Goal: Task Accomplishment & Management: Manage account settings

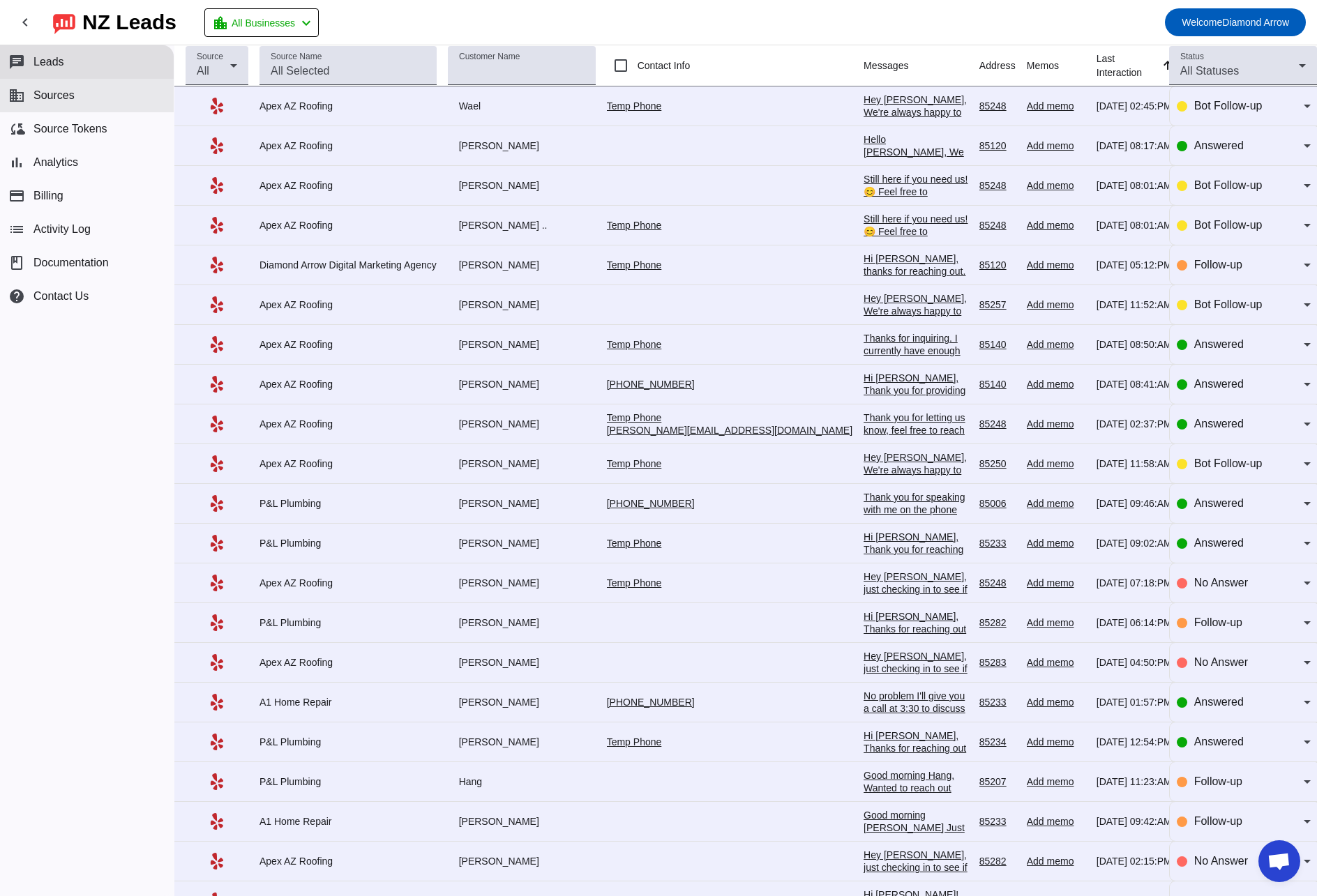
scroll to position [996, 0]
click at [77, 130] on span "Source Tokens" at bounding box center [71, 128] width 74 height 12
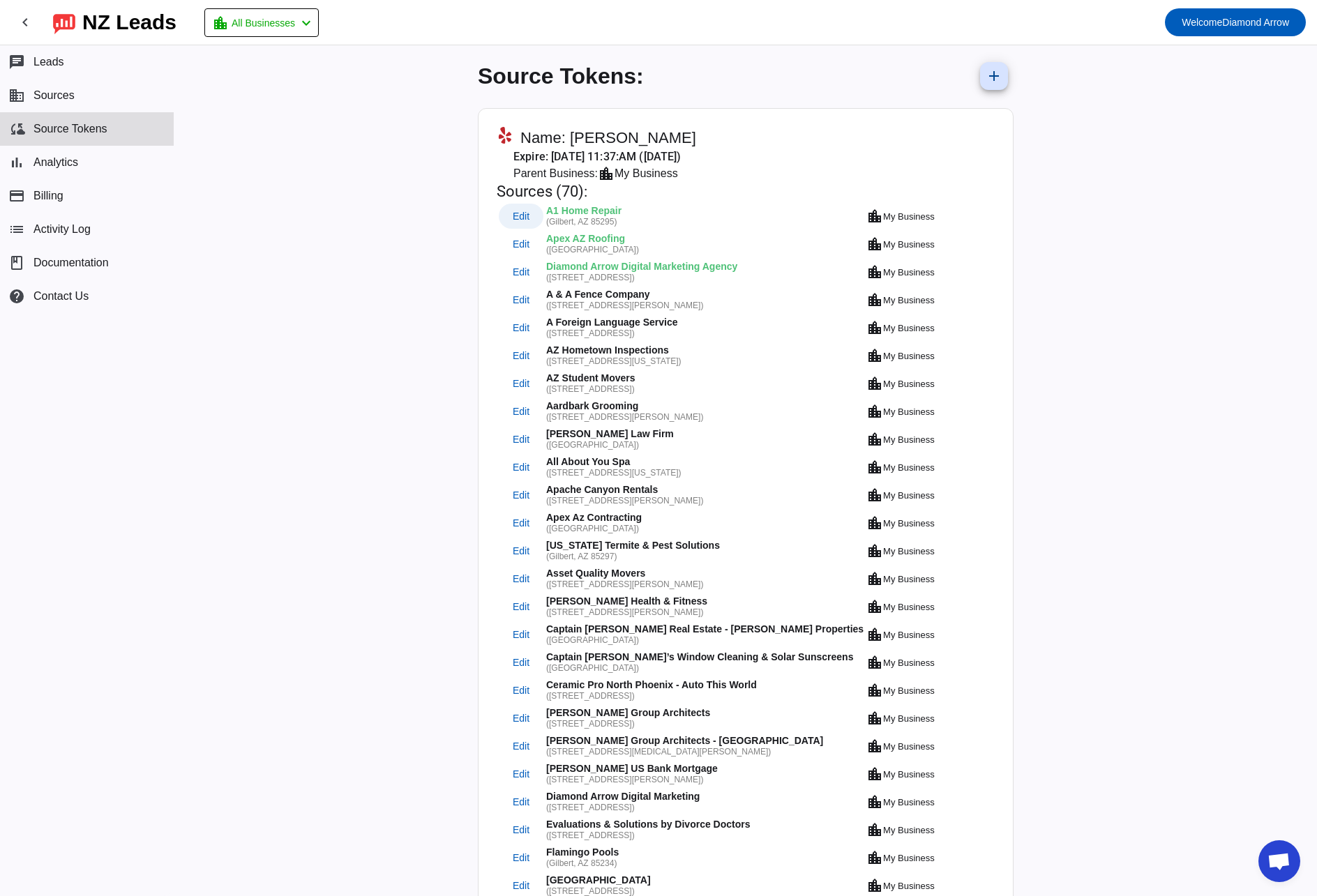
click at [519, 214] on span "Edit" at bounding box center [521, 216] width 16 height 9
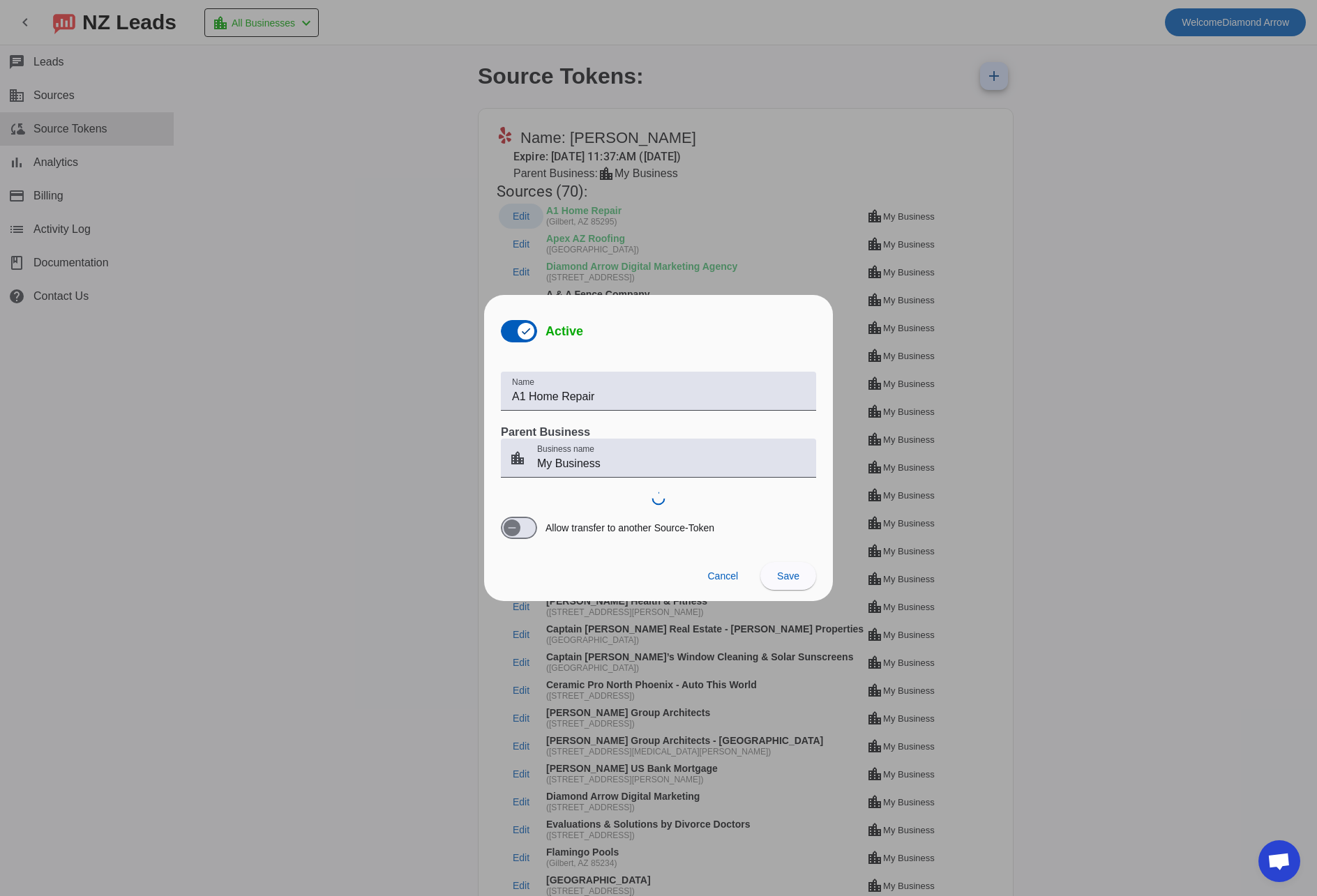
scroll to position [996, 0]
click at [723, 575] on span "Cancel" at bounding box center [722, 576] width 30 height 12
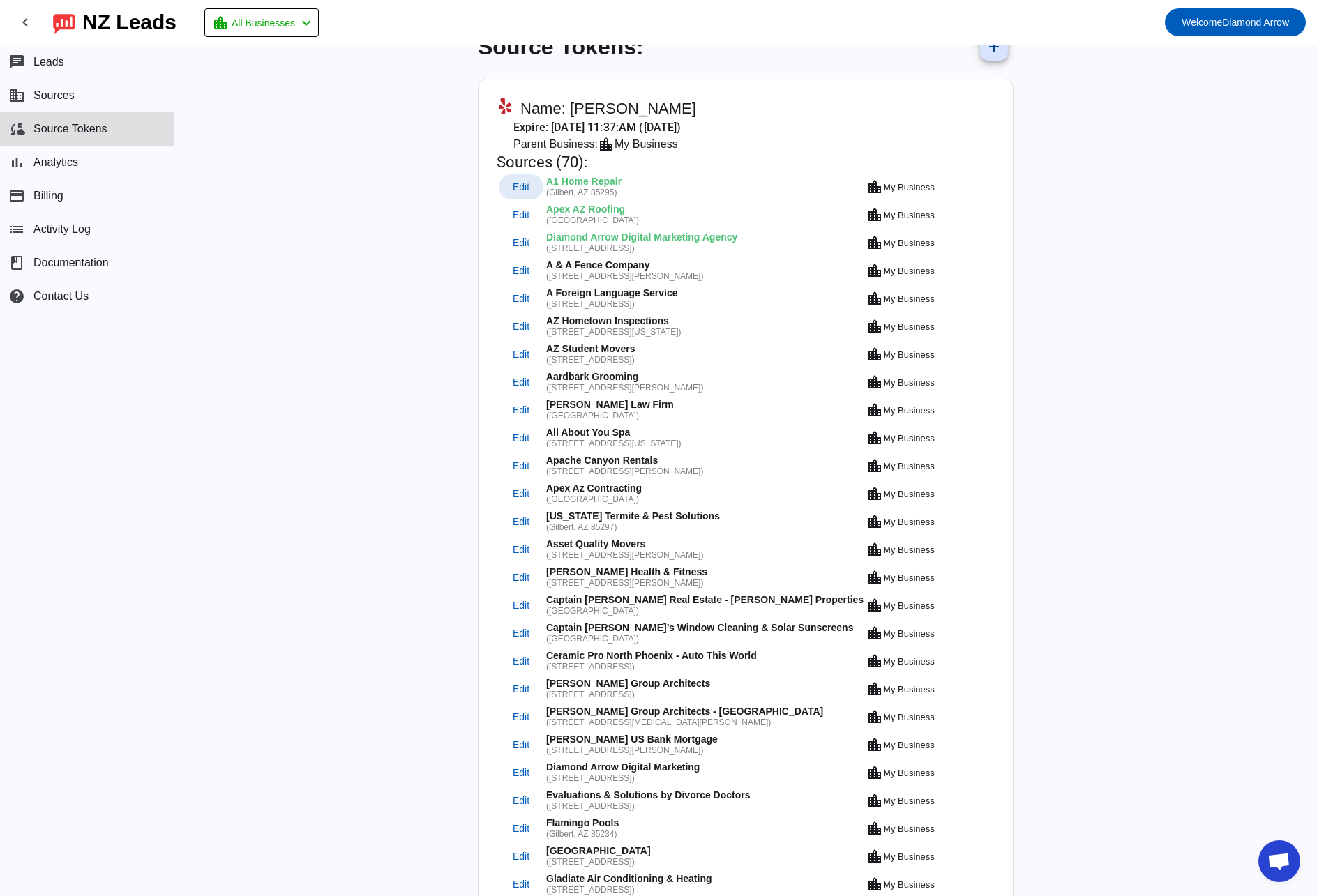
scroll to position [35, 0]
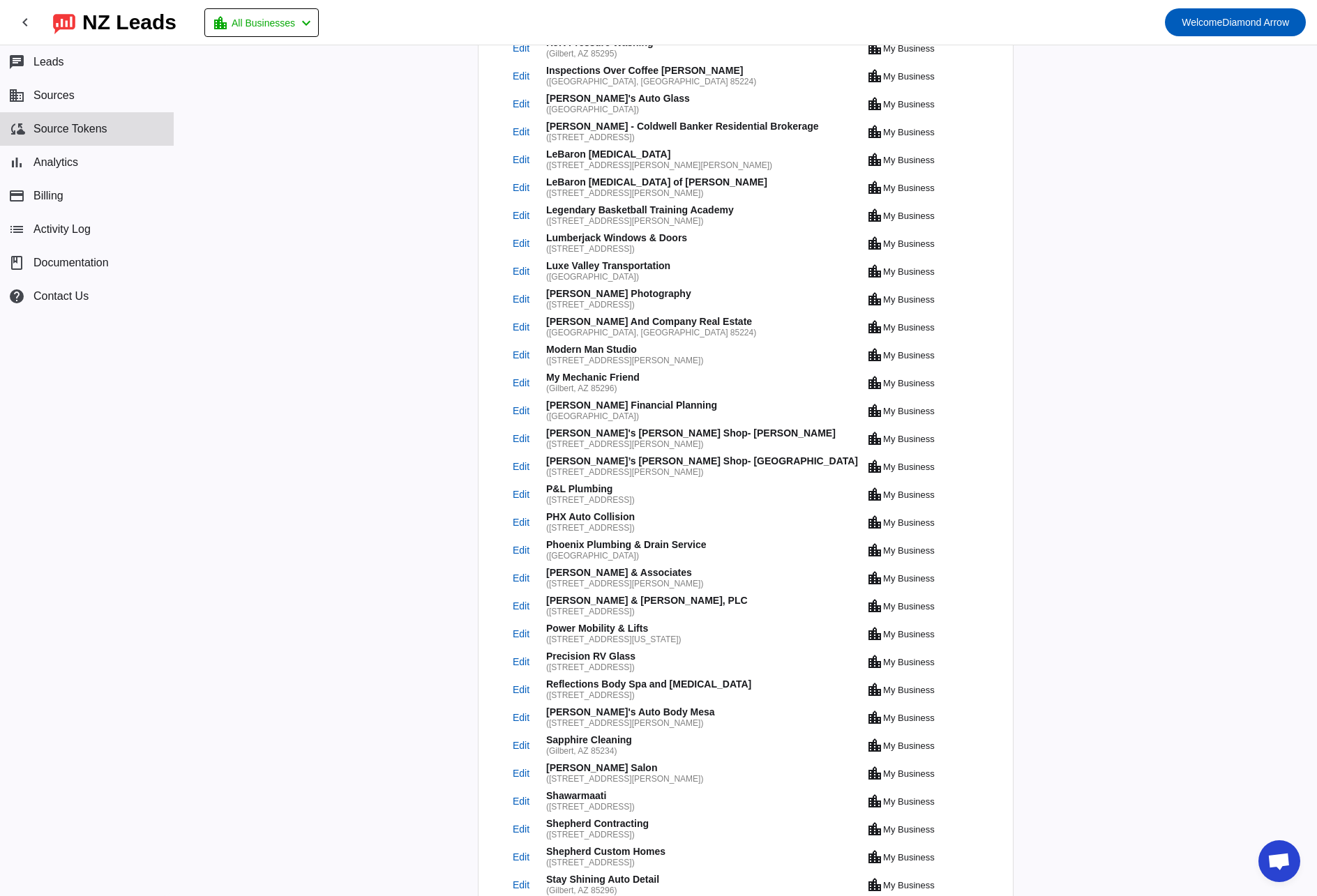
scroll to position [910, 0]
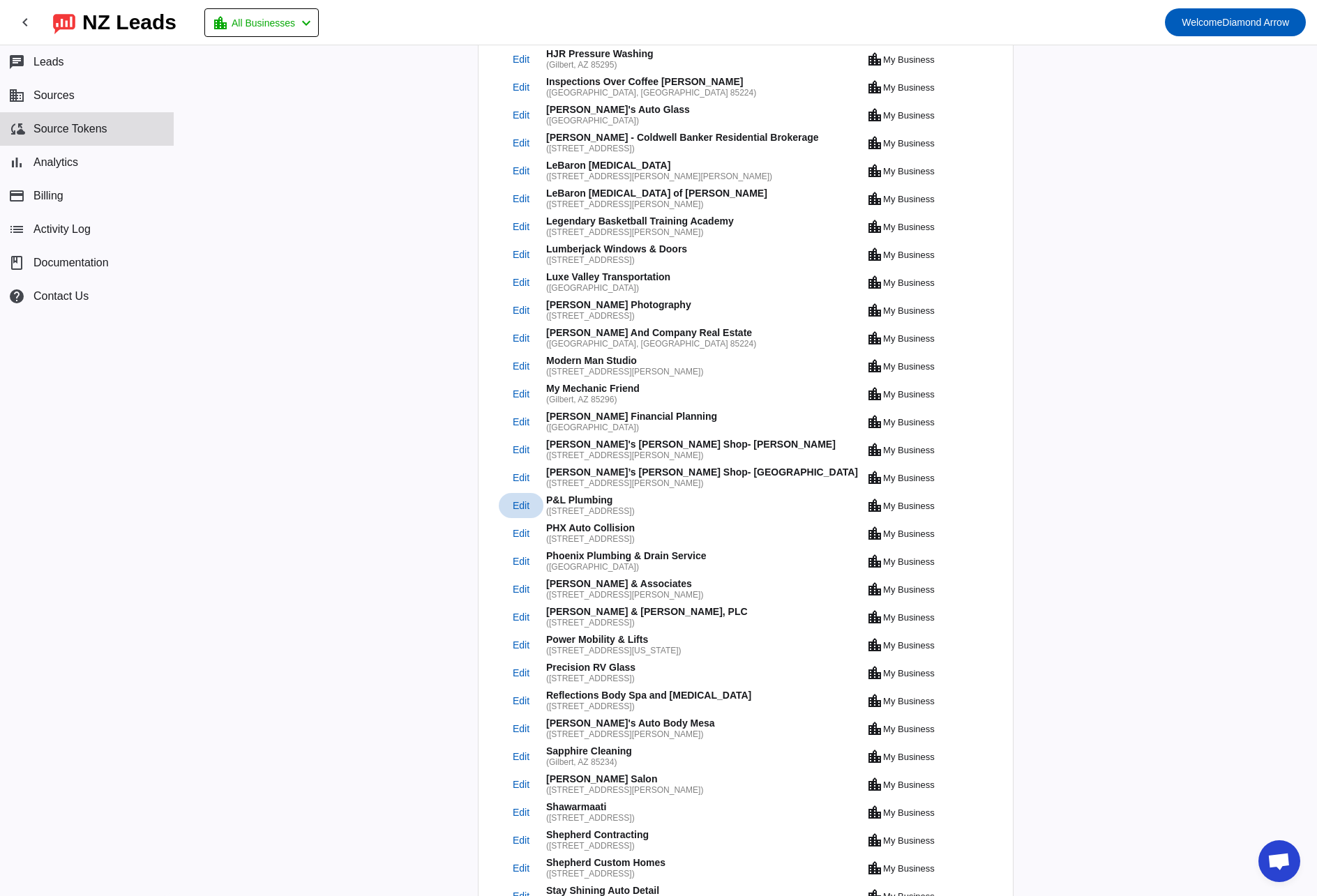
click at [519, 506] on span "Edit" at bounding box center [521, 506] width 16 height 9
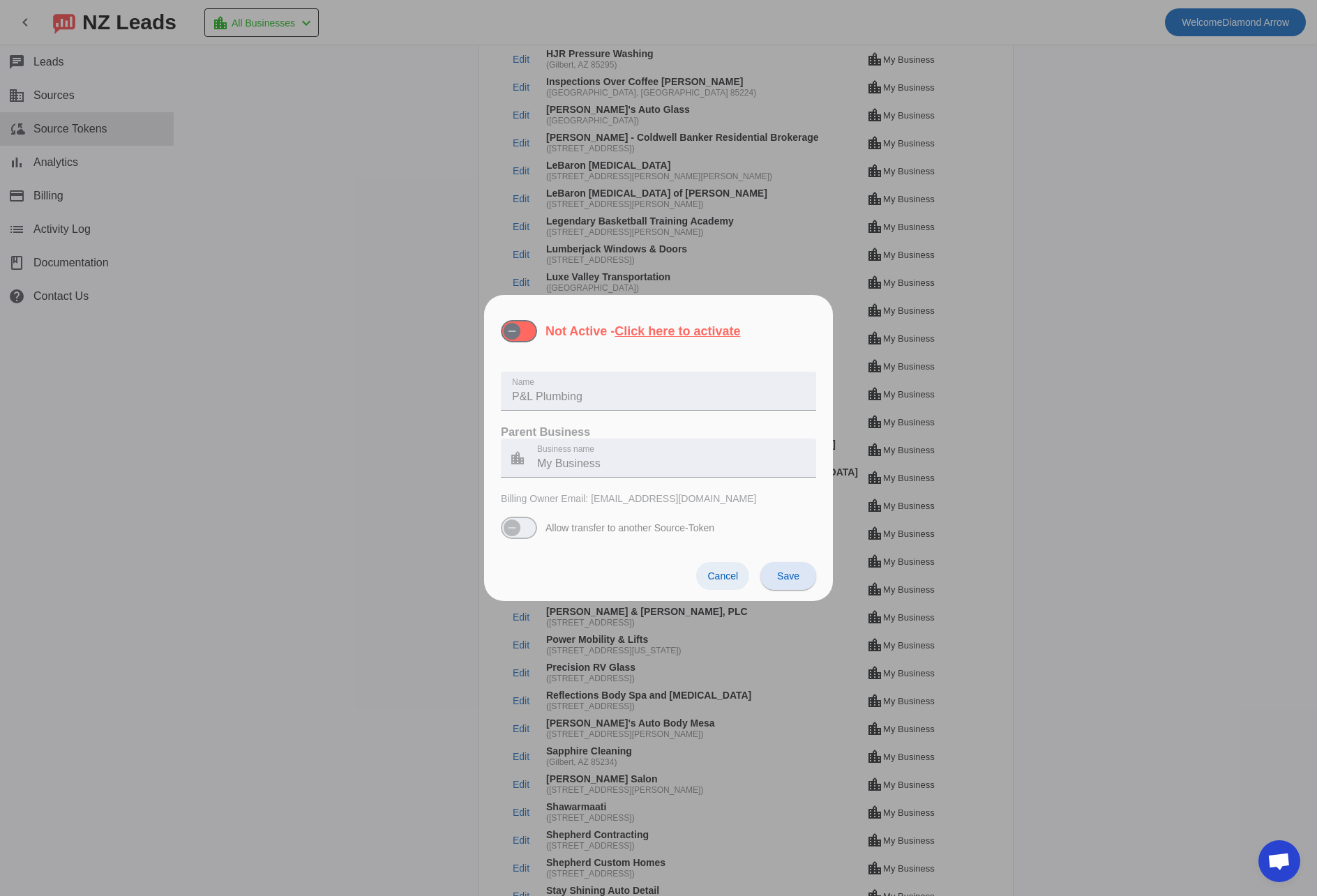
click at [716, 573] on span "Cancel" at bounding box center [722, 576] width 30 height 12
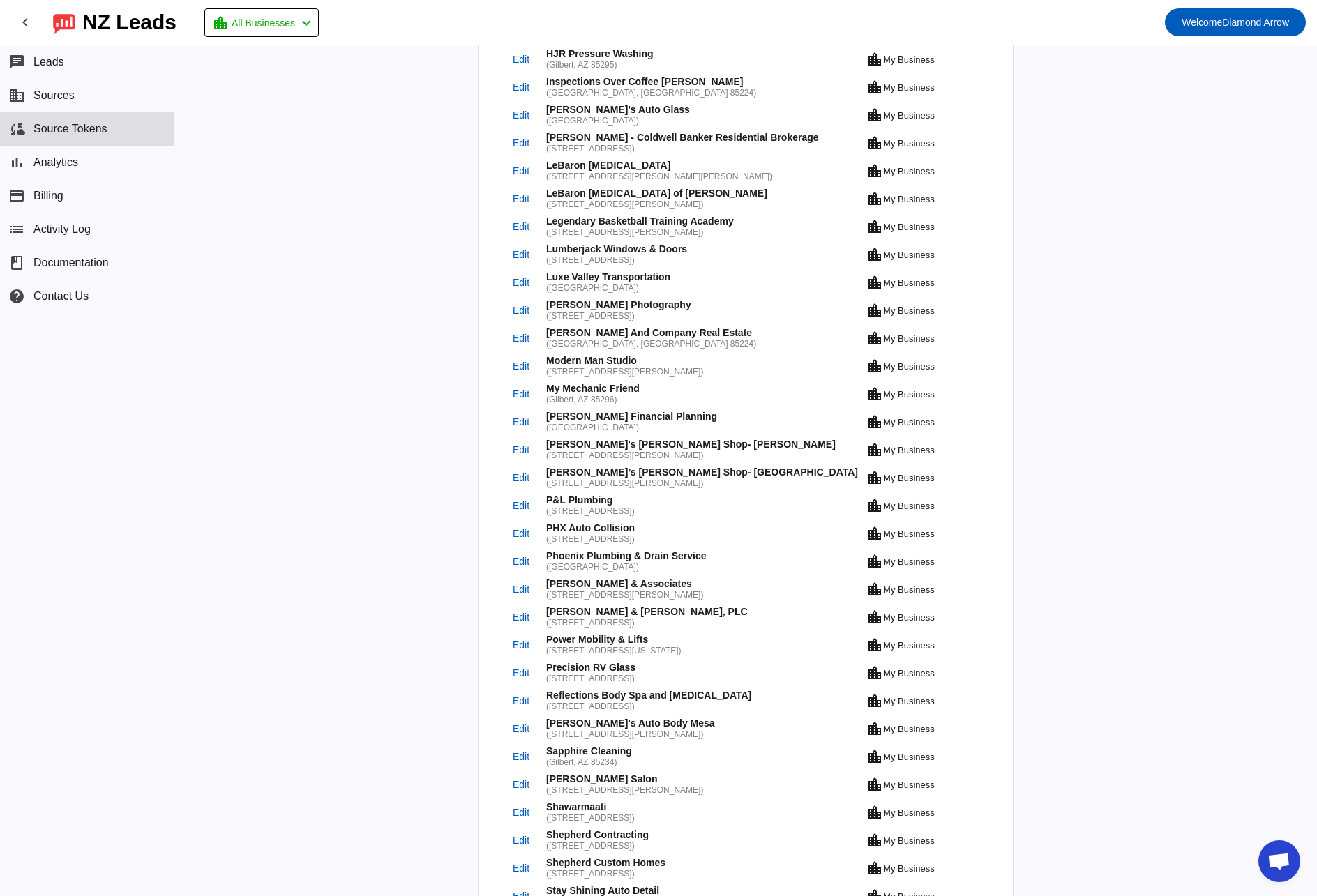
click at [605, 497] on div "P&L Plumbing" at bounding box center [704, 502] width 317 height 12
click at [883, 502] on div "My Business" at bounding box center [908, 506] width 52 height 9
drag, startPoint x: 590, startPoint y: 501, endPoint x: 578, endPoint y: 502, distance: 12.0
click at [589, 501] on div "P&L Plumbing" at bounding box center [704, 502] width 317 height 12
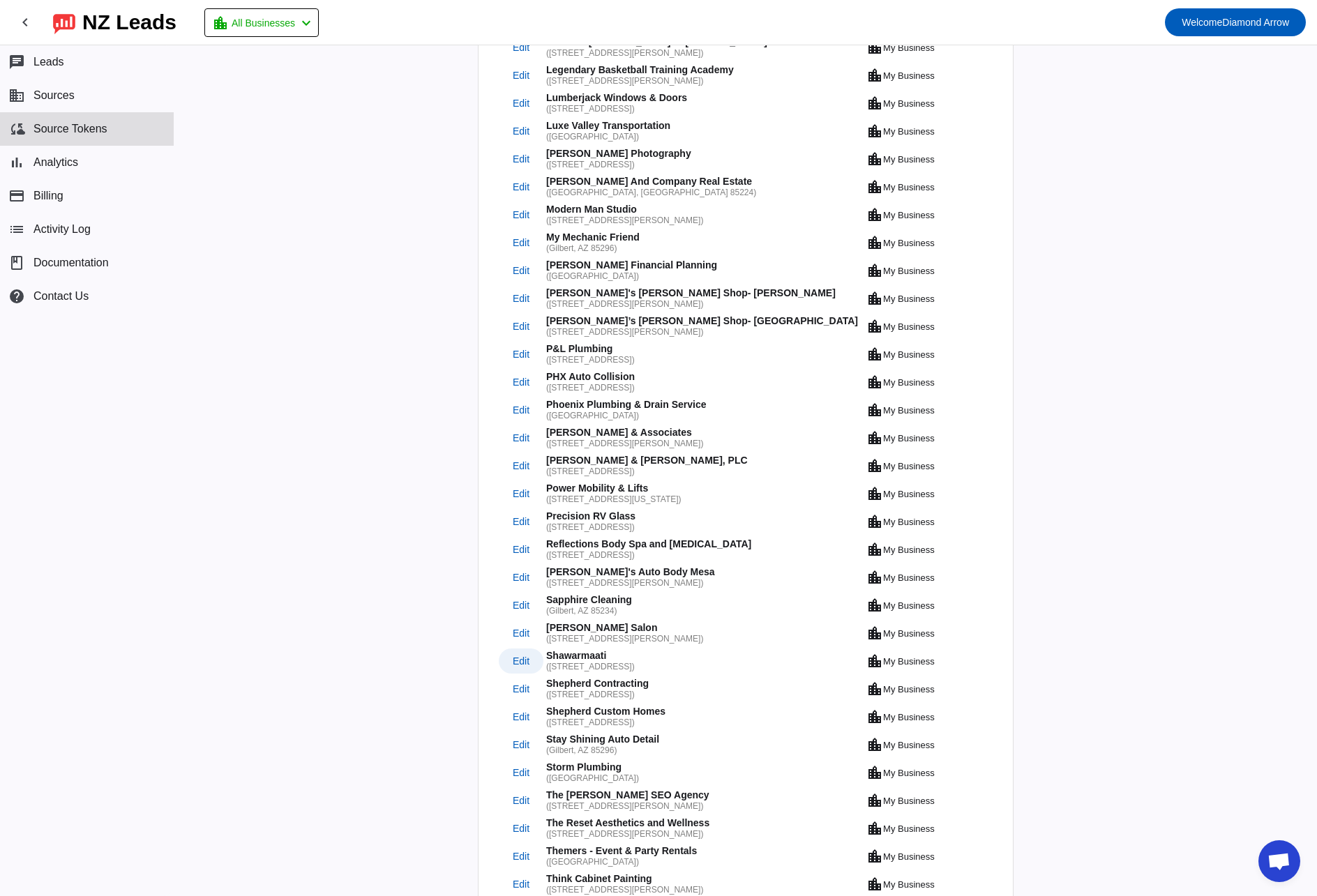
scroll to position [1032, 0]
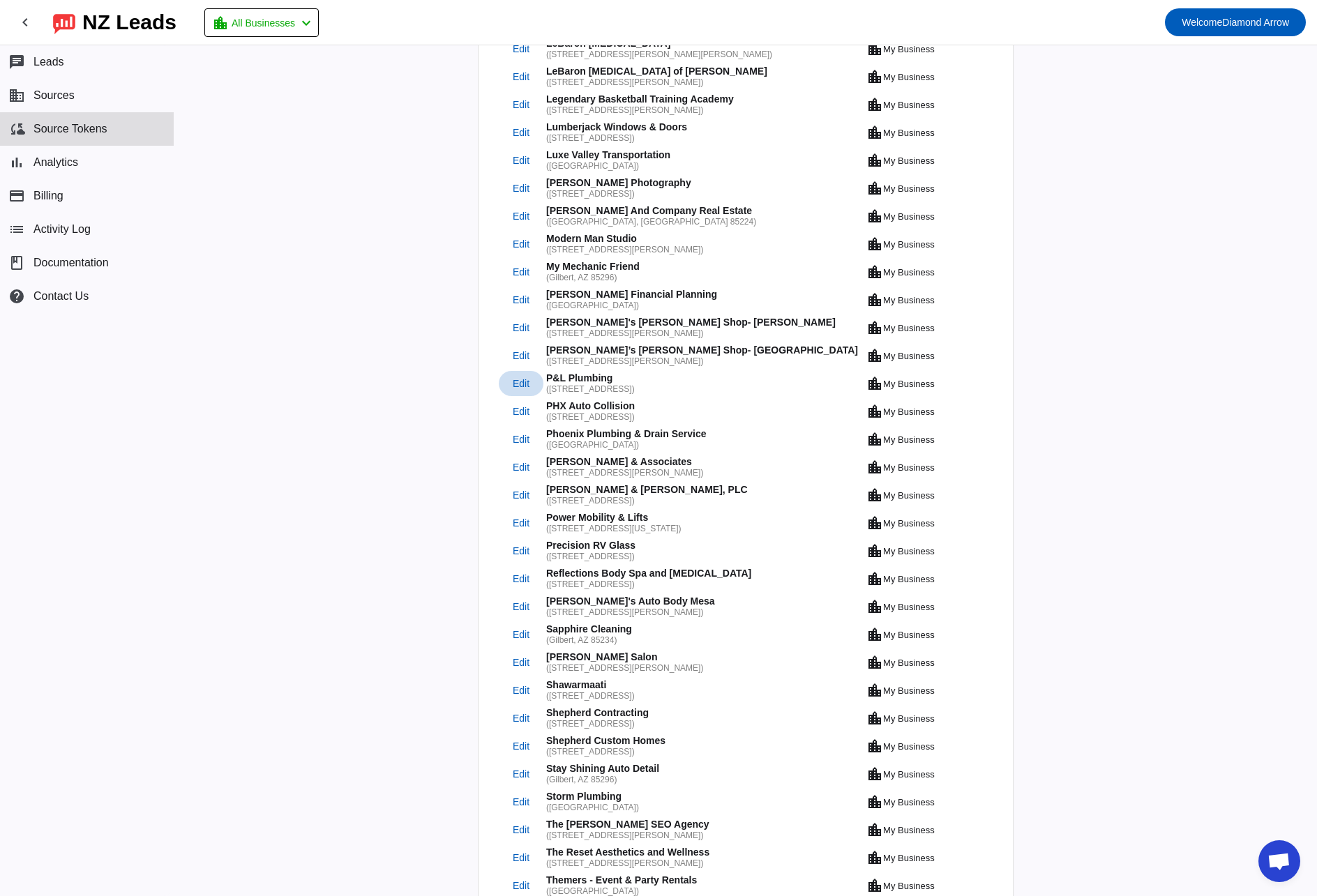
click at [524, 383] on span "Edit" at bounding box center [521, 384] width 16 height 9
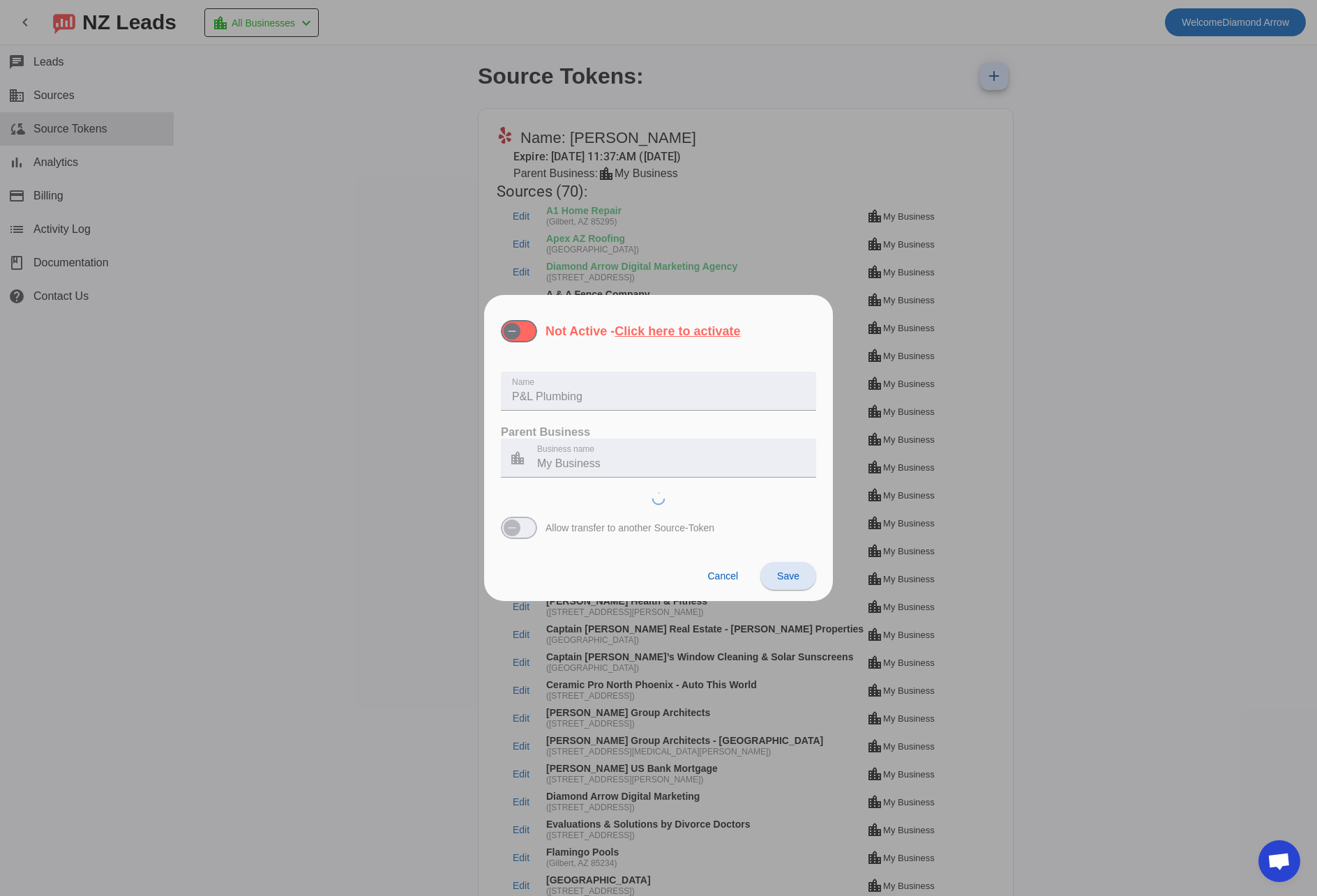
scroll to position [977, 0]
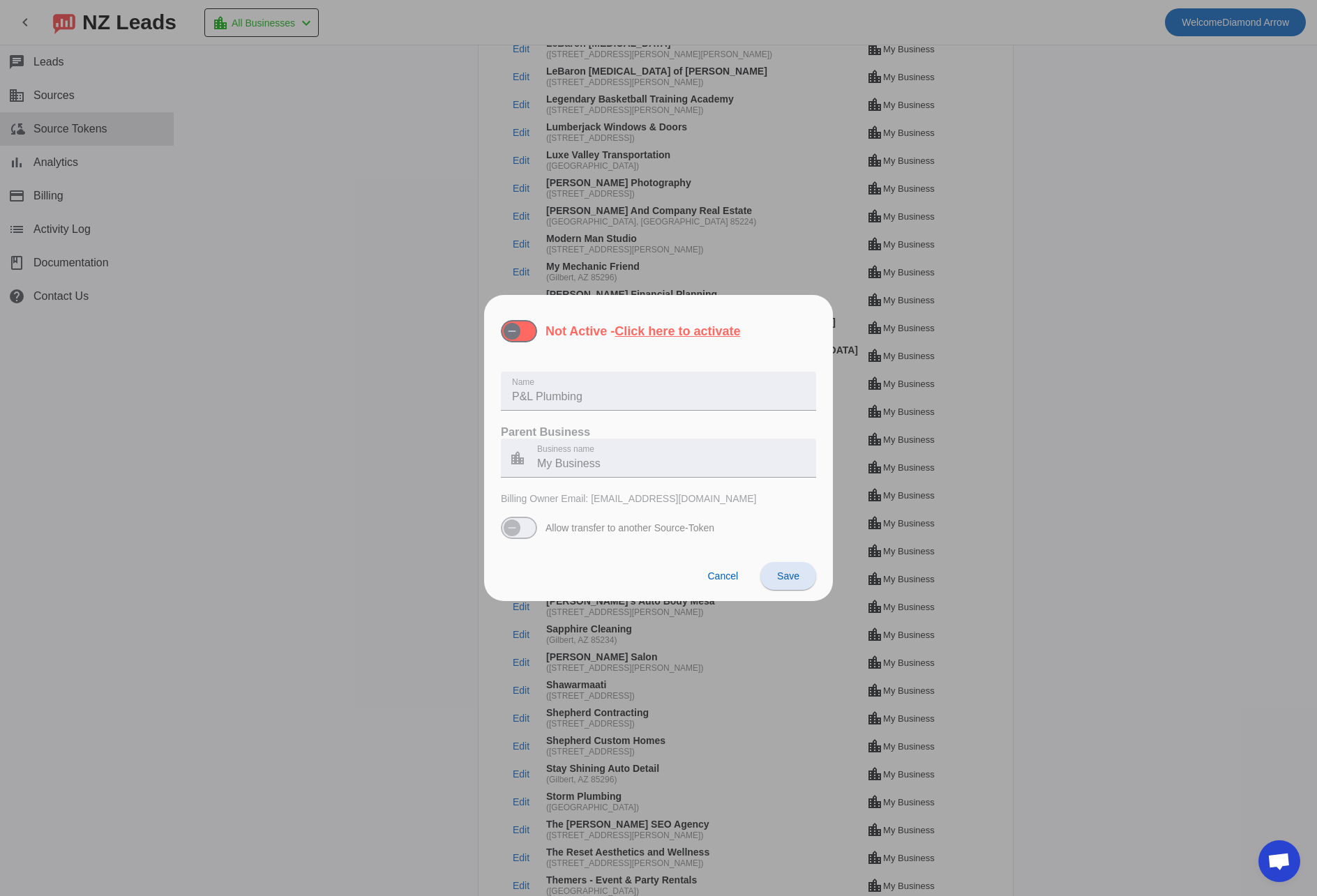
click at [698, 330] on u "Click here to activate" at bounding box center [677, 331] width 125 height 14
click at [537, 330] on button "Not Active - Click here to activate" at bounding box center [519, 331] width 36 height 22
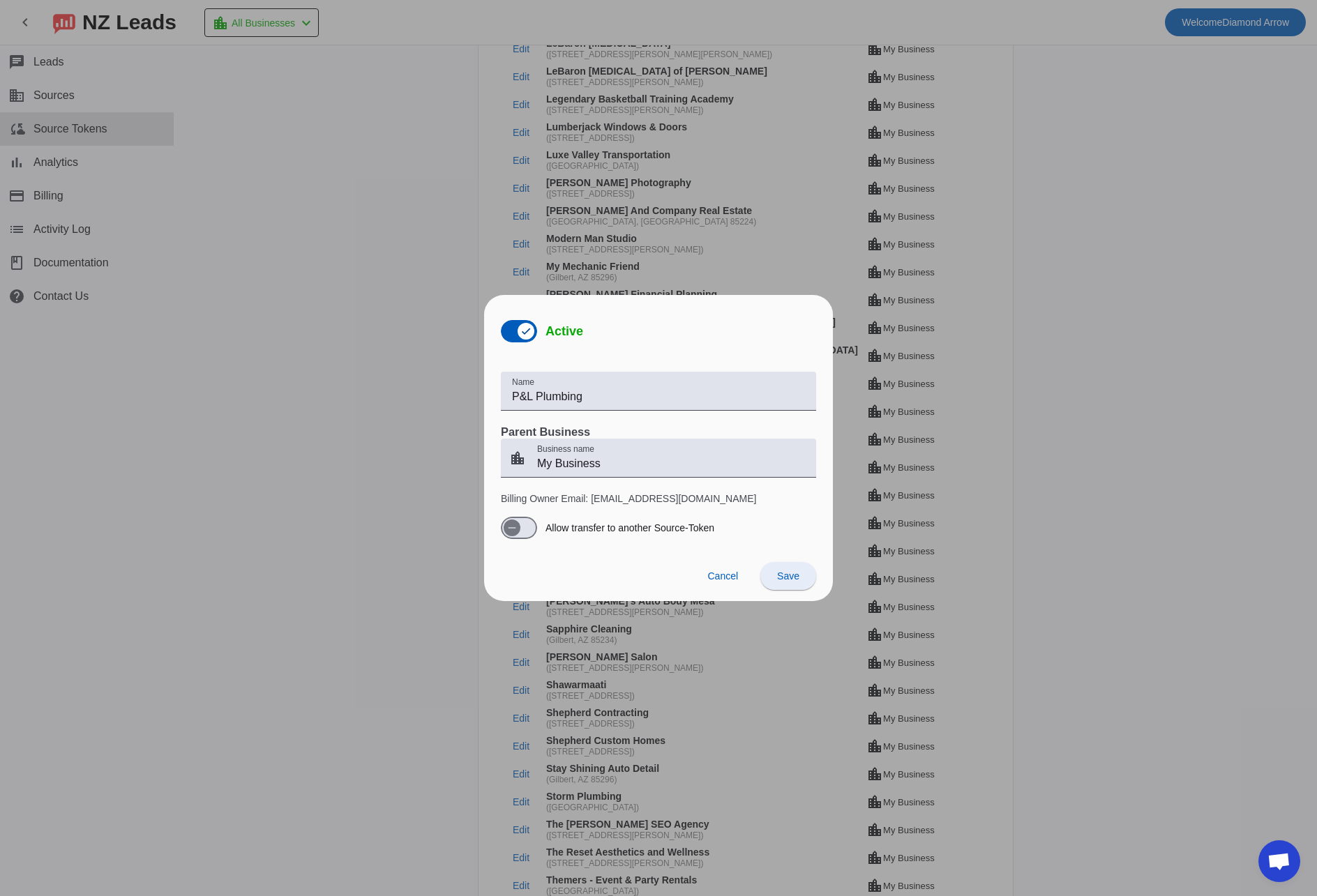
click at [792, 572] on span "Save" at bounding box center [787, 576] width 22 height 12
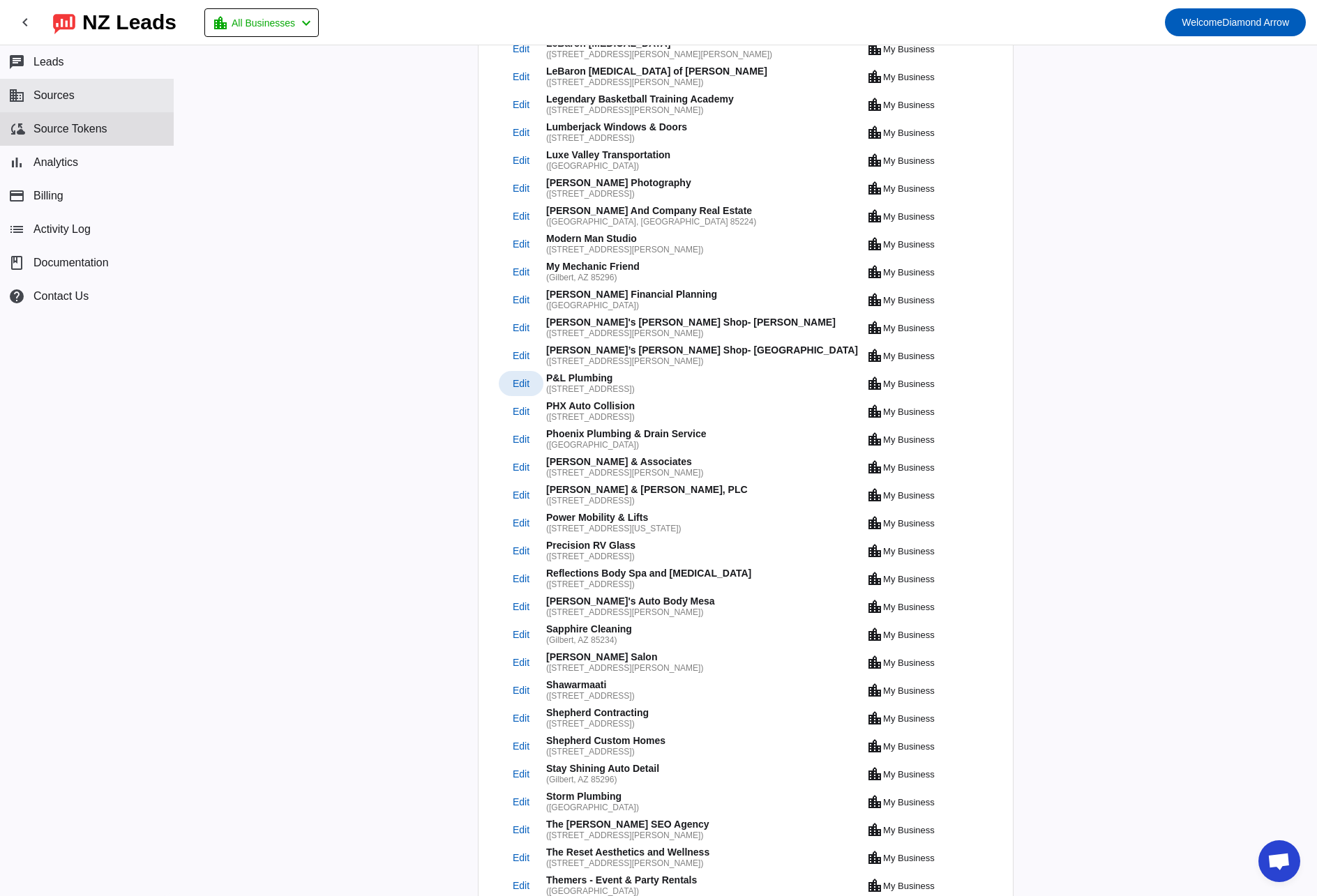
click at [82, 93] on button "business Sources" at bounding box center [86, 96] width 174 height 34
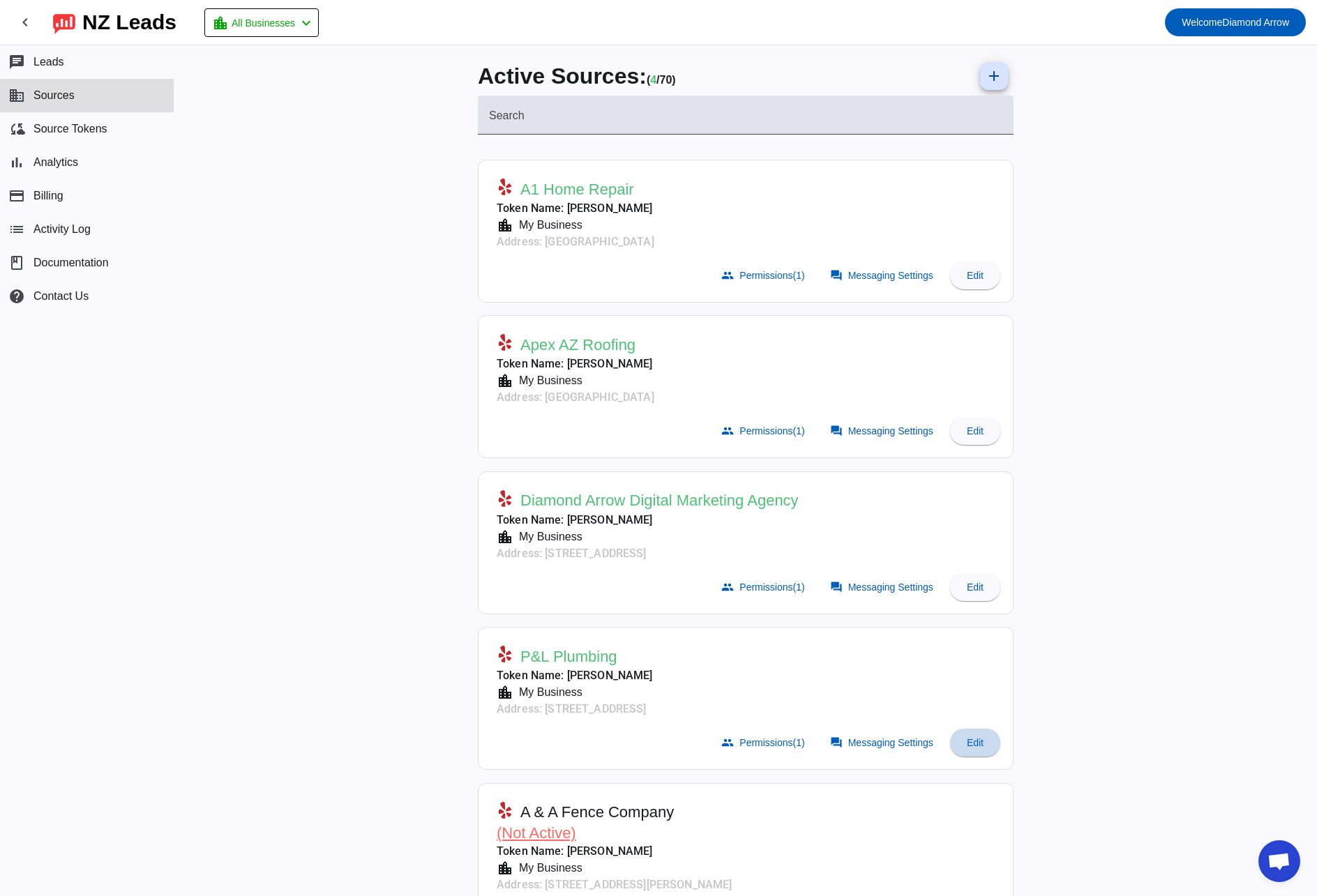
click at [981, 744] on span at bounding box center [975, 743] width 50 height 34
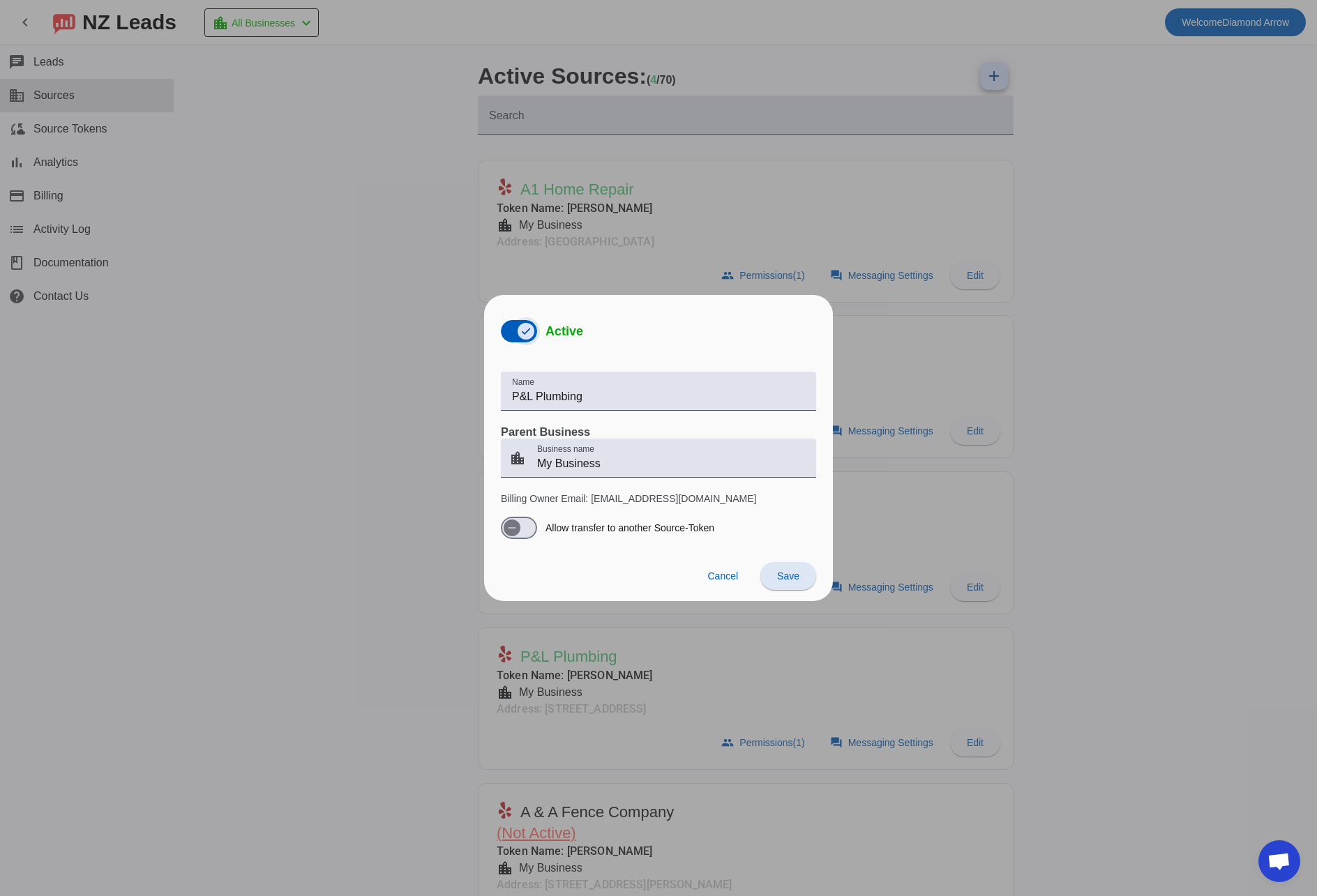
click at [526, 331] on icon "button" at bounding box center [526, 332] width 12 height 12
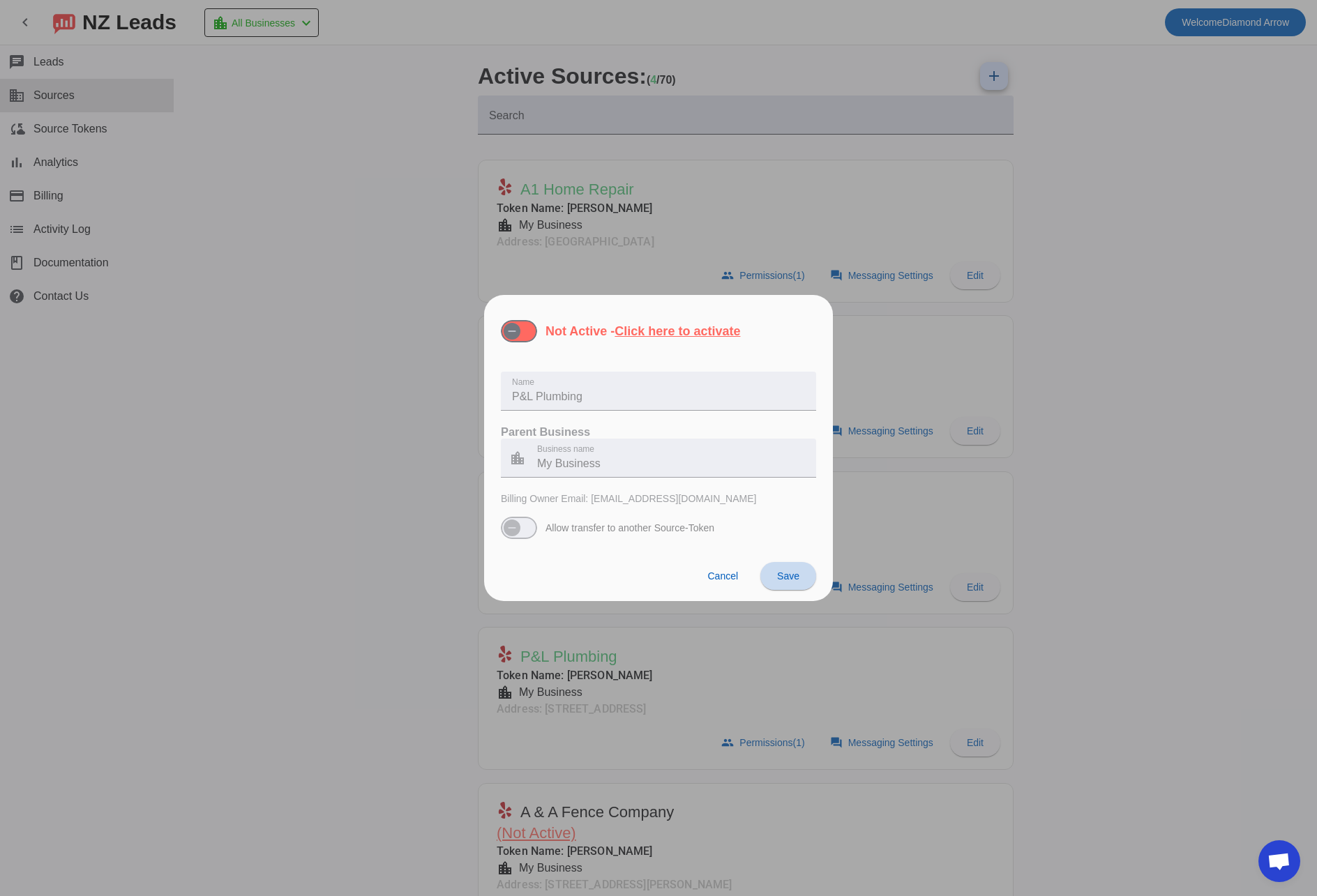
click at [792, 581] on span "Save" at bounding box center [787, 576] width 22 height 12
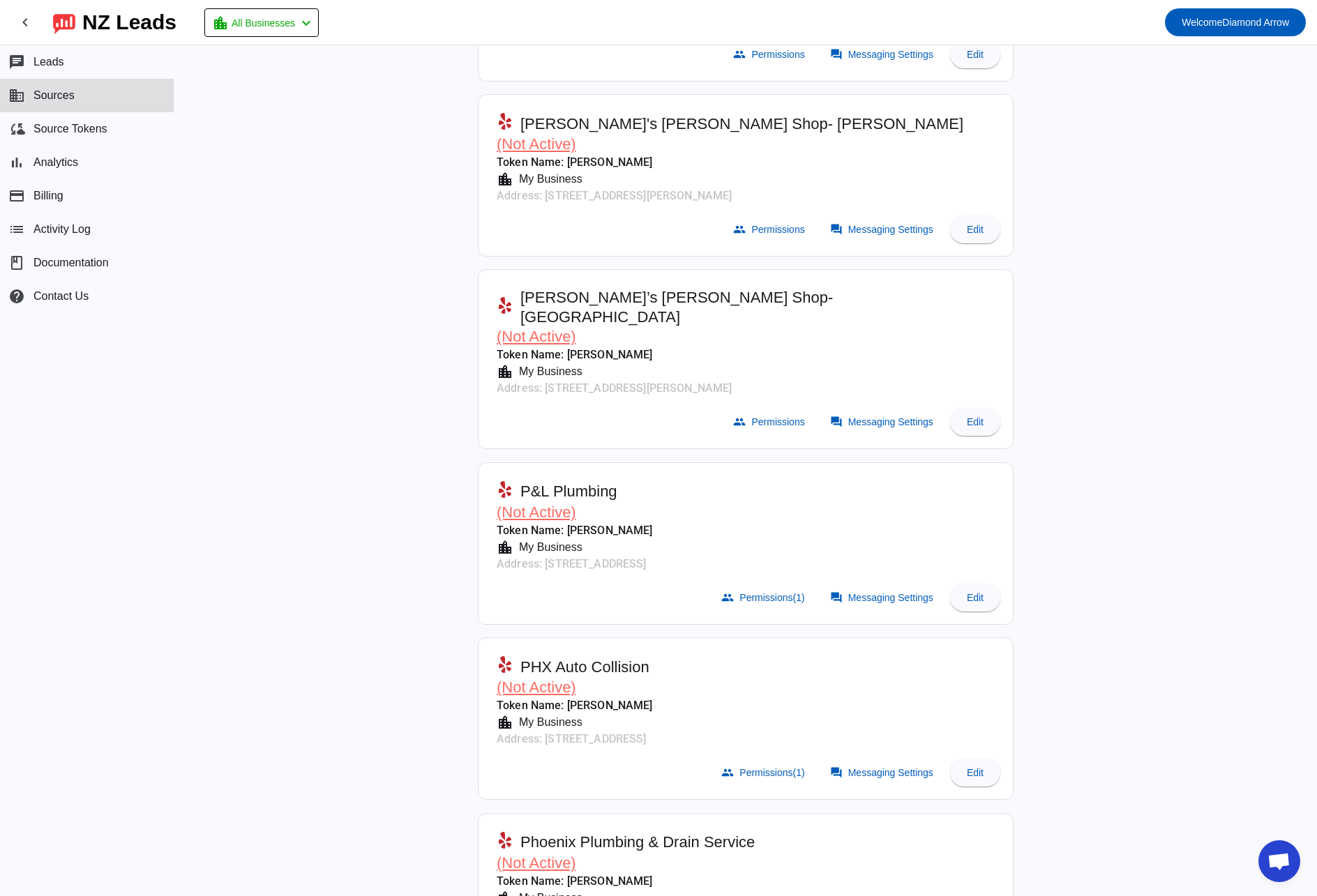
scroll to position [7177, 0]
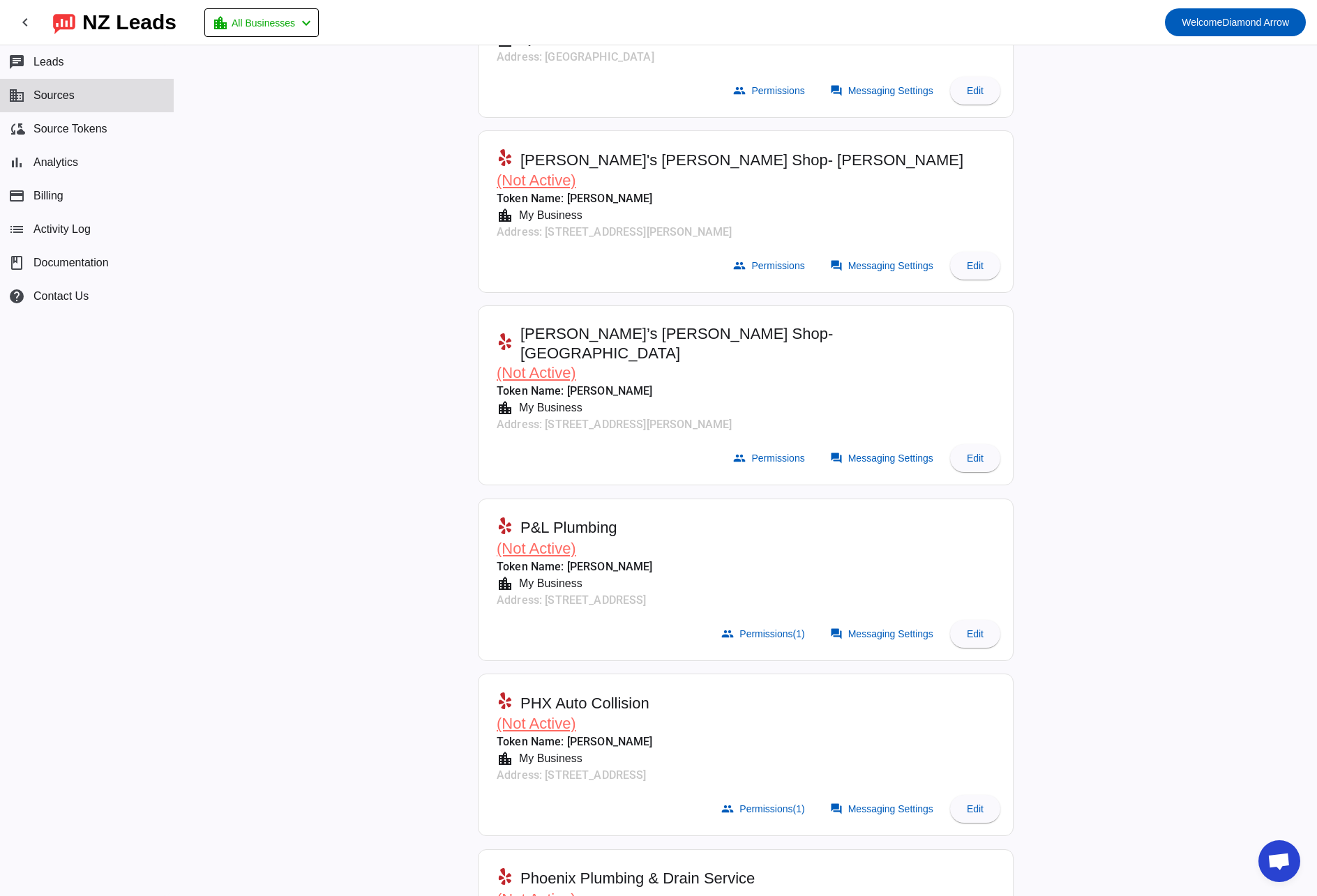
click at [563, 518] on span "P&L Plumbing" at bounding box center [569, 528] width 97 height 20
click at [558, 506] on mat-card-header "P&L Plumbing (Not Active) Token Name: [PERSON_NAME] location_city My Business A…" at bounding box center [745, 560] width 521 height 108
click at [860, 628] on span "Messaging Settings" at bounding box center [890, 634] width 85 height 12
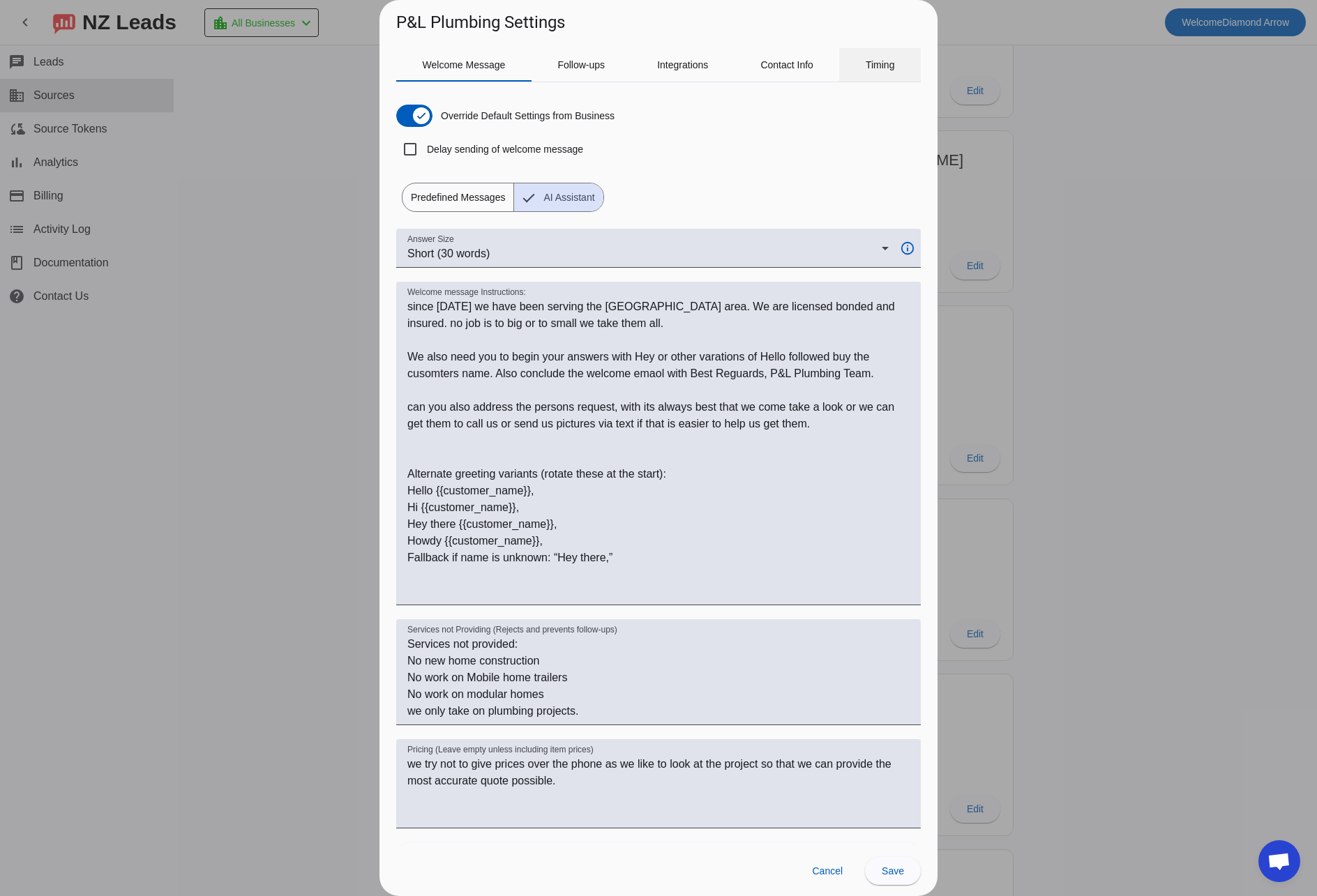
click at [890, 63] on span "Timing" at bounding box center [880, 65] width 30 height 10
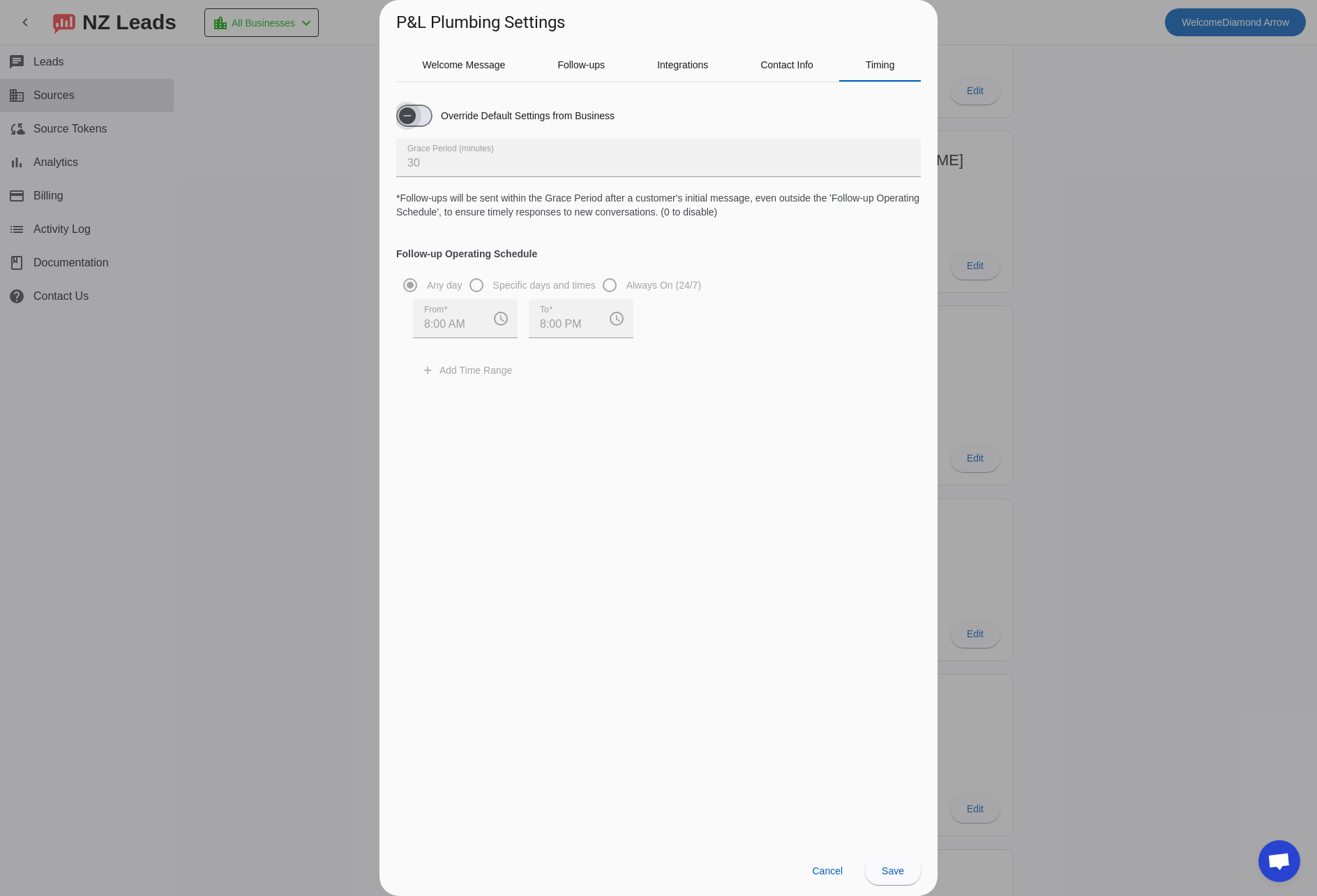
click at [402, 116] on icon "button" at bounding box center [408, 116] width 12 height 12
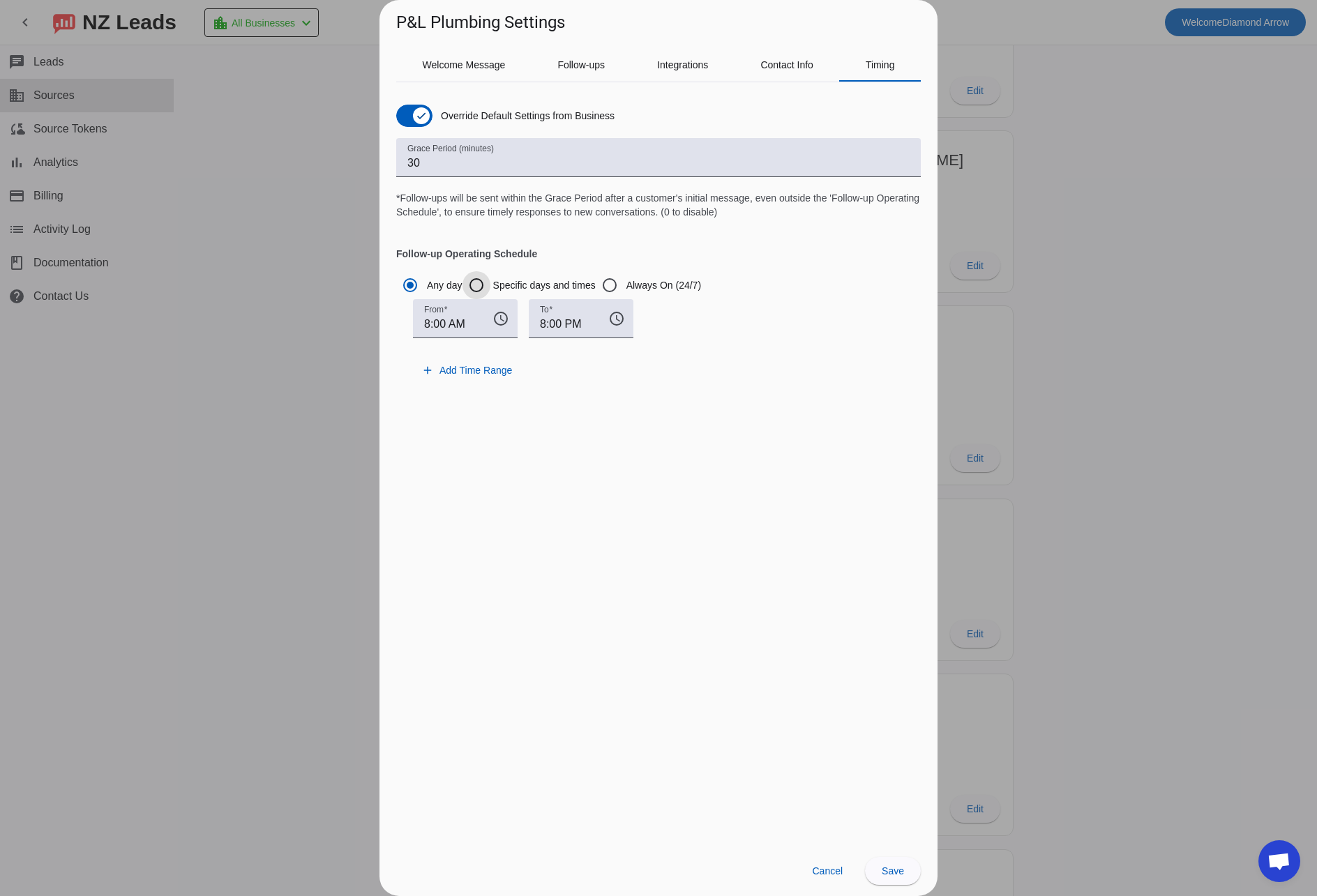
click at [479, 282] on input "Specific days and times" at bounding box center [477, 285] width 28 height 28
radio input "true"
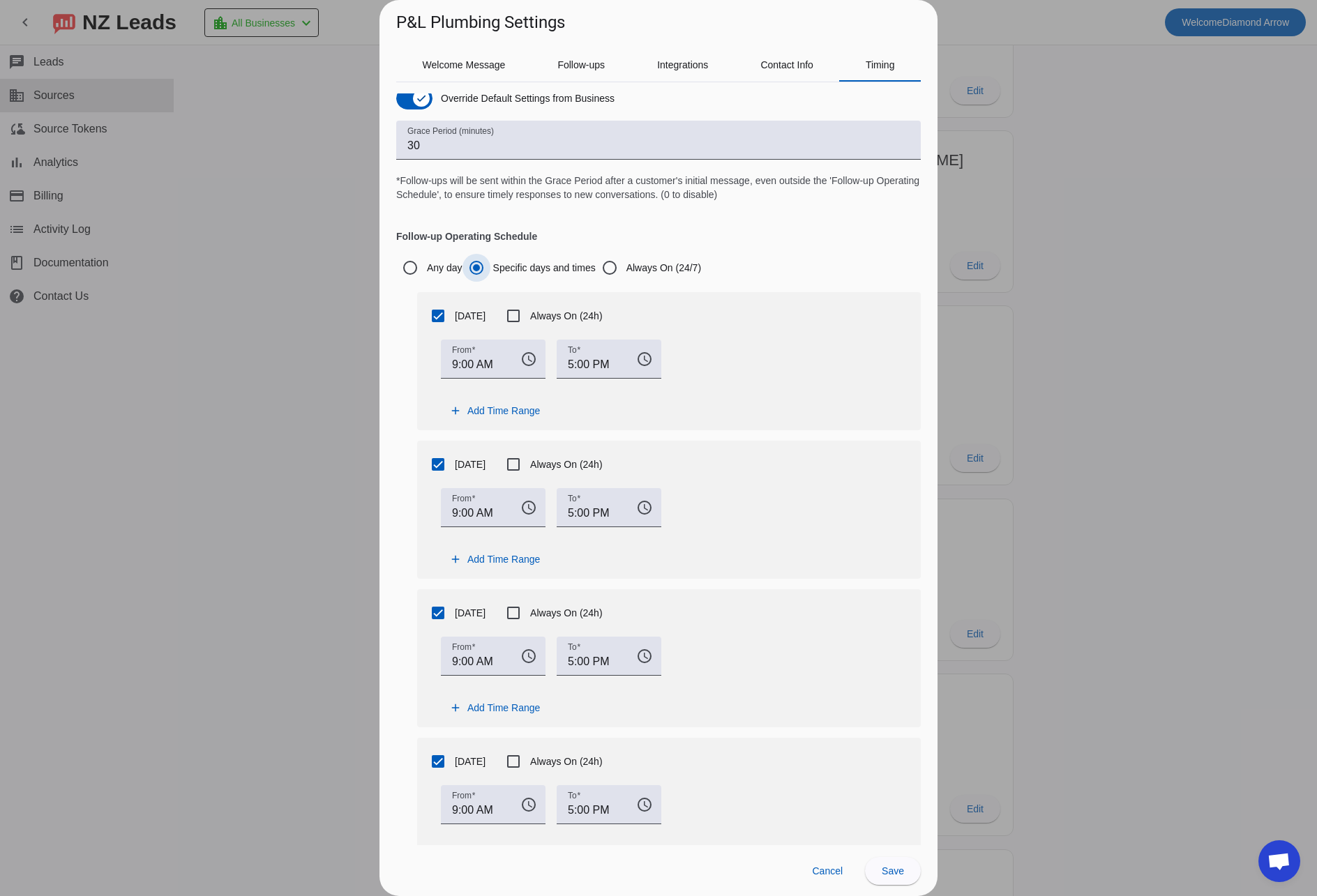
scroll to position [0, 0]
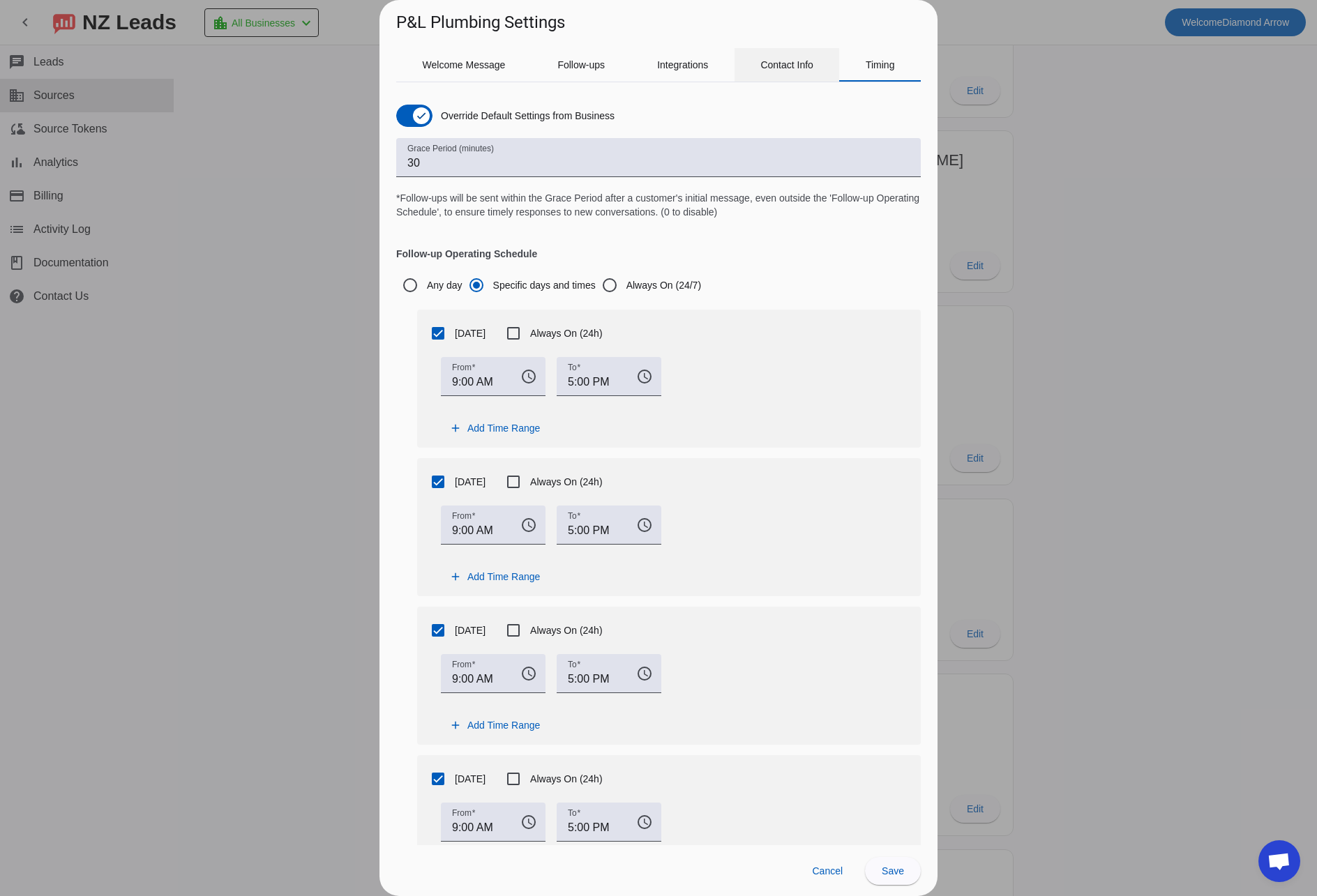
click at [796, 64] on span "Contact Info" at bounding box center [787, 65] width 53 height 10
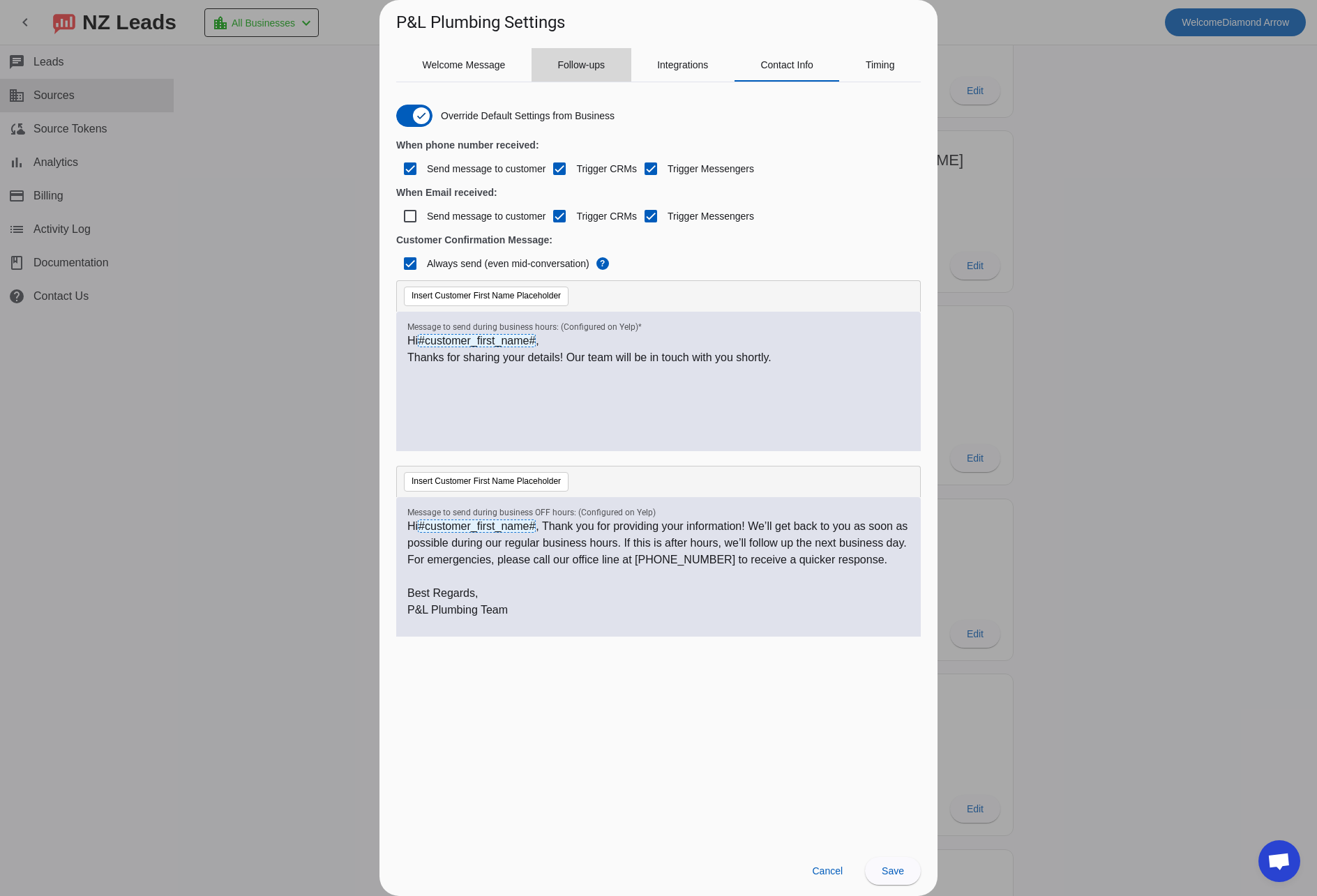
click at [584, 65] on span "Follow-ups" at bounding box center [581, 65] width 48 height 10
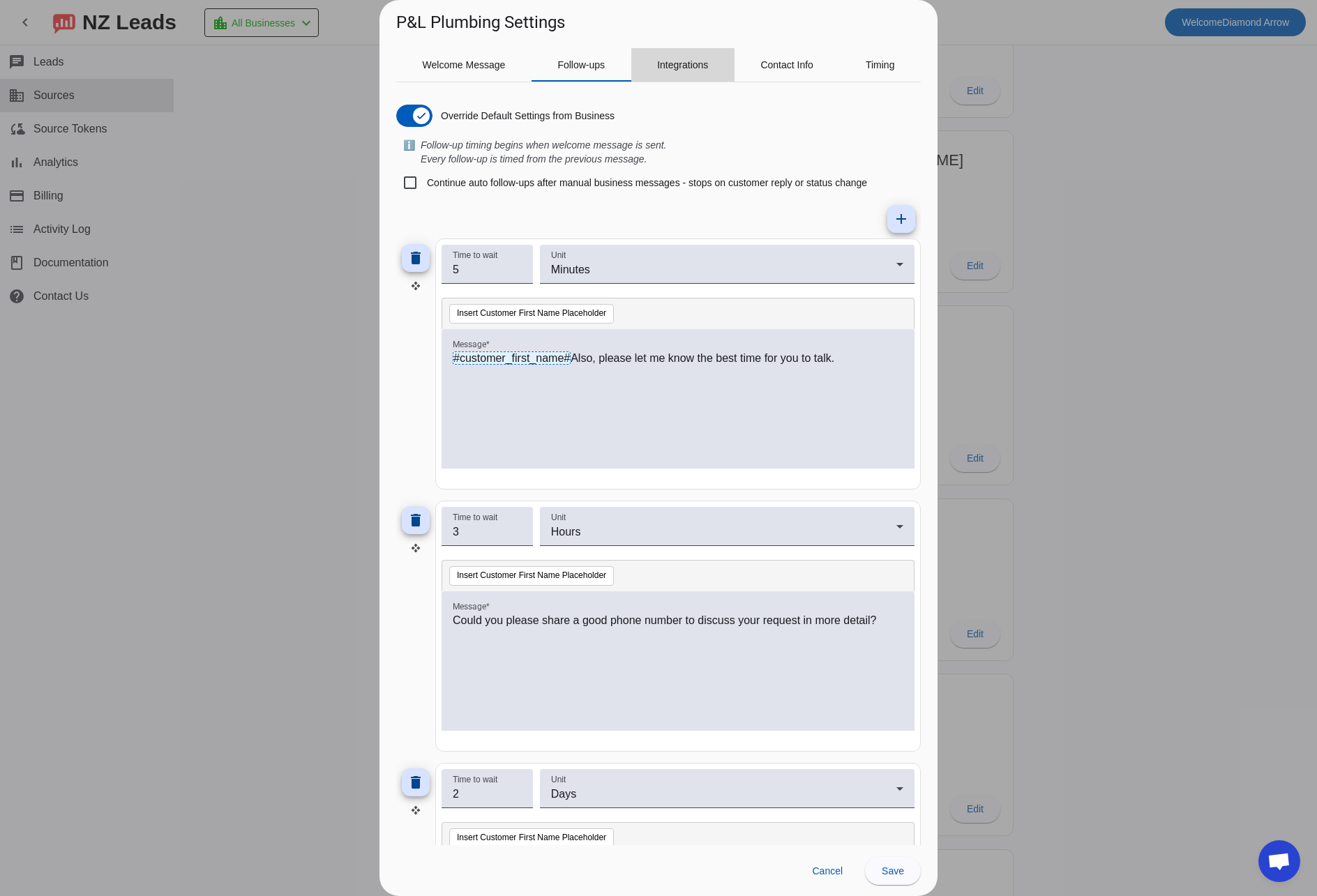
click at [680, 66] on span "Integrations" at bounding box center [683, 65] width 51 height 10
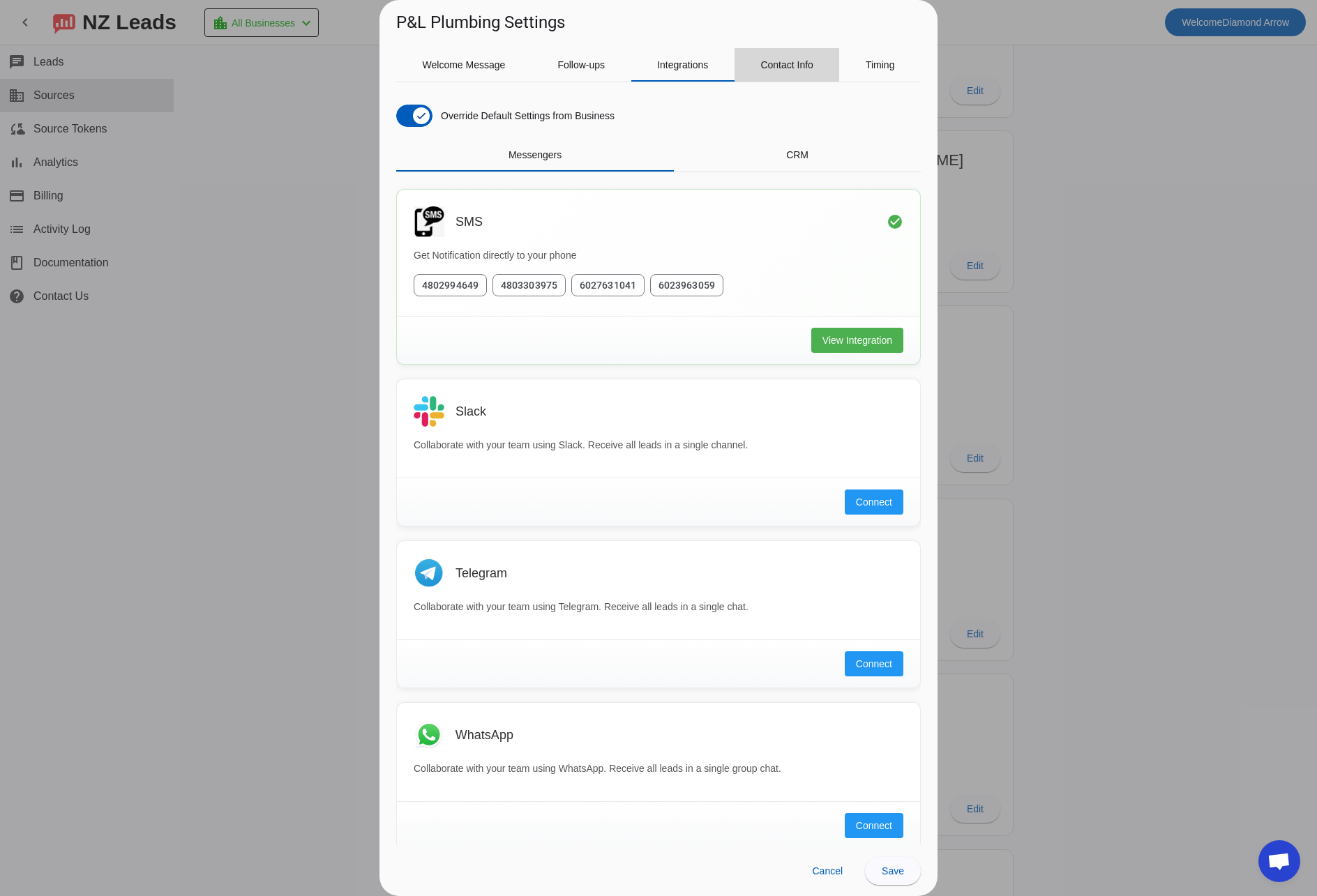
click at [777, 66] on span "Contact Info" at bounding box center [787, 65] width 53 height 10
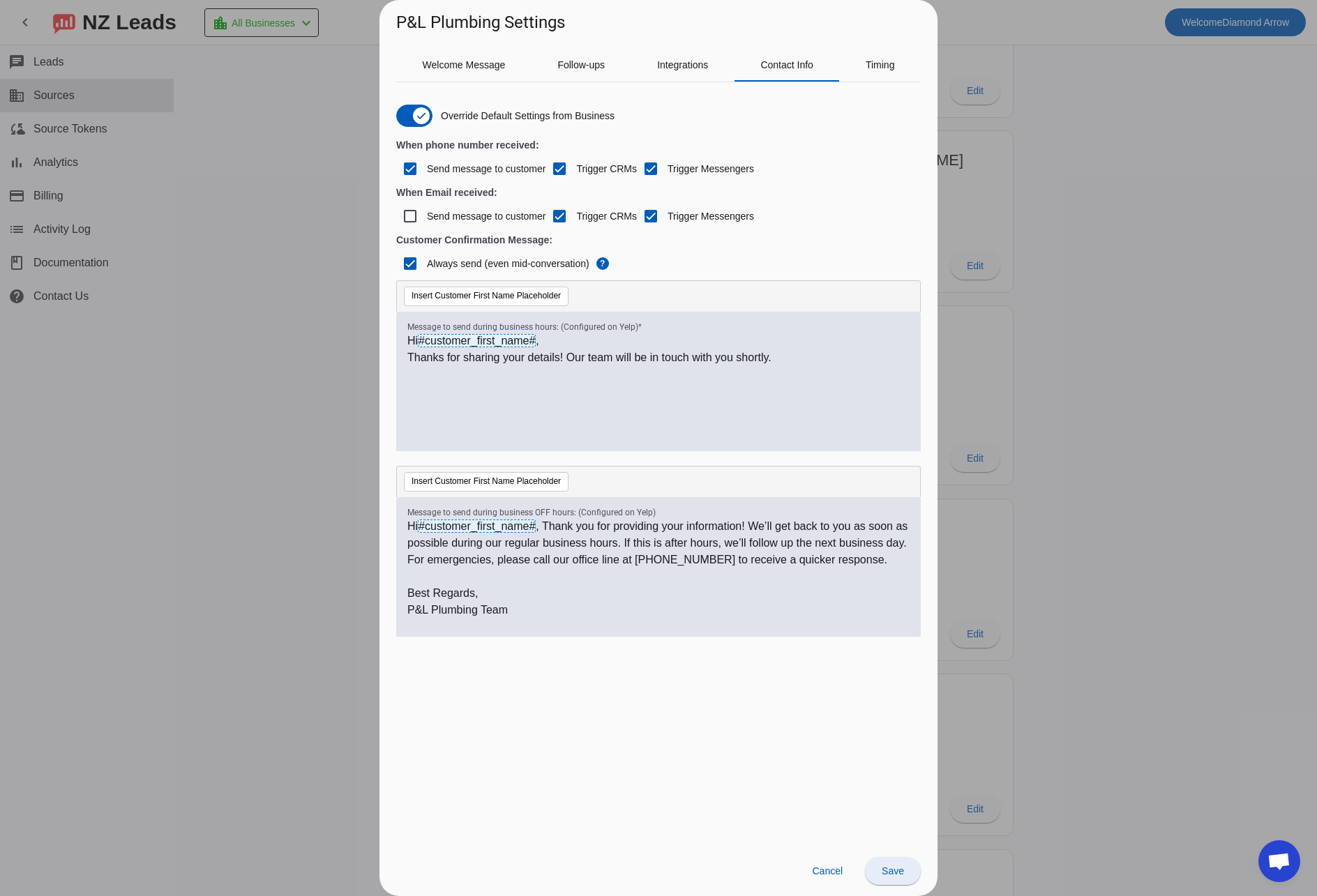
click at [888, 870] on span "Save" at bounding box center [893, 871] width 22 height 12
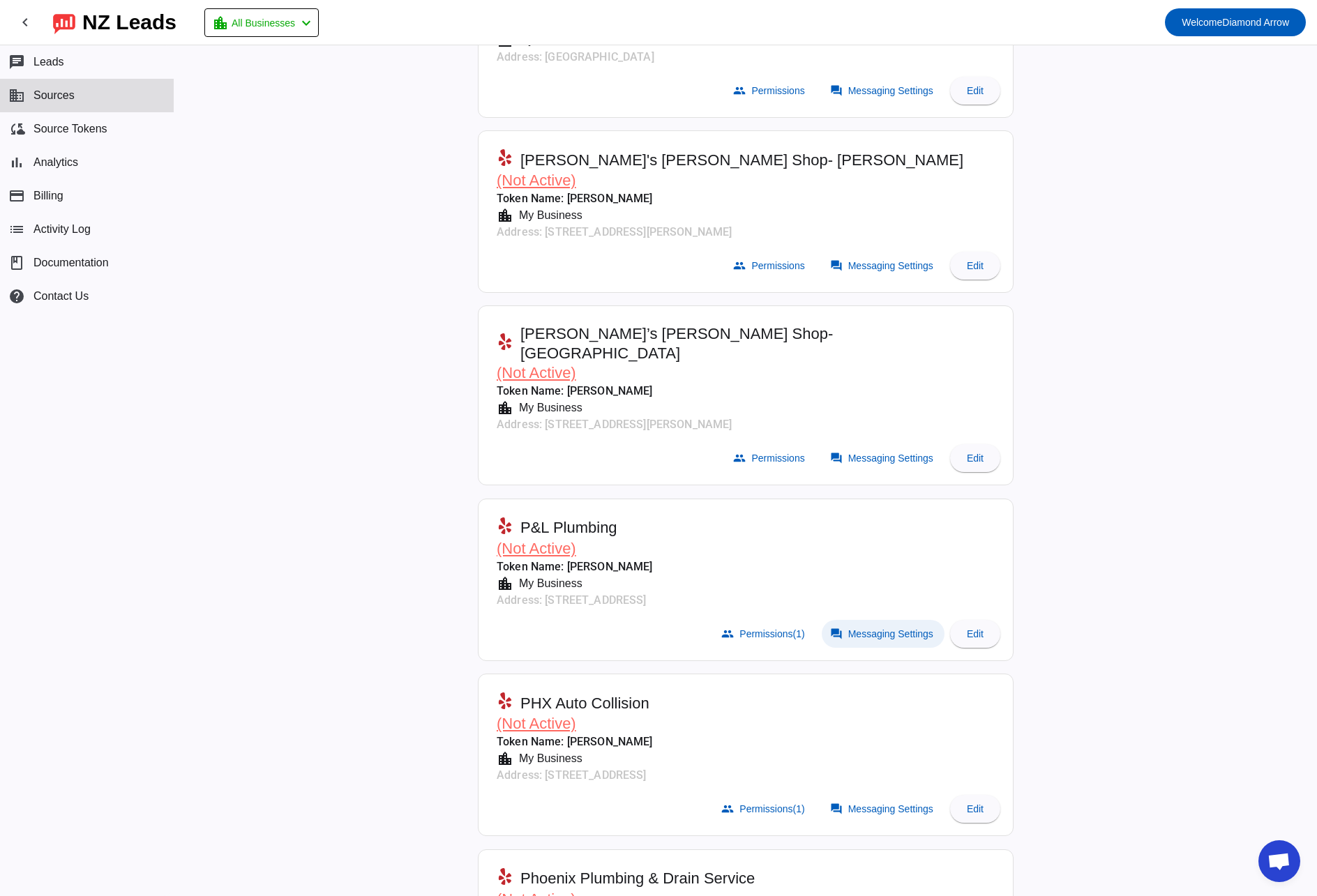
click at [900, 628] on span "Messaging Settings" at bounding box center [890, 634] width 85 height 12
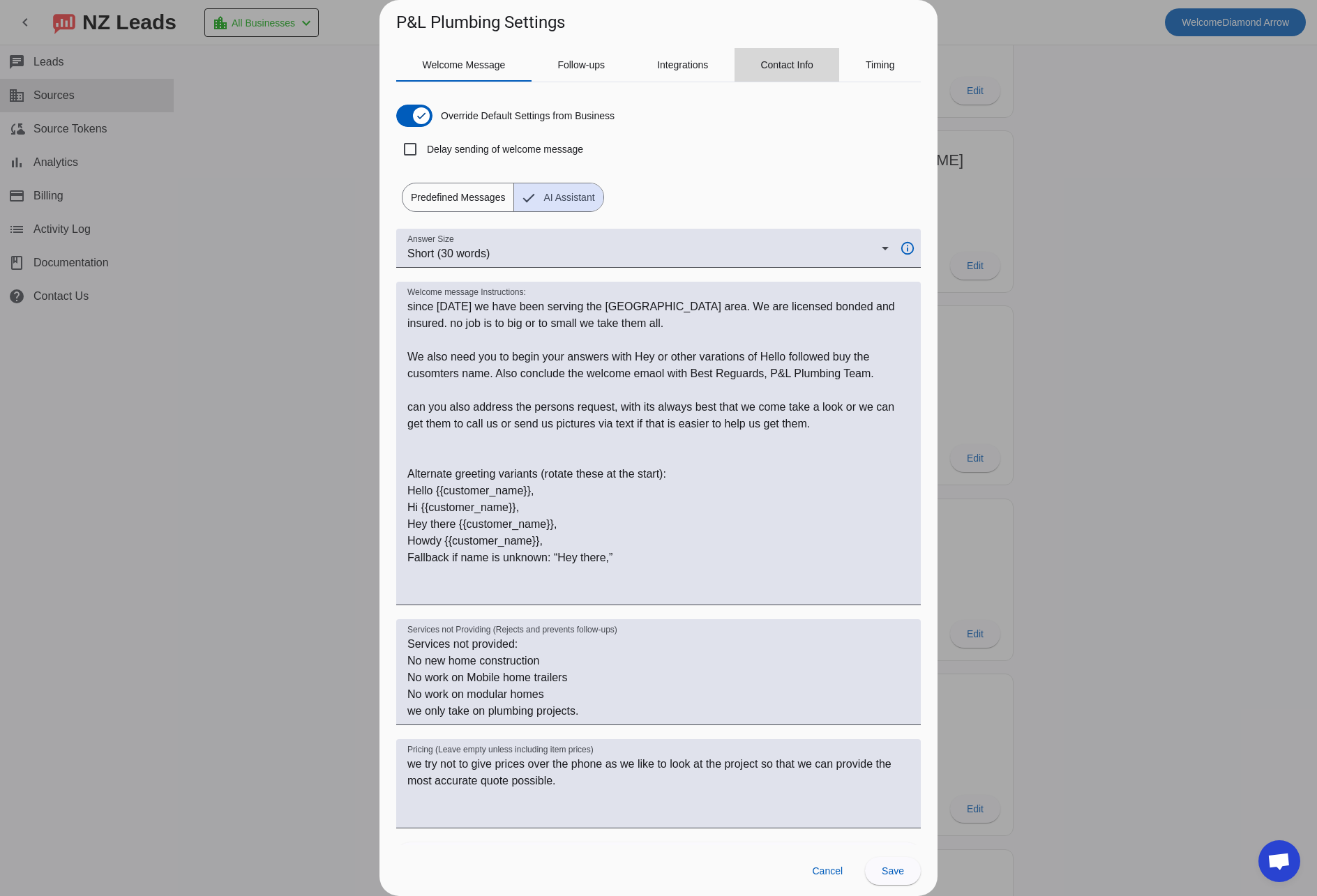
click at [767, 63] on span "Contact Info" at bounding box center [787, 65] width 53 height 10
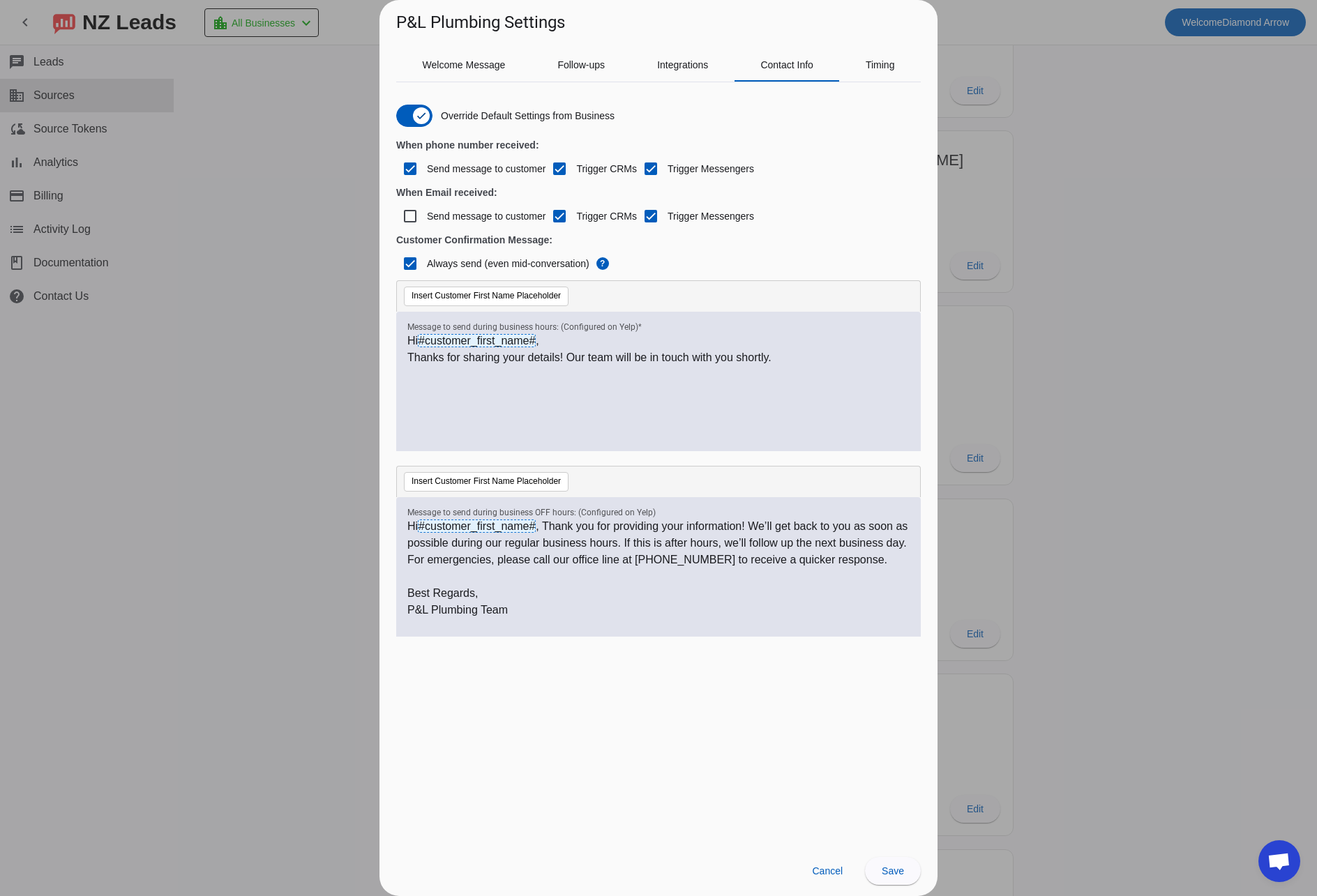
scroll to position [4, 0]
click at [563, 518] on p "Hi #customer_first_name# , Thank you for providing your information! We’ll get …" at bounding box center [659, 543] width 502 height 50
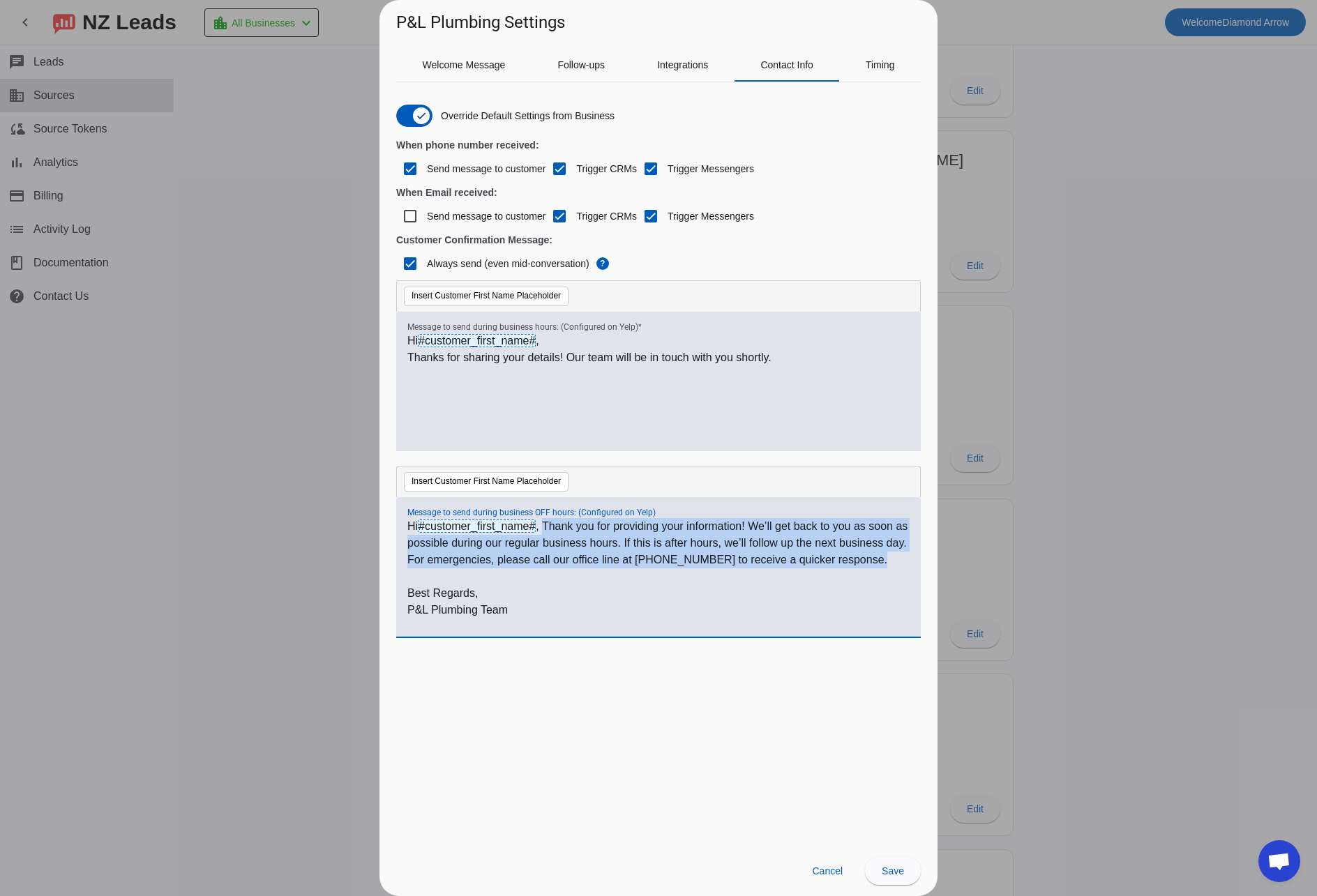
drag, startPoint x: 563, startPoint y: 520, endPoint x: 636, endPoint y: 581, distance: 95.1
click at [636, 568] on p "Hi #customer_first_name# , Thank you for providing your information! We’ll get …" at bounding box center [659, 543] width 502 height 50
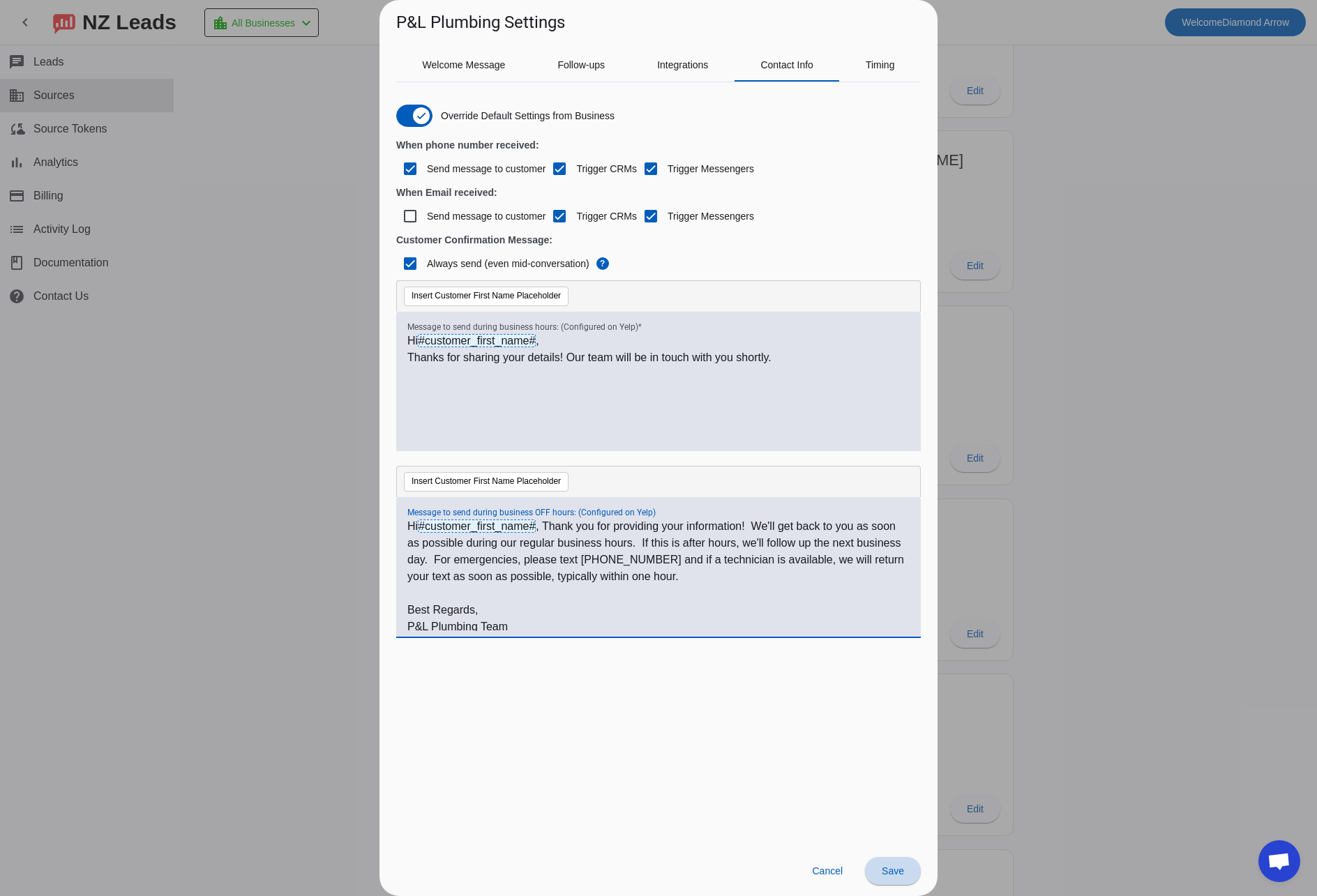
click at [896, 868] on span "Save" at bounding box center [893, 871] width 22 height 12
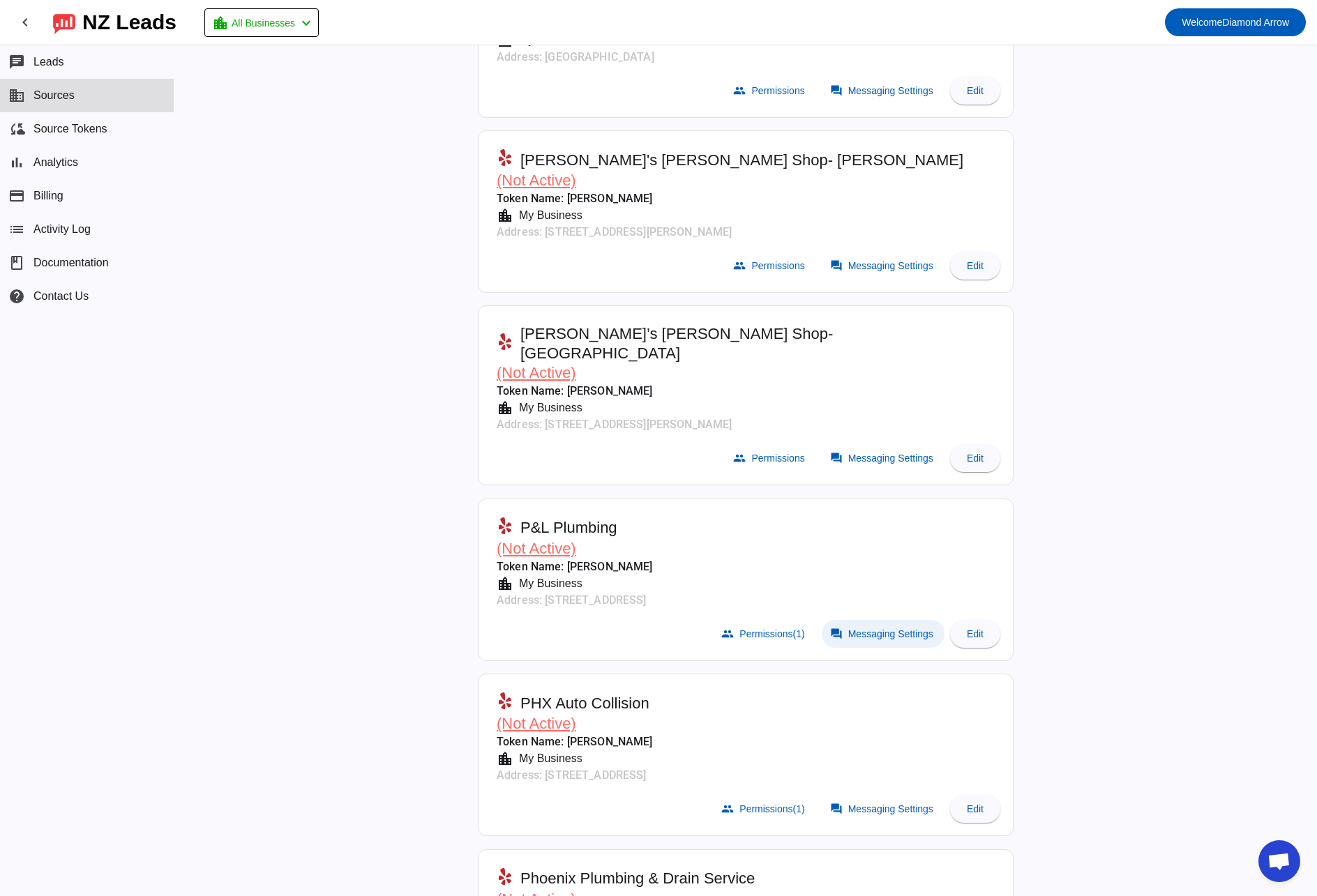
click at [902, 628] on span "Messaging Settings" at bounding box center [890, 634] width 85 height 12
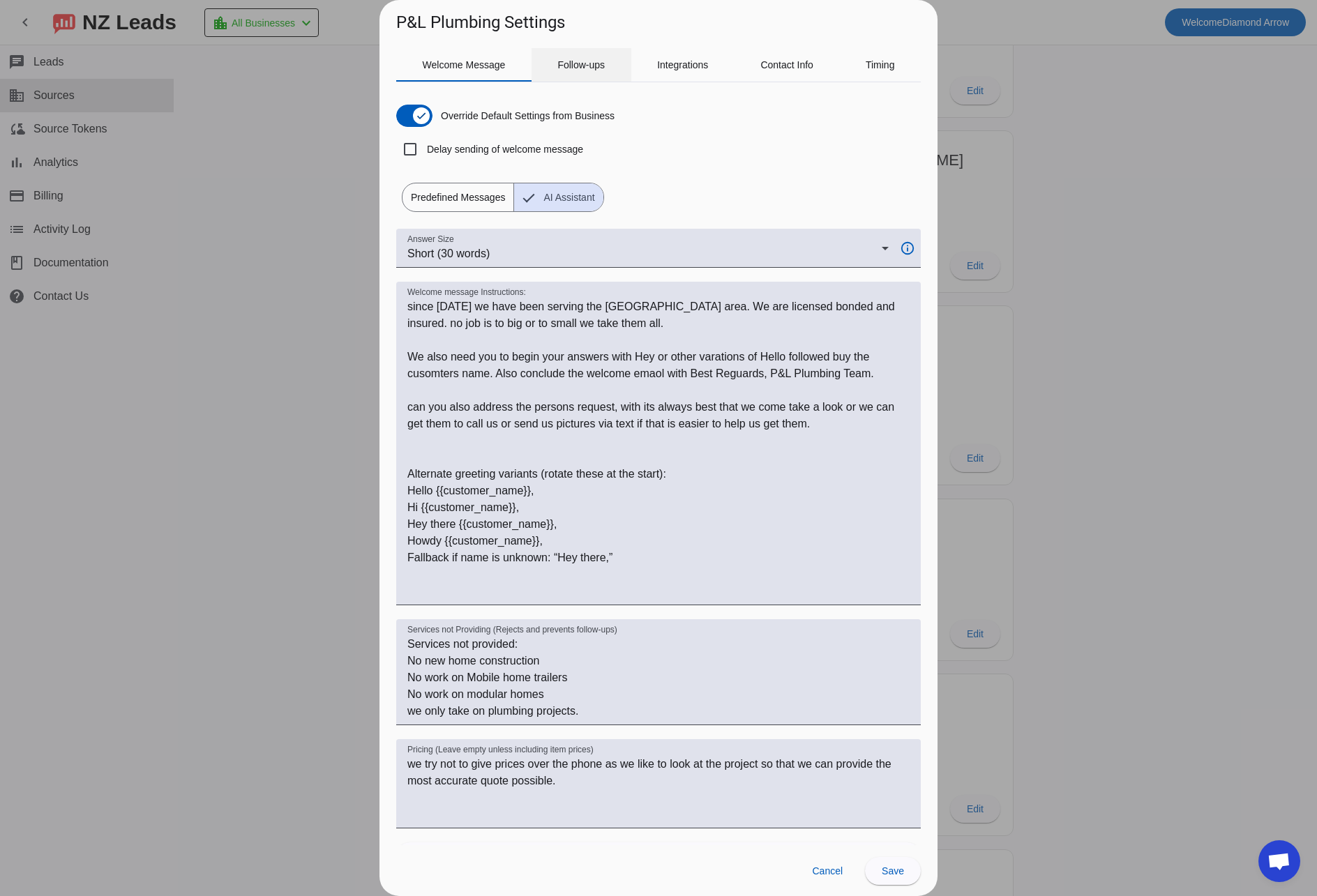
click at [588, 67] on span "Follow-ups" at bounding box center [581, 65] width 48 height 10
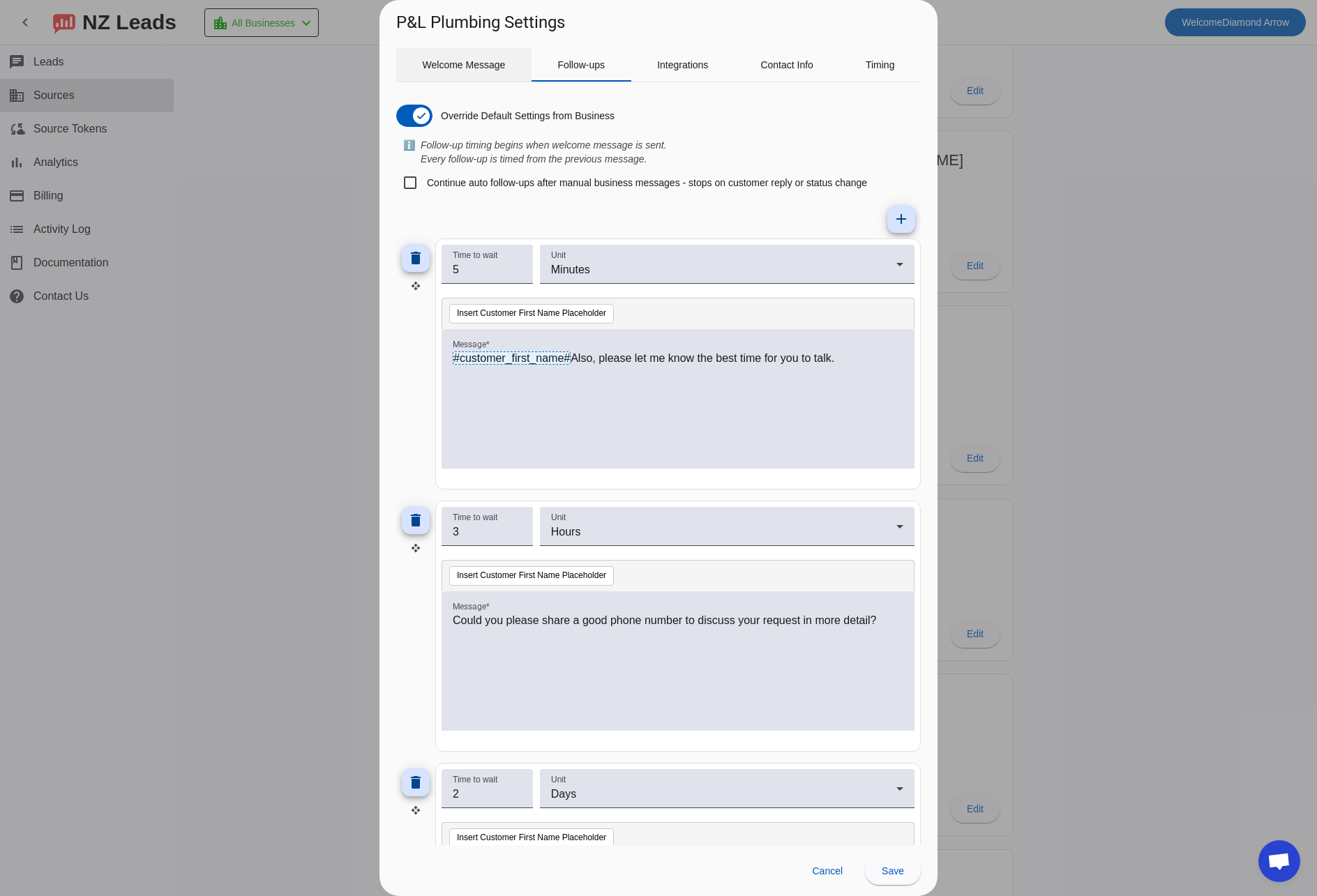
click at [465, 66] on span "Welcome Message" at bounding box center [464, 65] width 83 height 10
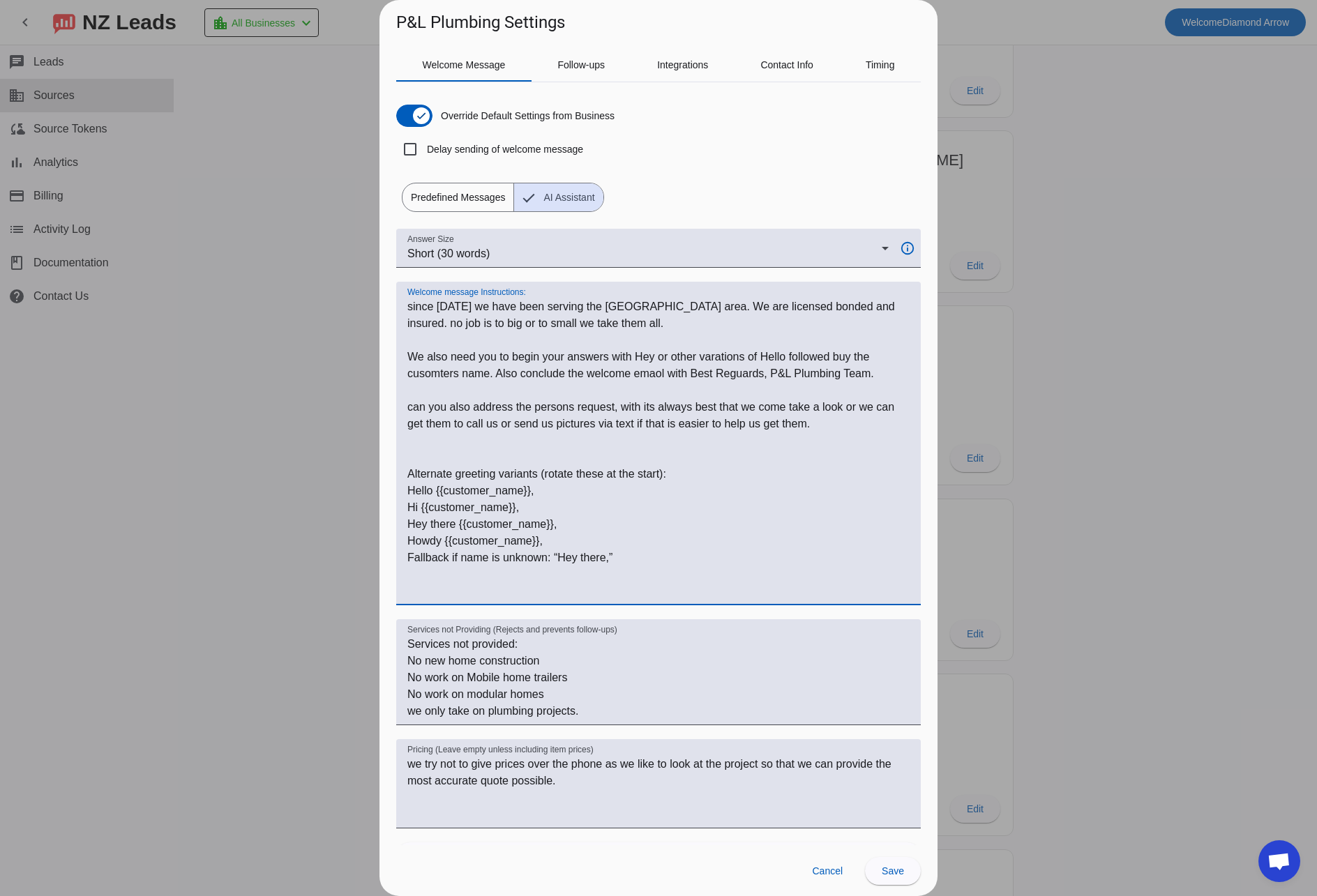
drag, startPoint x: 628, startPoint y: 597, endPoint x: 400, endPoint y: 562, distance: 230.7
click at [400, 562] on div "Welcome message Instructions:" at bounding box center [658, 443] width 525 height 324
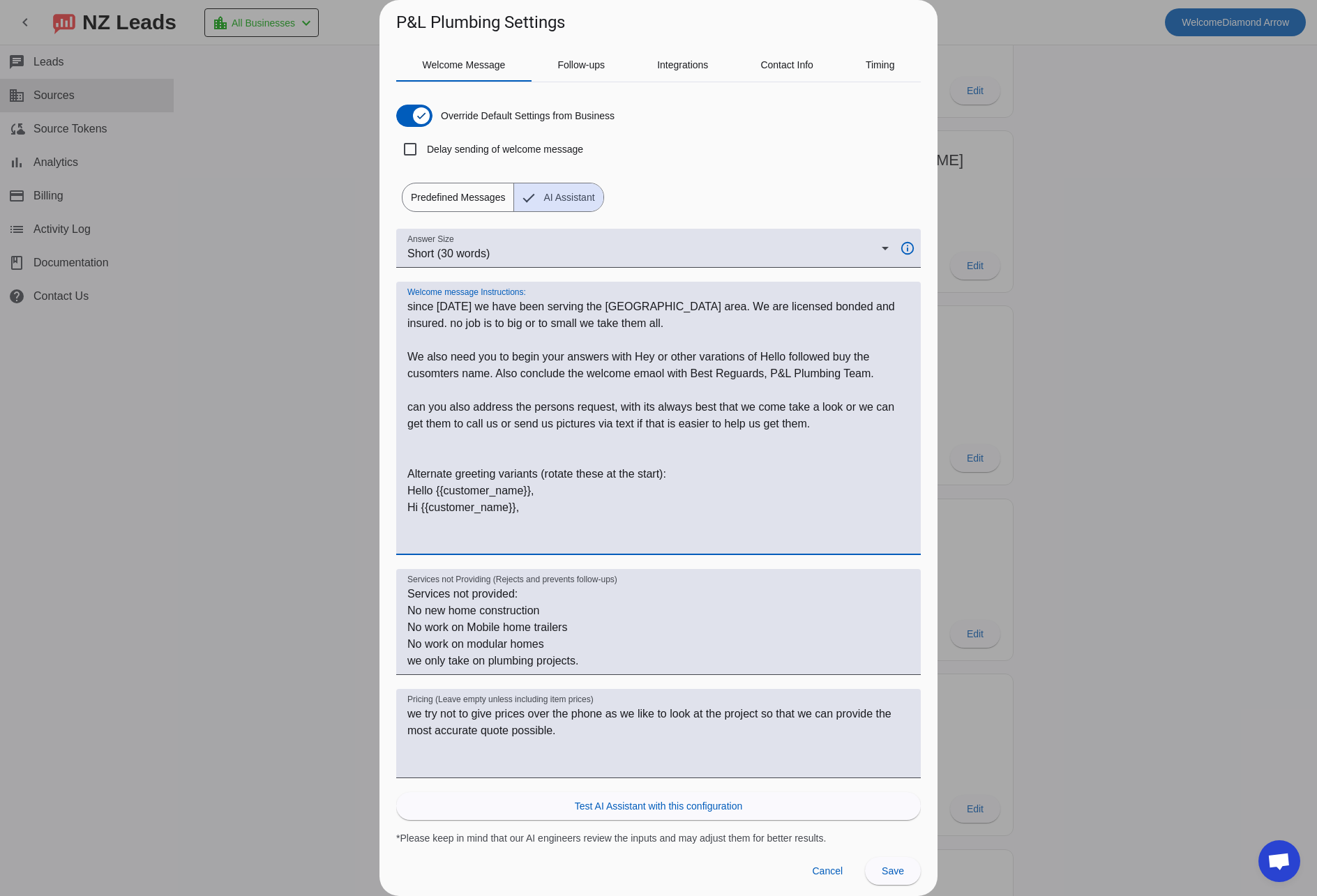
drag, startPoint x: 481, startPoint y: 471, endPoint x: 385, endPoint y: 314, distance: 184.0
click at [385, 314] on div "Welcome Message Follow-ups Integrations Contact Info Timing Override Default Se…" at bounding box center [659, 440] width 558 height 811
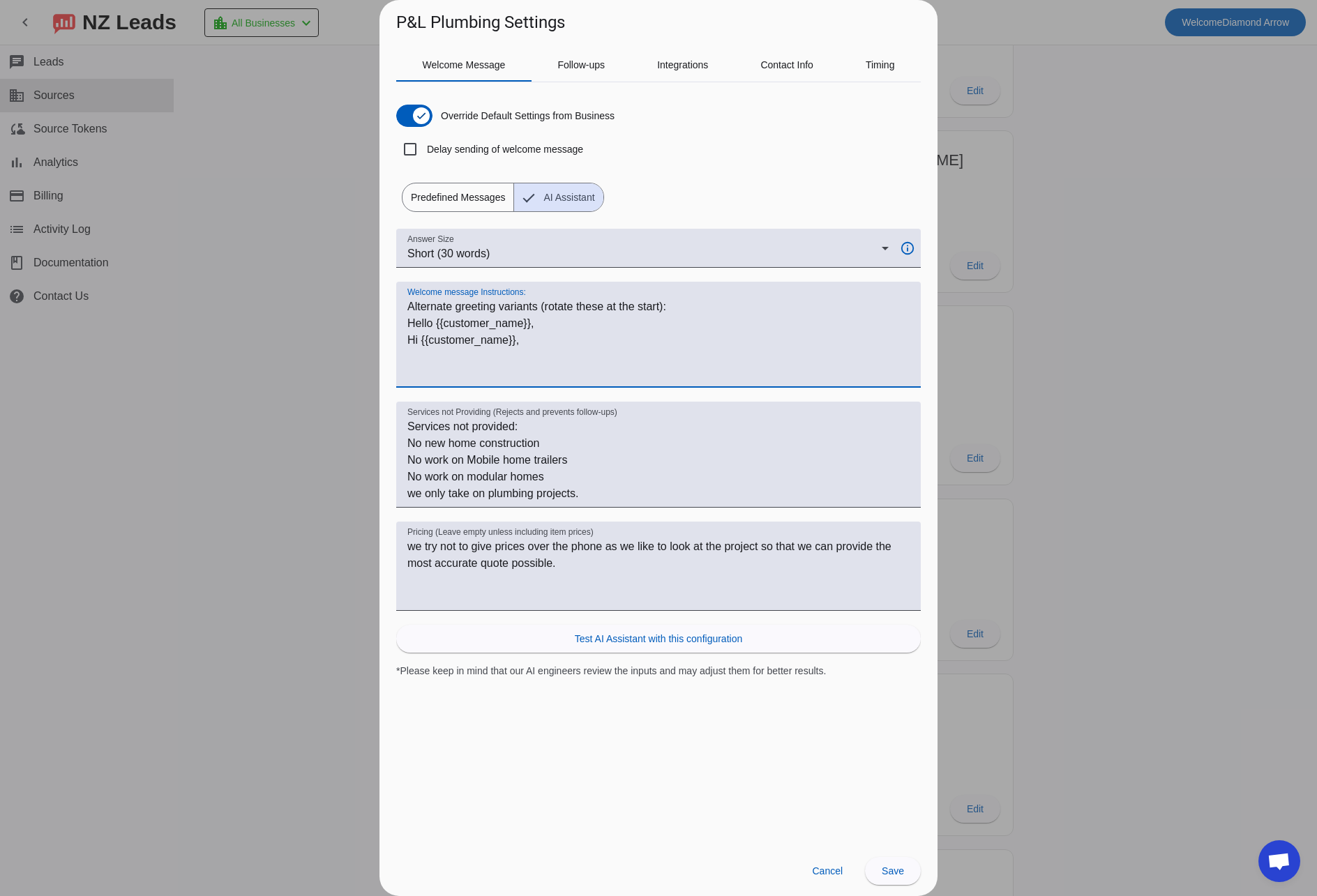
paste textarea "🔧 Lore Ips Dolorsit Ametcons 2. Adipi elit Sedd & Eiusm Tempor incid utla “Etd …"
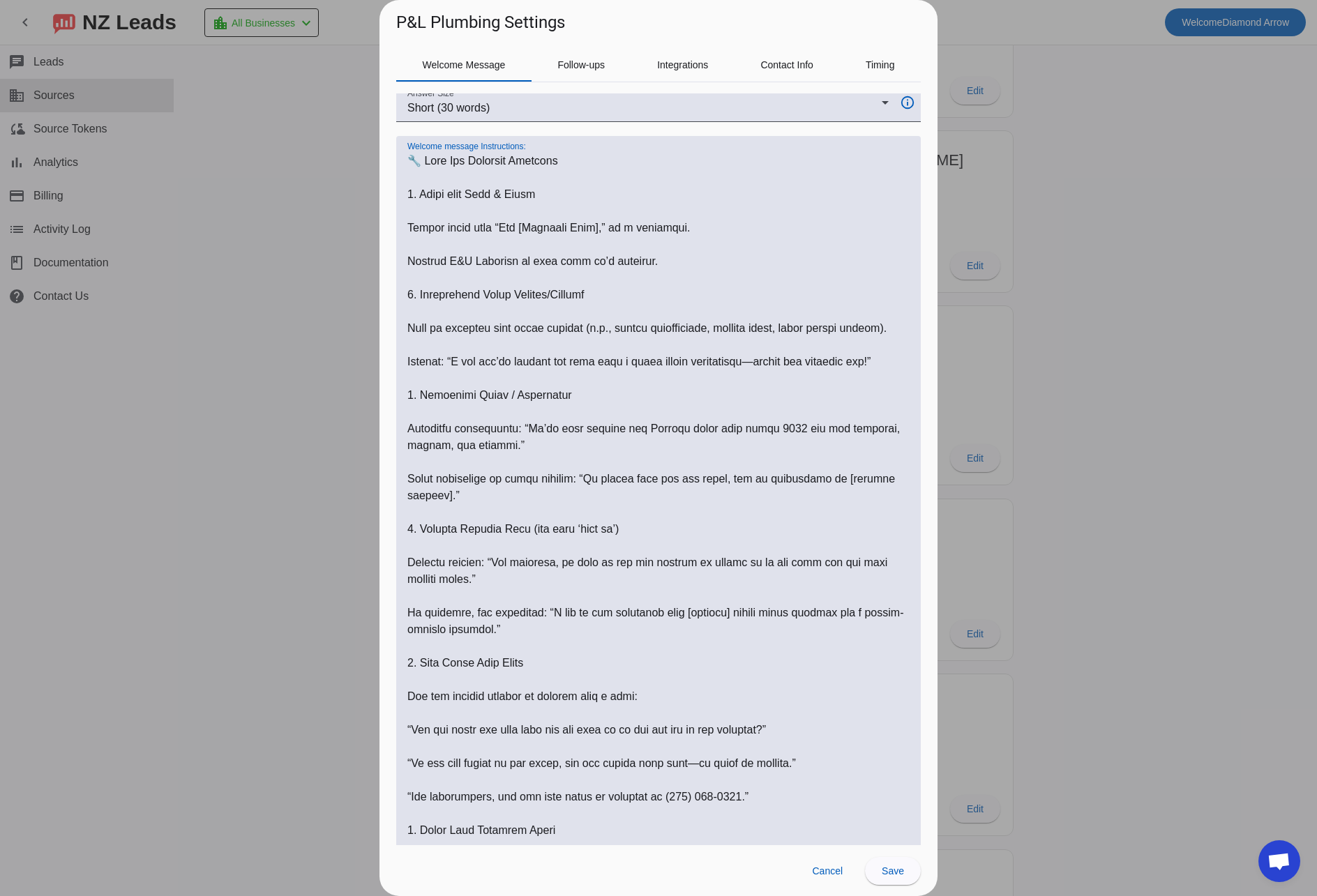
scroll to position [147, 0]
click at [442, 212] on textarea "Welcome message Instructions:" at bounding box center [659, 595] width 502 height 887
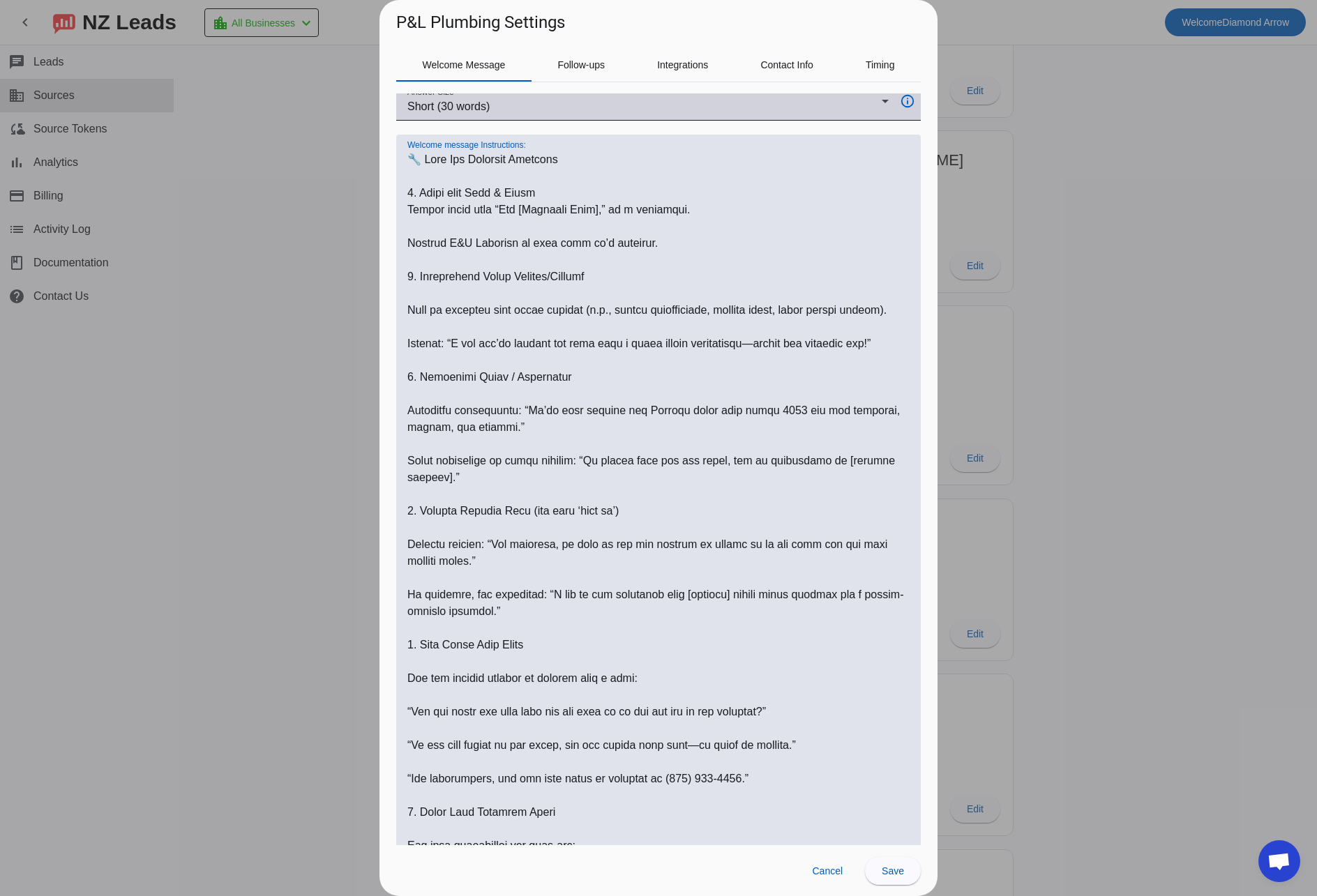
scroll to position [0, 0]
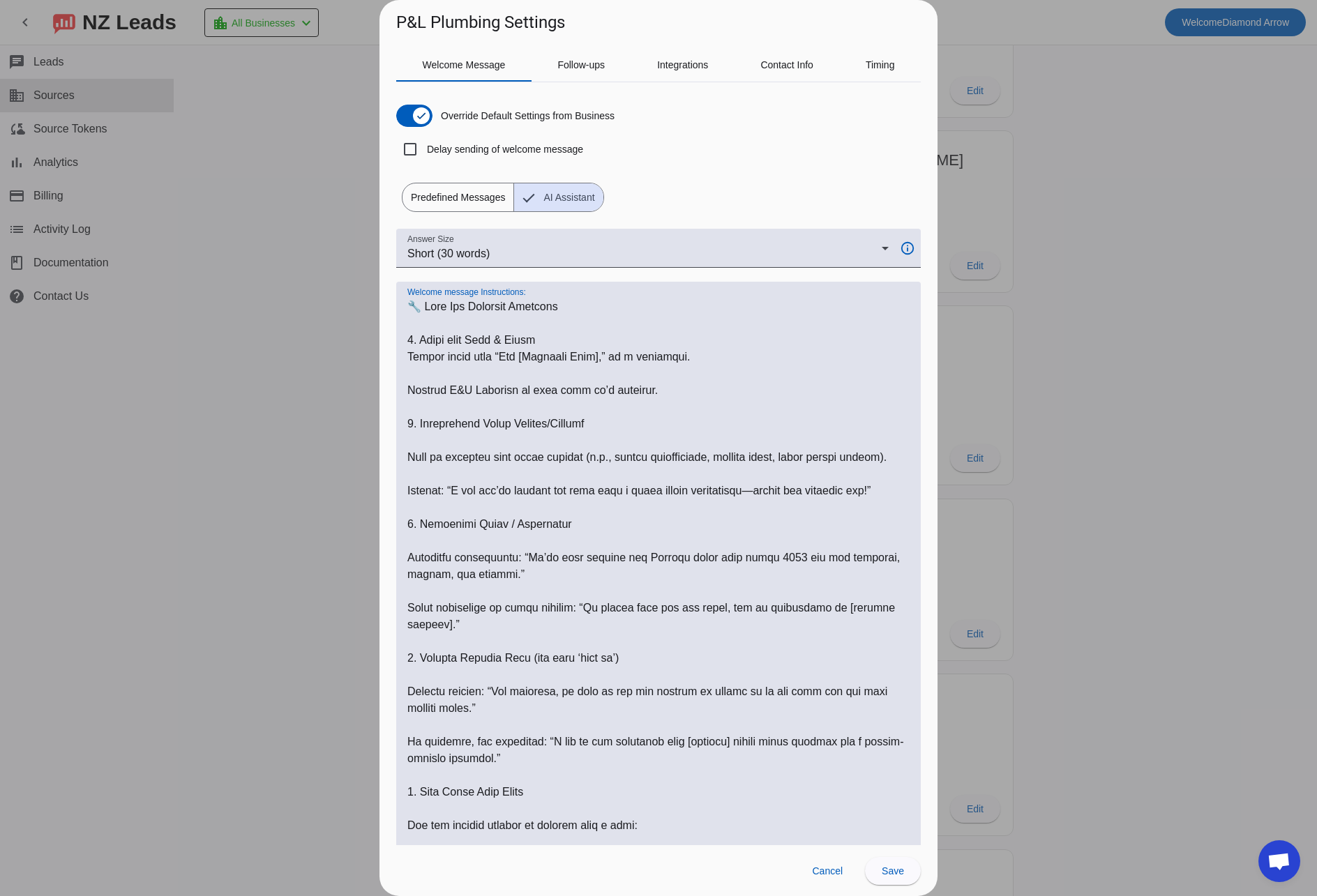
drag, startPoint x: 414, startPoint y: 371, endPoint x: 420, endPoint y: 383, distance: 13.4
click at [413, 371] on textarea "Welcome message Instructions:" at bounding box center [659, 733] width 502 height 870
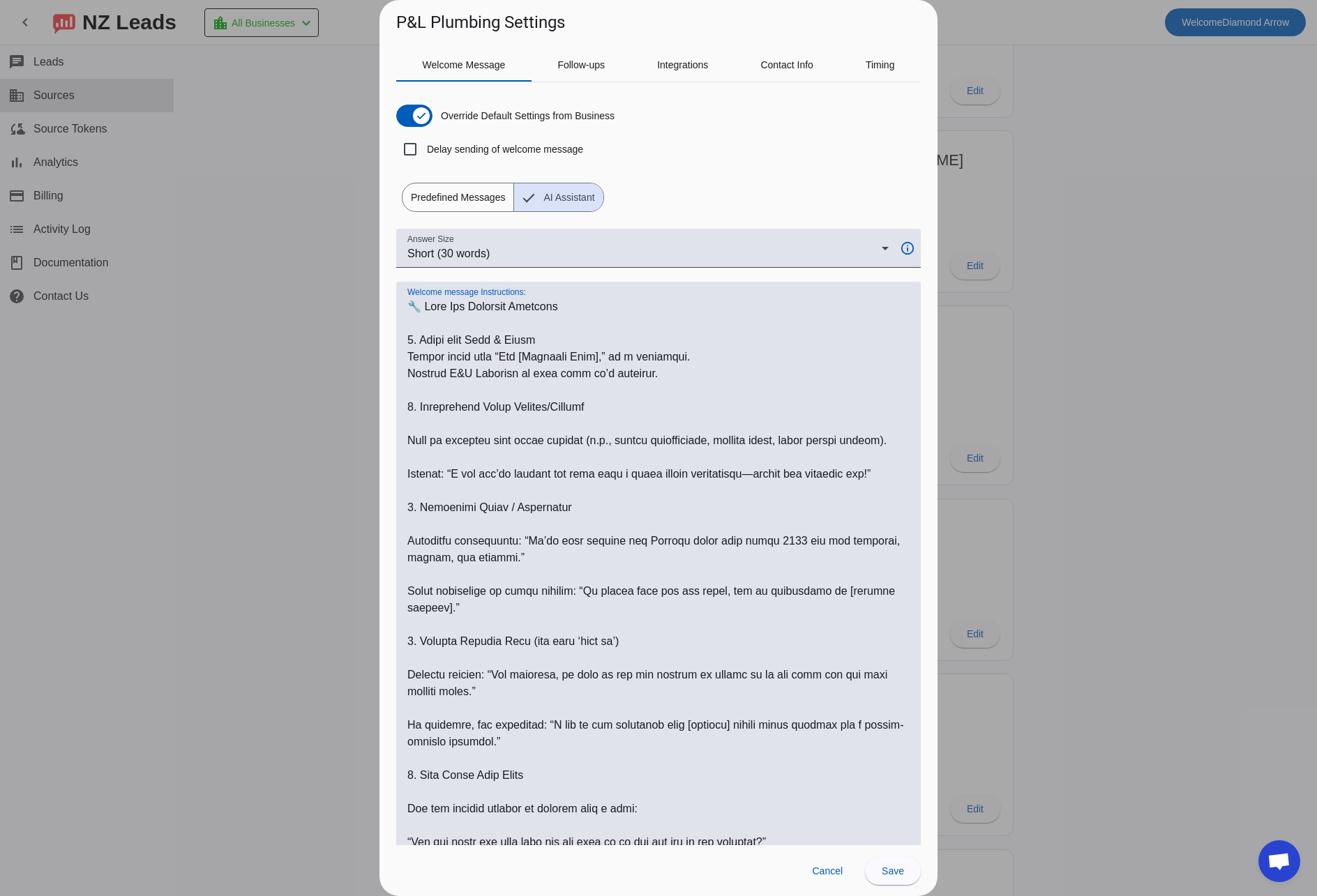
click at [417, 426] on textarea "Welcome message Instructions:" at bounding box center [659, 725] width 502 height 854
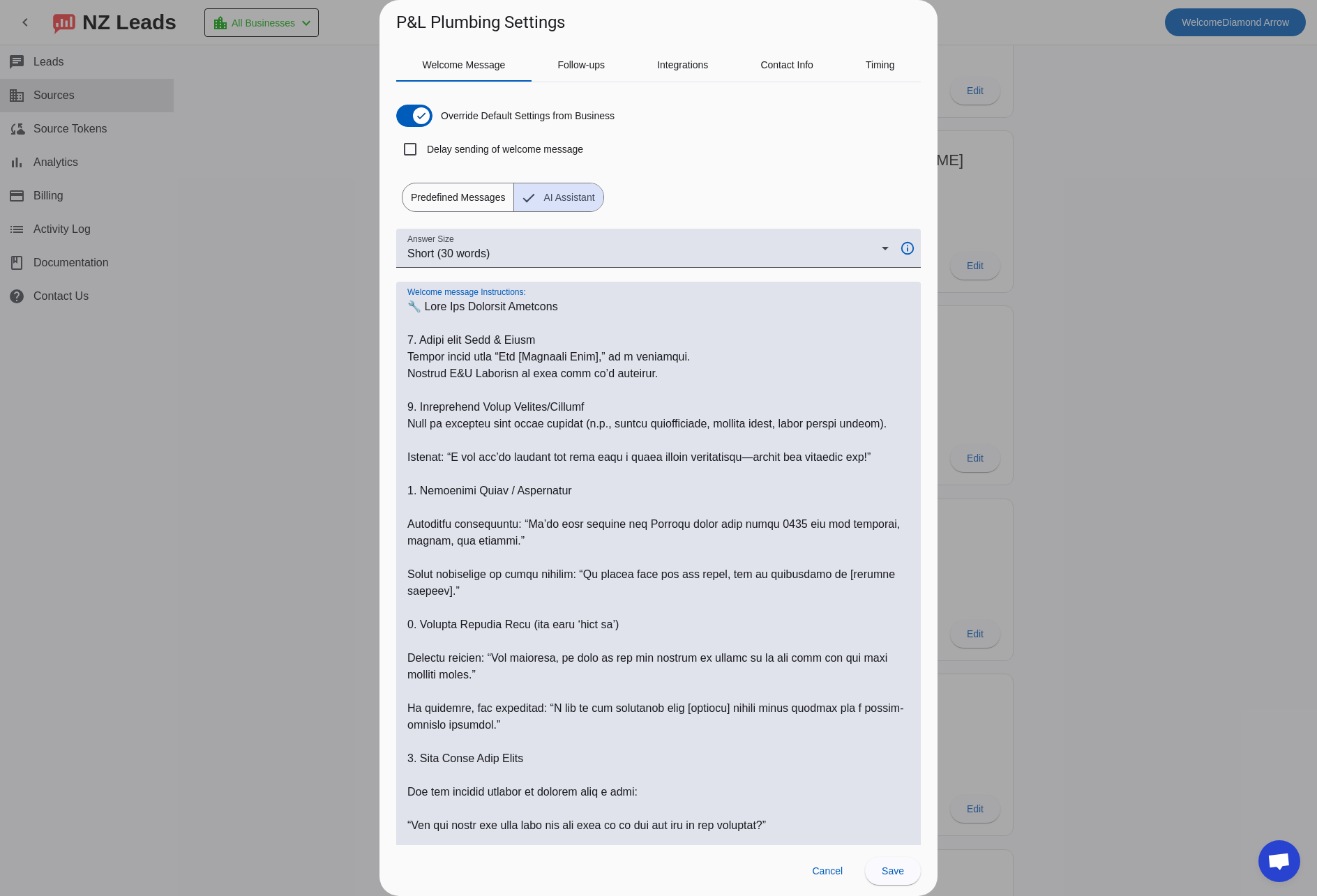
click at [418, 454] on textarea "Welcome message Instructions:" at bounding box center [659, 716] width 502 height 837
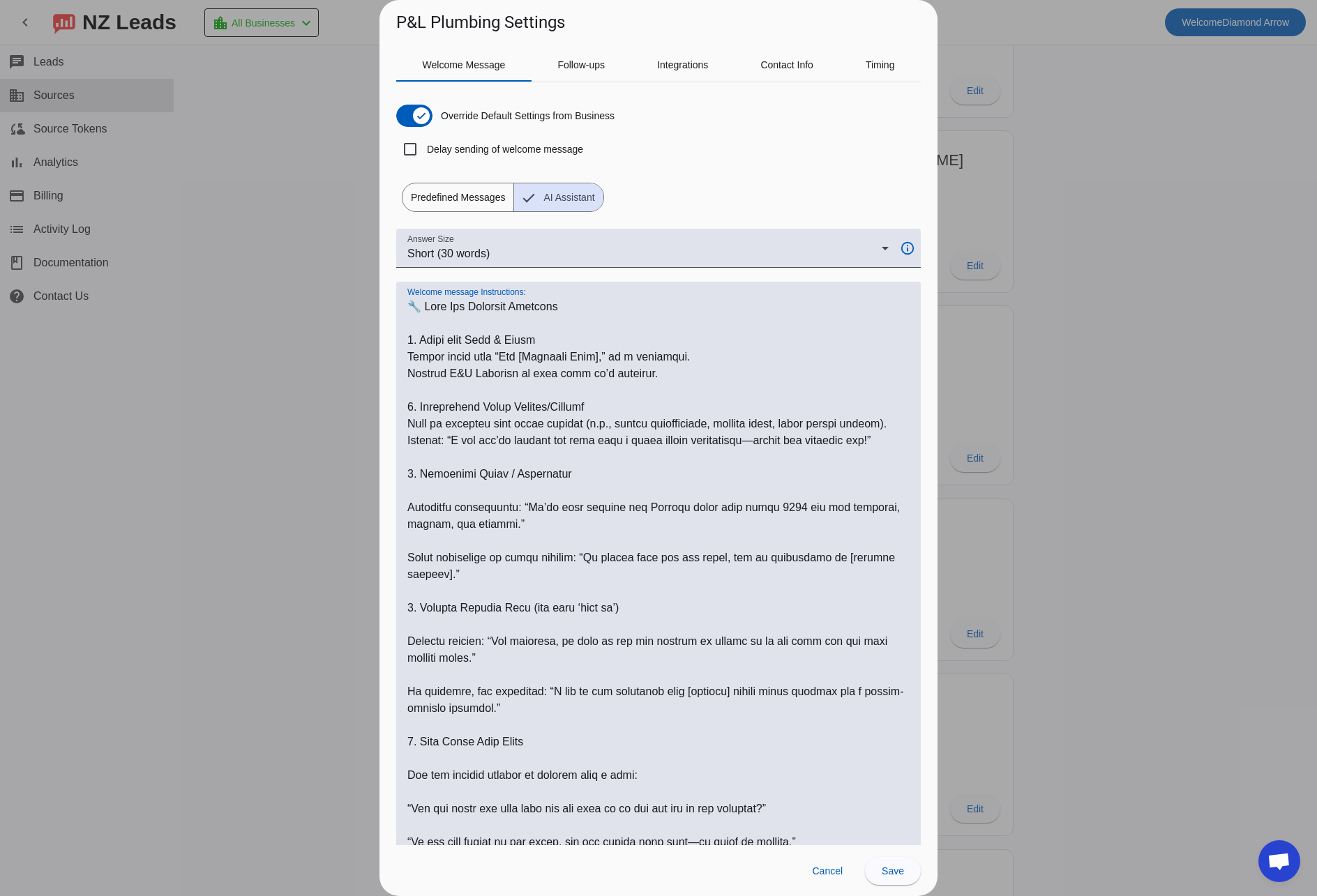
click at [417, 525] on textarea "Welcome message Instructions:" at bounding box center [659, 708] width 502 height 820
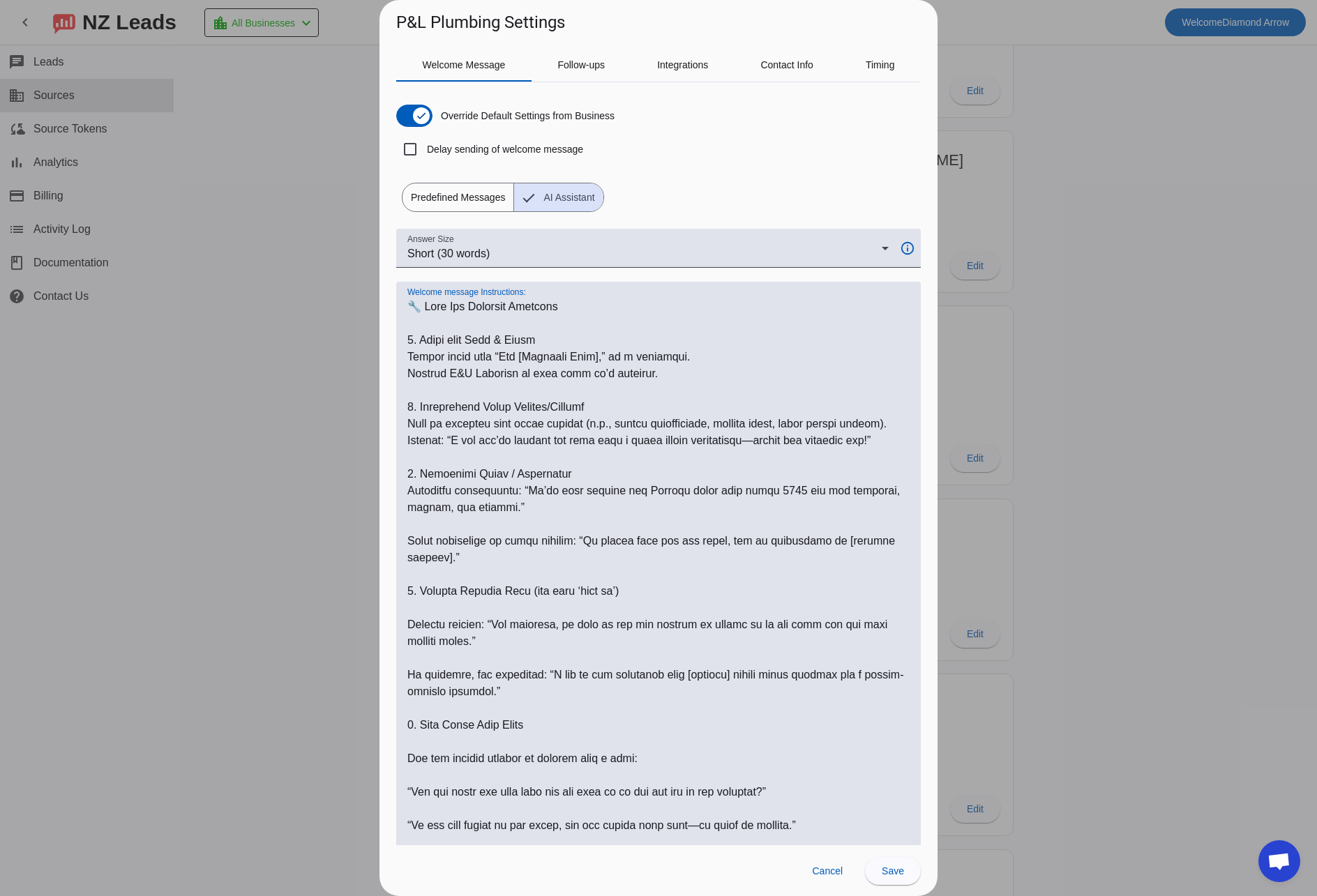
scroll to position [1, 0]
drag, startPoint x: 422, startPoint y: 558, endPoint x: 424, endPoint y: 565, distance: 7.3
click at [422, 558] on textarea "Welcome message Instructions:" at bounding box center [659, 700] width 502 height 804
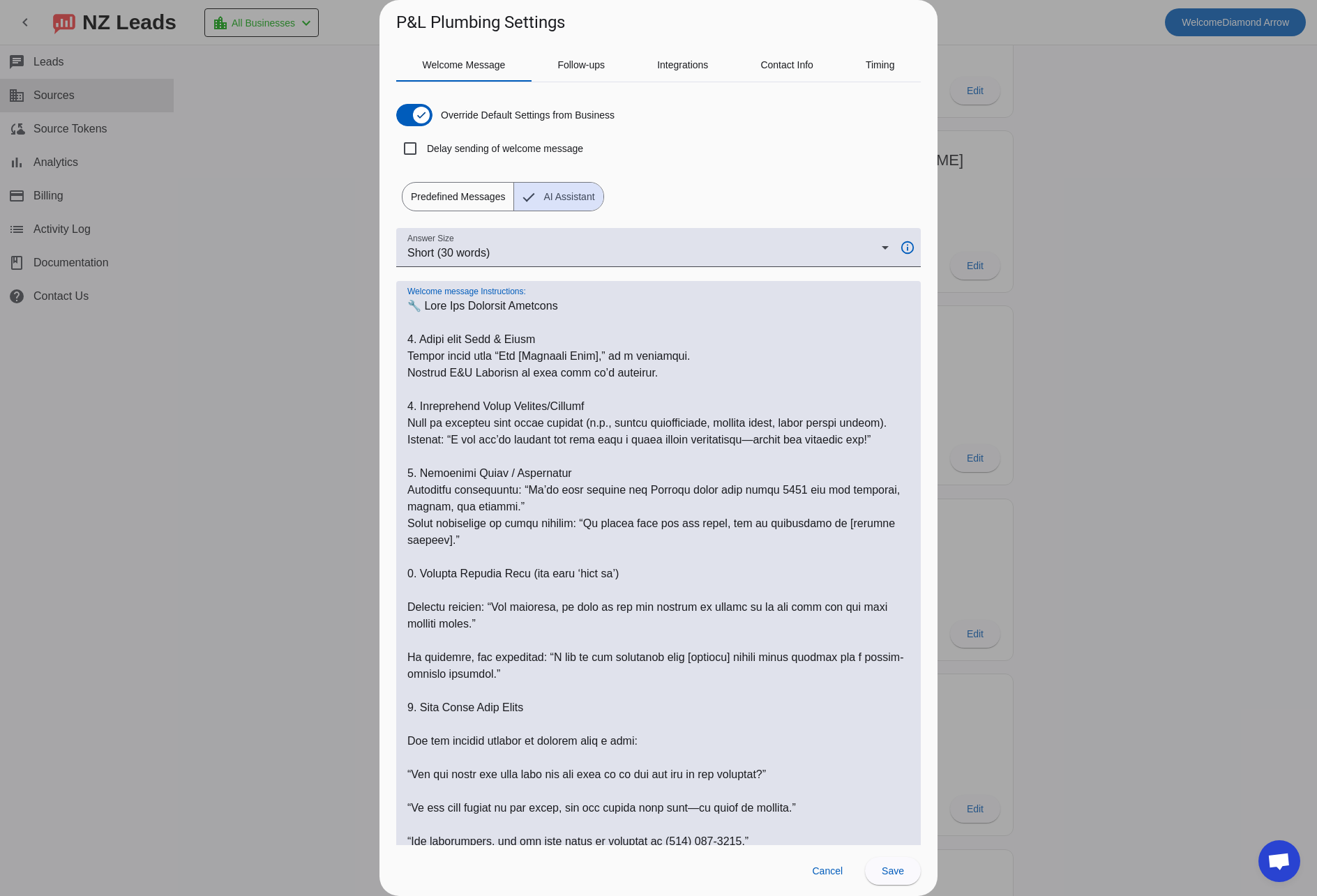
scroll to position [0, 0]
drag, startPoint x: 432, startPoint y: 622, endPoint x: 432, endPoint y: 640, distance: 18.0
click at [432, 622] on textarea "Welcome message Instructions:" at bounding box center [659, 691] width 502 height 786
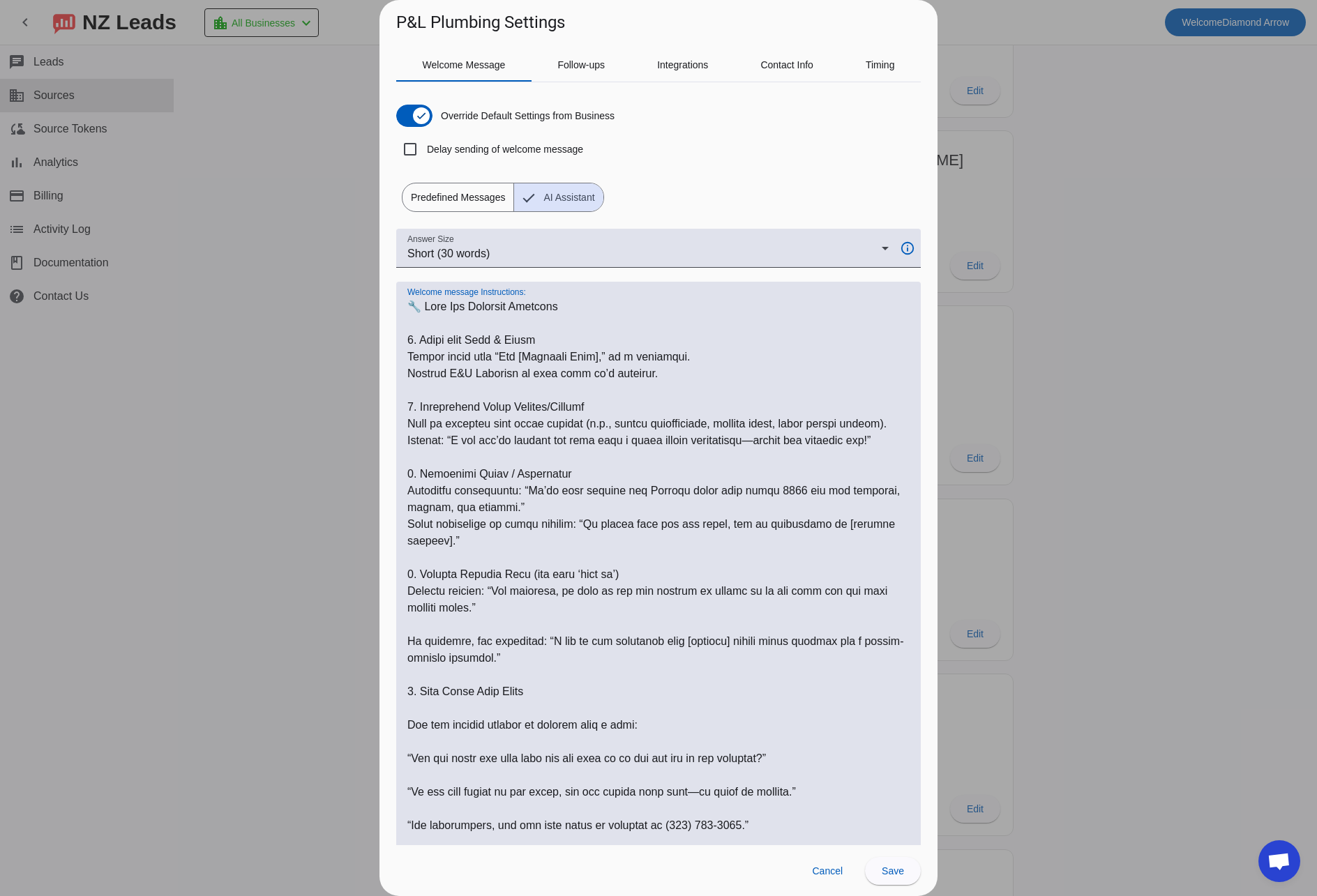
click at [423, 663] on textarea "Welcome message Instructions:" at bounding box center [659, 683] width 502 height 770
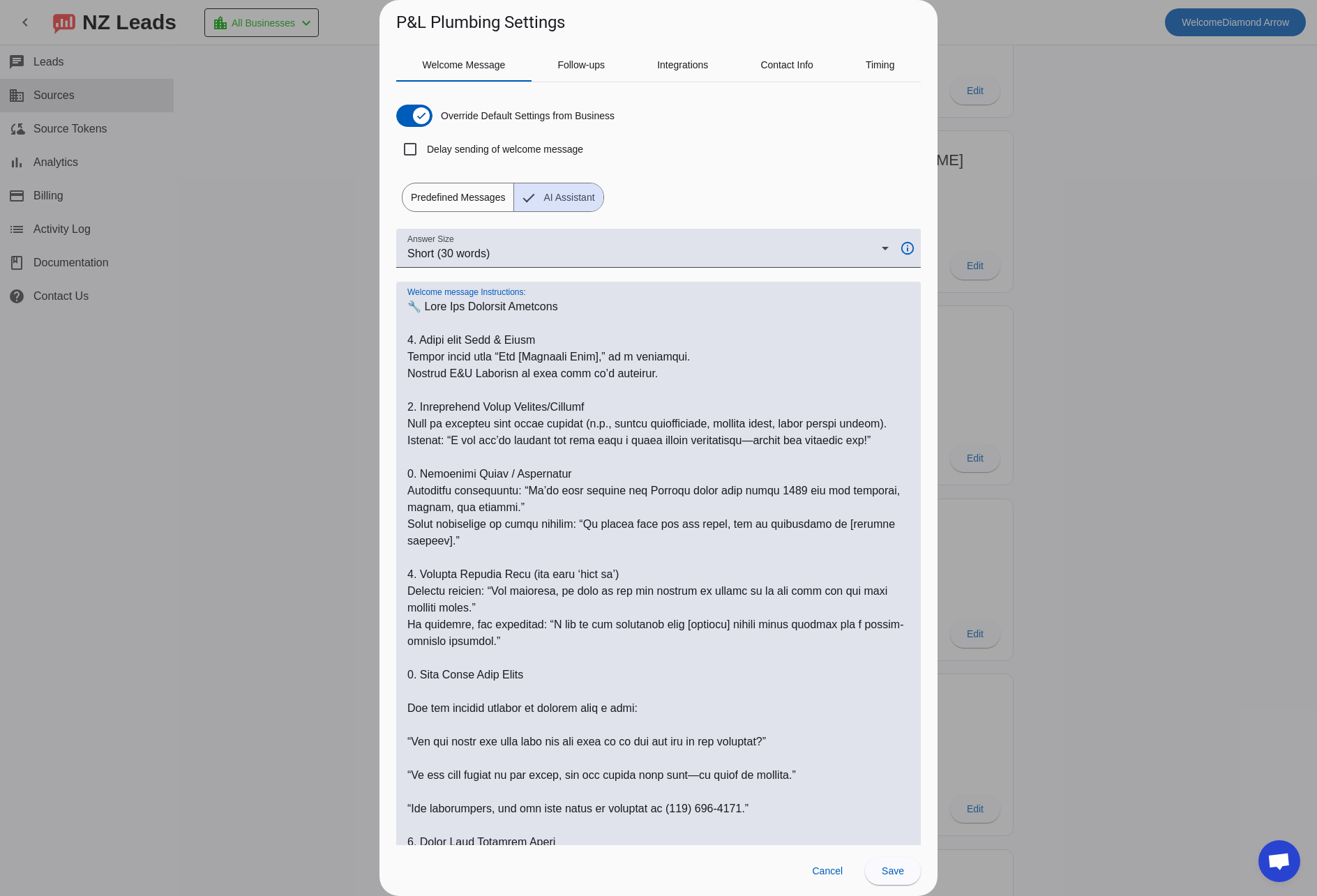
click at [427, 730] on textarea "Welcome message Instructions:" at bounding box center [659, 674] width 502 height 754
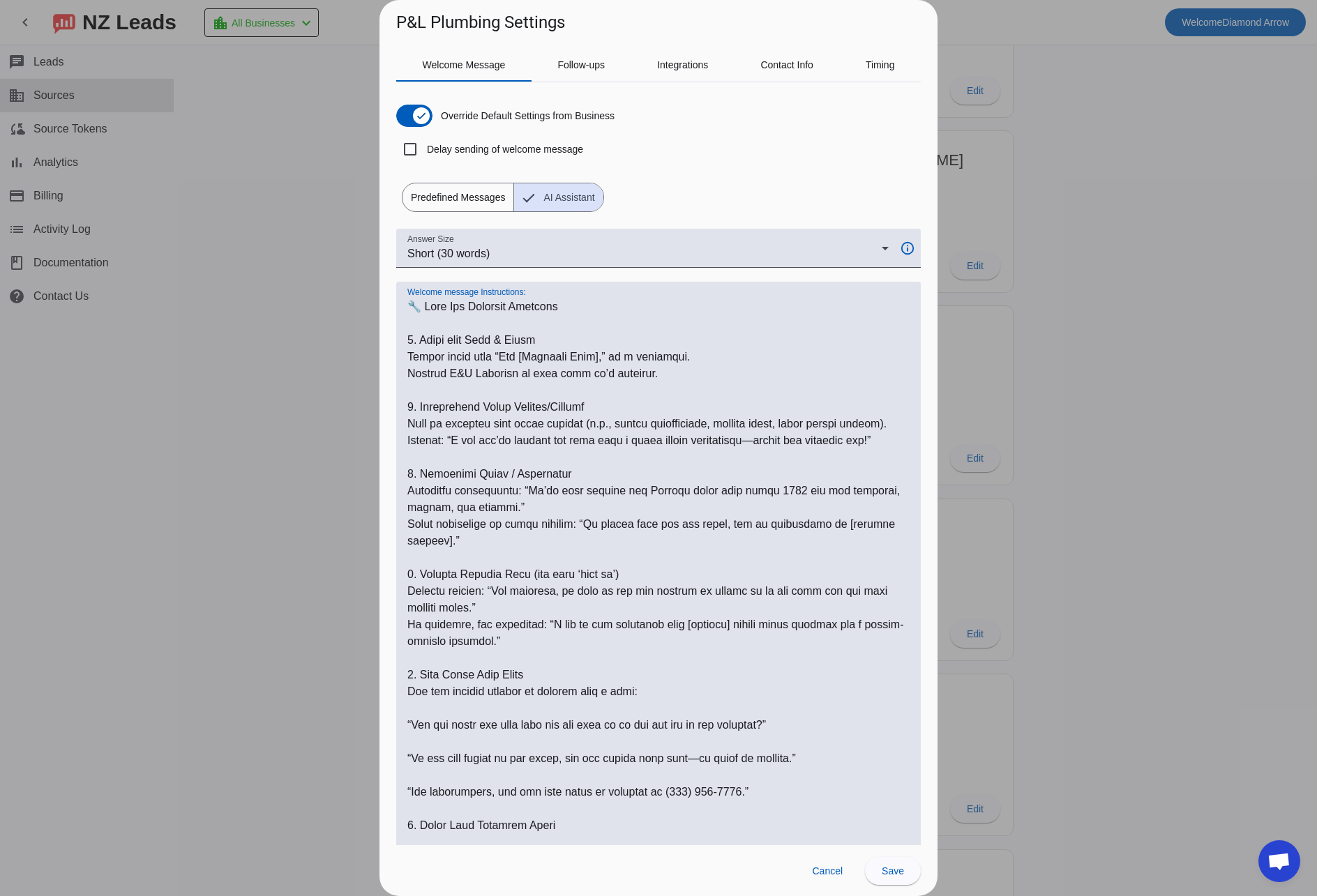
click at [431, 745] on textarea "Welcome message Instructions:" at bounding box center [659, 666] width 502 height 736
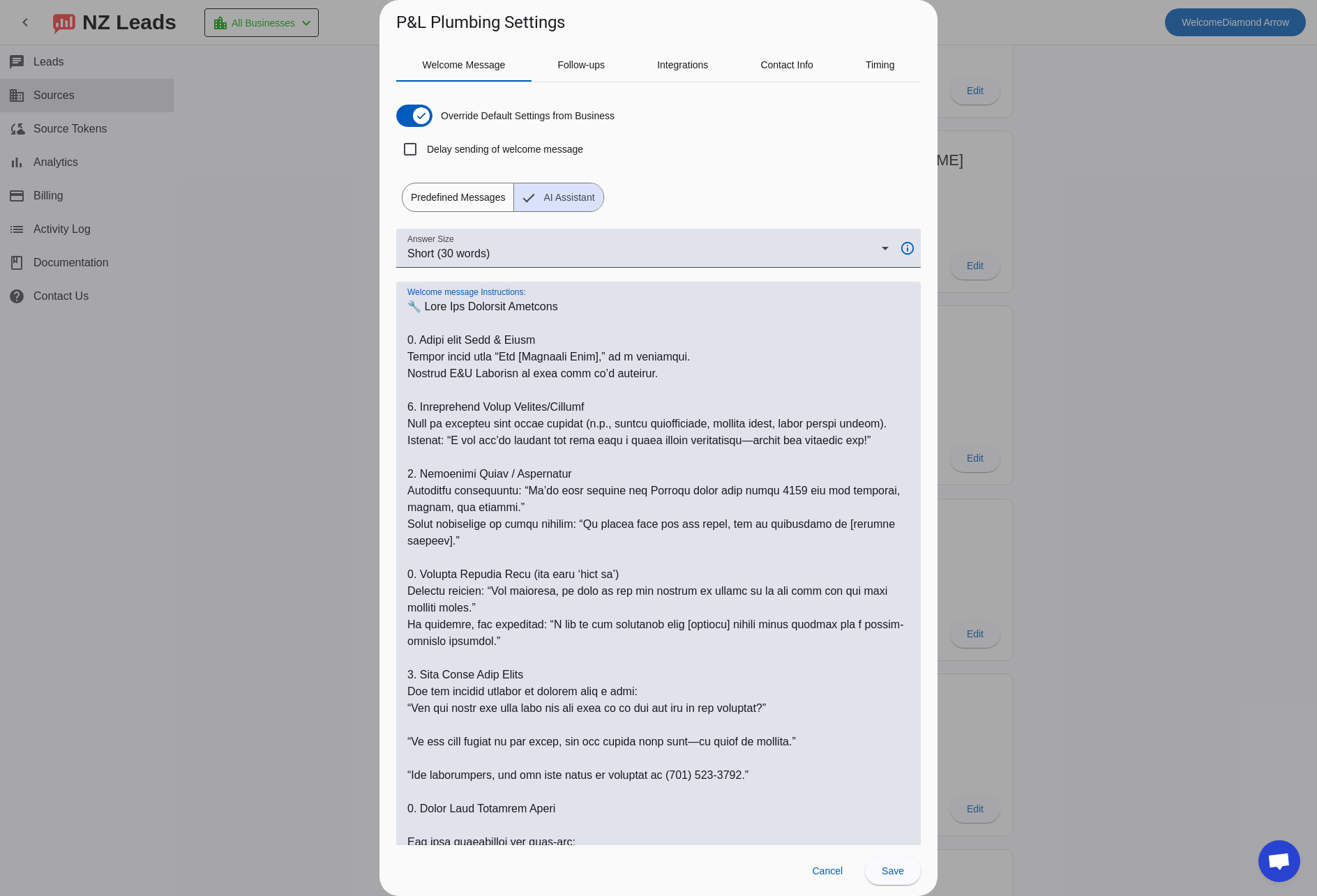
click at [436, 758] on textarea "Welcome message Instructions:" at bounding box center [659, 658] width 502 height 720
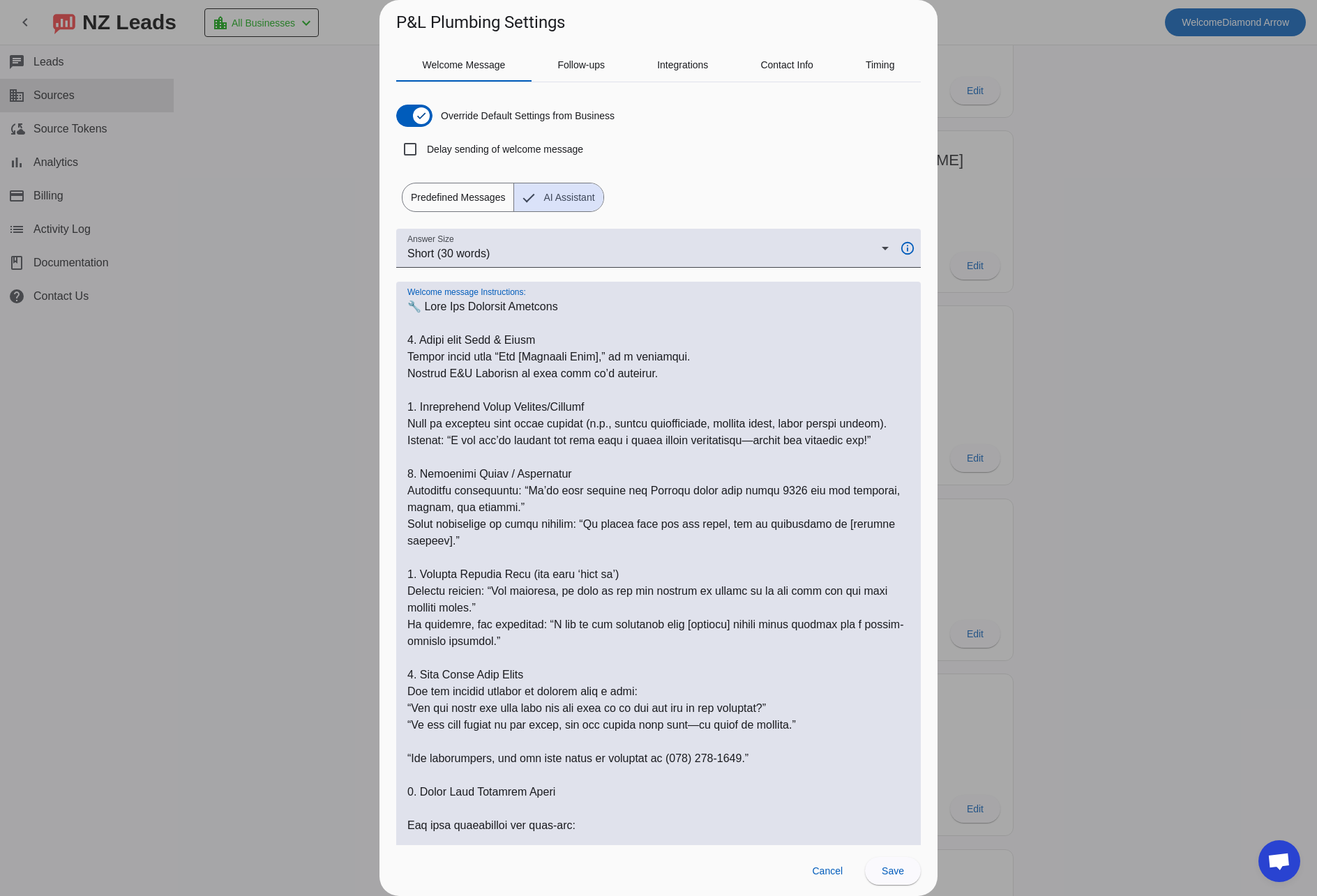
click at [430, 775] on textarea "Welcome message Instructions:" at bounding box center [659, 650] width 502 height 703
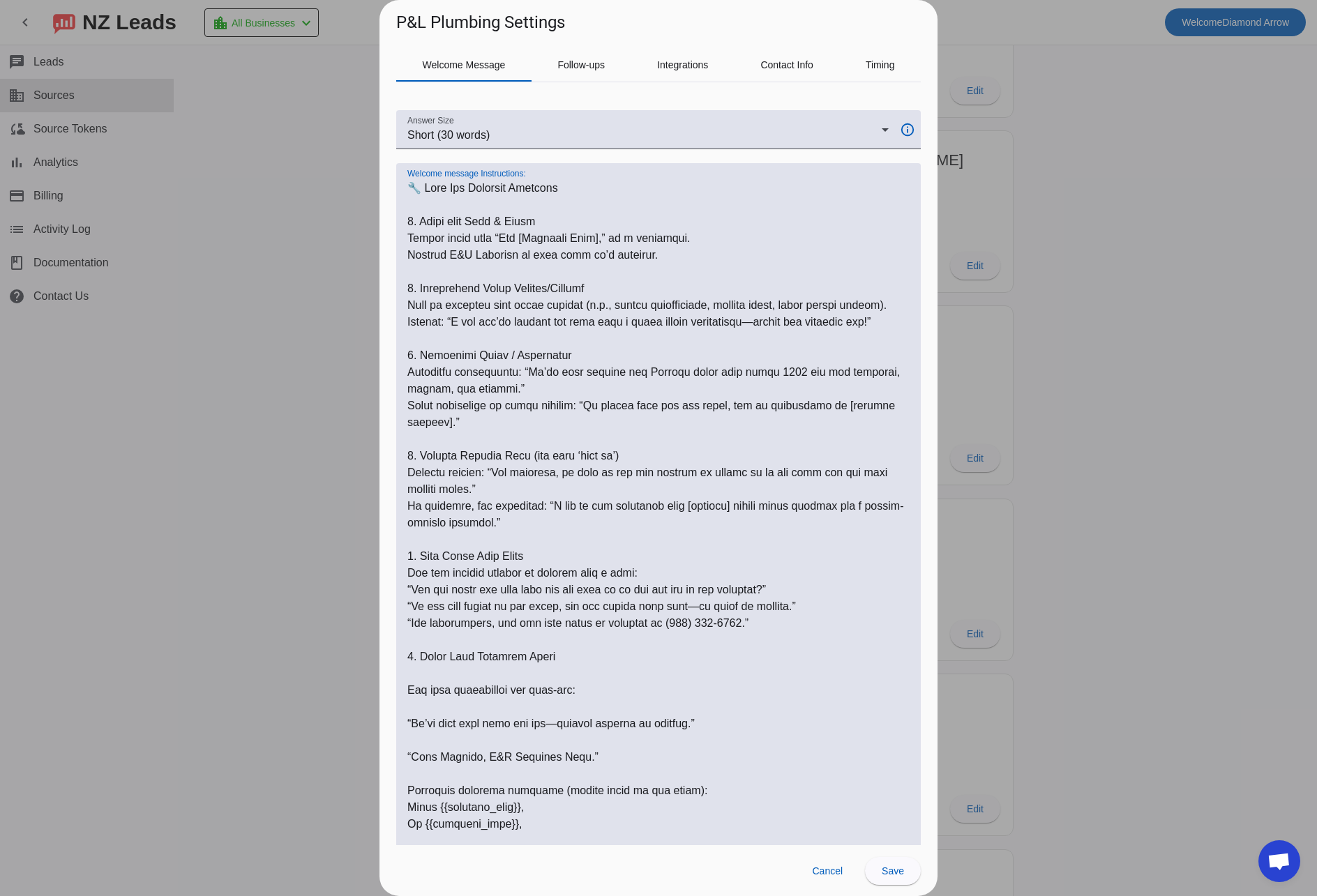
scroll to position [119, 0]
click at [430, 706] on textarea "Welcome message Instructions:" at bounding box center [659, 522] width 502 height 686
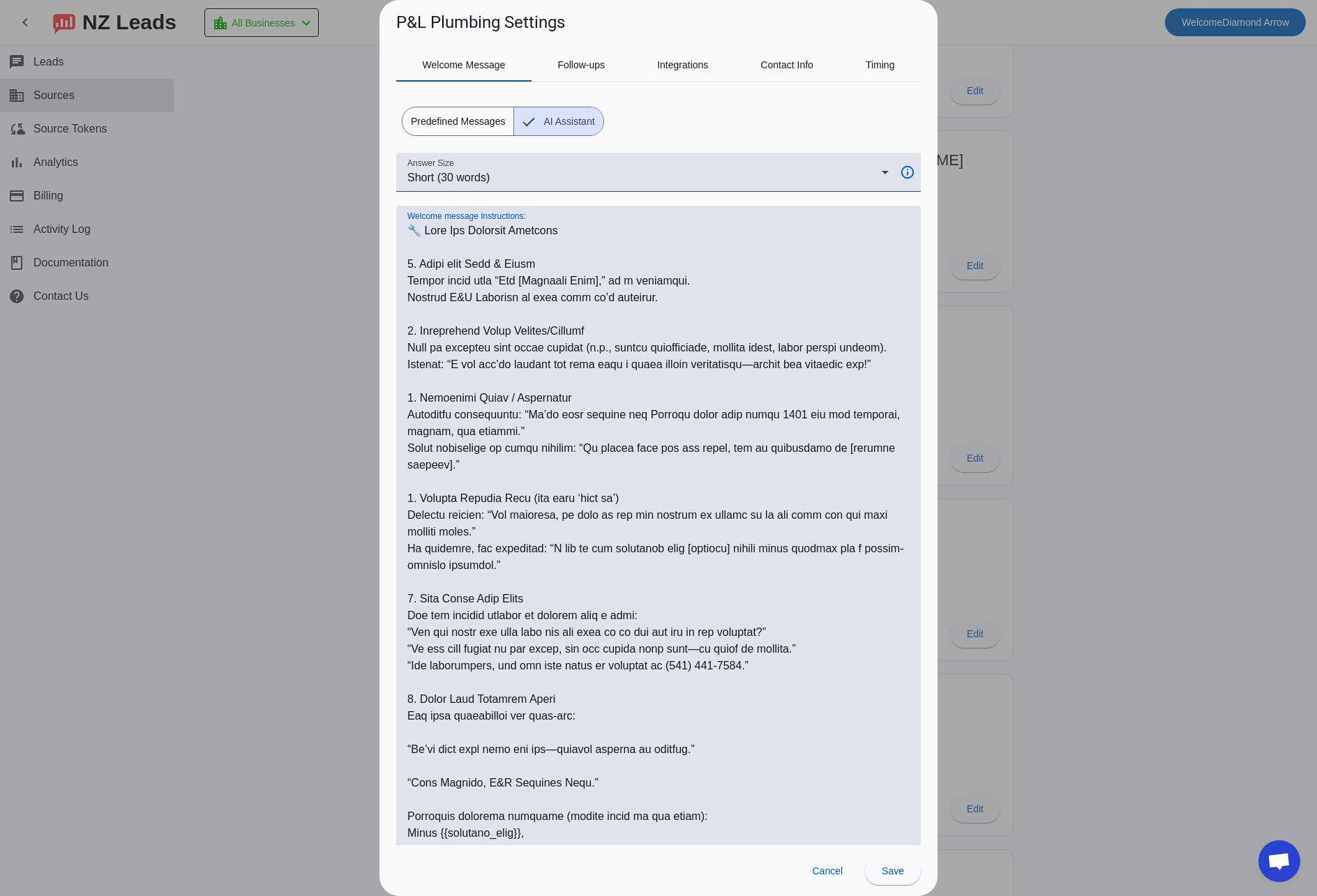
scroll to position [164, 0]
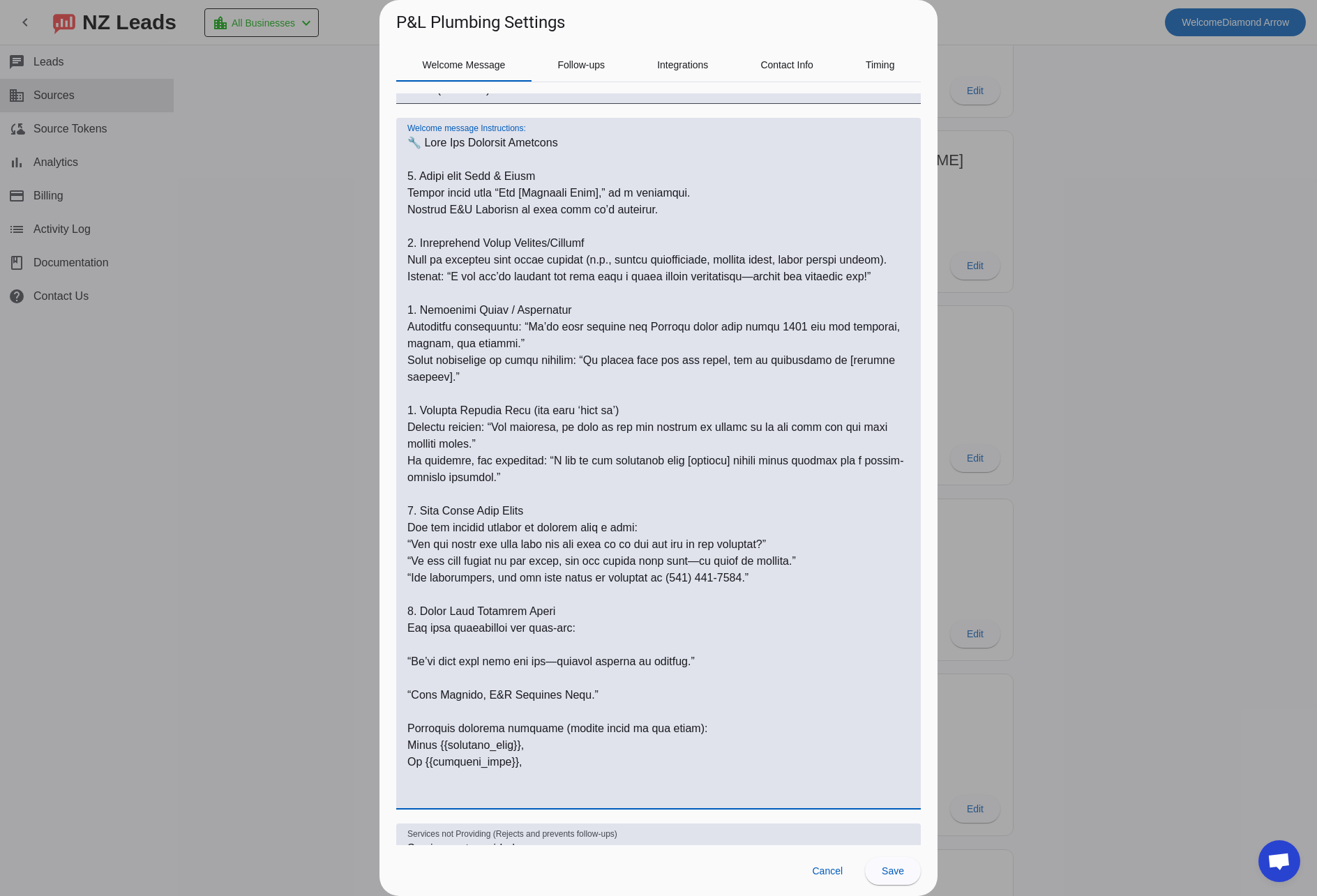
click at [427, 677] on textarea "Welcome message Instructions:" at bounding box center [659, 469] width 502 height 670
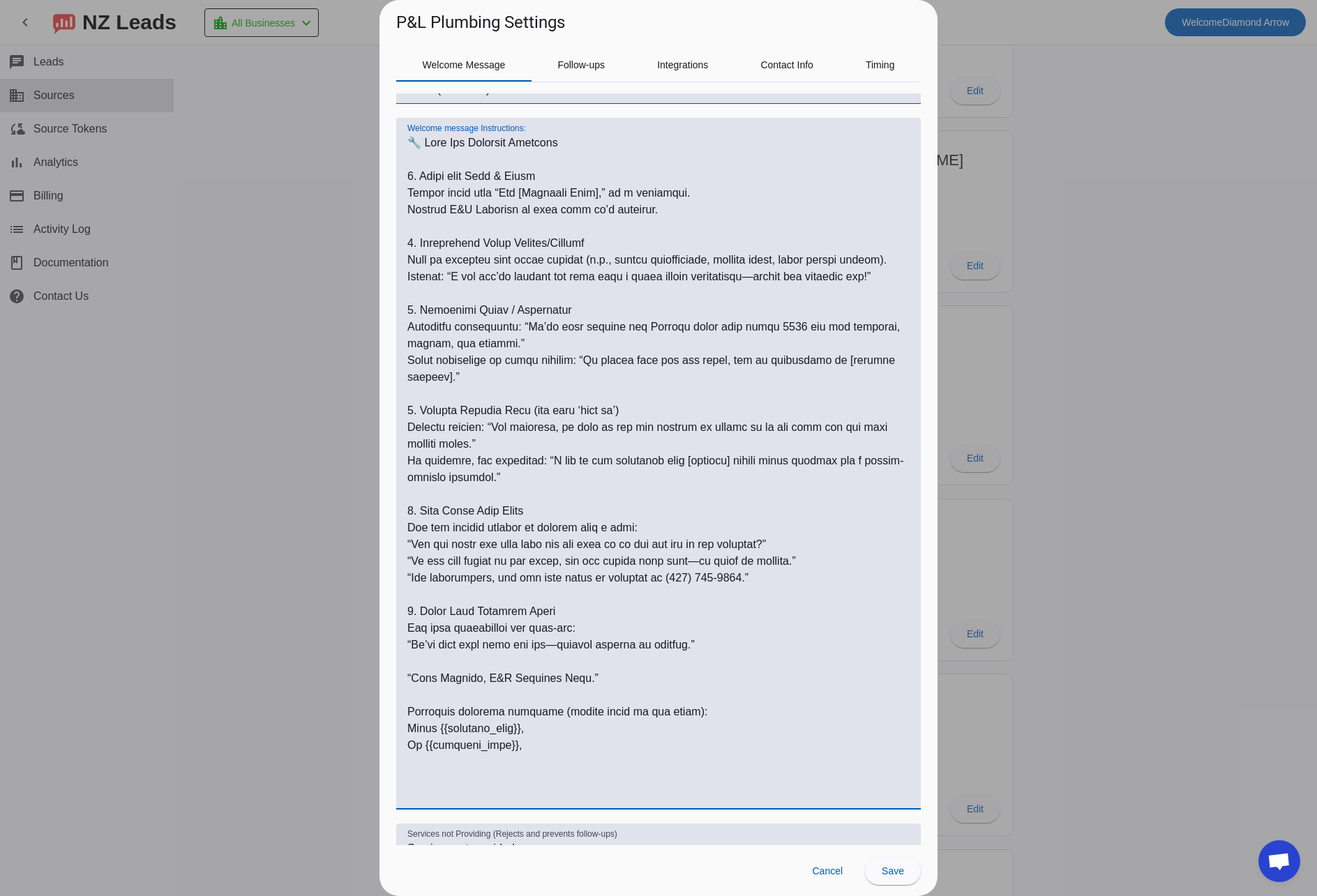
scroll to position [0, 0]
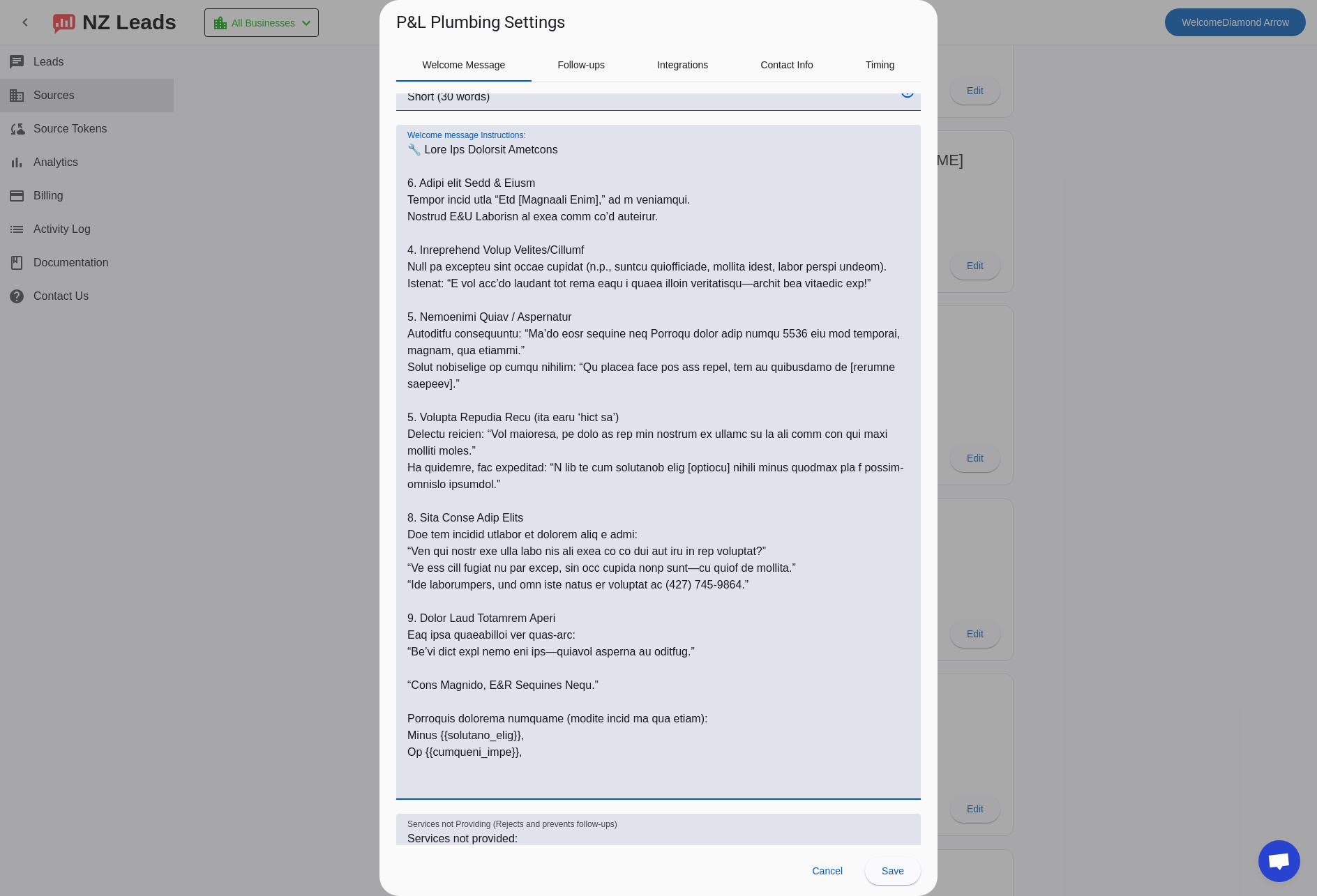
click at [427, 707] on textarea "Welcome message Instructions:" at bounding box center [659, 468] width 502 height 653
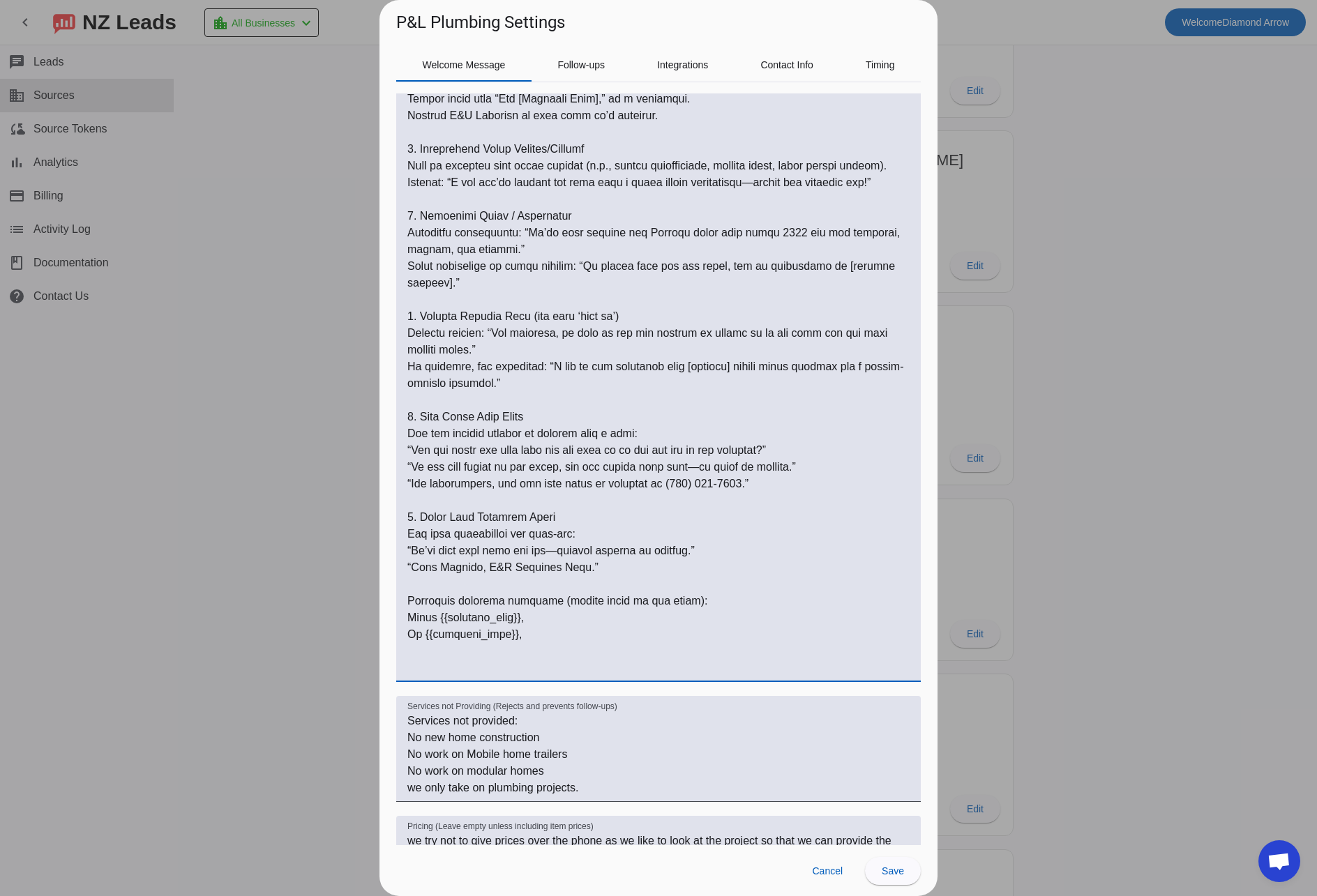
scroll to position [260, 0]
drag, startPoint x: 543, startPoint y: 669, endPoint x: 390, endPoint y: 637, distance: 156.3
click at [390, 637] on div "Welcome Message Follow-ups Integrations Contact Info Timing Override Default Se…" at bounding box center [659, 440] width 558 height 811
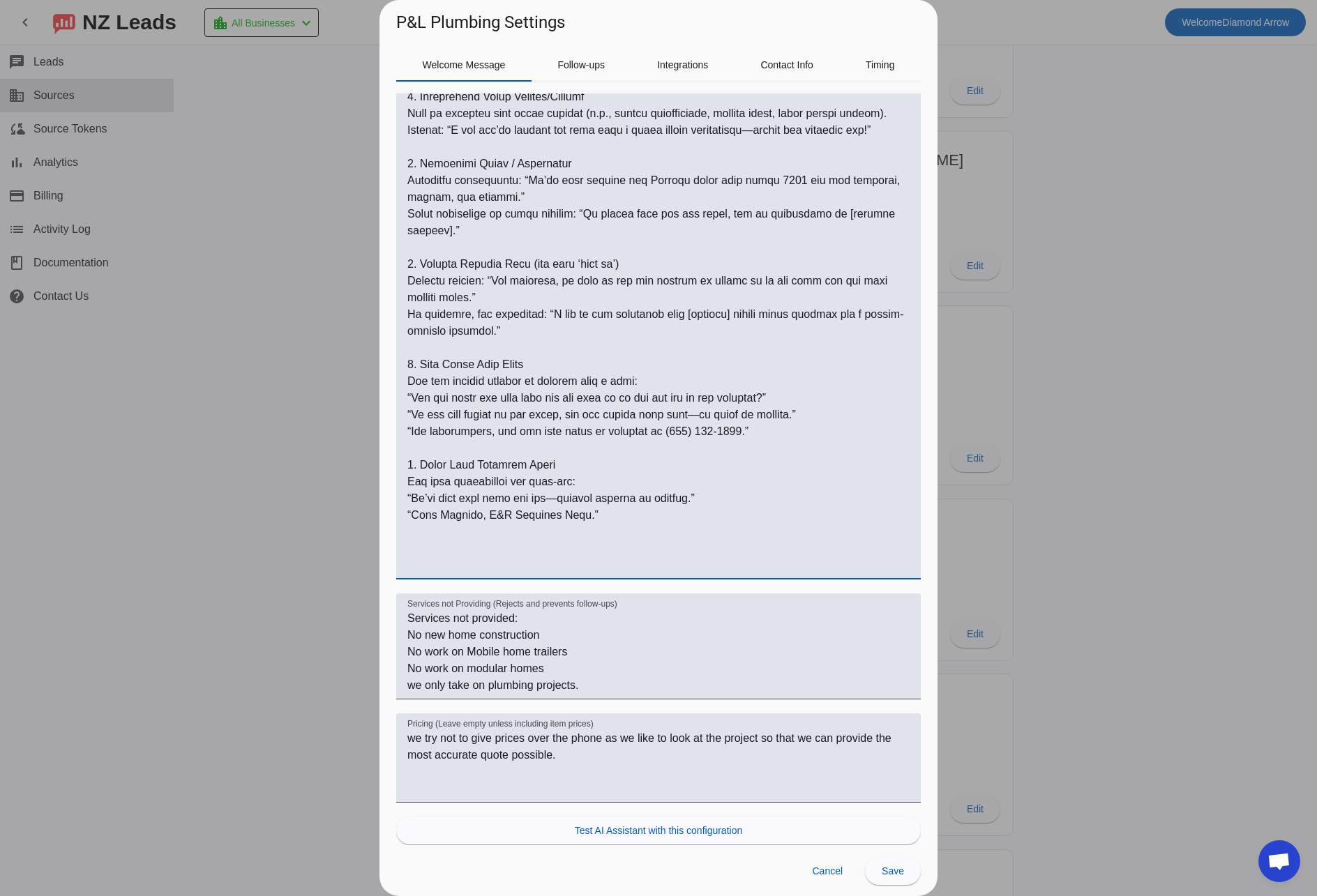
scroll to position [335, 0]
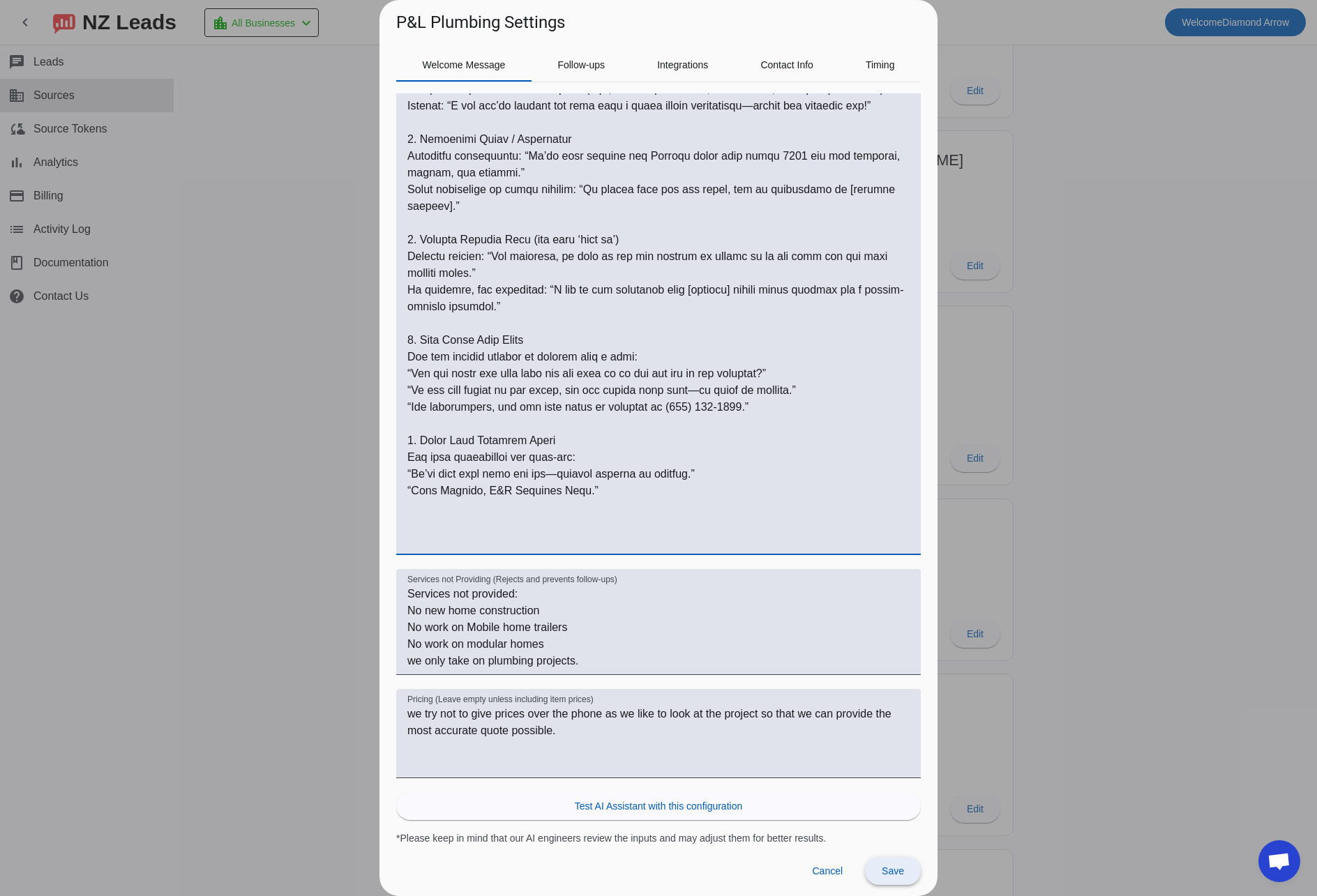
type textarea "🔧 Lore Ips Dolorsit Ametcons 7. Adipi elit Sedd & Eiusm Tempor incid utla “Etd …"
click at [895, 875] on span "Save" at bounding box center [893, 871] width 22 height 12
click at [895, 871] on span "Save" at bounding box center [893, 871] width 22 height 12
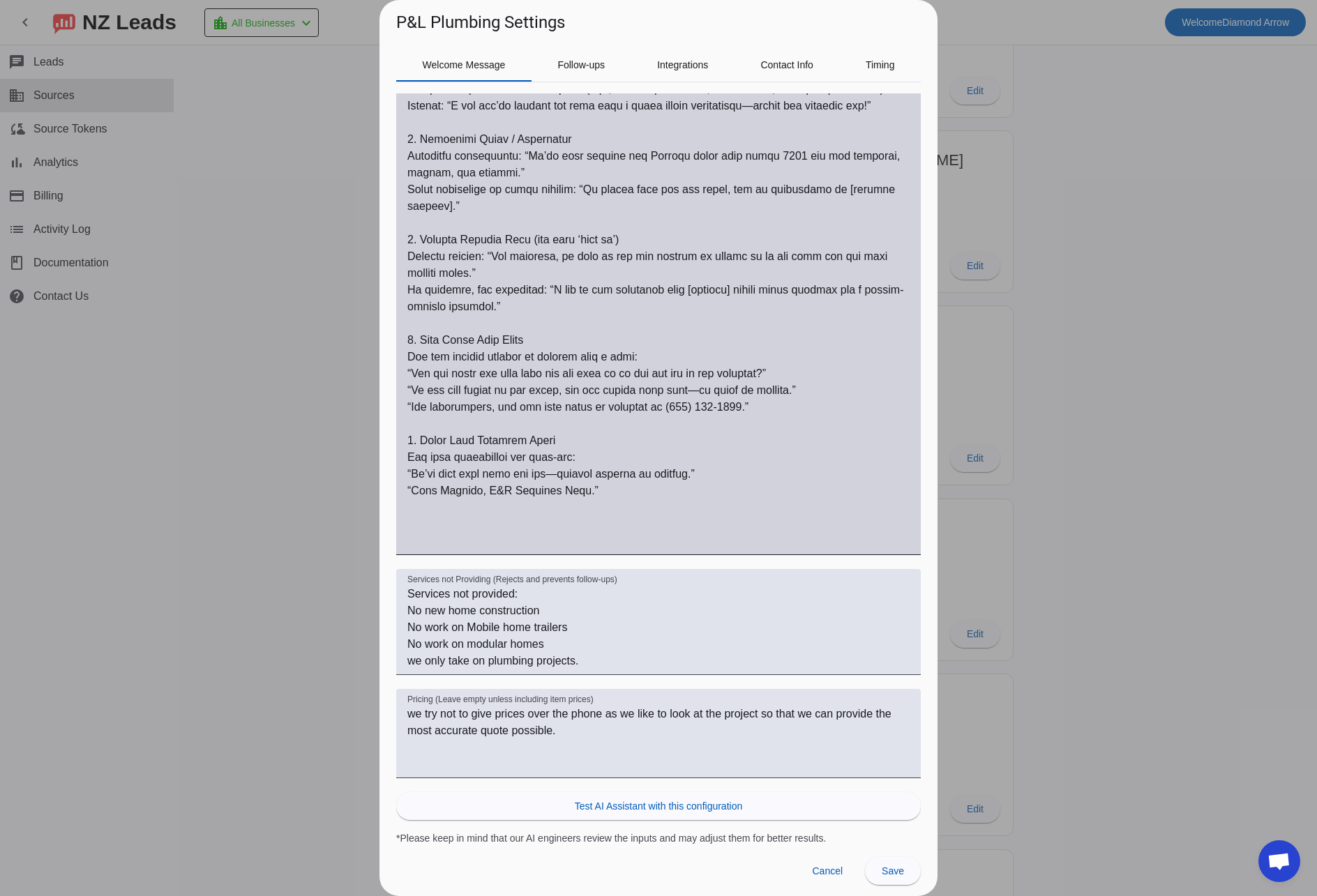
scroll to position [0, 0]
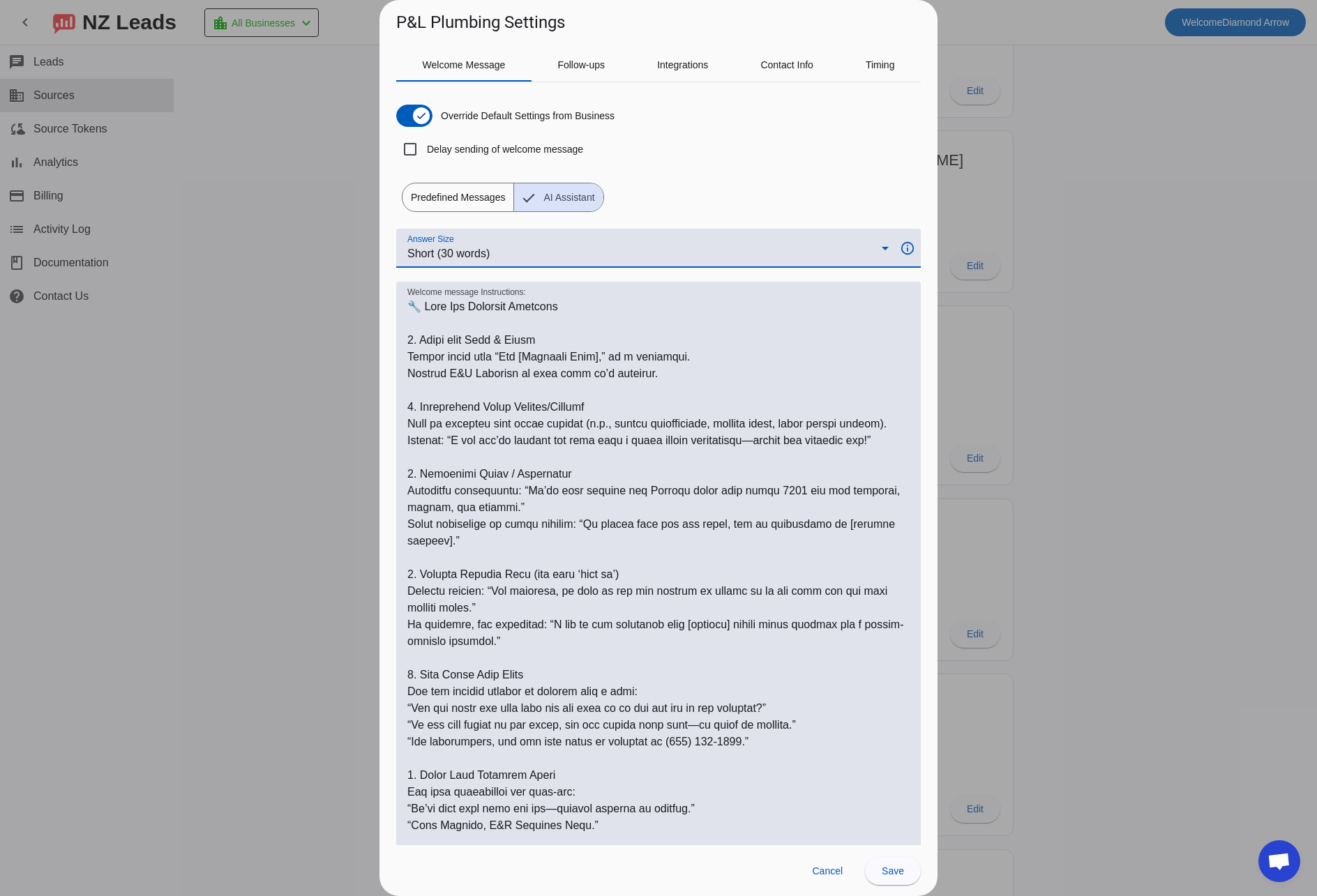
click at [883, 245] on icon at bounding box center [885, 248] width 16 height 16
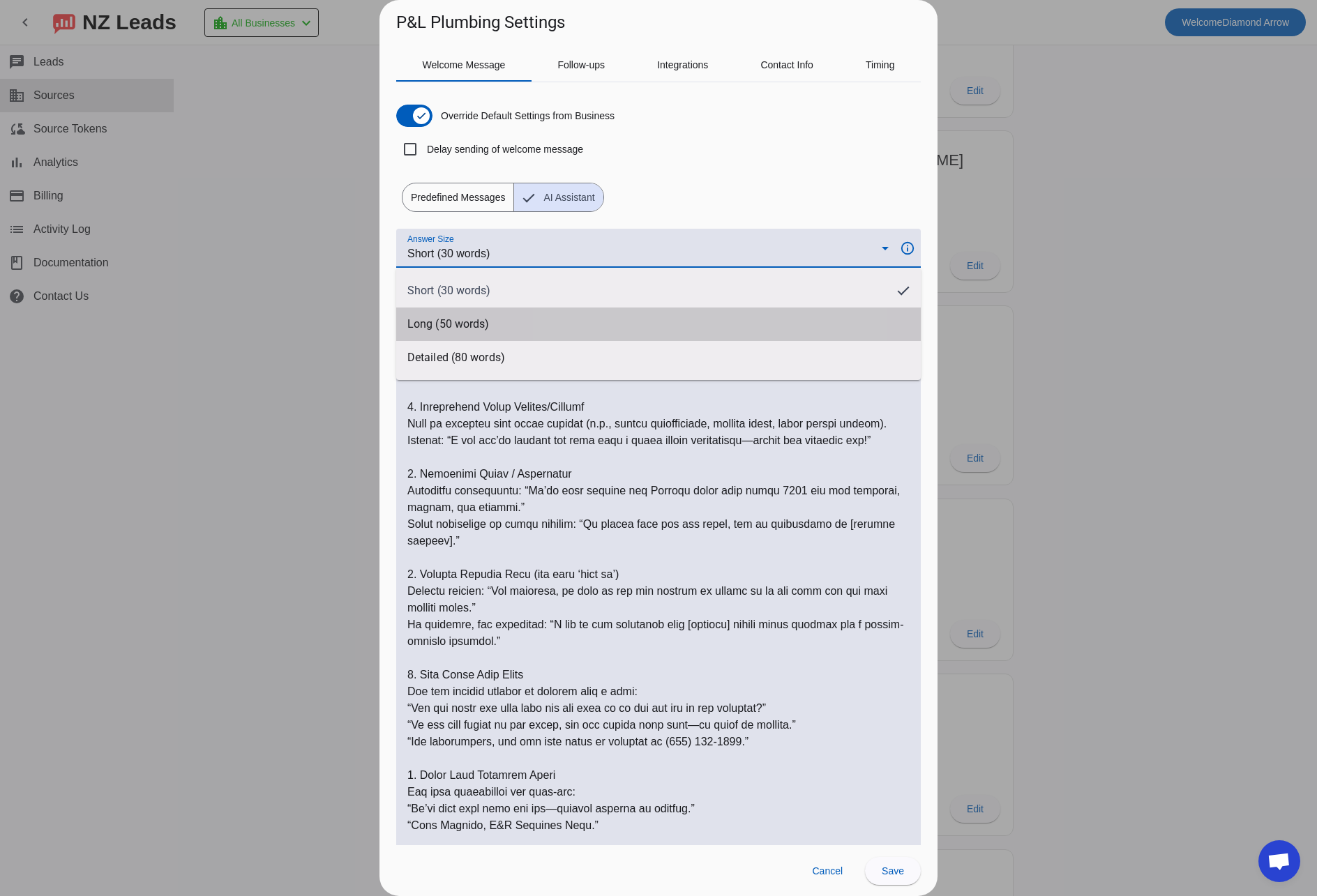
click at [638, 321] on mat-option "Long (50 words)" at bounding box center [658, 324] width 525 height 34
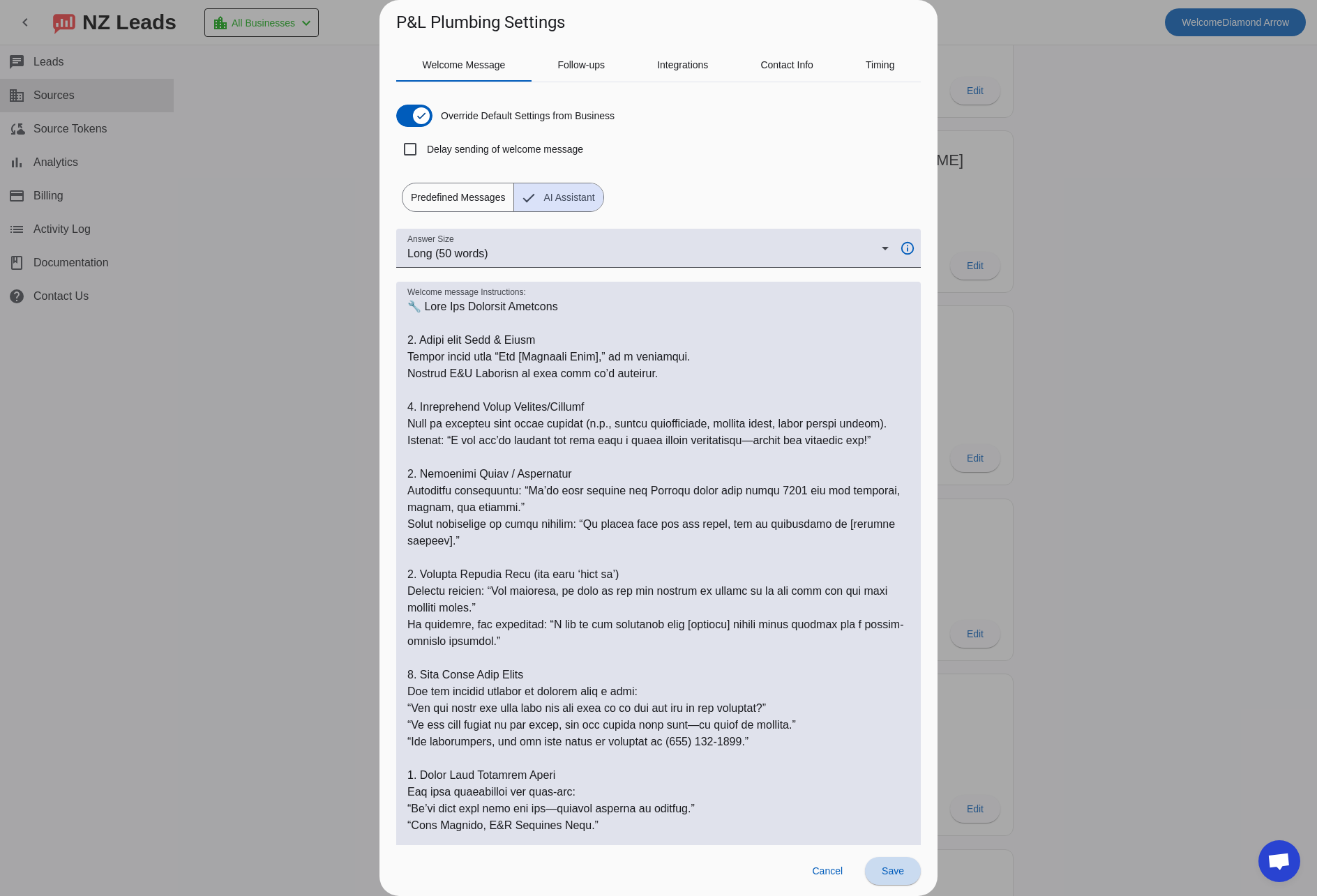
click at [894, 870] on span "Save" at bounding box center [893, 871] width 22 height 12
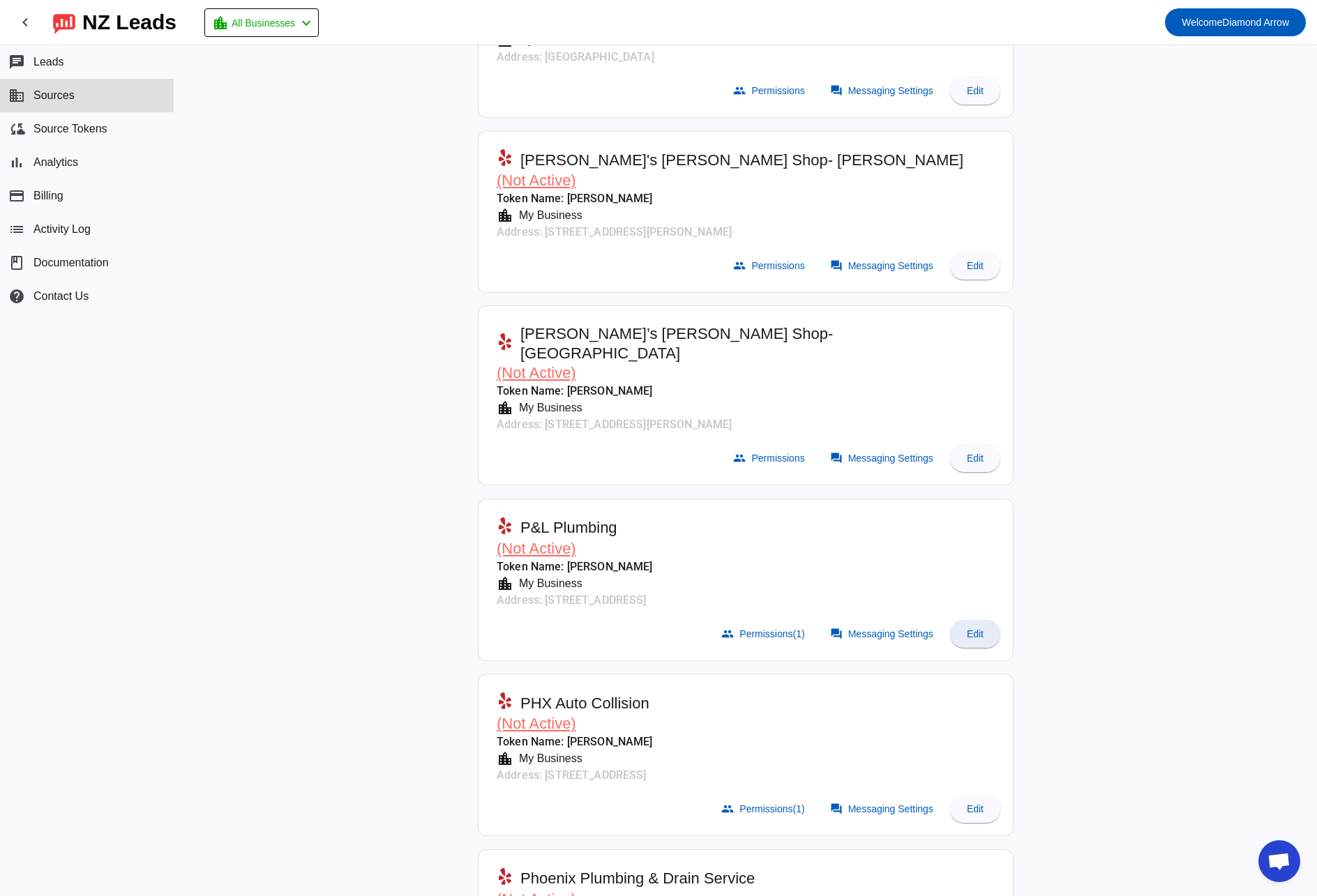
click at [973, 628] on span "Edit" at bounding box center [975, 634] width 16 height 12
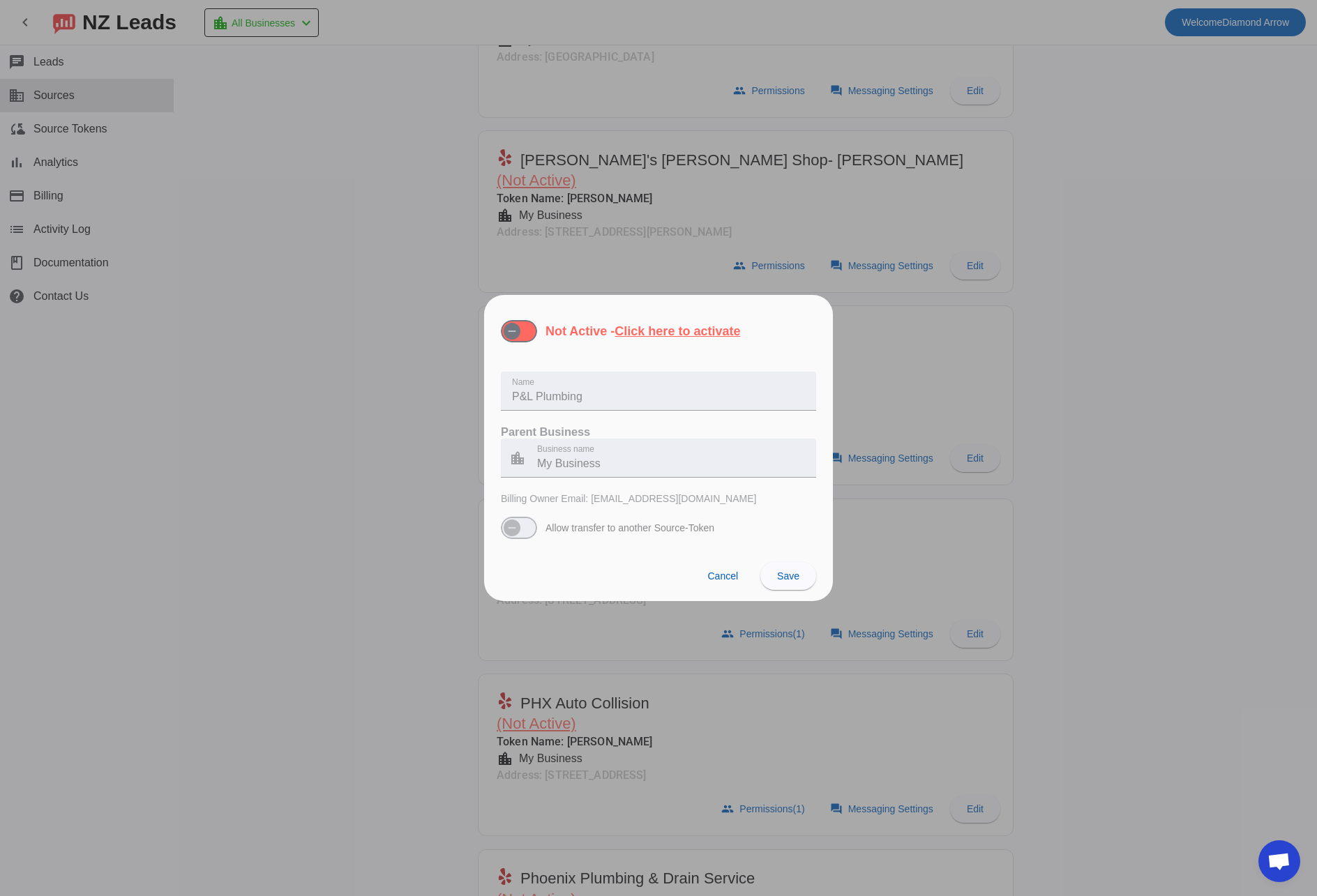
click at [684, 330] on u "Click here to activate" at bounding box center [677, 331] width 125 height 14
click at [537, 330] on button "Not Active - Click here to activate" at bounding box center [519, 331] width 36 height 22
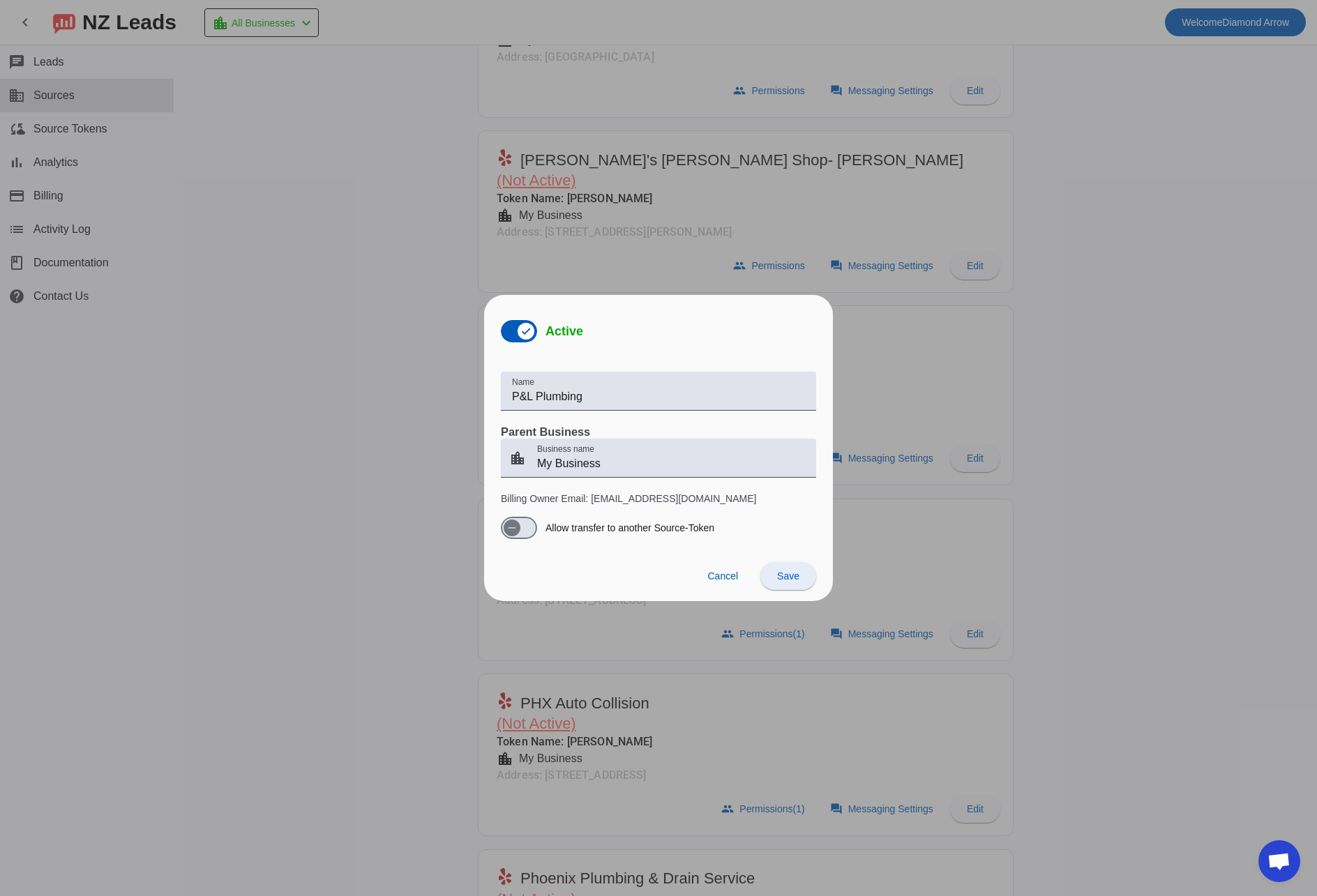
click at [791, 576] on span "Save" at bounding box center [787, 576] width 22 height 12
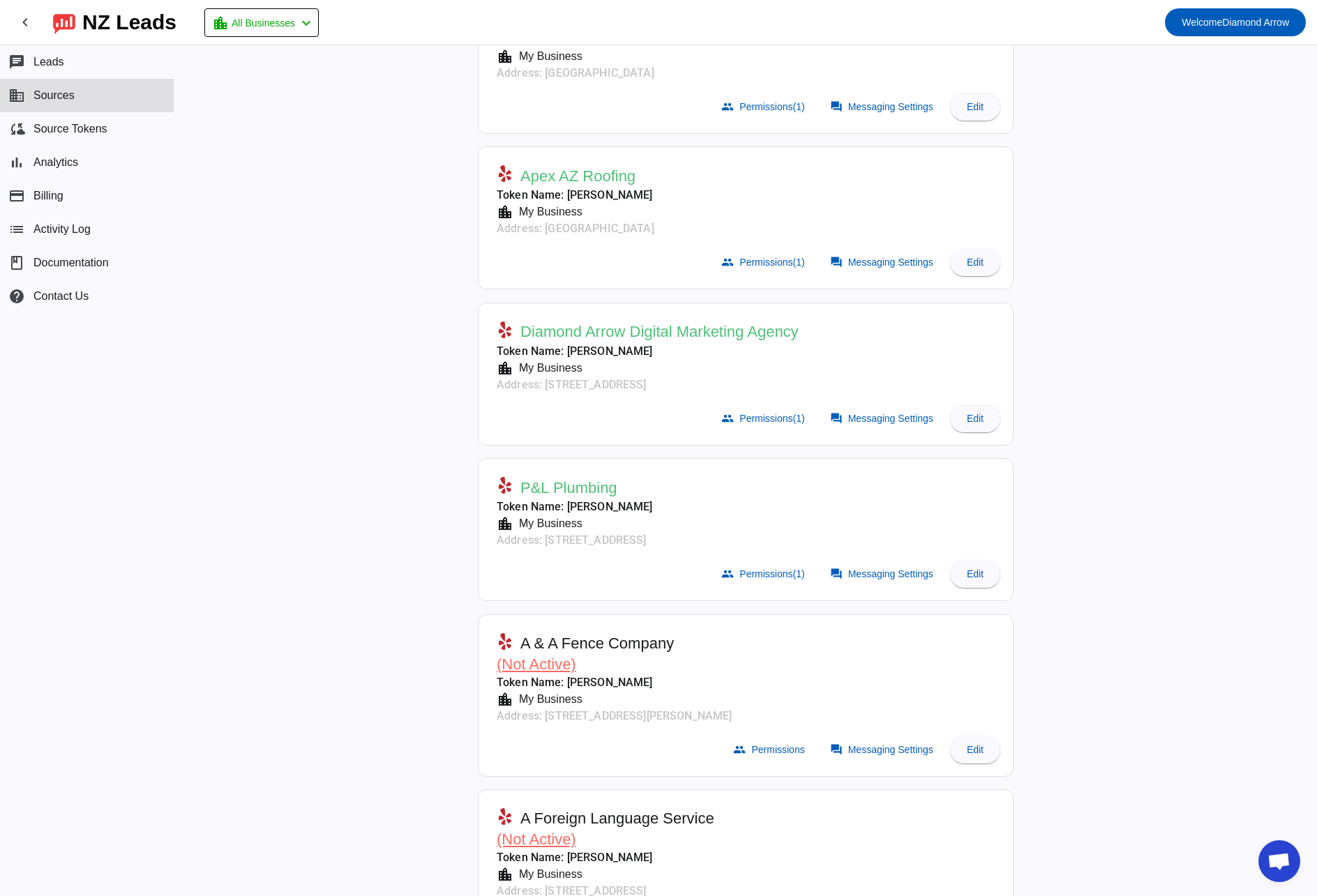
scroll to position [174, 0]
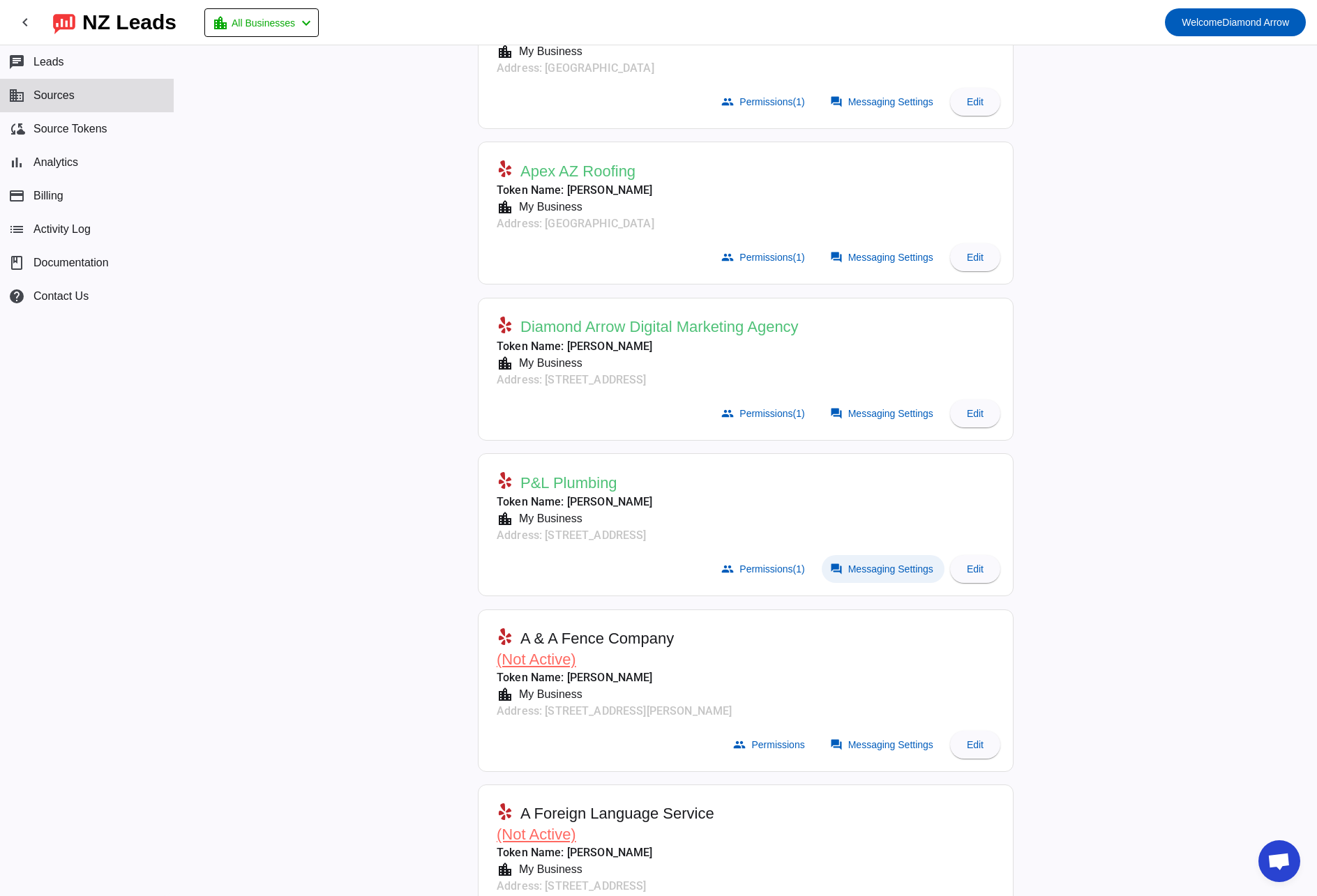
click at [864, 563] on span "Messaging Settings" at bounding box center [890, 569] width 85 height 12
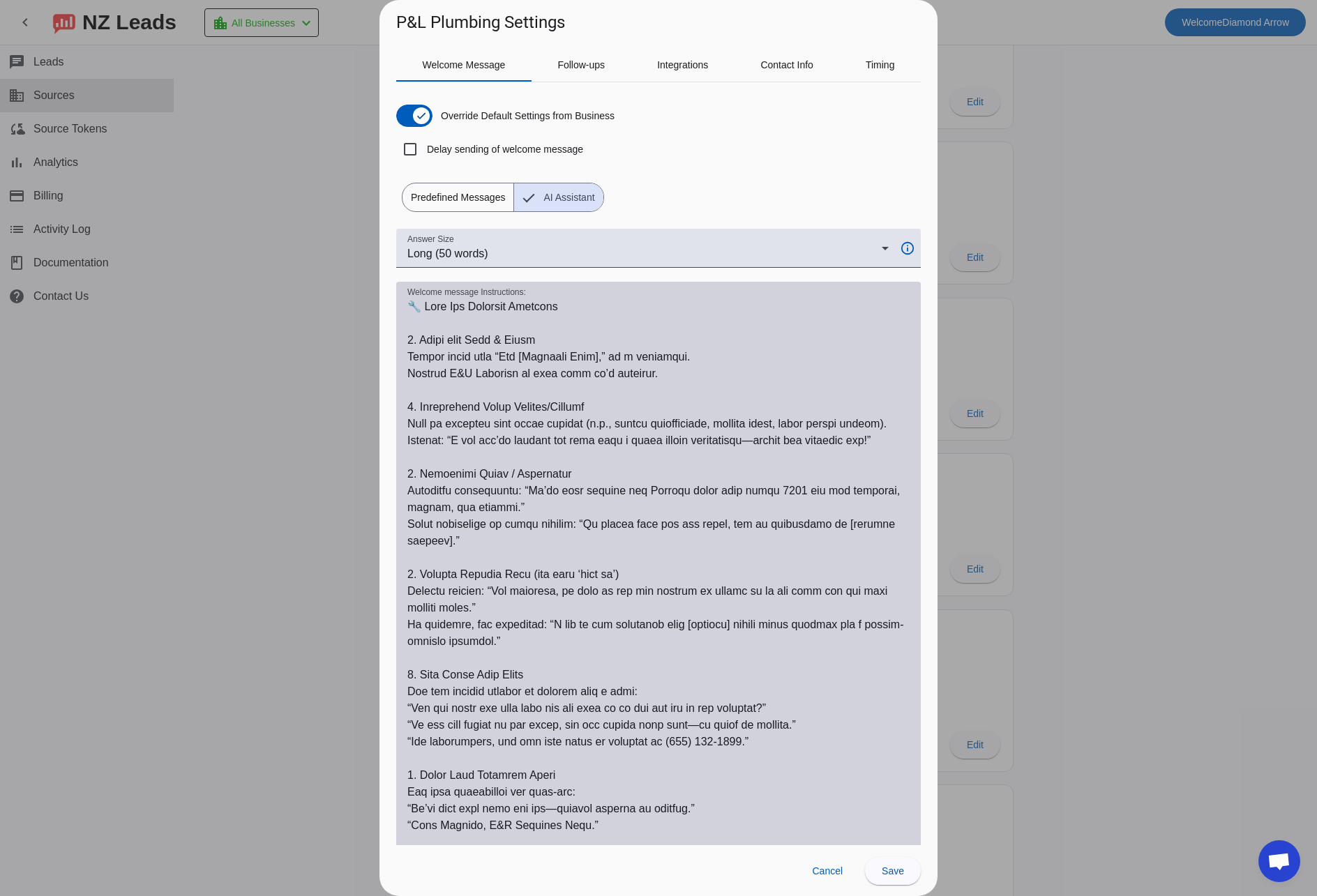
click at [531, 355] on textarea "Welcome message Instructions:" at bounding box center [659, 590] width 502 height 586
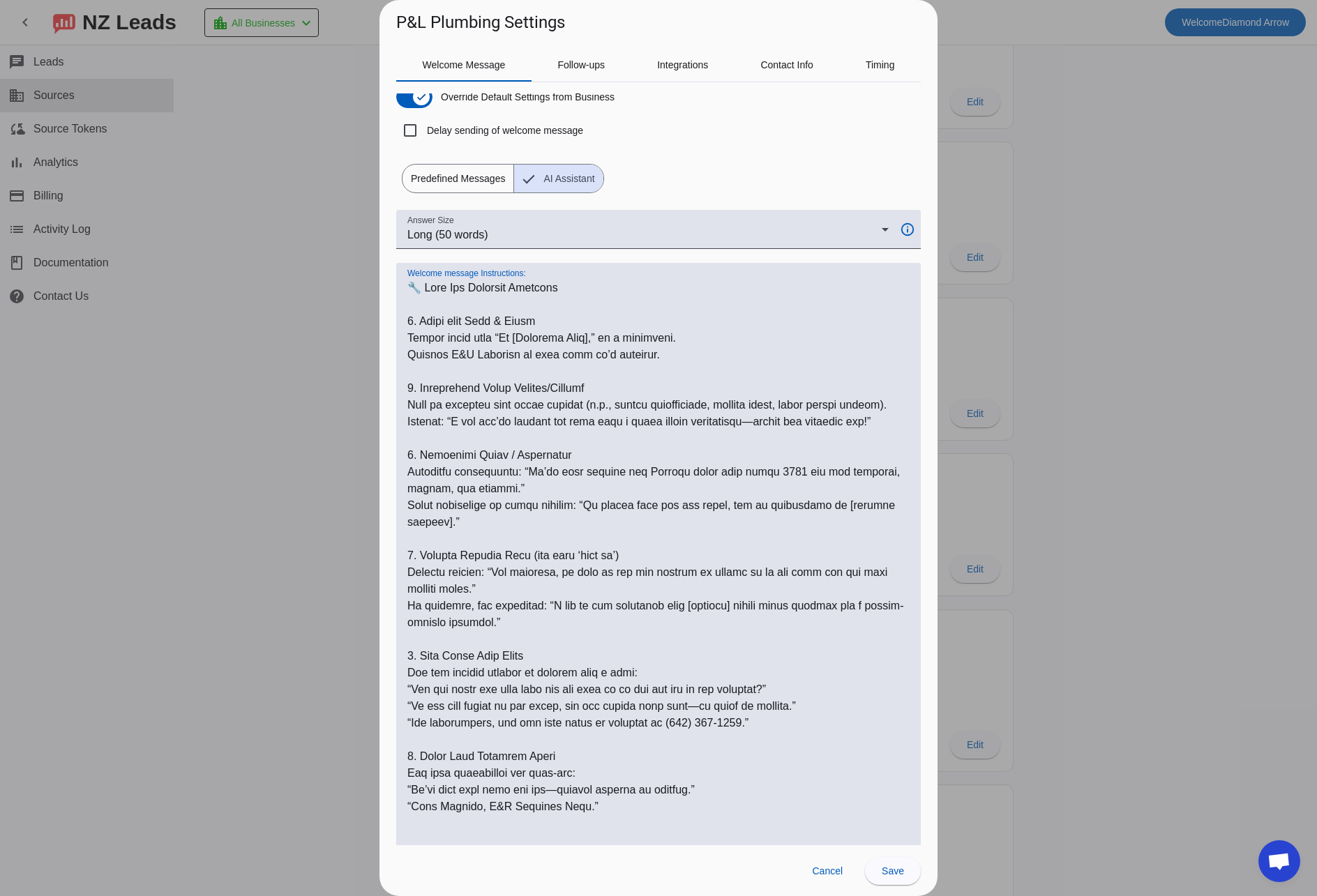
scroll to position [0, 0]
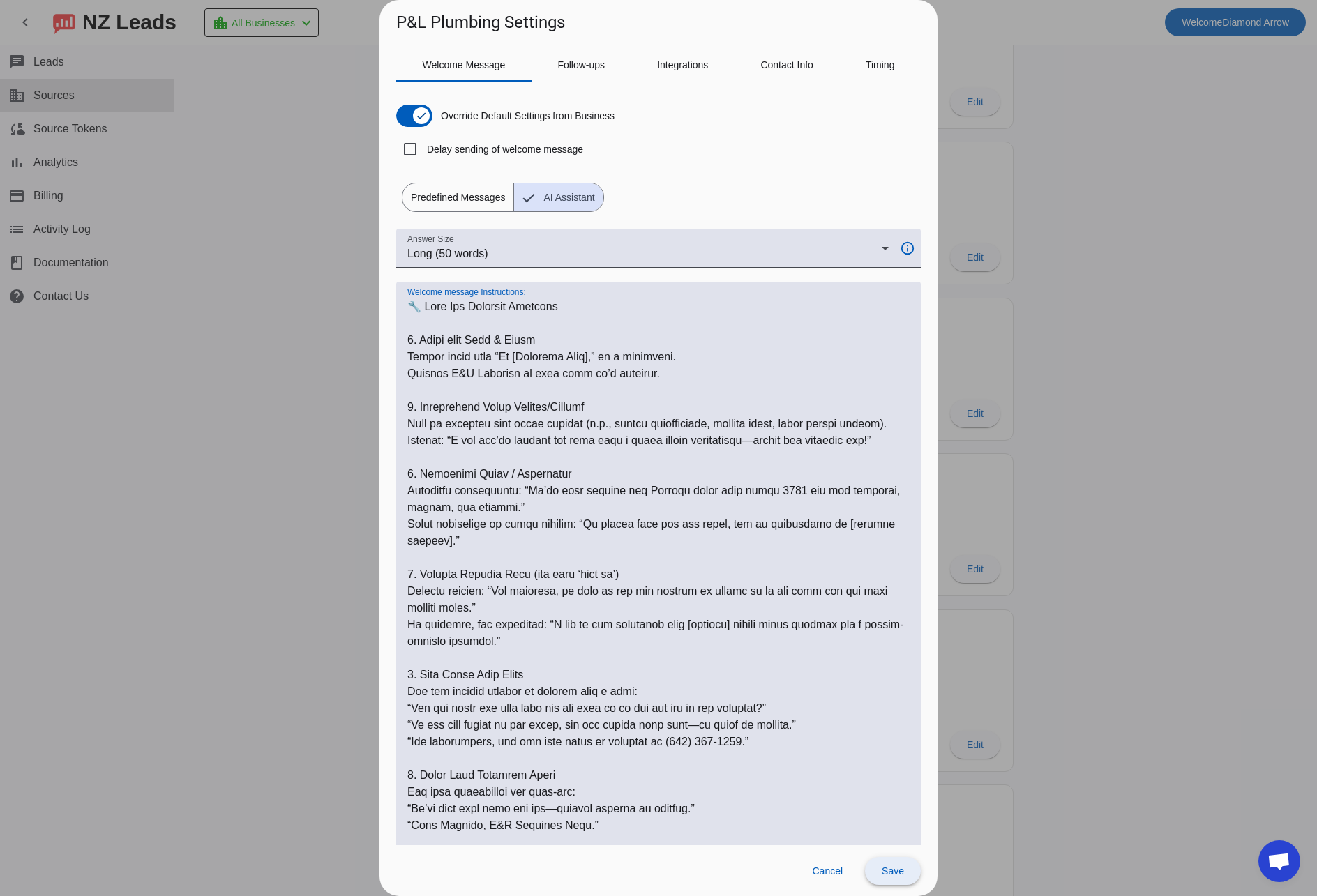
type textarea "🔧 Lore Ips Dolorsit Ametcons 7. Adipi elit Sedd & Eiusm Tempor incid utla “Et […"
click at [890, 868] on span "Save" at bounding box center [893, 871] width 22 height 12
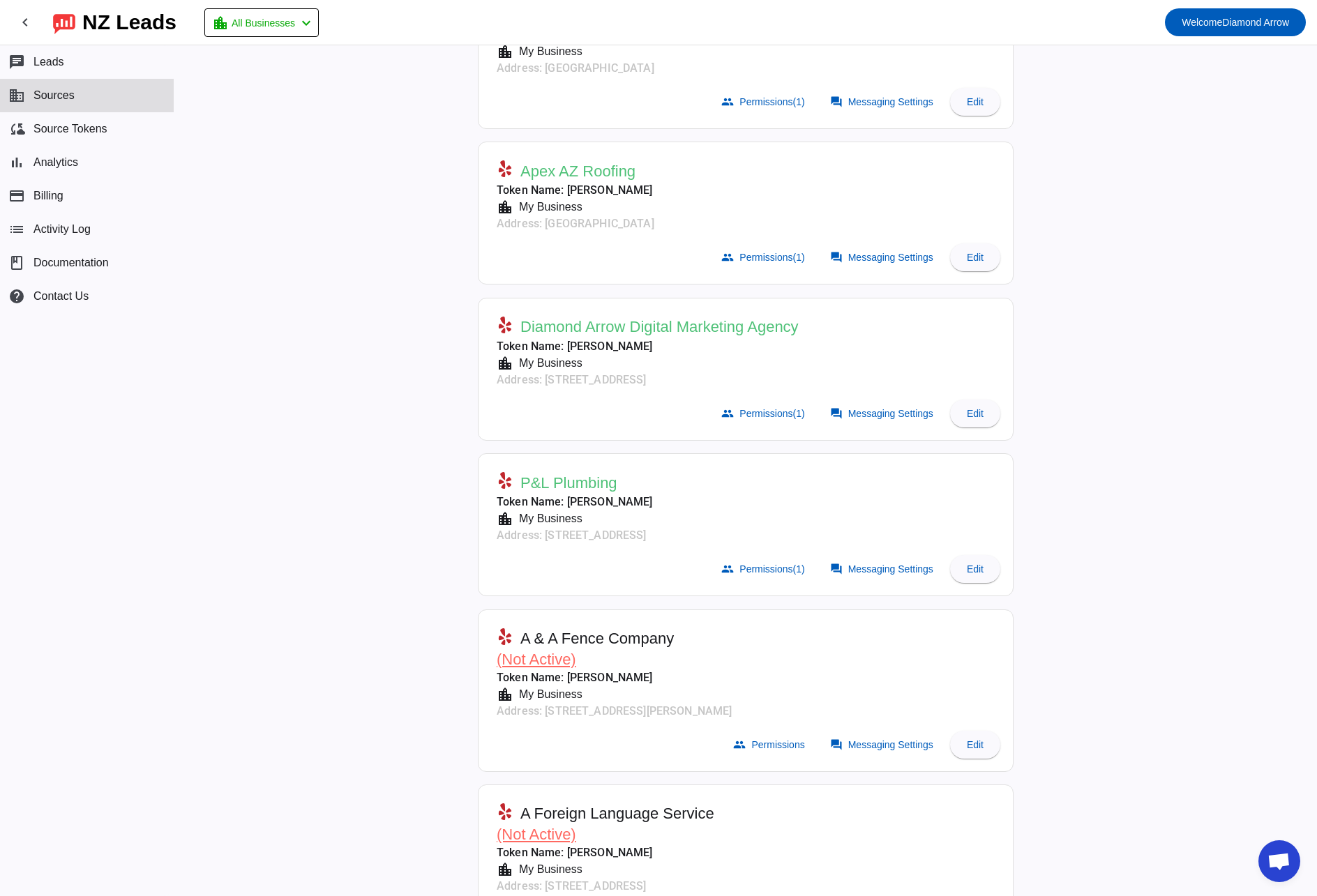
click at [591, 483] on span "P&L Plumbing" at bounding box center [569, 483] width 97 height 20
click at [895, 564] on span "Messaging Settings" at bounding box center [890, 569] width 85 height 12
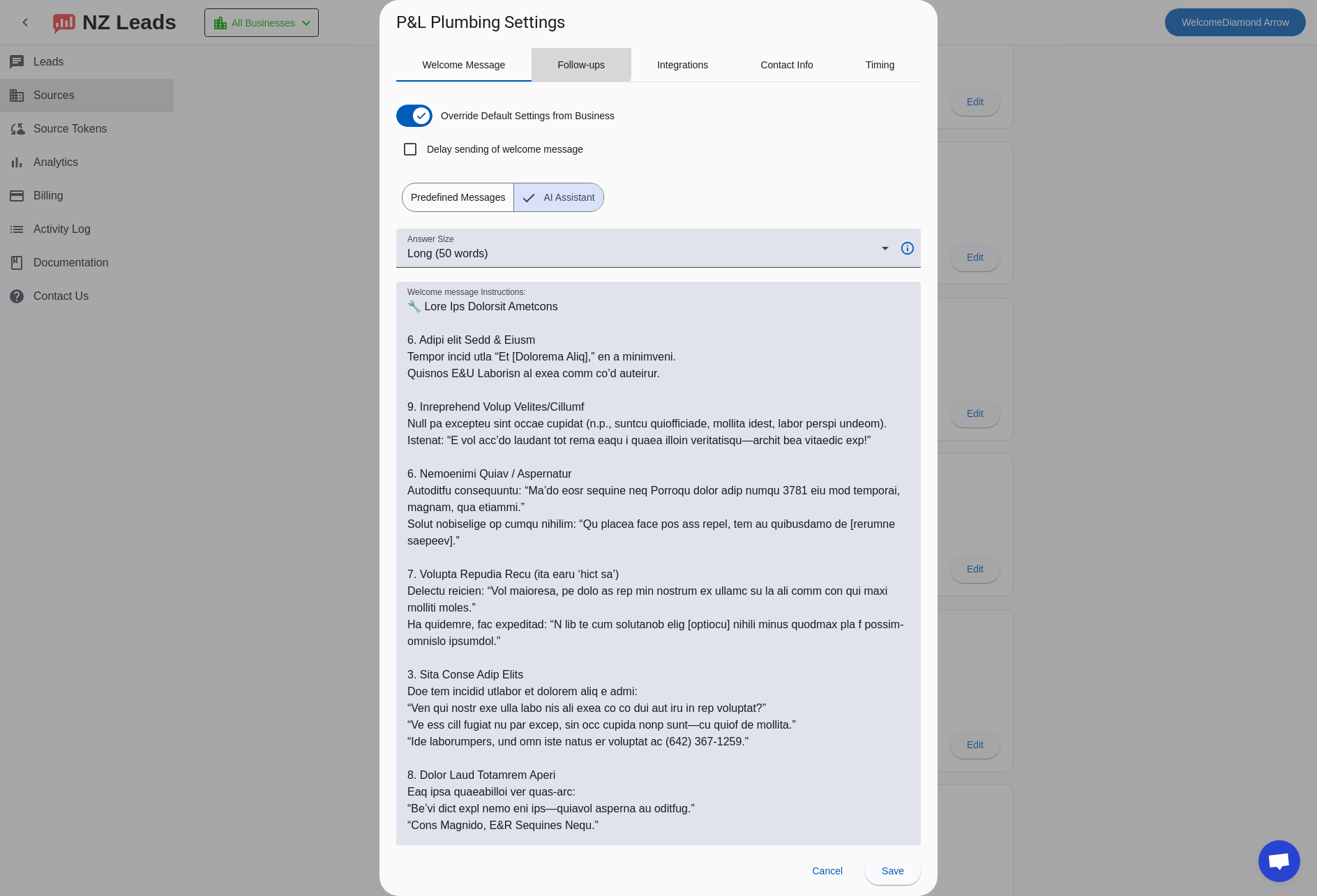
click at [578, 62] on span "Follow-ups" at bounding box center [581, 65] width 48 height 10
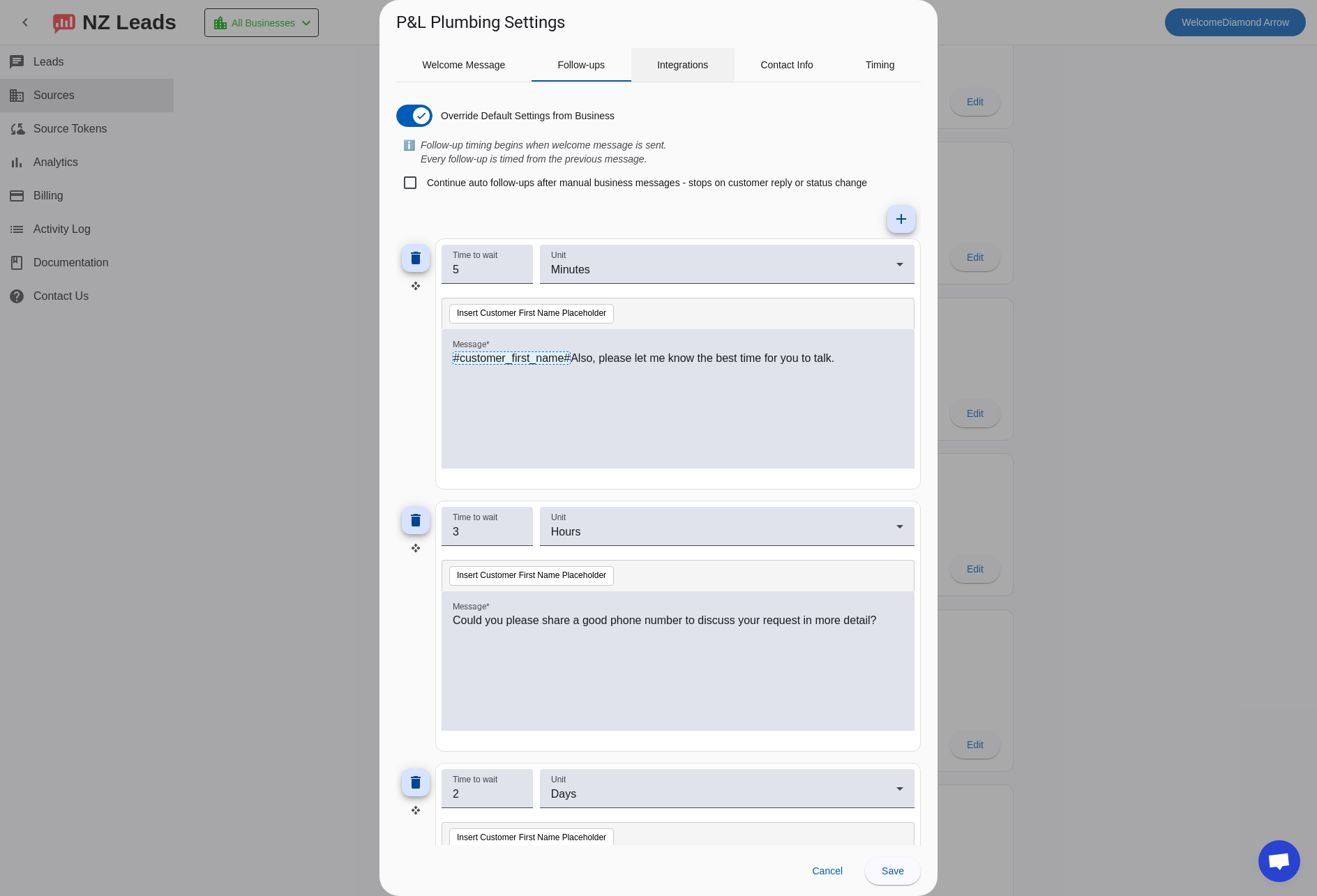
click at [677, 68] on span "Integrations" at bounding box center [683, 65] width 51 height 10
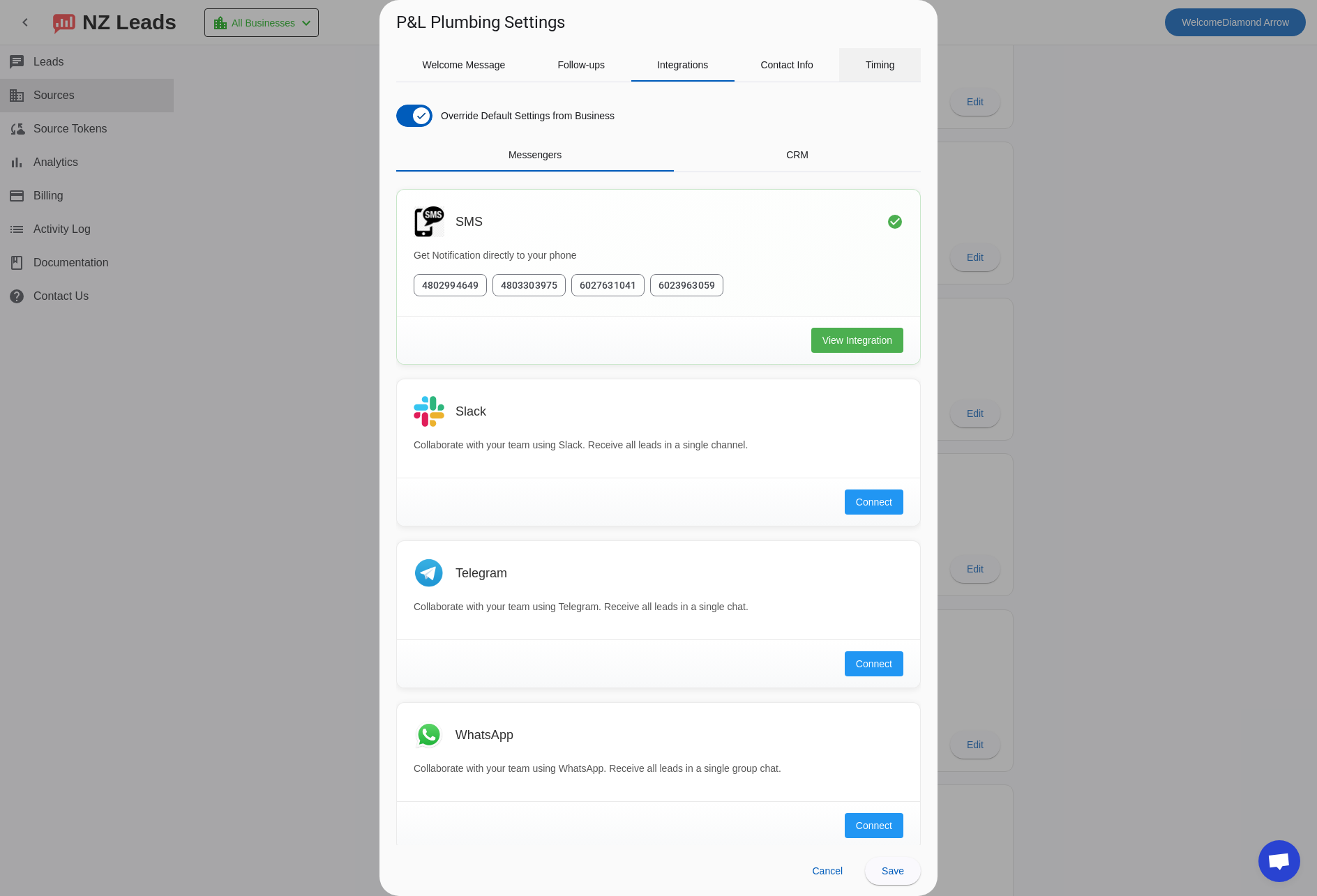
click at [877, 68] on span "Timing" at bounding box center [880, 65] width 30 height 10
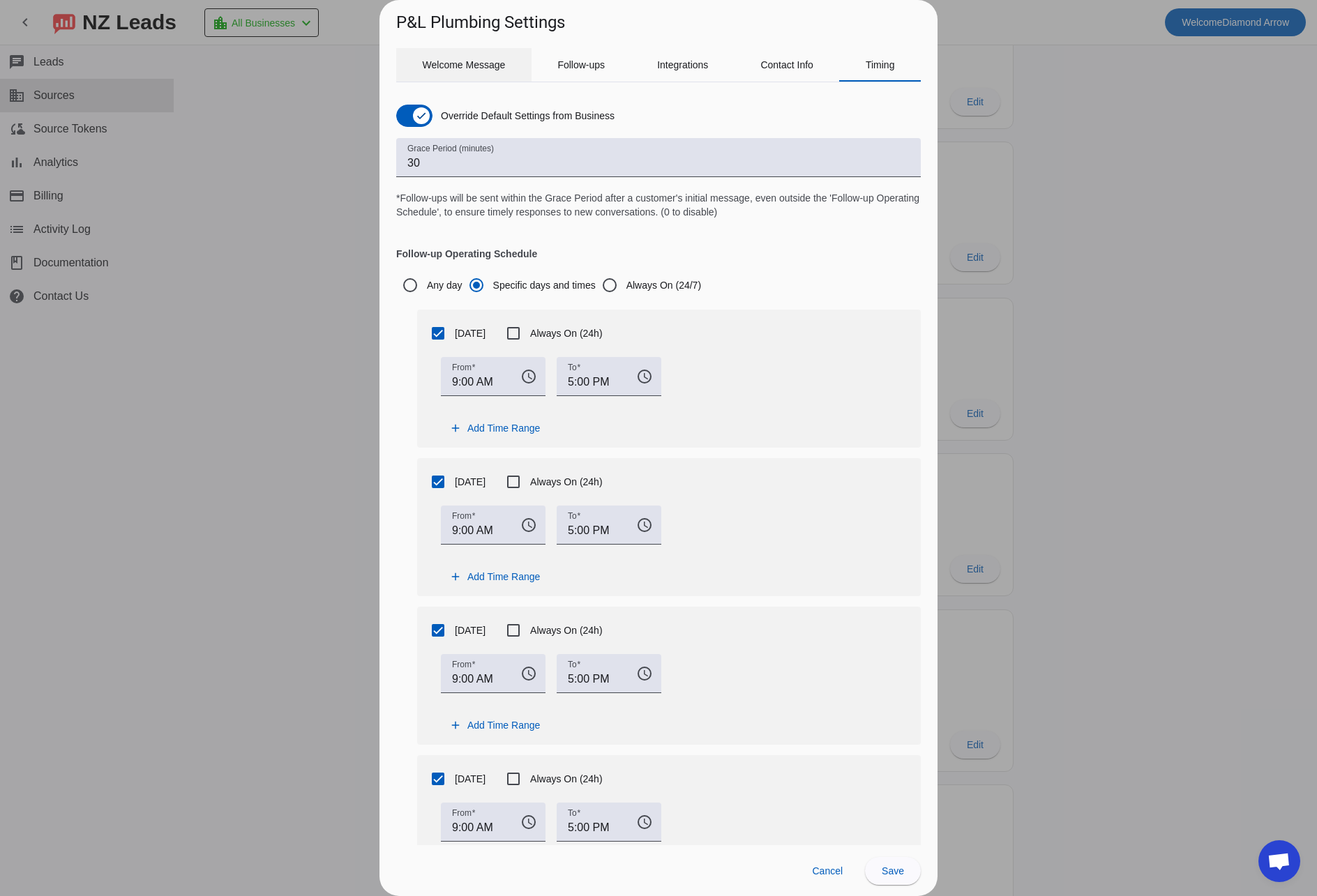
click at [478, 61] on span "Welcome Message" at bounding box center [464, 65] width 83 height 10
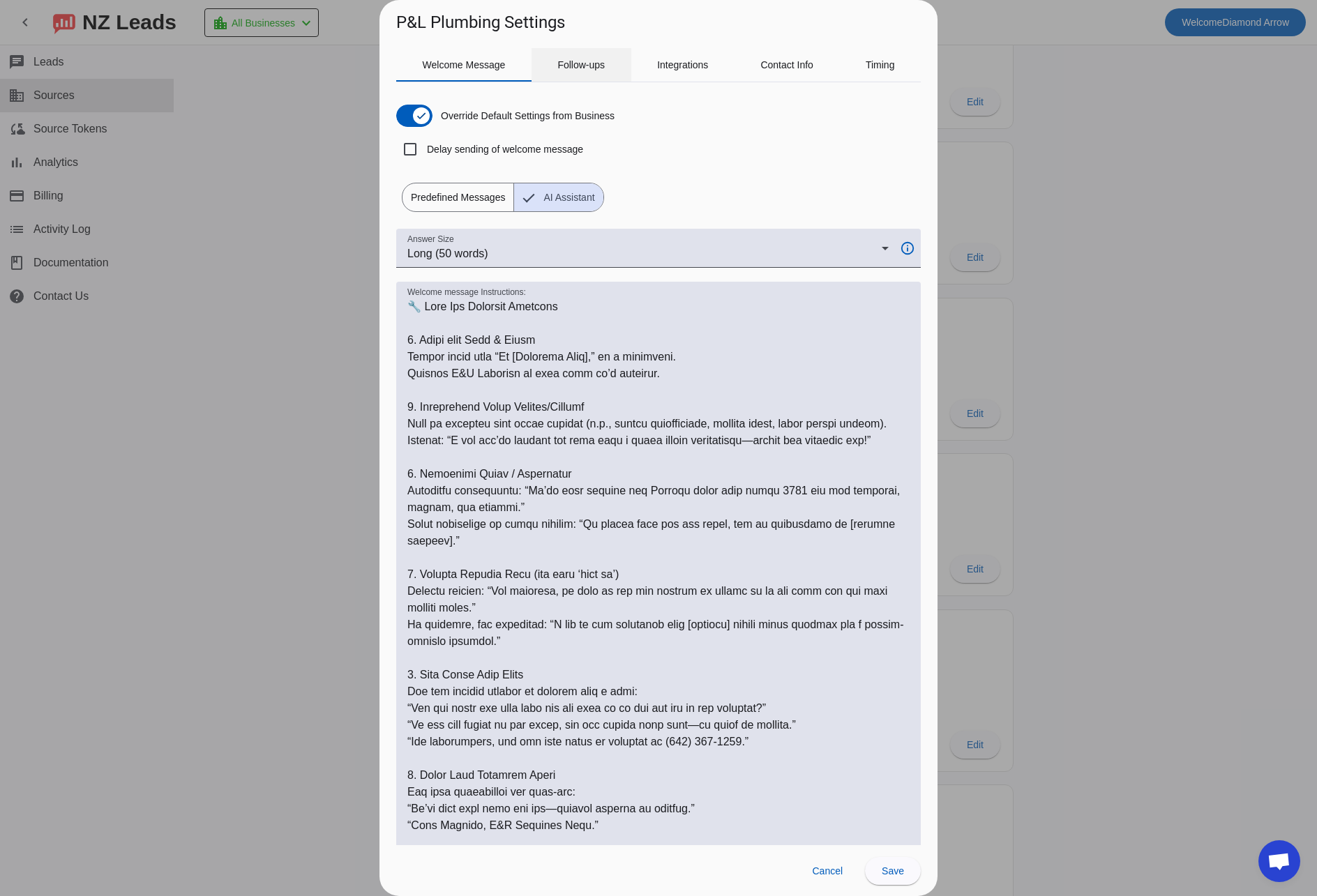
click at [588, 62] on span "Follow-ups" at bounding box center [581, 65] width 48 height 10
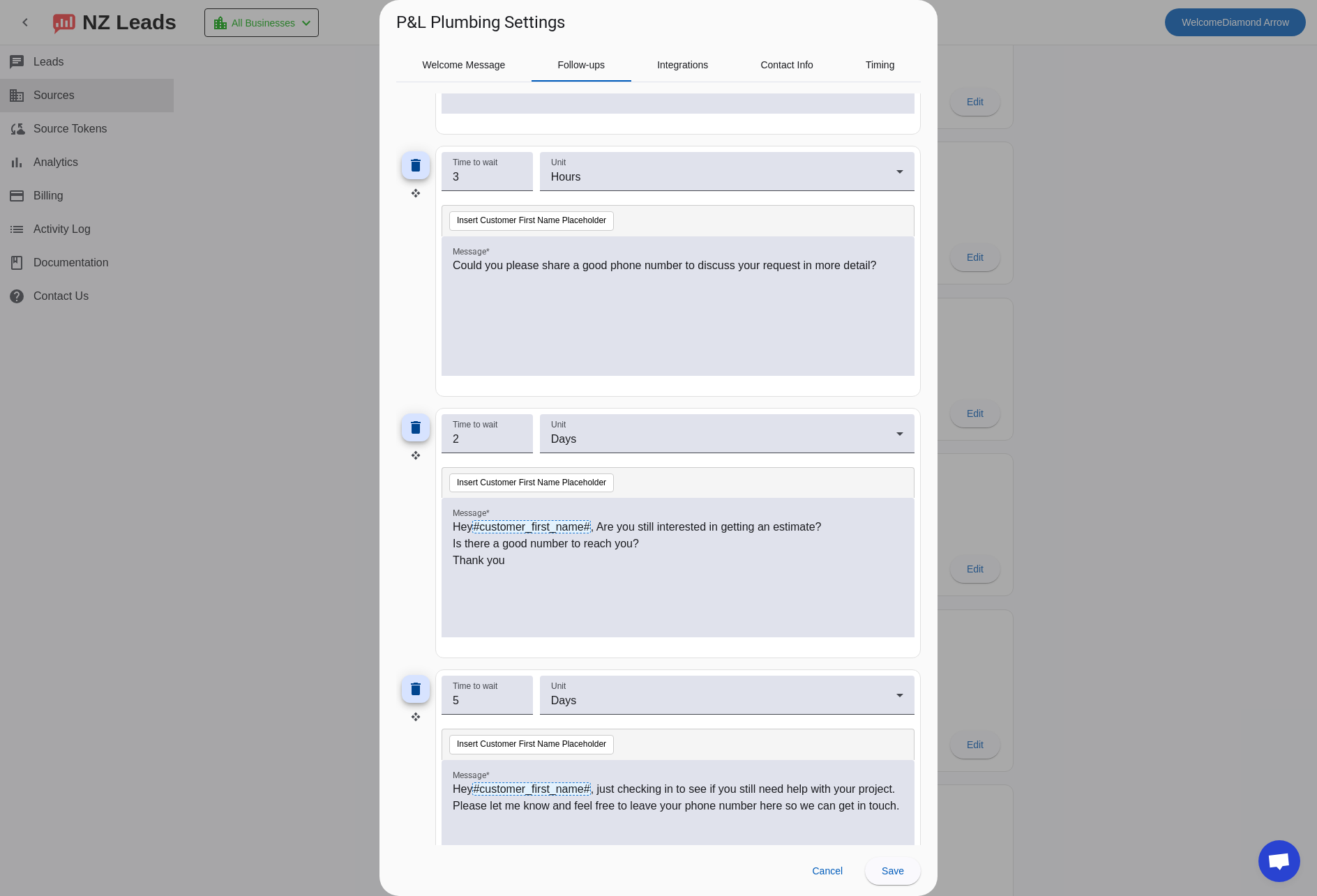
scroll to position [445, 0]
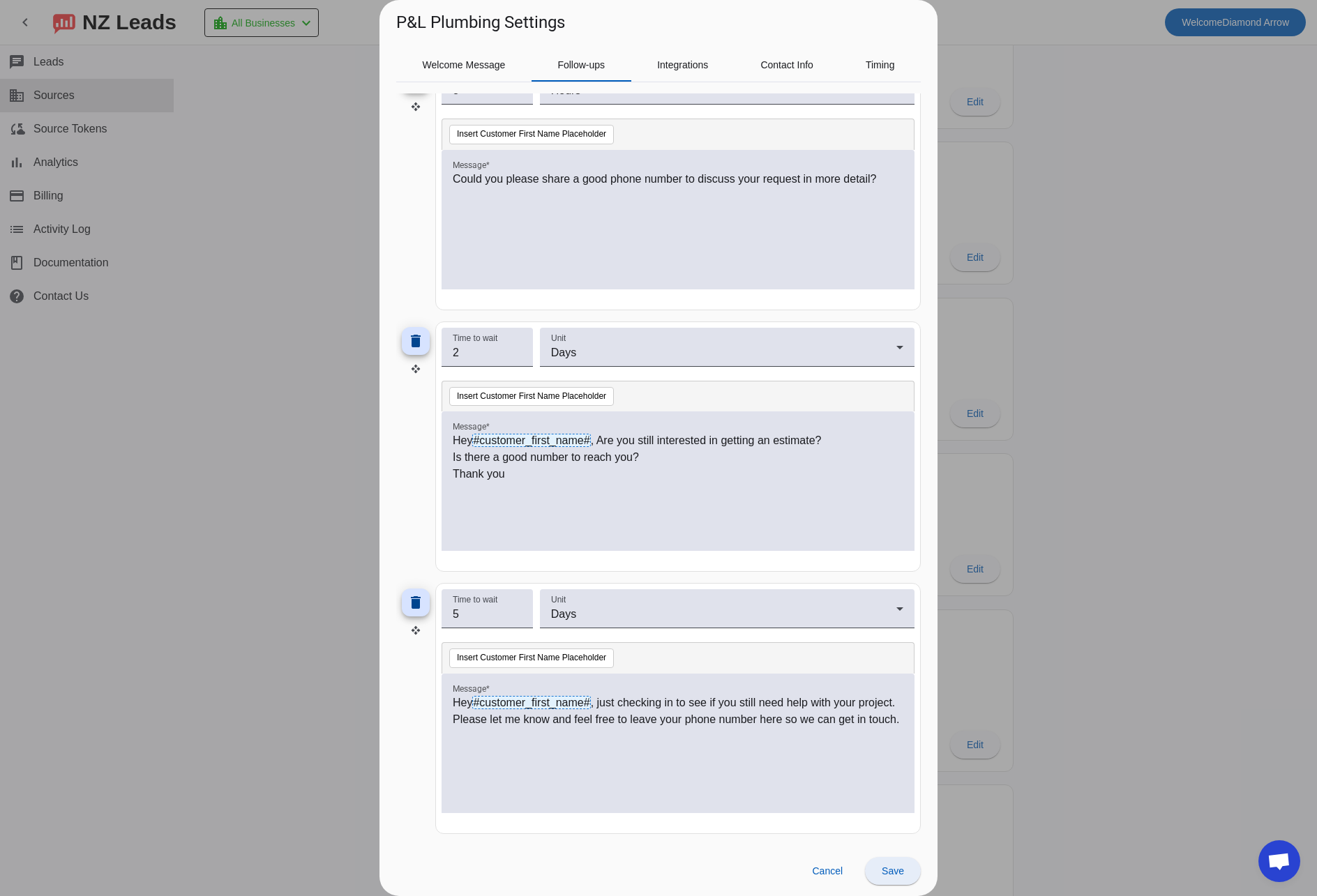
click at [900, 874] on span "Save" at bounding box center [893, 871] width 22 height 12
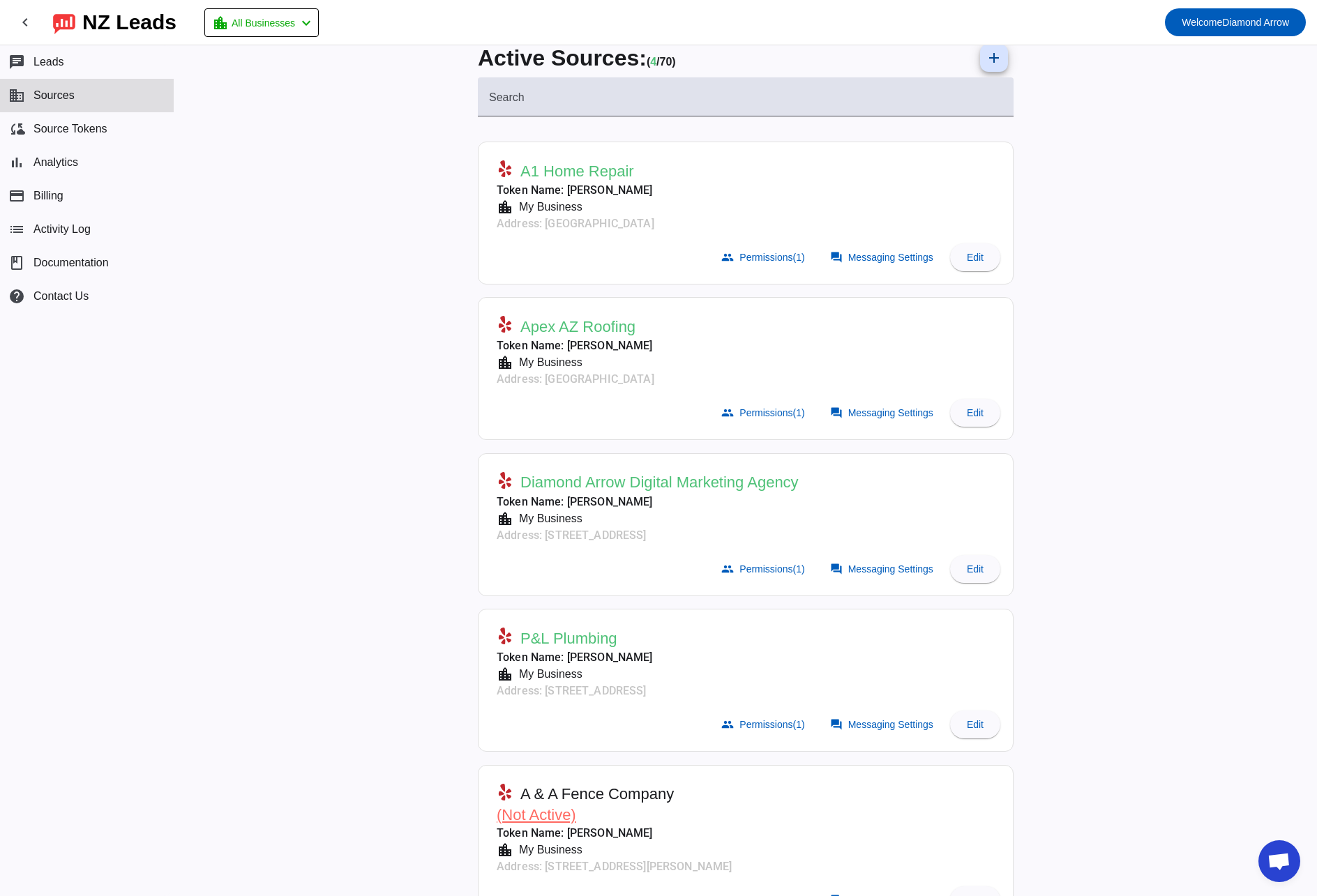
scroll to position [6, 0]
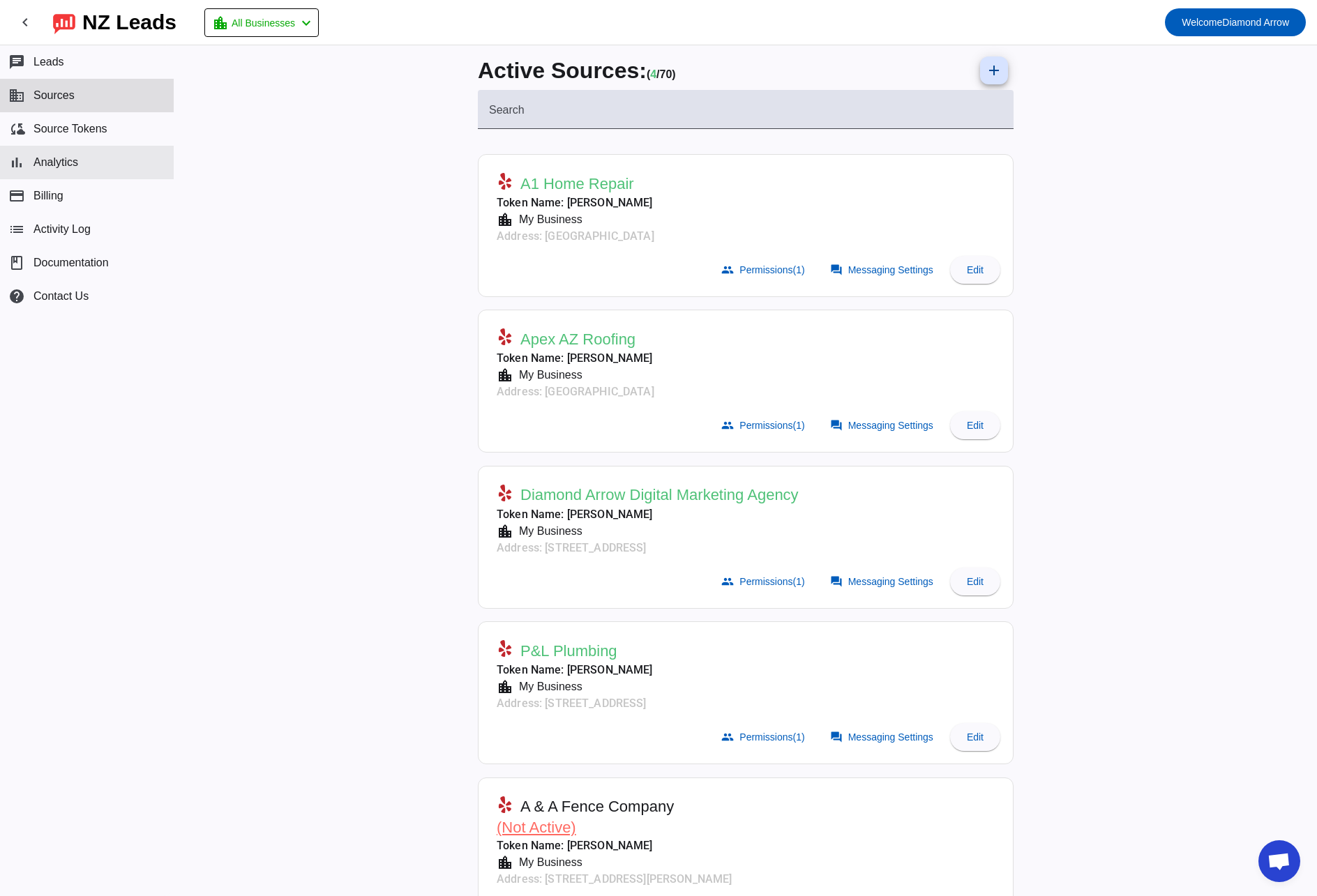
drag, startPoint x: 44, startPoint y: 162, endPoint x: 60, endPoint y: 166, distance: 16.5
click at [45, 163] on span "Analytics" at bounding box center [56, 162] width 44 height 12
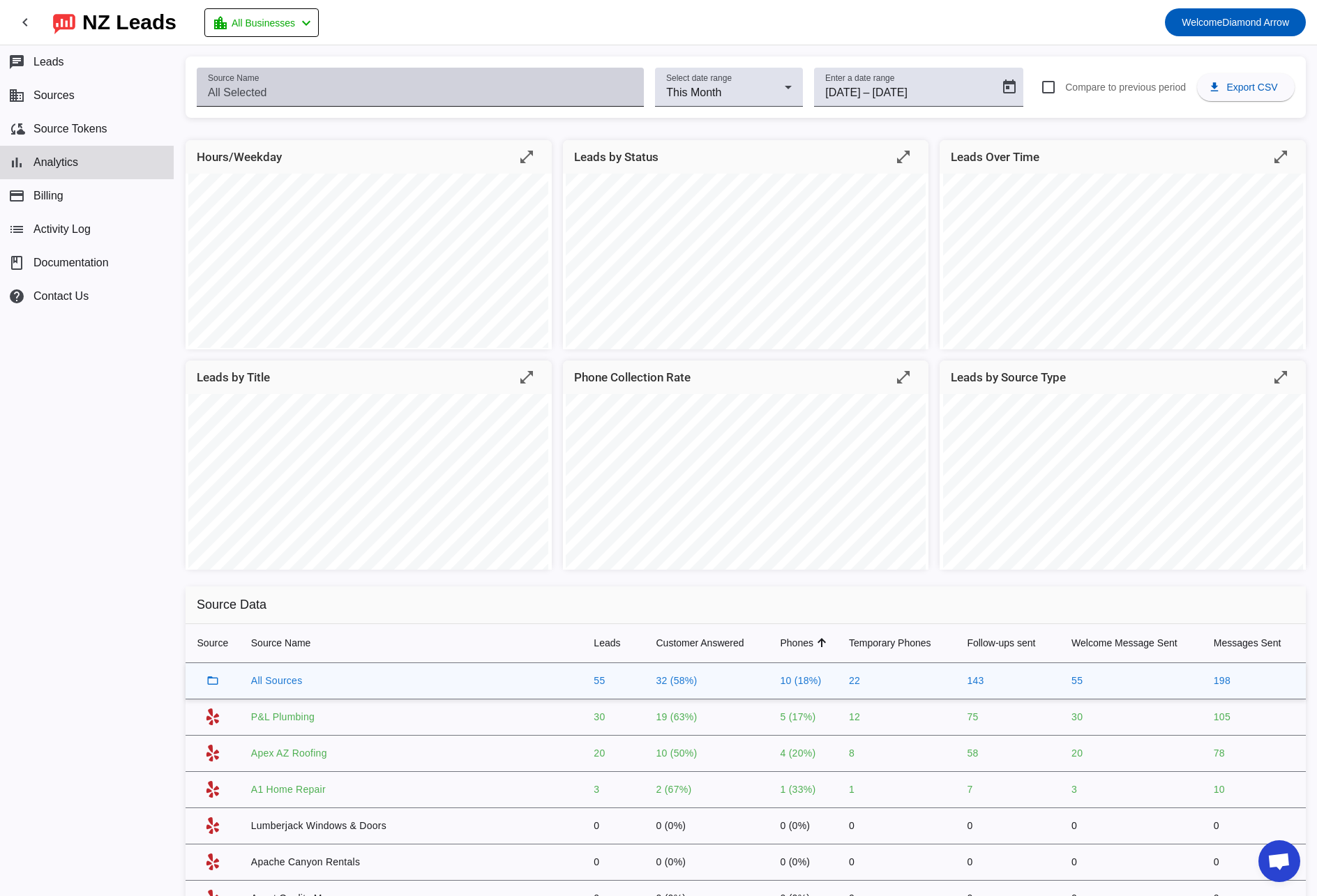
scroll to position [2, 0]
click at [603, 84] on input "Source Name" at bounding box center [420, 91] width 425 height 16
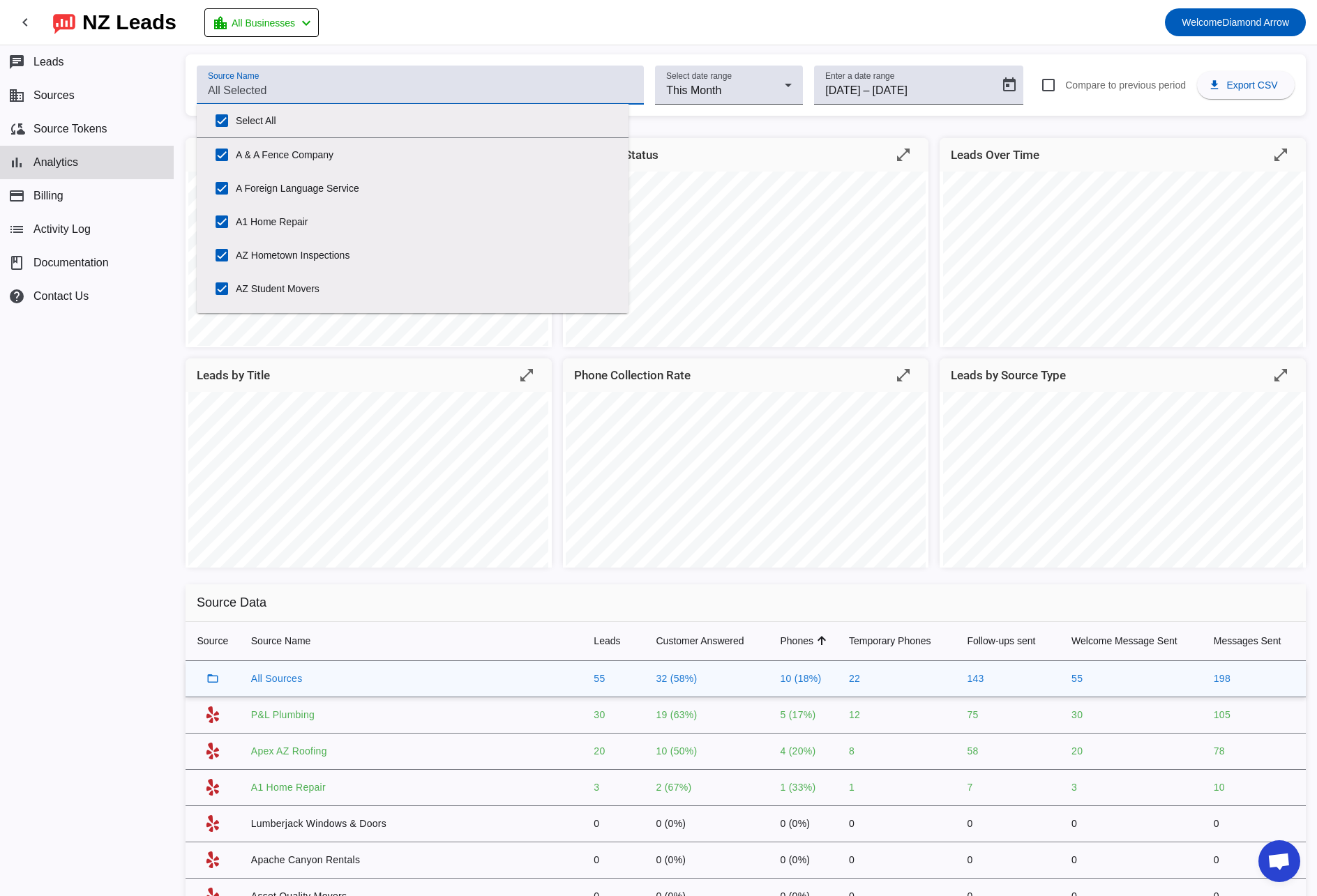
scroll to position [0, 0]
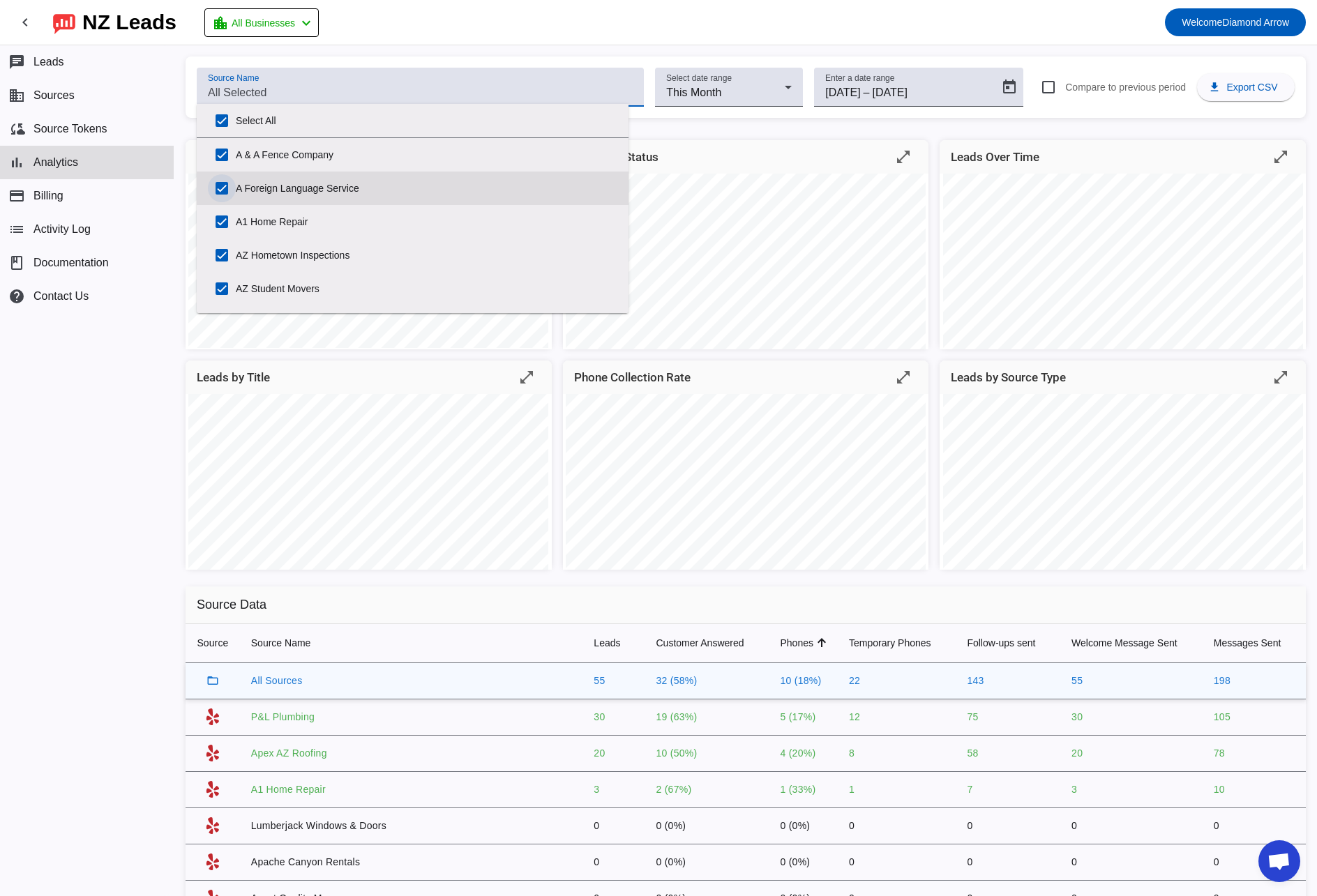
drag, startPoint x: 222, startPoint y: 153, endPoint x: 226, endPoint y: 177, distance: 24.3
click at [222, 153] on input "A & A Fence Company" at bounding box center [222, 155] width 28 height 28
checkbox input "false"
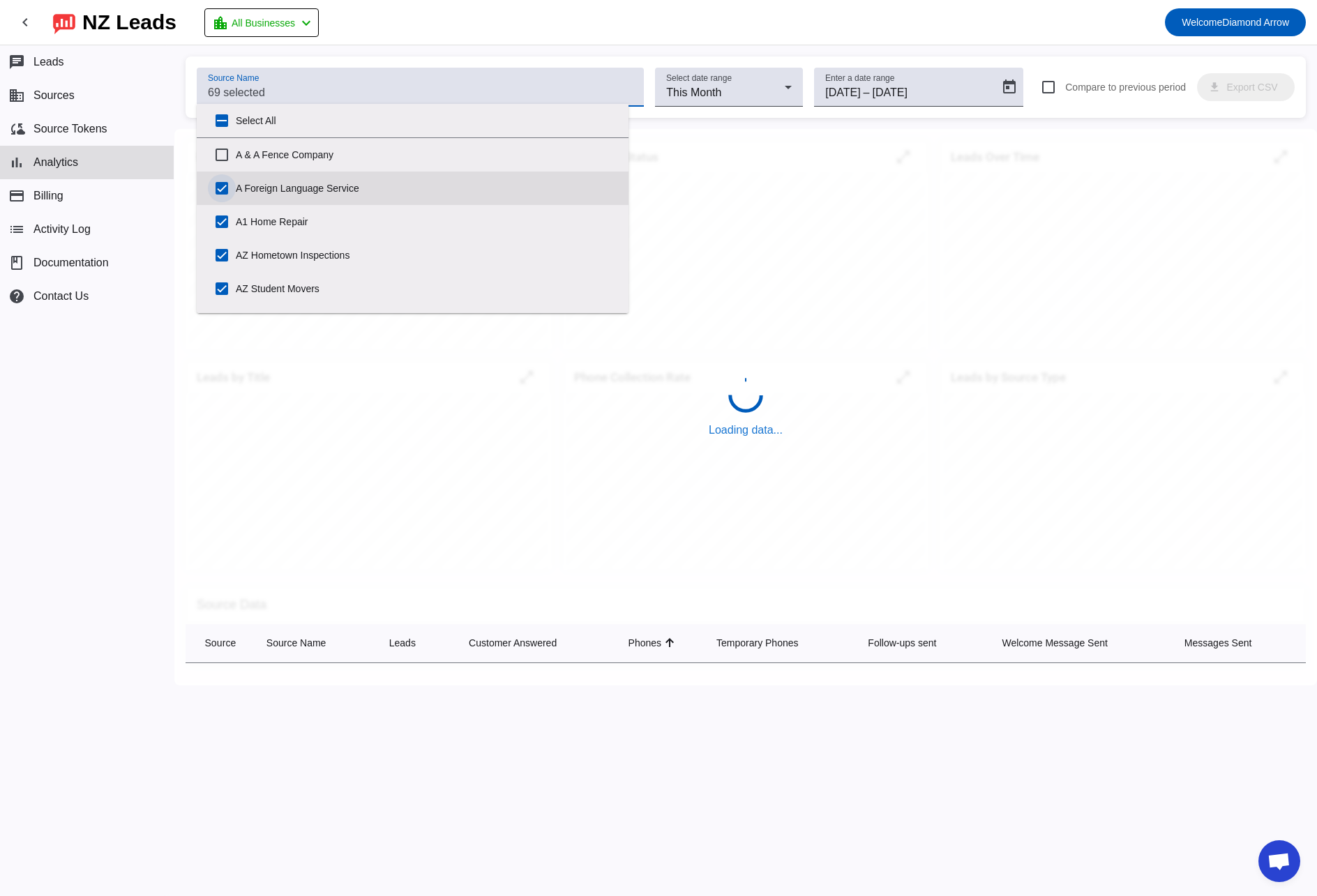
scroll to position [1, 0]
click at [226, 184] on input "A Foreign Language Service" at bounding box center [222, 188] width 28 height 28
checkbox input "false"
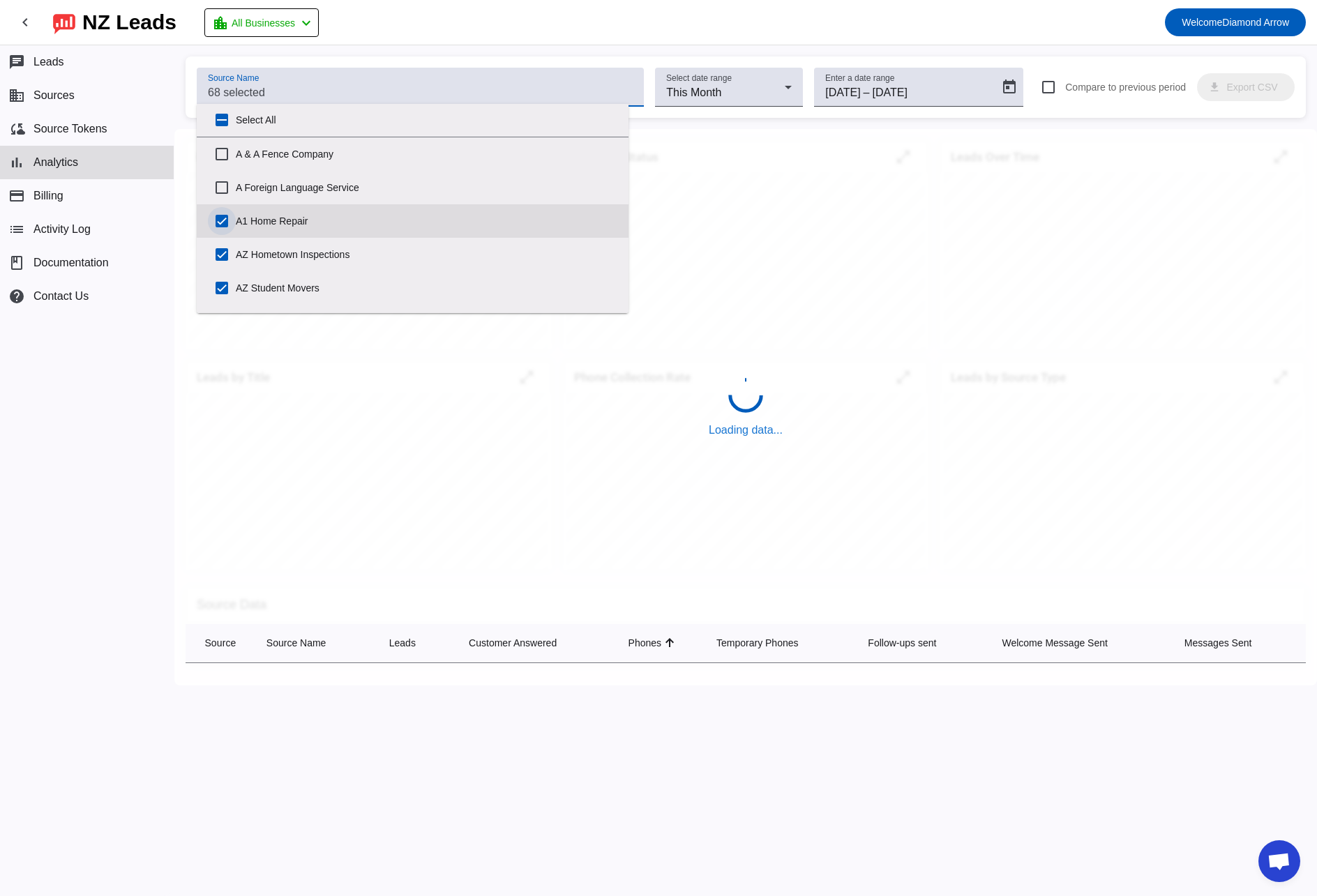
click at [223, 221] on input "A1 Home Repair" at bounding box center [222, 222] width 28 height 28
checkbox input "false"
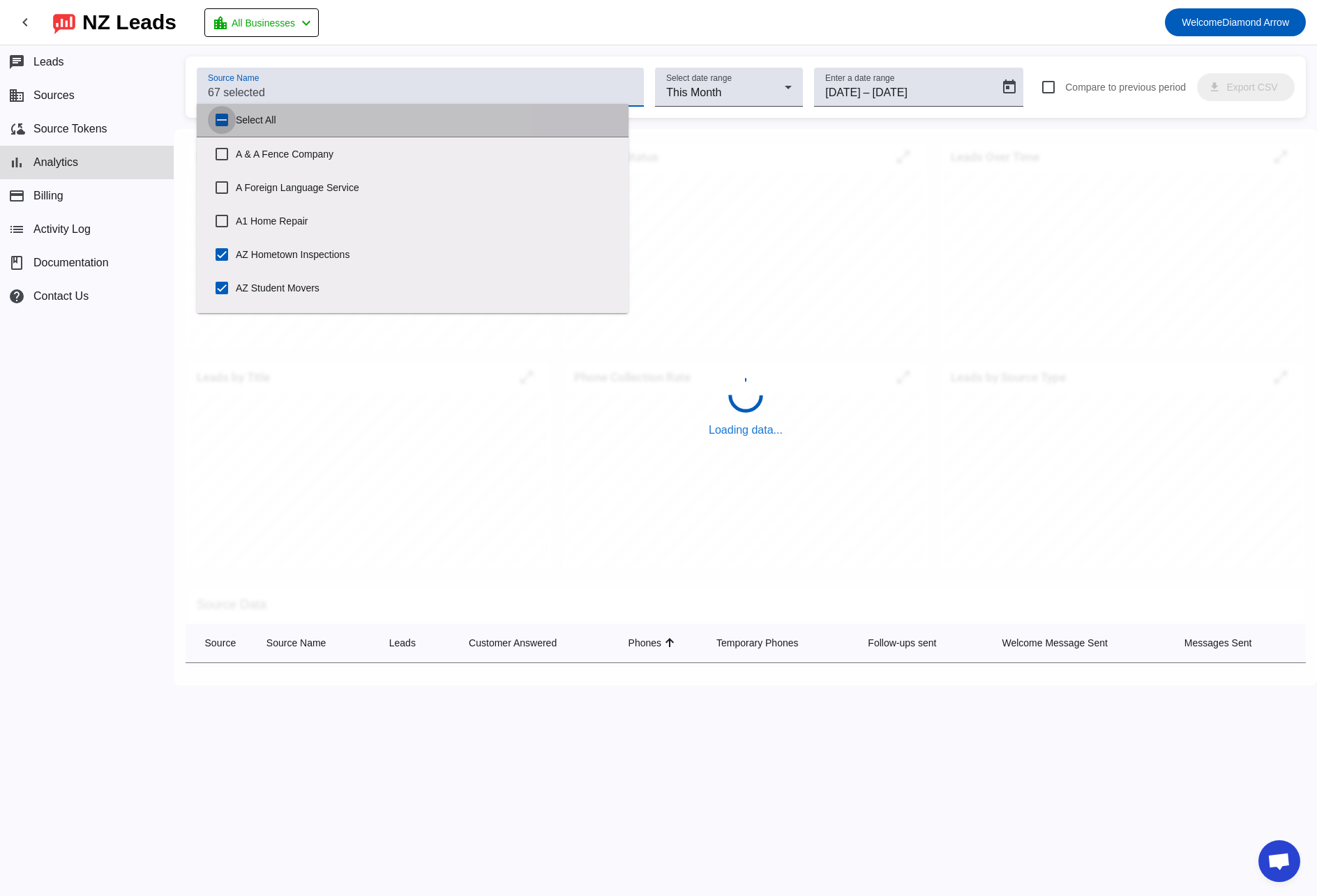
click at [226, 126] on input "Select All" at bounding box center [222, 120] width 28 height 28
checkbox input "true"
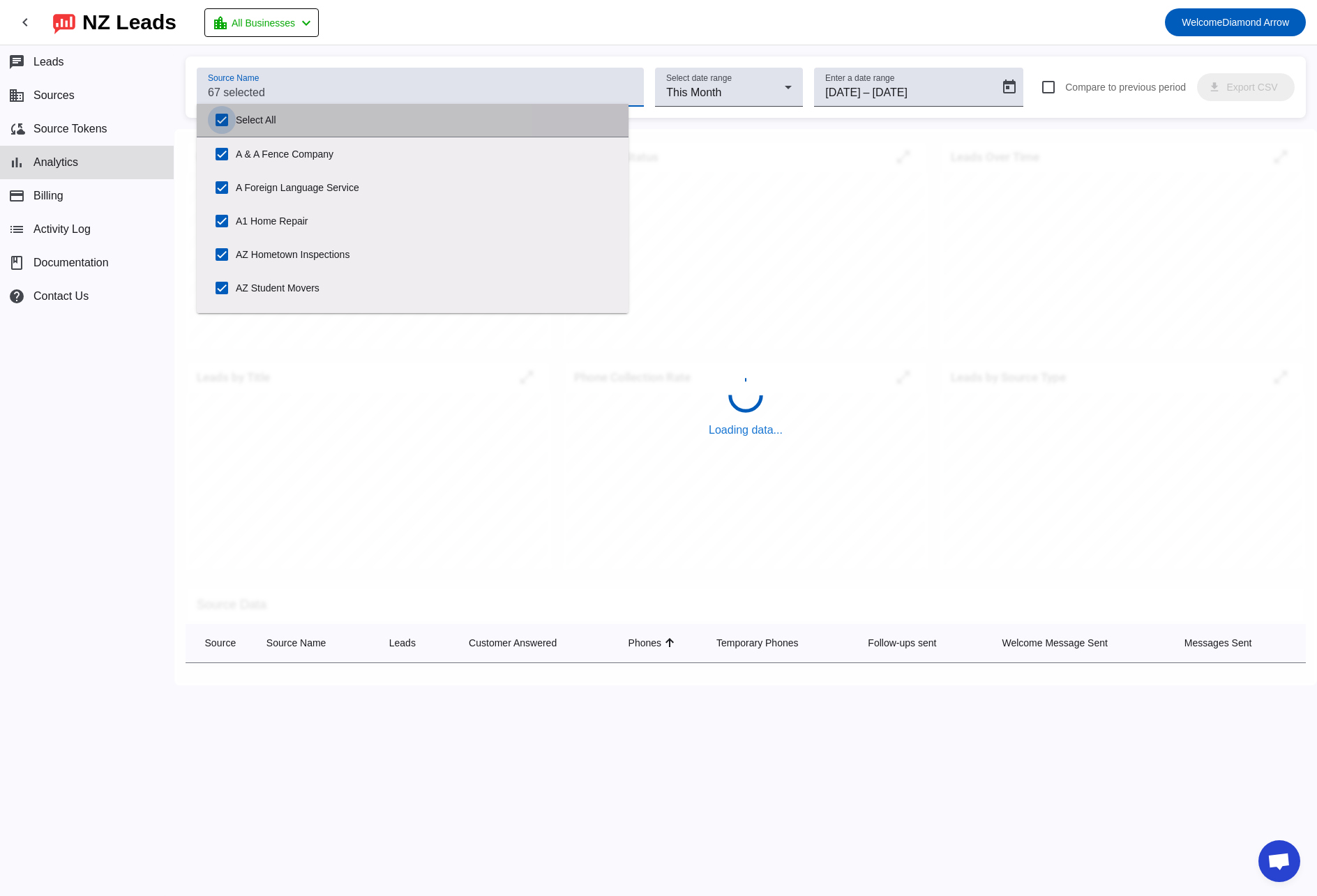
scroll to position [0, 0]
click at [226, 126] on input "Select All" at bounding box center [222, 121] width 28 height 28
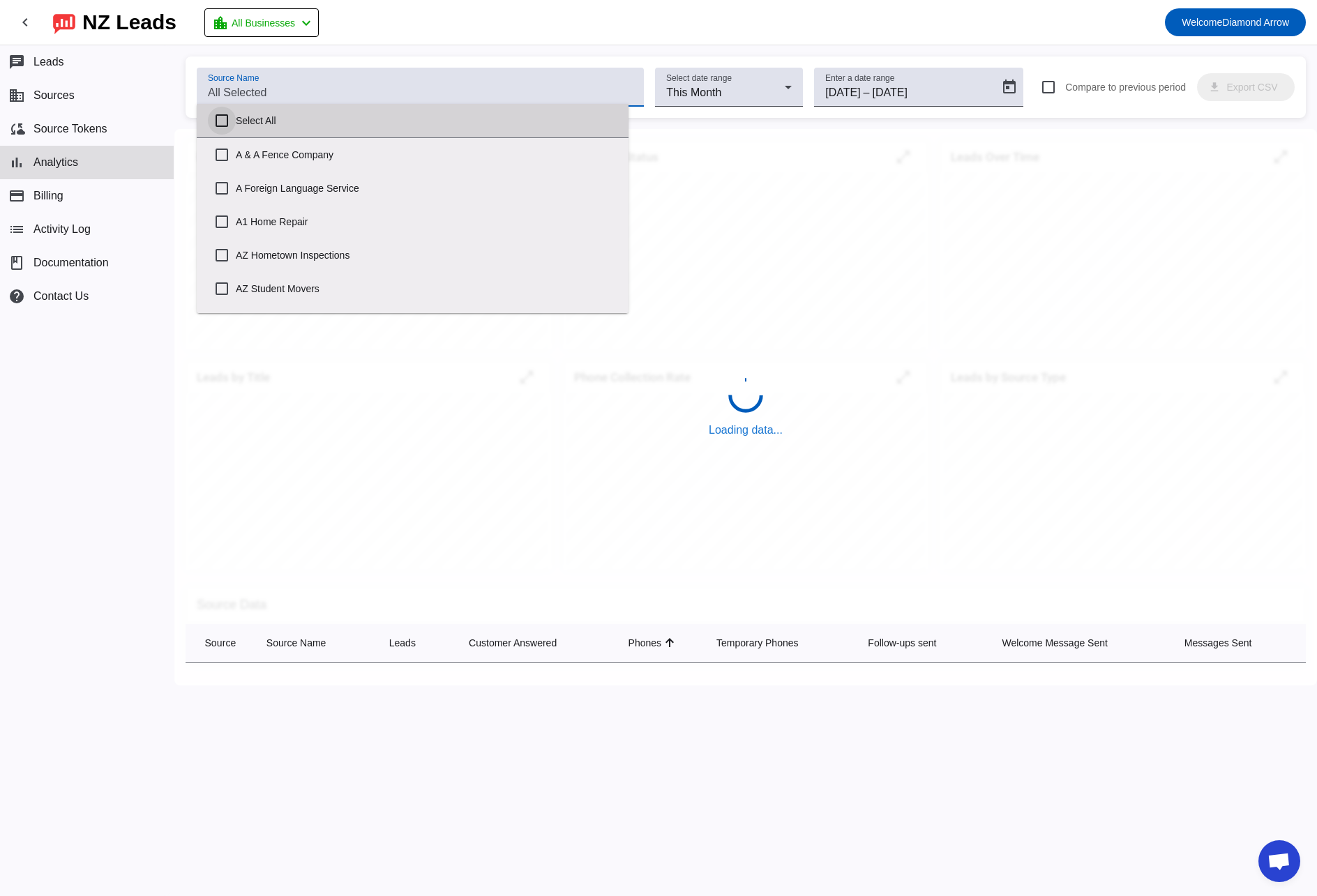
checkbox input "false"
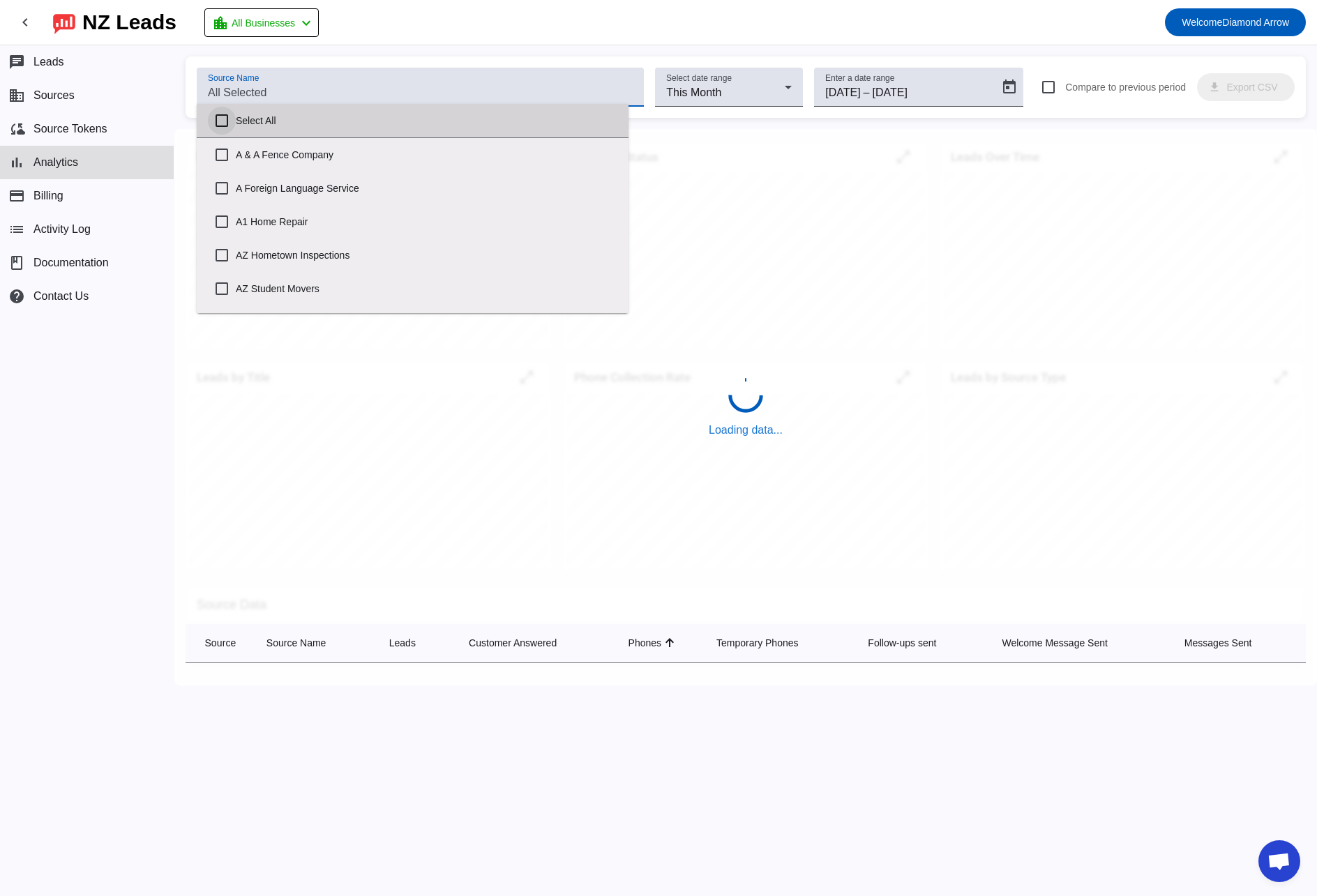
checkbox input "false"
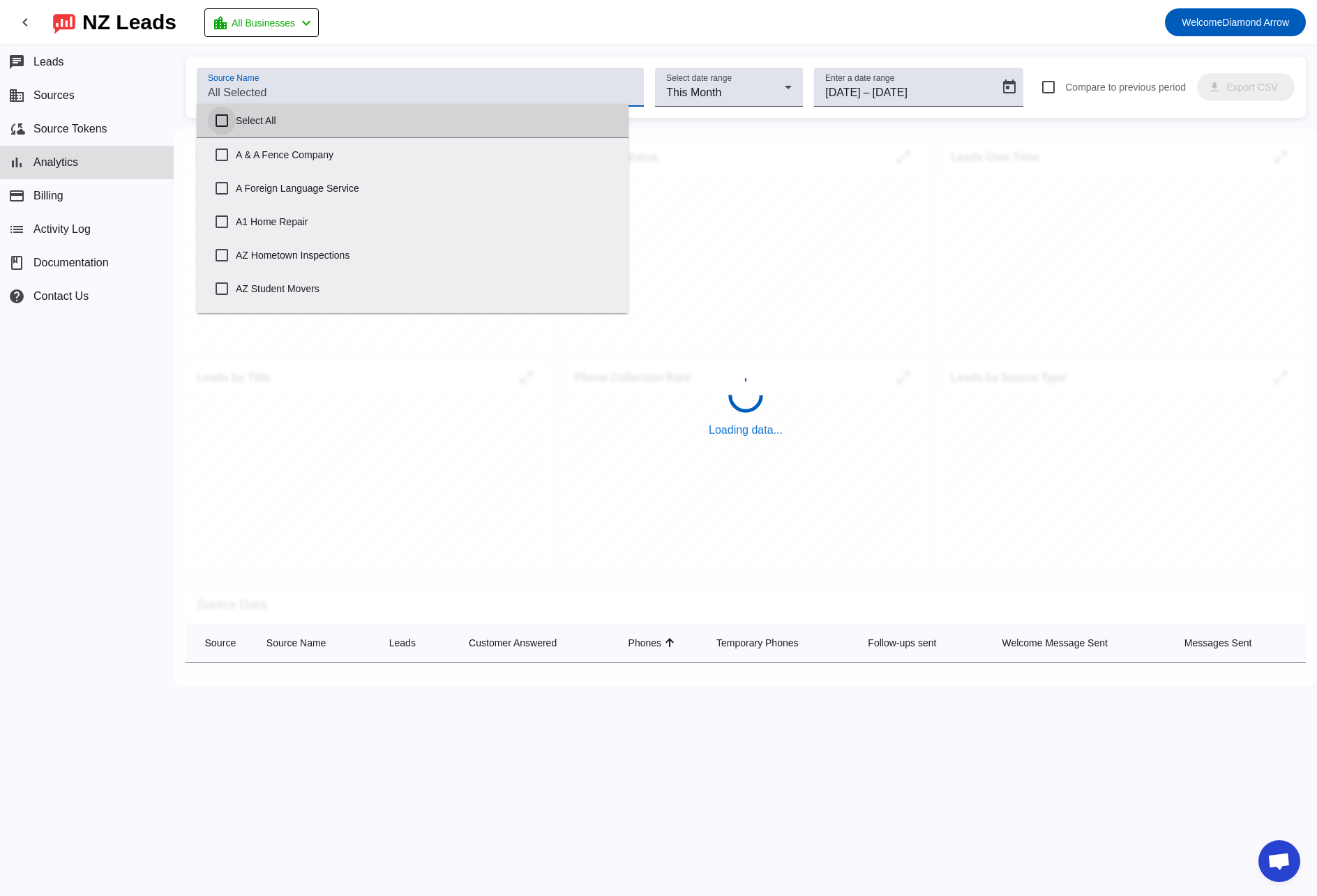
checkbox input "false"
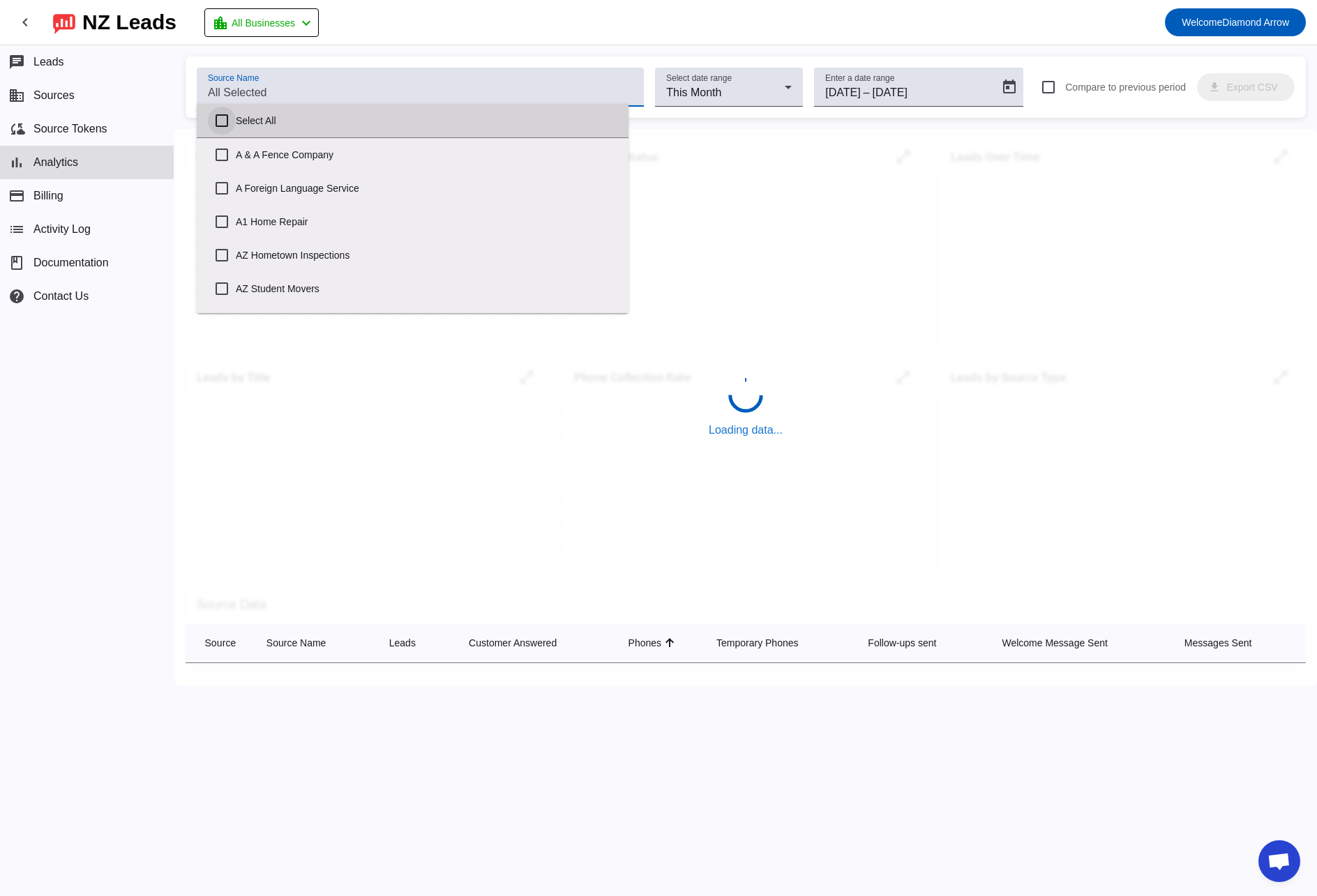
checkbox input "false"
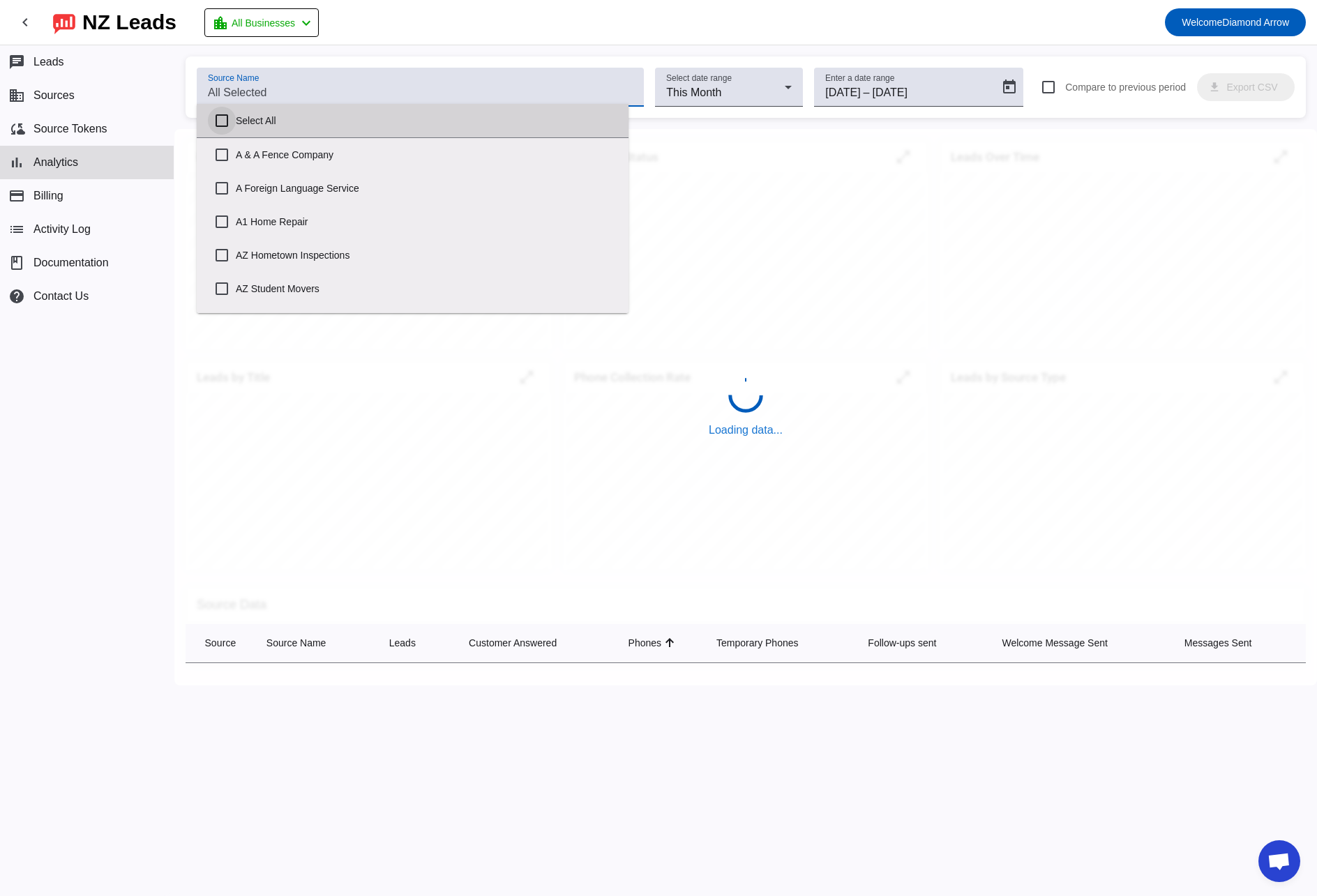
checkbox input "false"
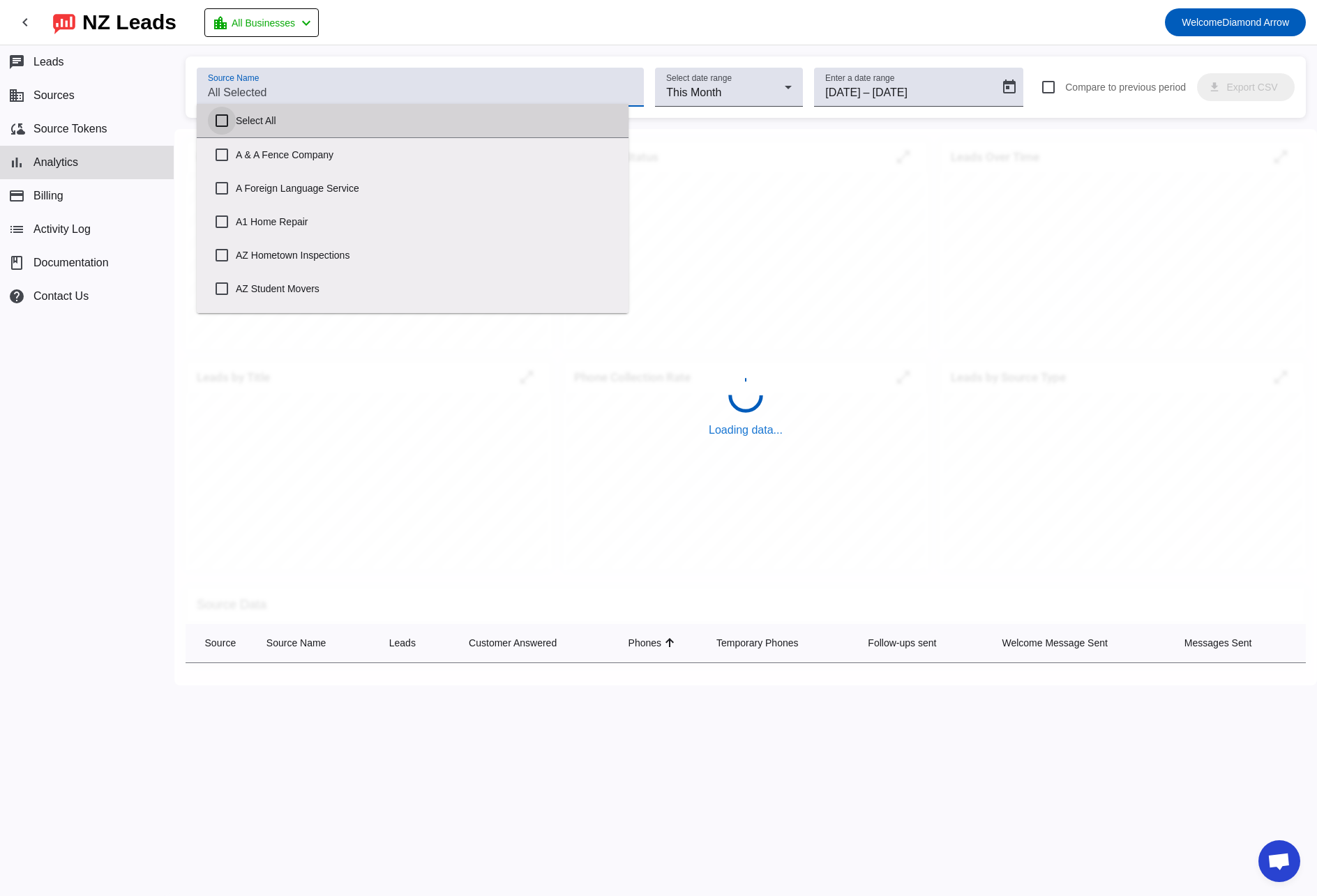
checkbox input "false"
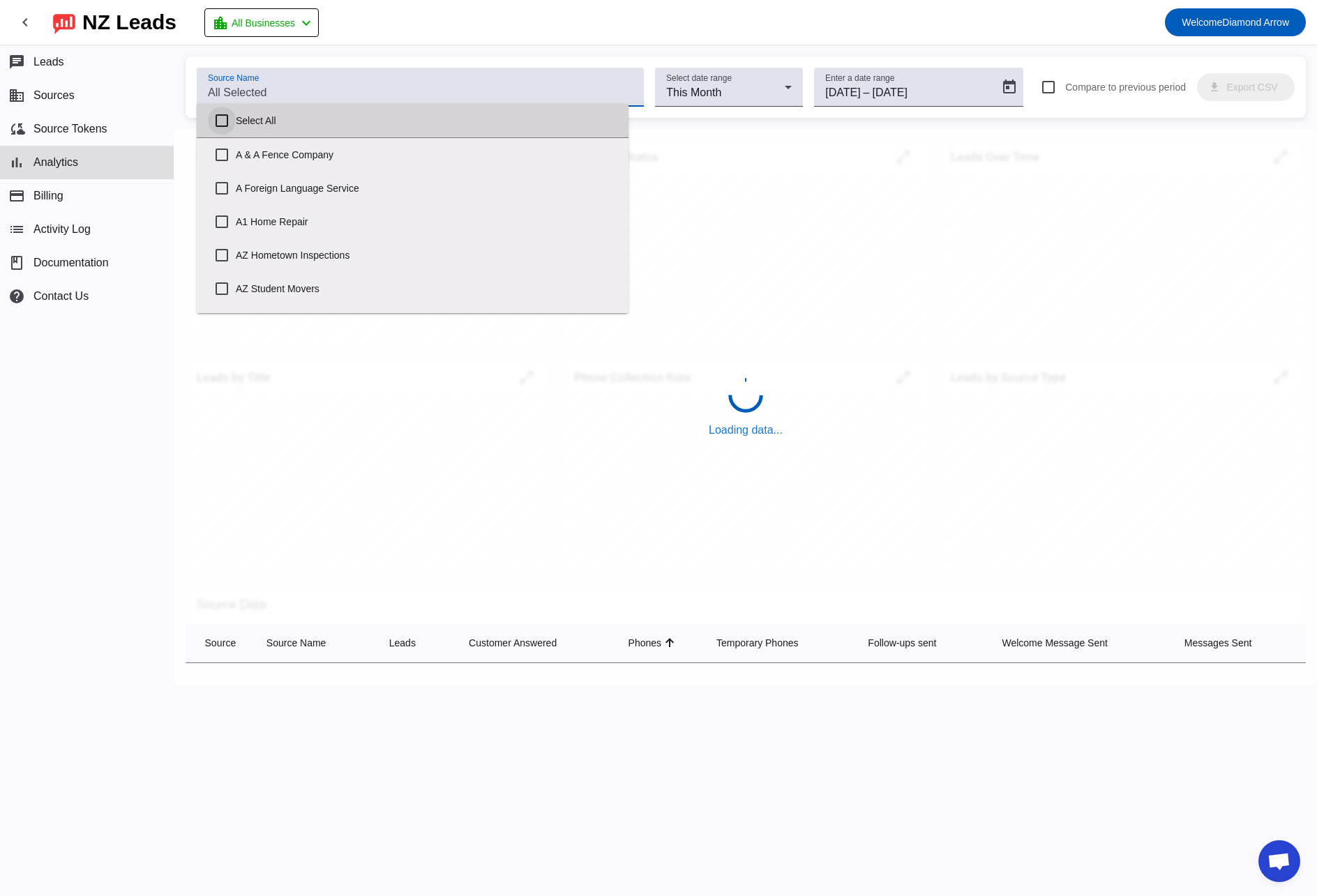
checkbox input "false"
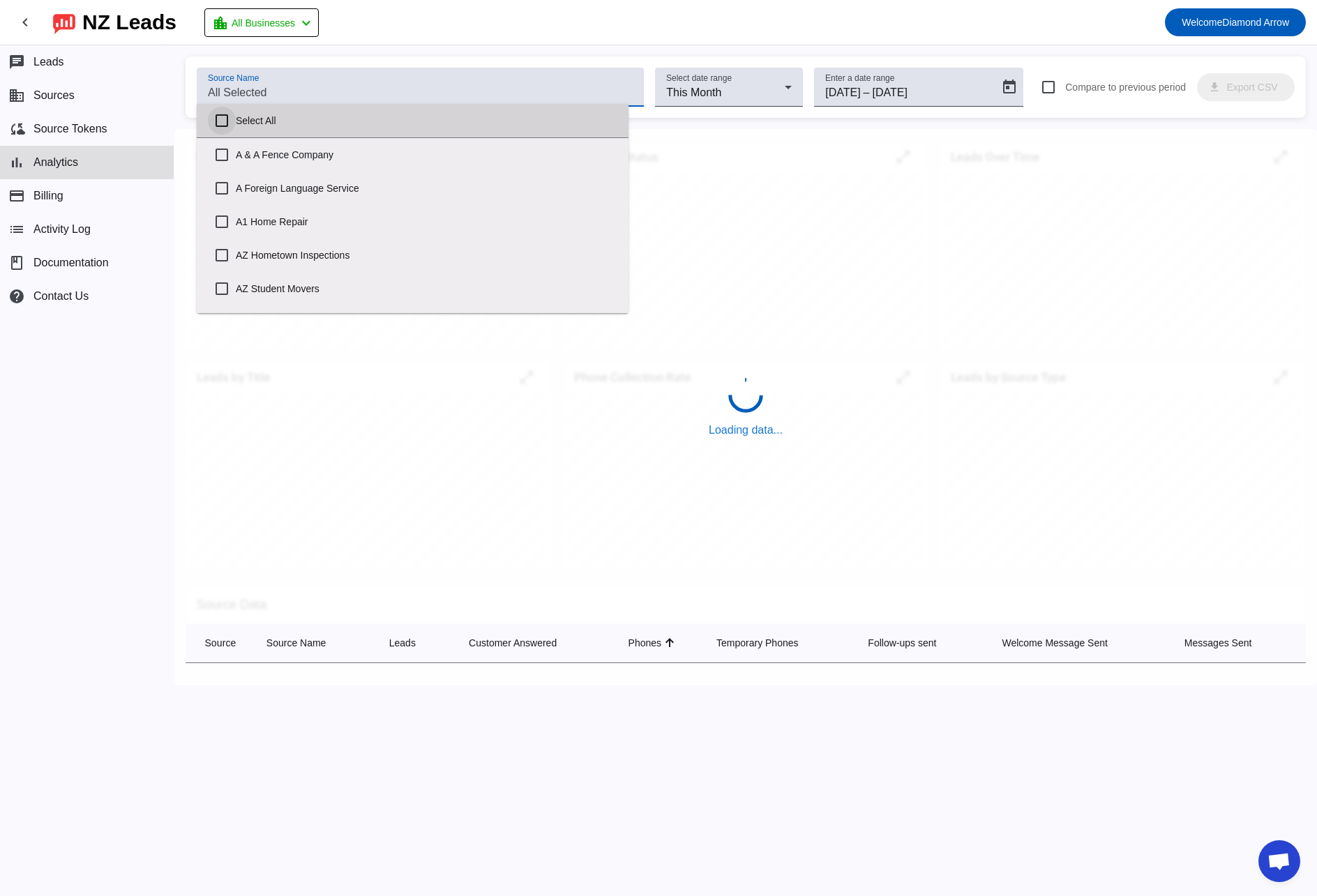
checkbox input "false"
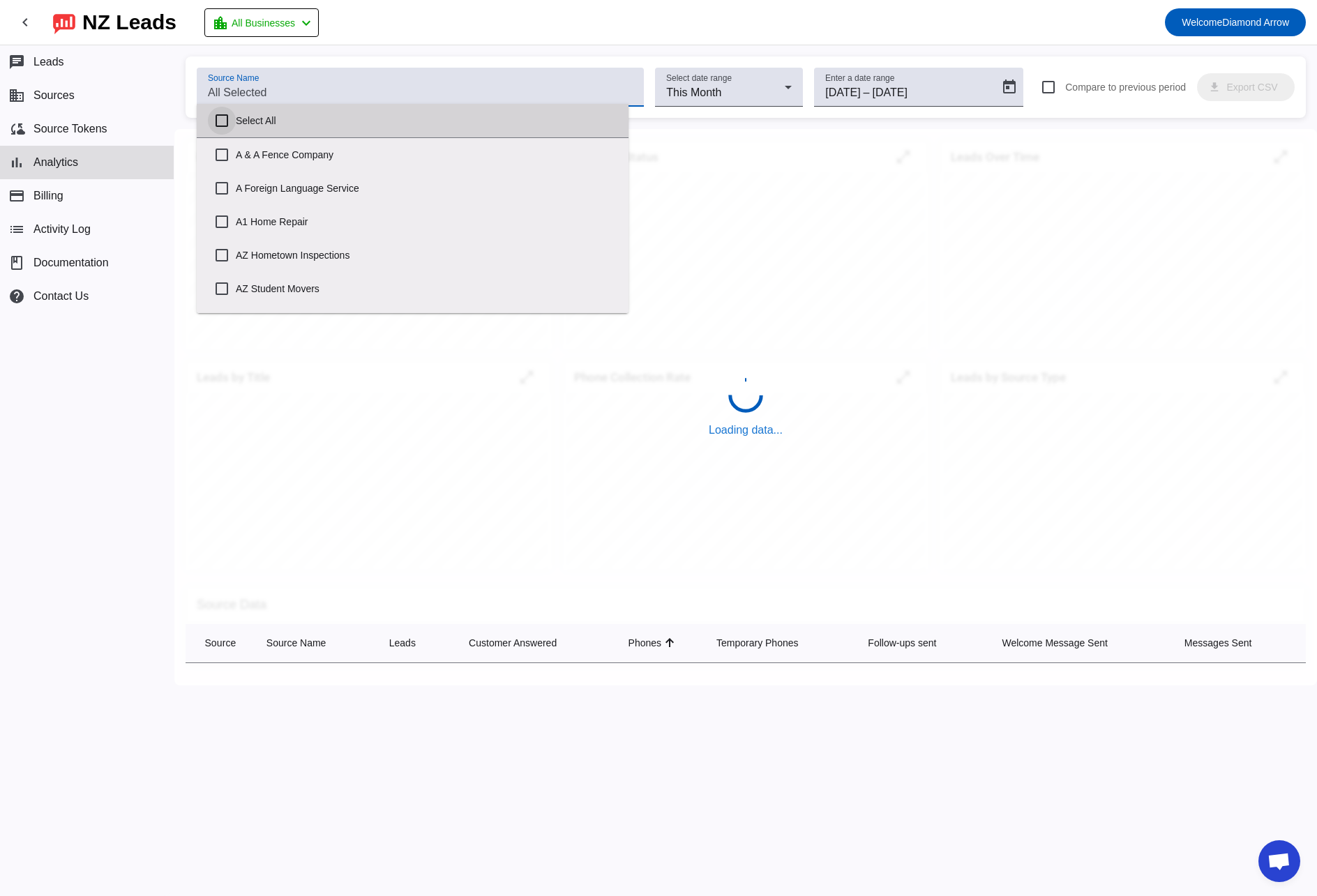
checkbox input "false"
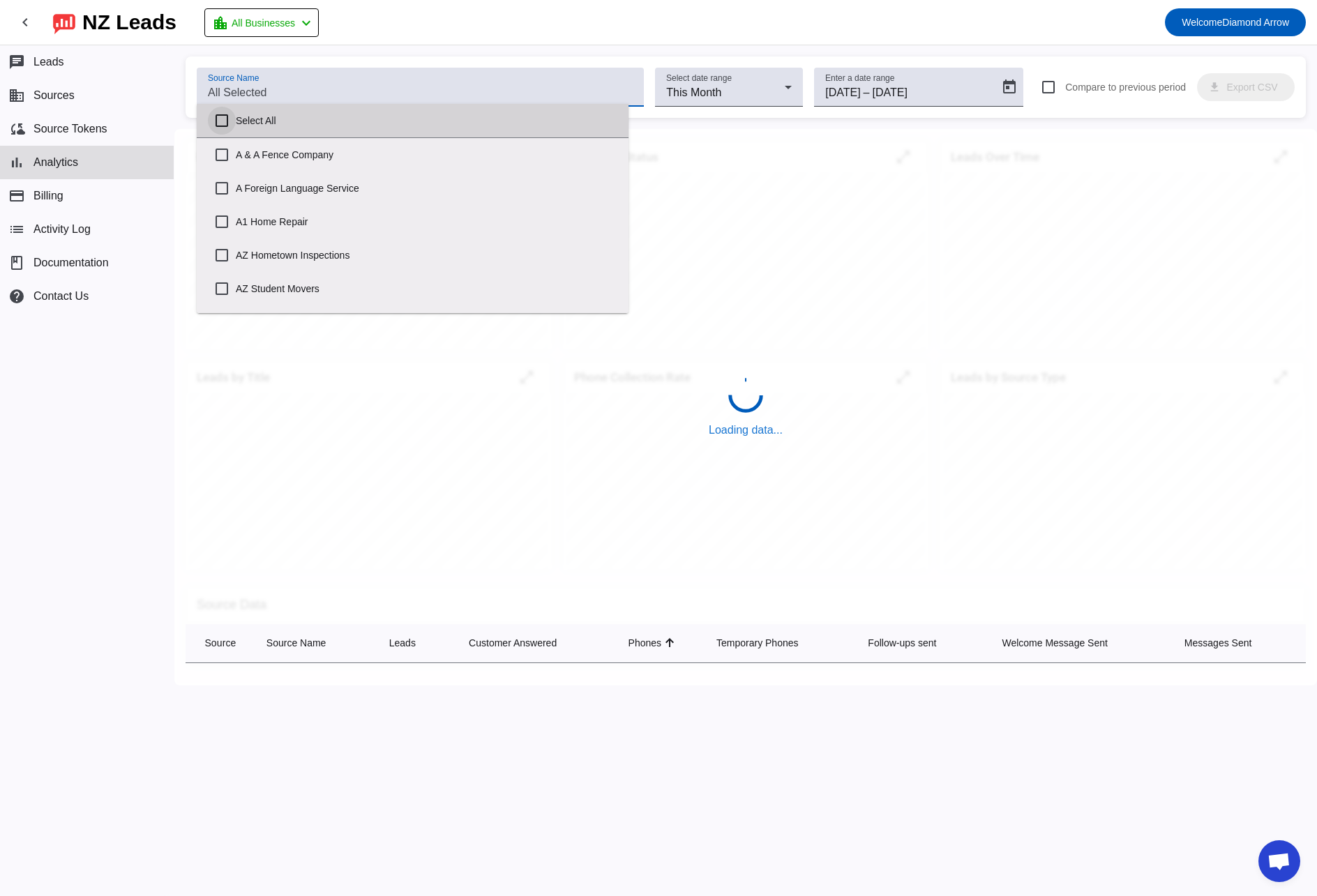
checkbox input "false"
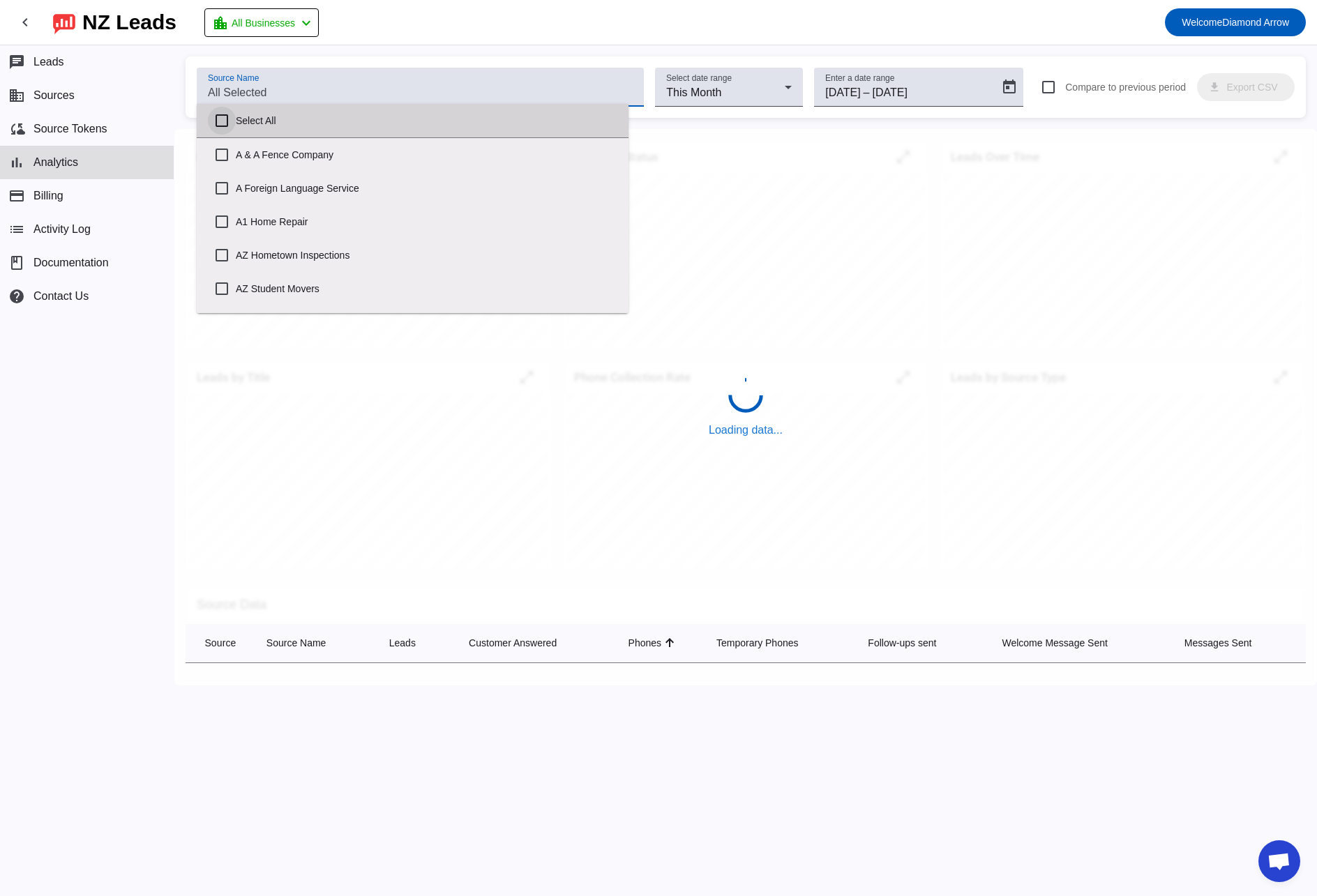
checkbox input "false"
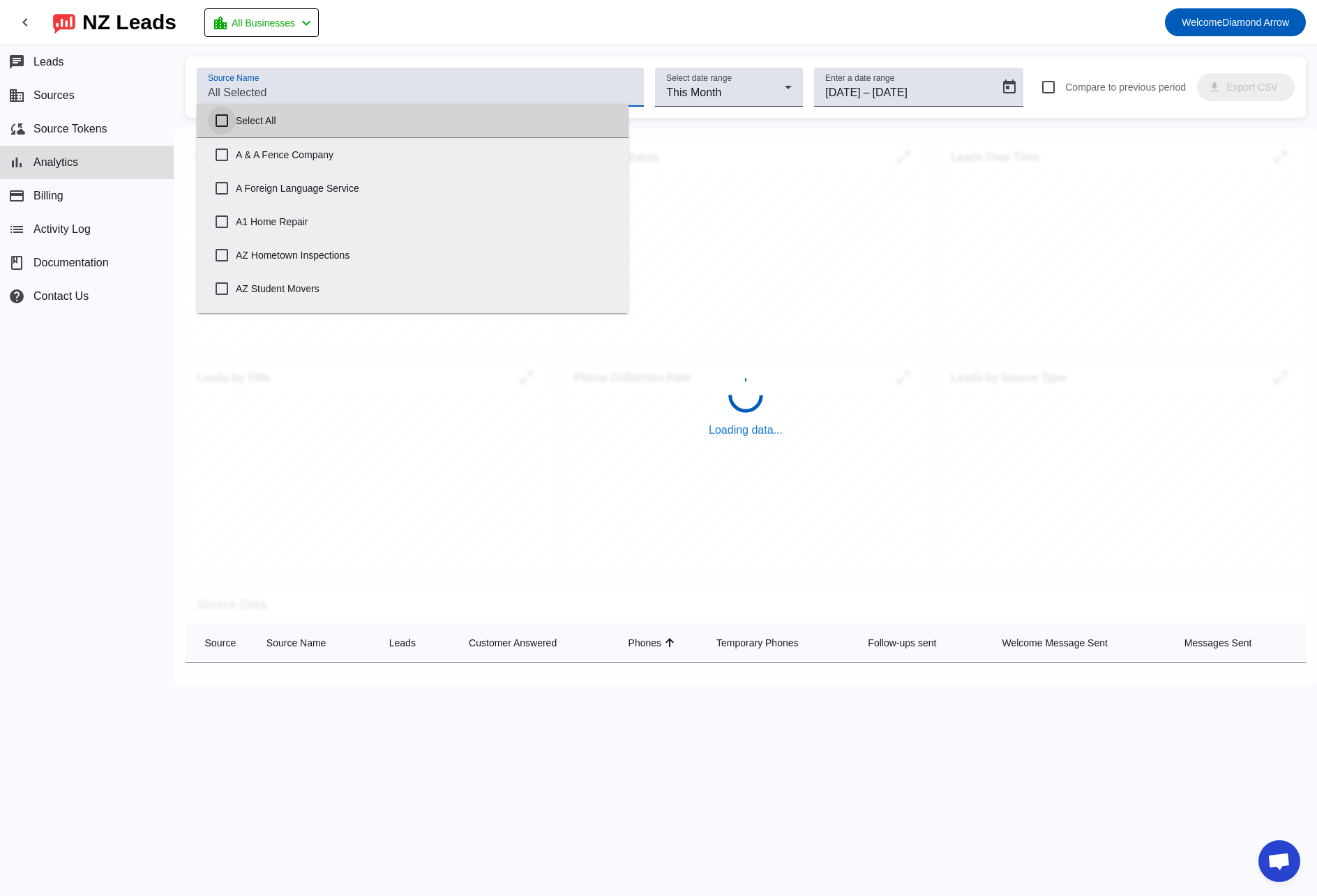
checkbox input "false"
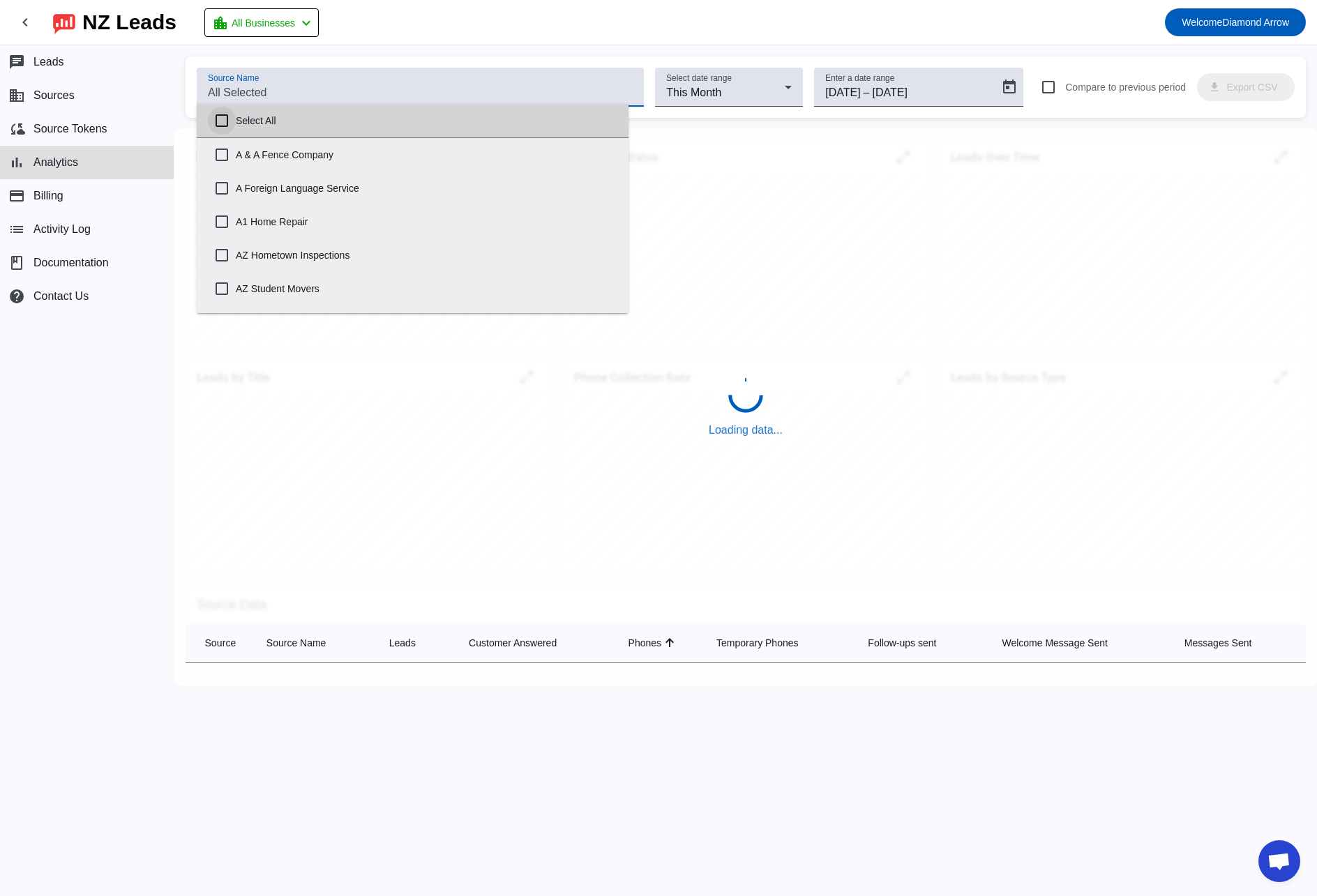
checkbox input "false"
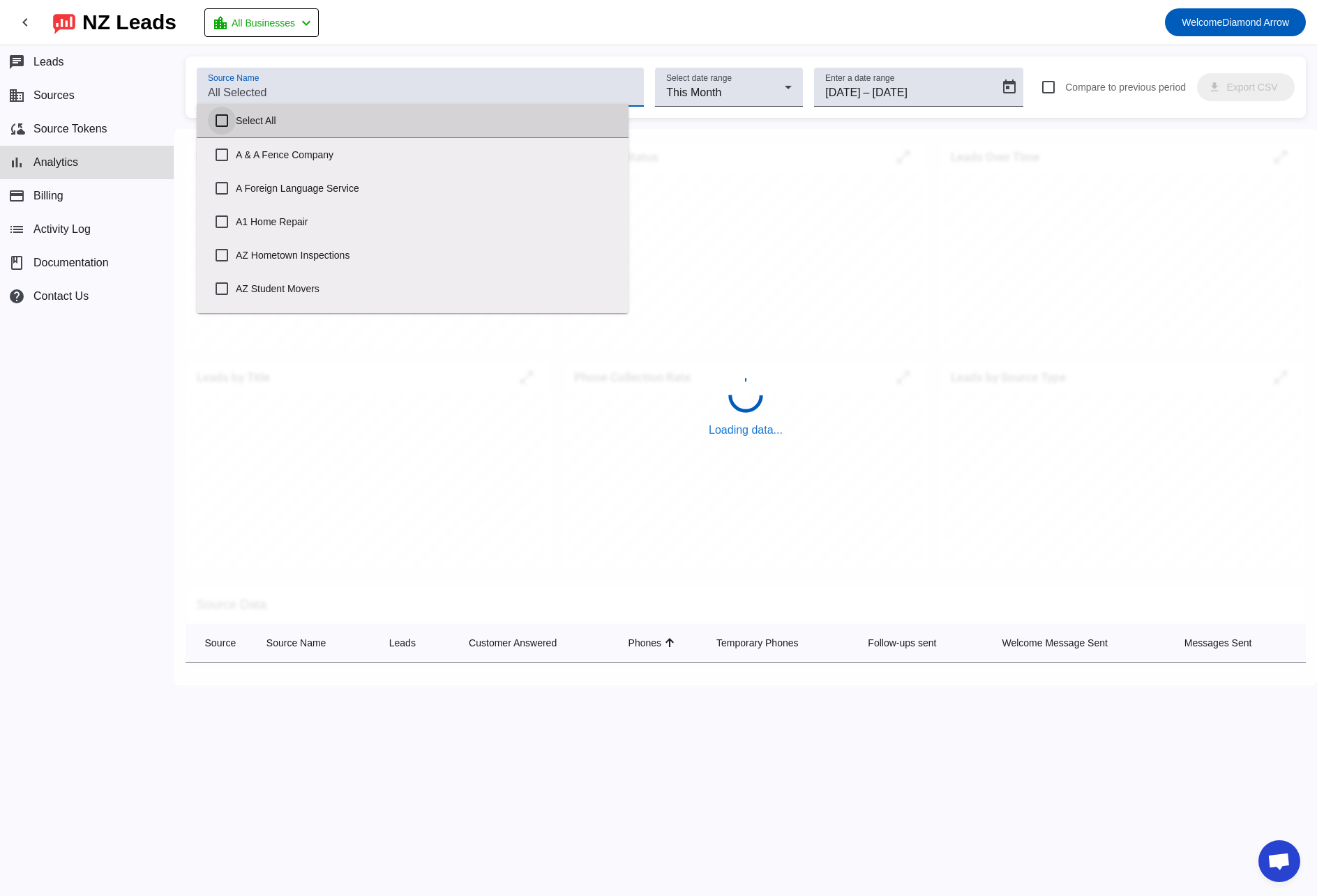
checkbox input "false"
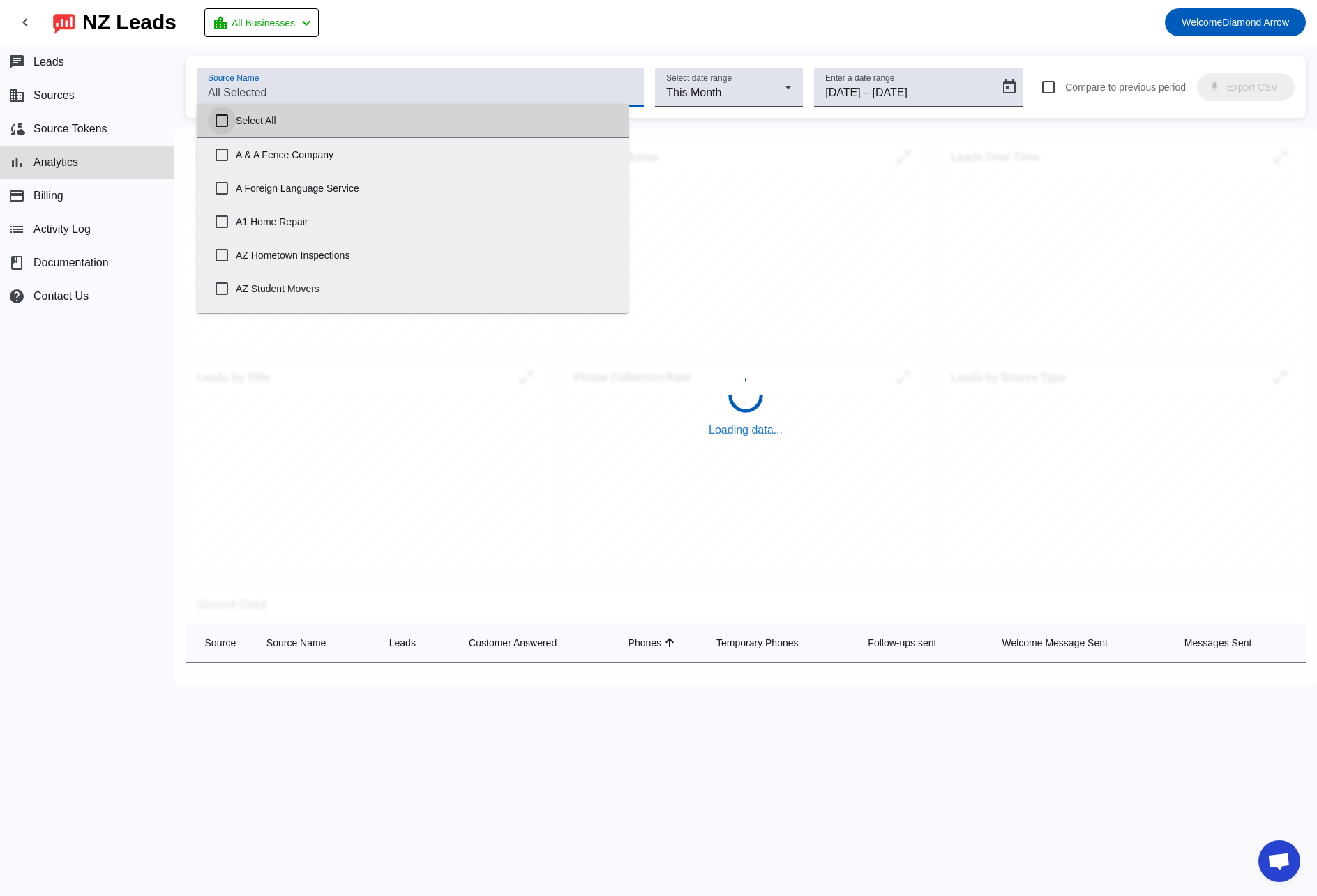
checkbox input "false"
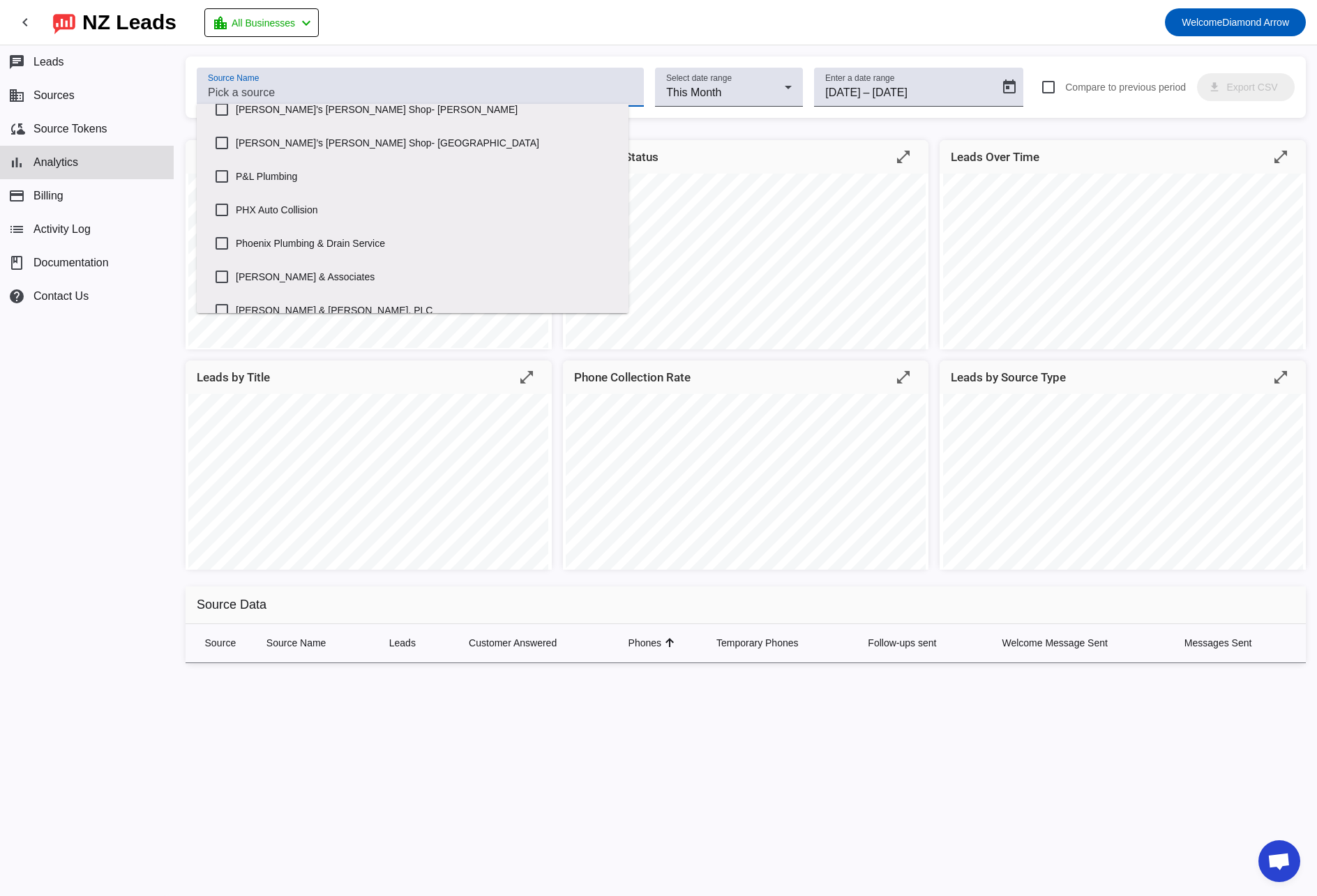
scroll to position [1410, 0]
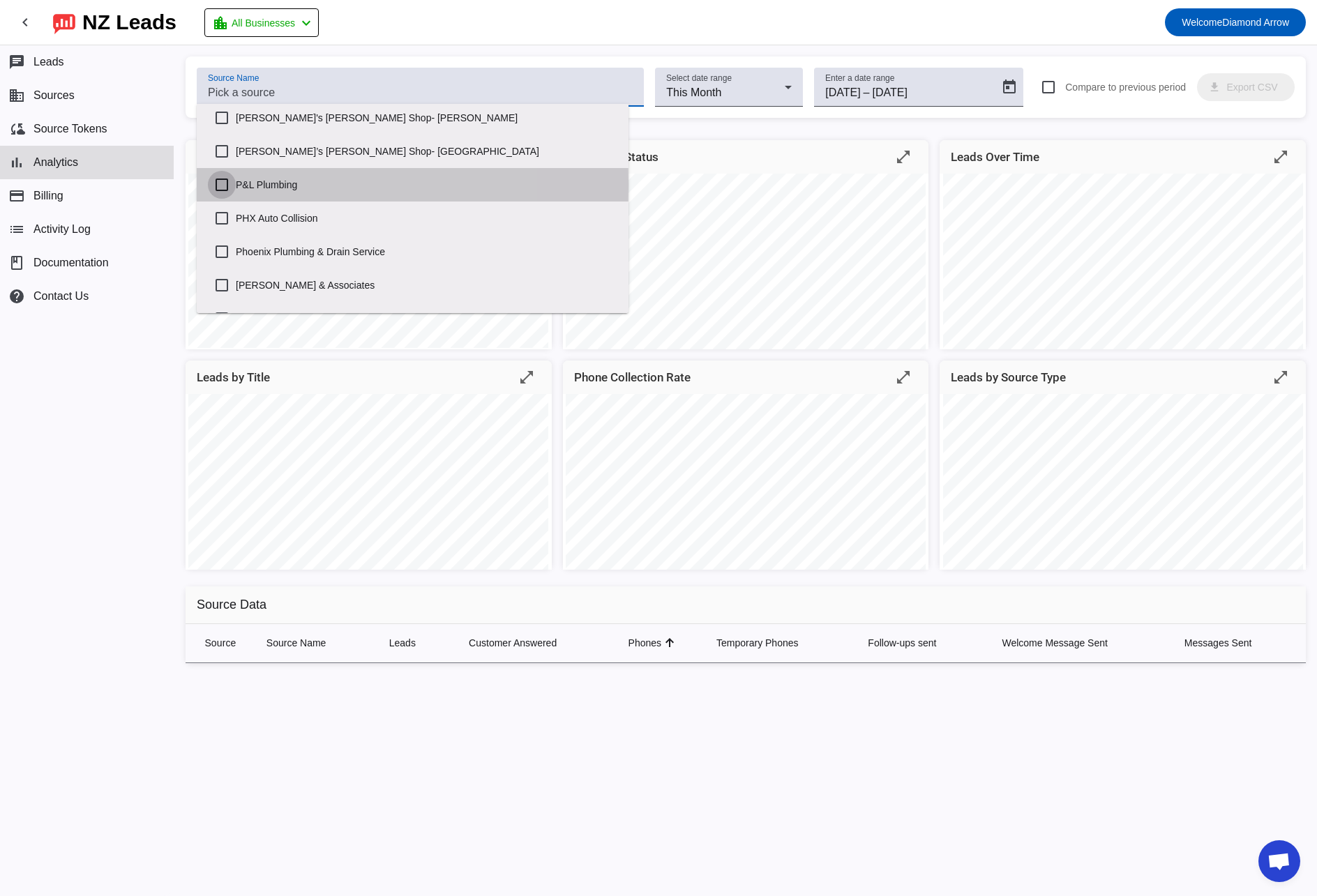
click at [228, 184] on input "P&L Plumbing" at bounding box center [222, 185] width 28 height 28
checkbox input "true"
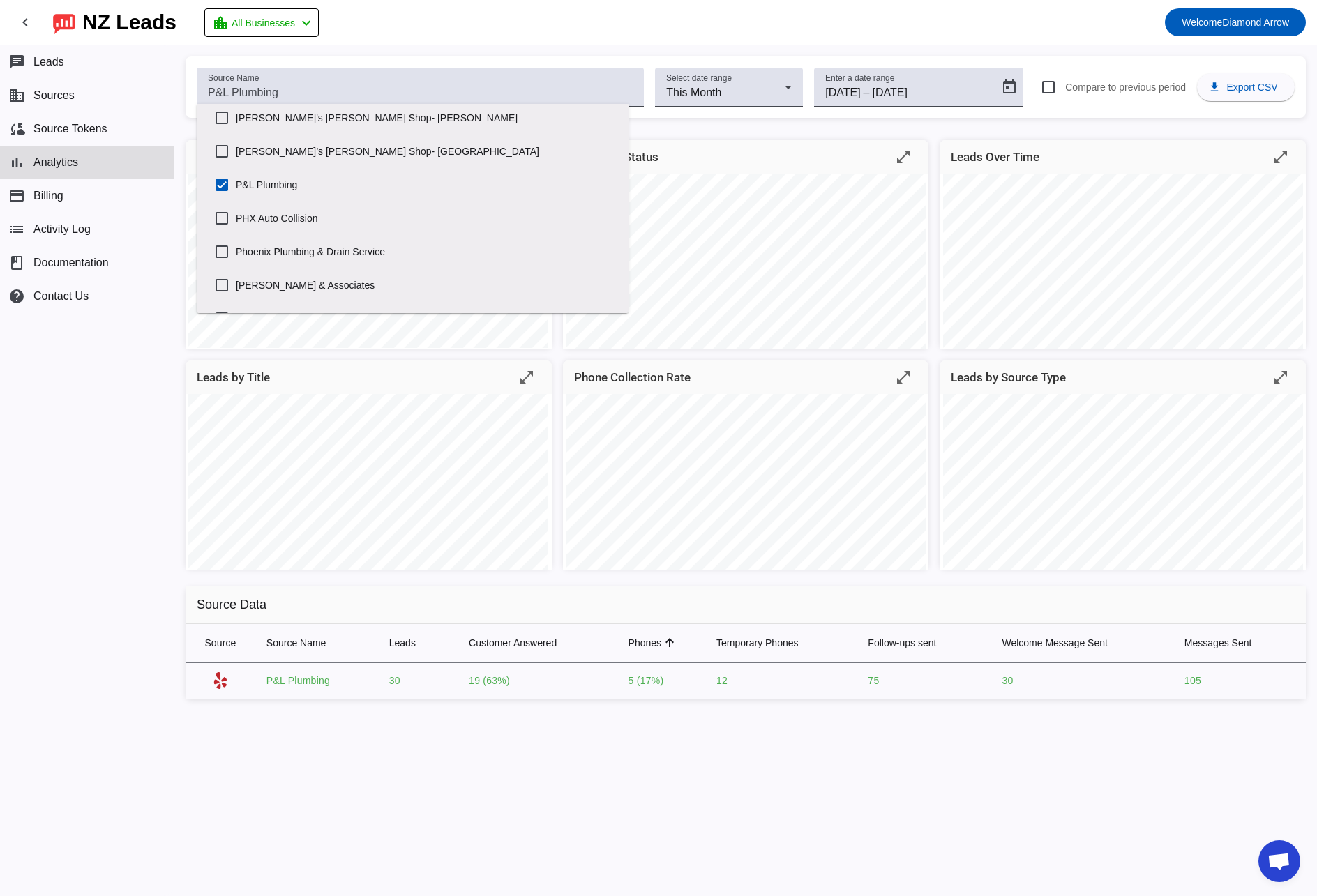
click at [932, 361] on div "Hours/Weekday open_in_full Leads by Status open_in_full Leads Over Time open_in…" at bounding box center [745, 352] width 1142 height 446
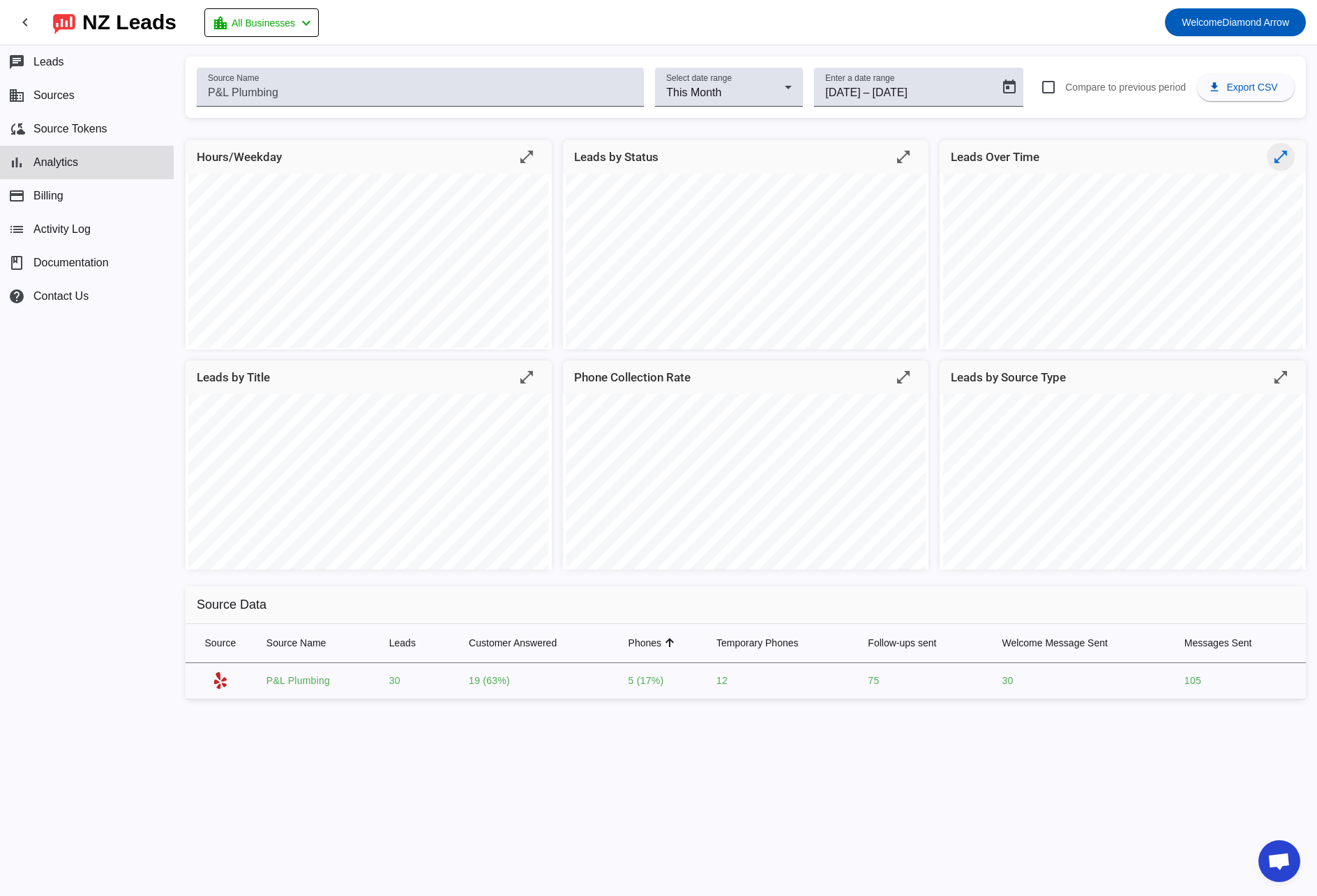
click at [1278, 157] on mat-icon "open_in_full" at bounding box center [1281, 156] width 16 height 16
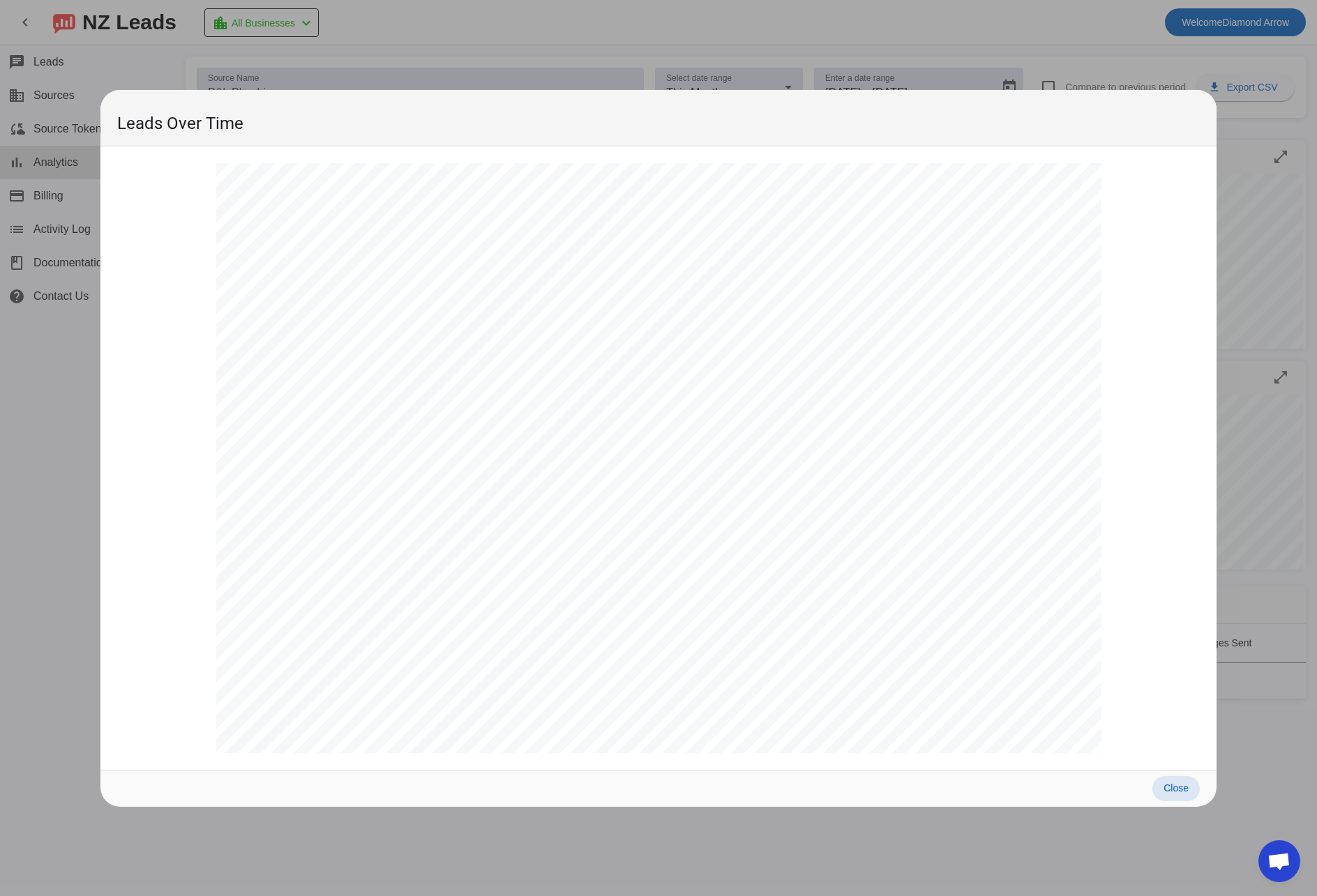
click at [1182, 790] on span "Close" at bounding box center [1176, 788] width 25 height 12
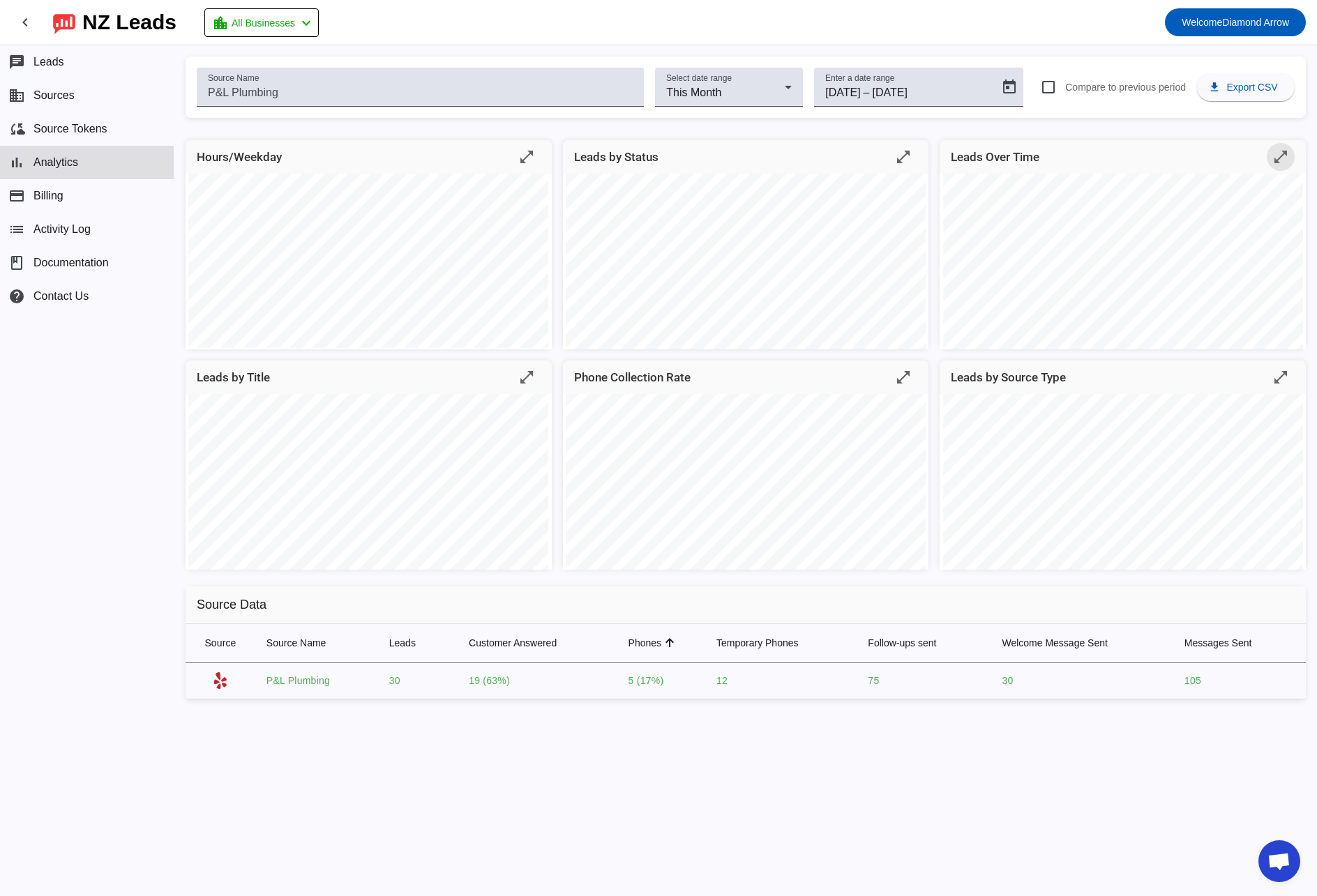
click at [311, 682] on td "P&L Plumbing" at bounding box center [316, 681] width 123 height 36
drag, startPoint x: 392, startPoint y: 682, endPoint x: 469, endPoint y: 681, distance: 77.0
click at [392, 682] on td "30" at bounding box center [418, 681] width 80 height 36
drag, startPoint x: 471, startPoint y: 681, endPoint x: 479, endPoint y: 681, distance: 8.0
click at [472, 681] on td "19 (63%)" at bounding box center [537, 681] width 159 height 36
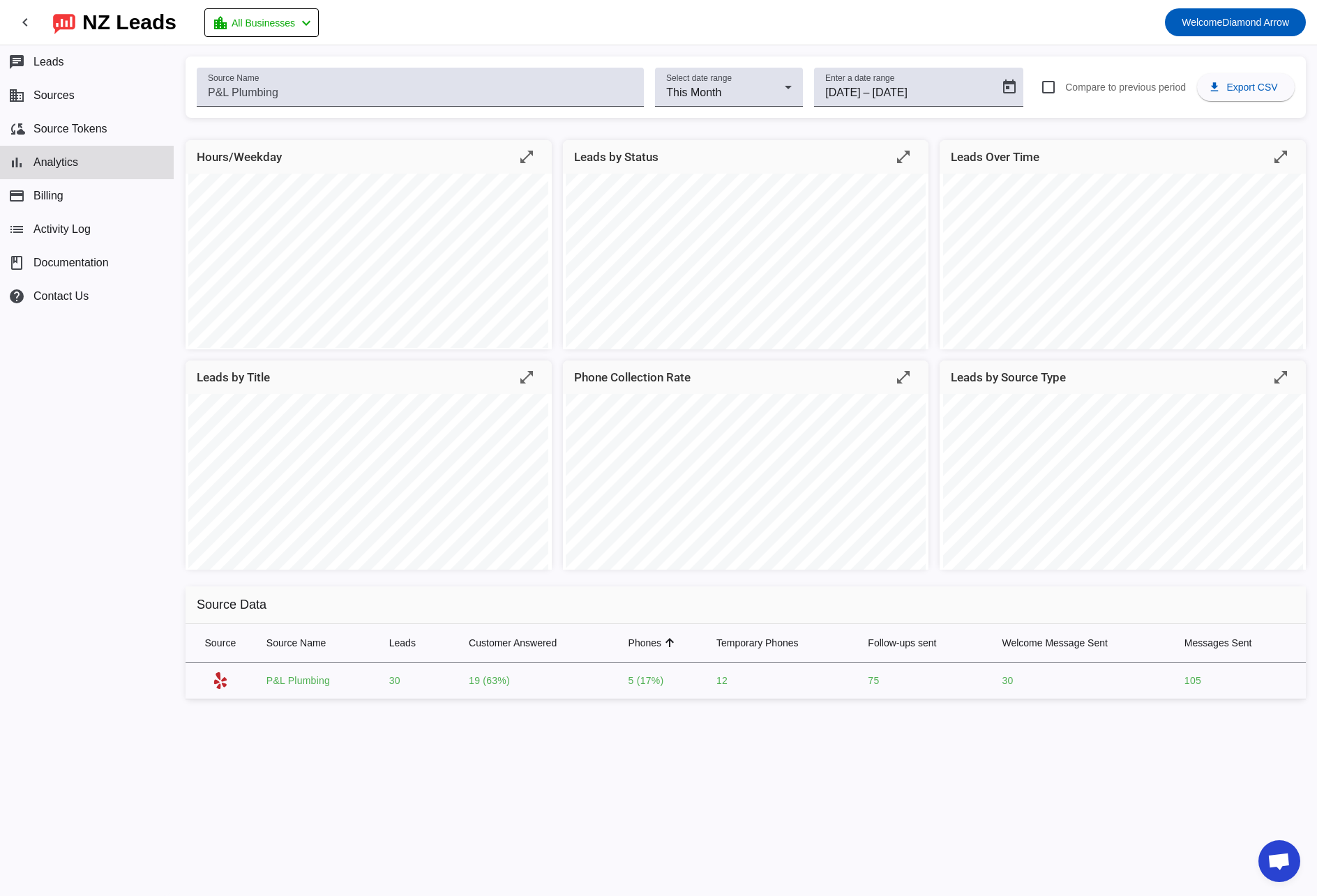
drag, startPoint x: 613, startPoint y: 681, endPoint x: 624, endPoint y: 681, distance: 11.0
click at [614, 681] on td "19 (63%)" at bounding box center [537, 681] width 159 height 36
click at [997, 85] on span "Open calendar" at bounding box center [1009, 87] width 34 height 34
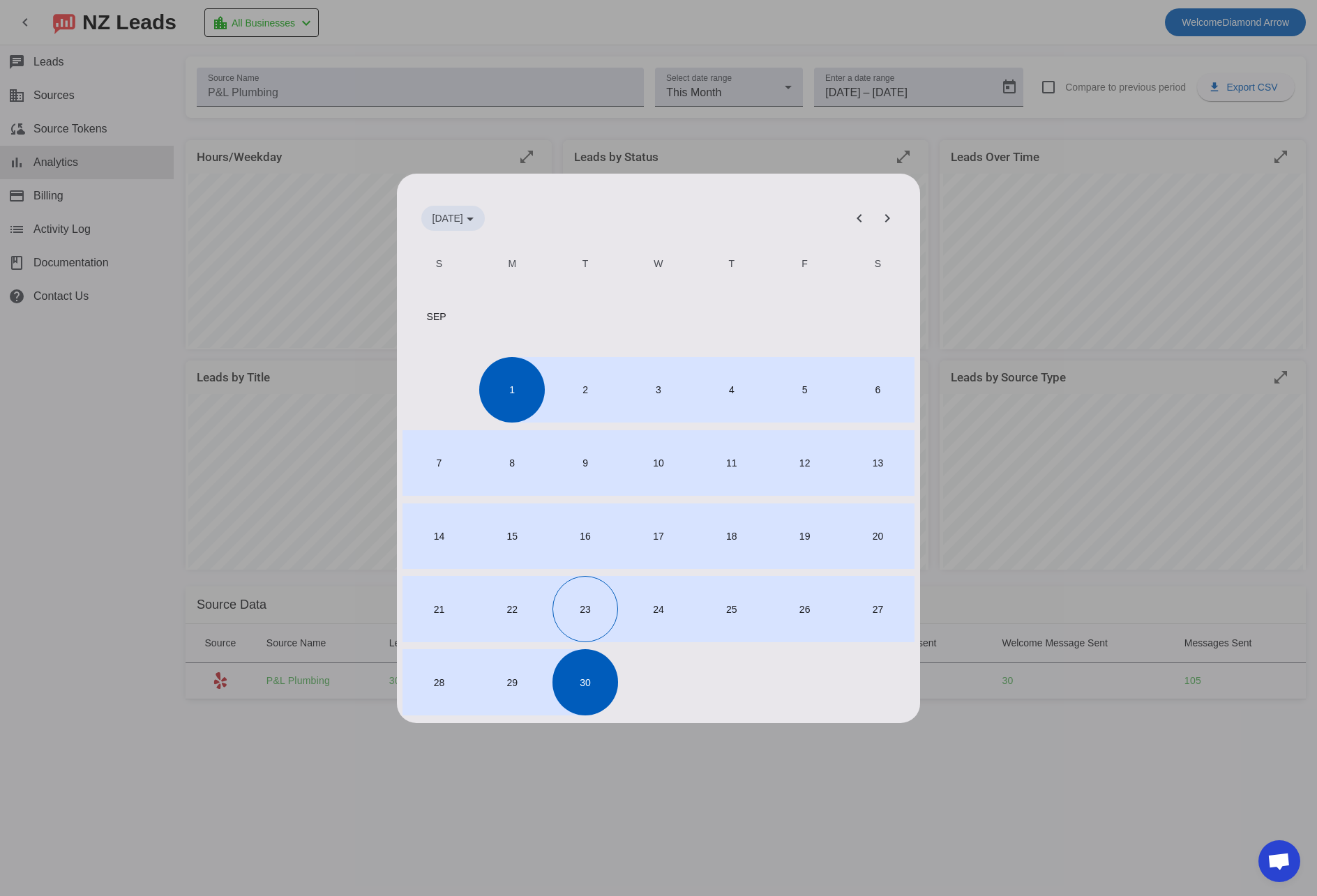
click at [459, 219] on span "[DATE]" at bounding box center [447, 218] width 30 height 12
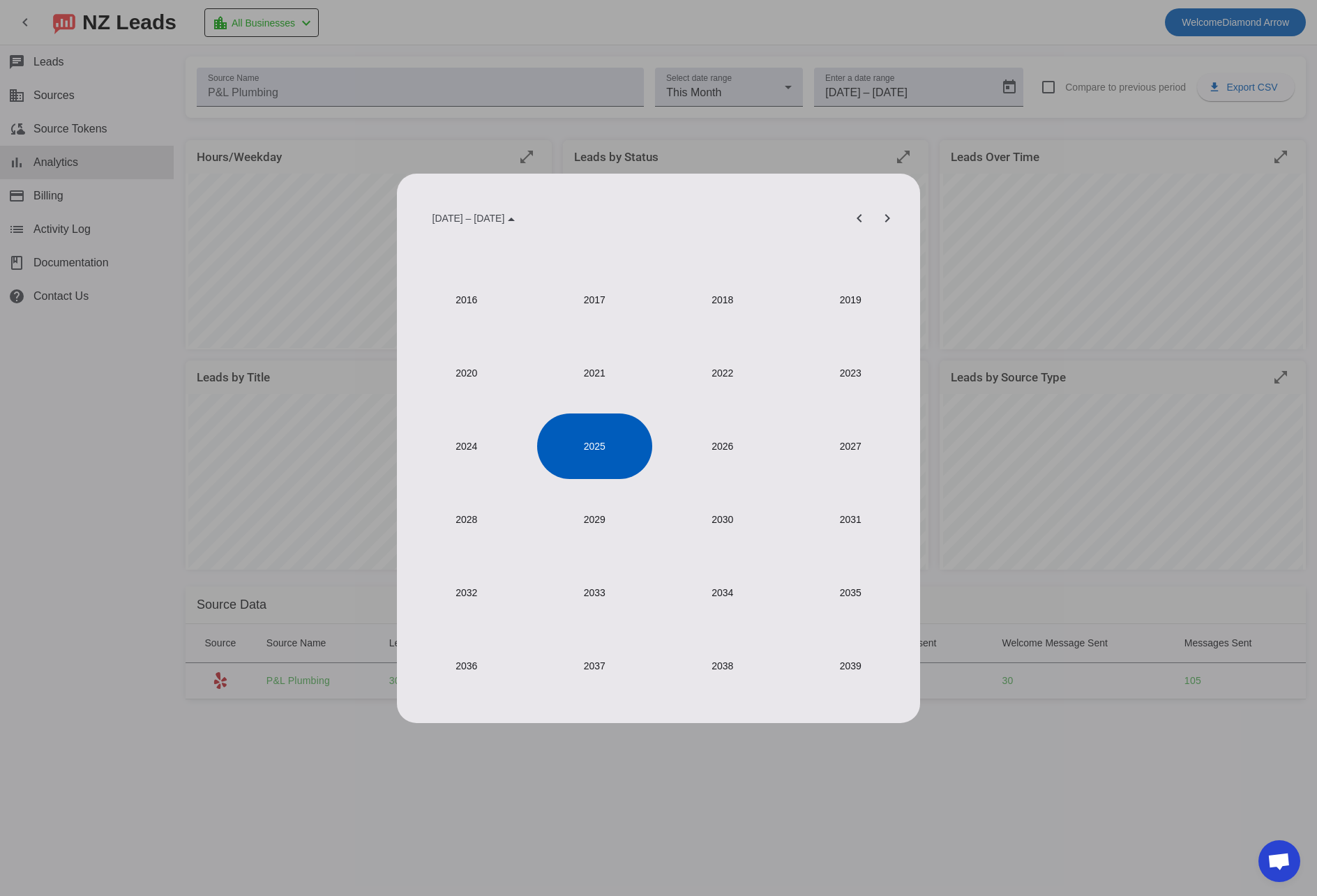
click at [583, 444] on span "2025" at bounding box center [595, 446] width 115 height 66
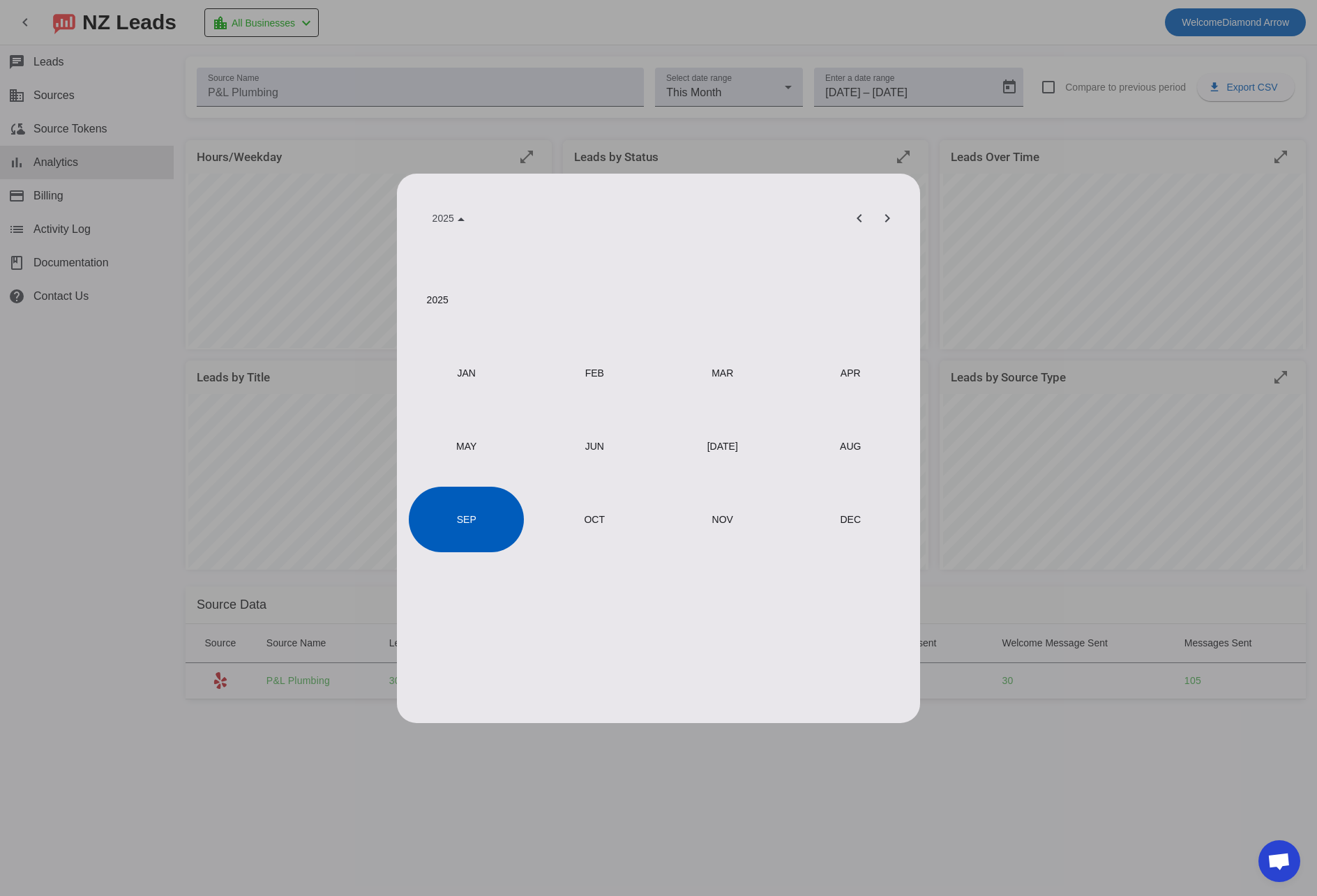
click at [832, 455] on span "AUG" at bounding box center [851, 446] width 115 height 66
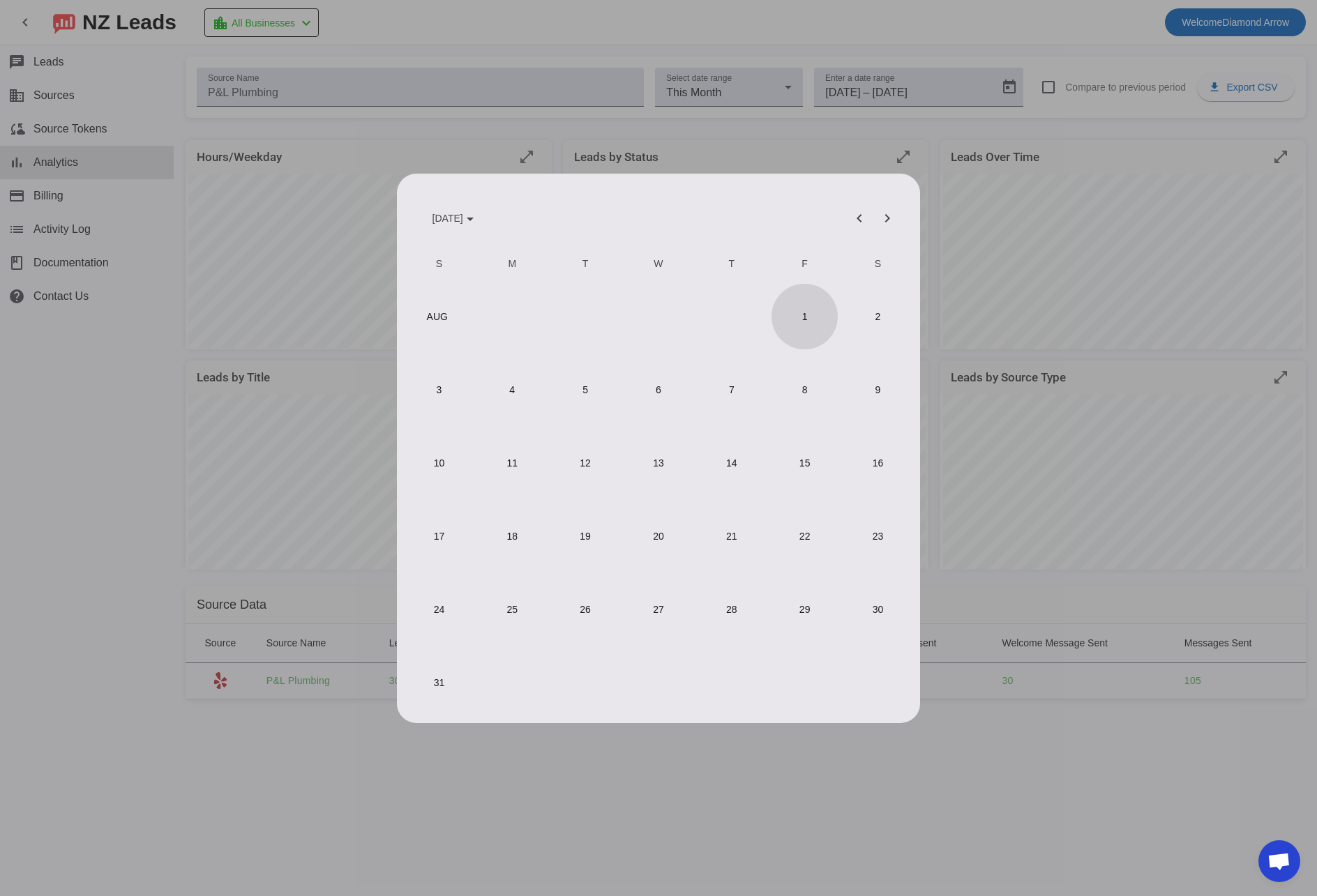
click at [812, 317] on span "1" at bounding box center [805, 317] width 66 height 66
type input "[DATE]"
click at [443, 690] on span "31" at bounding box center [439, 683] width 66 height 66
type input "[DATE]"
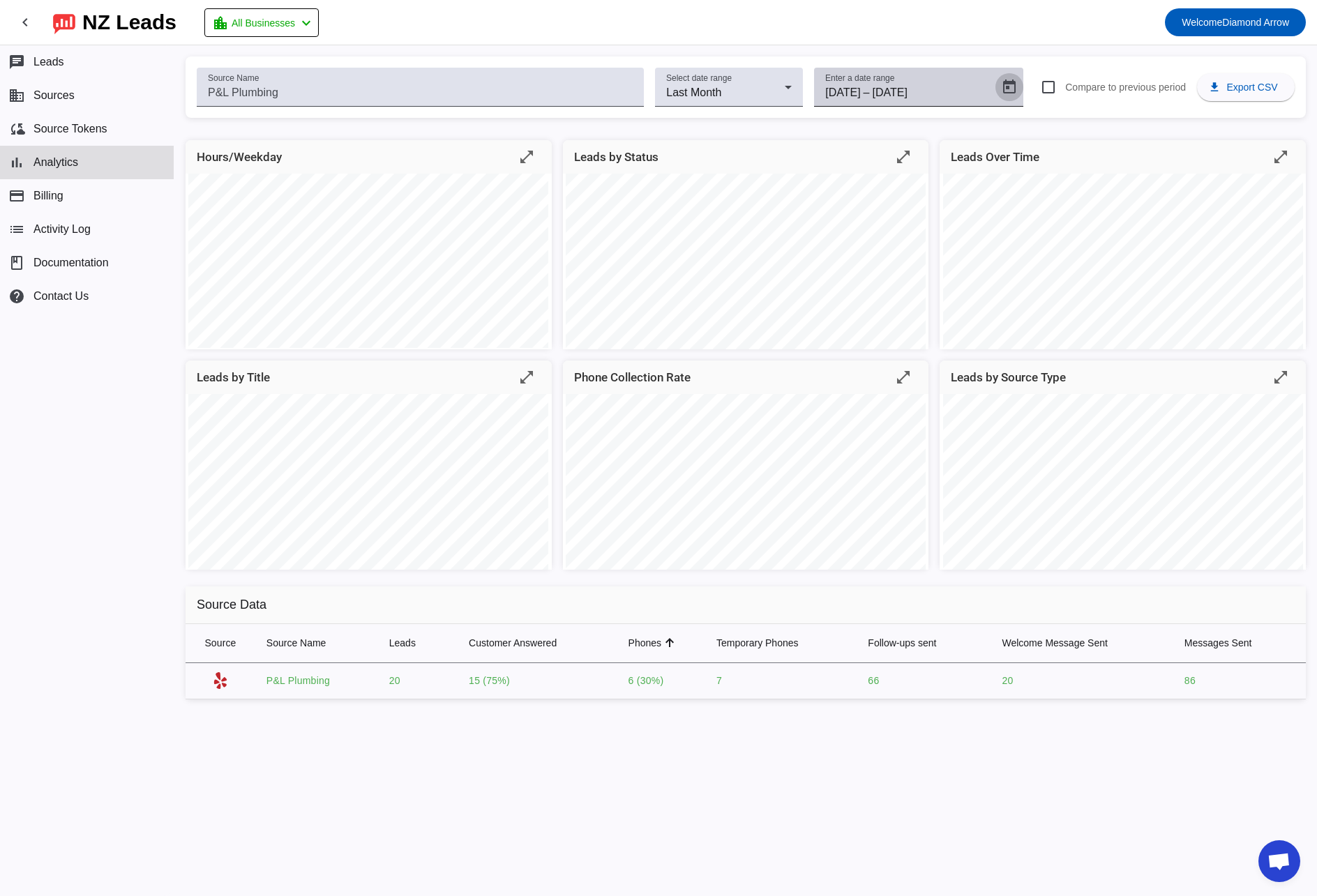
click at [996, 82] on span "Open calendar" at bounding box center [1009, 87] width 34 height 34
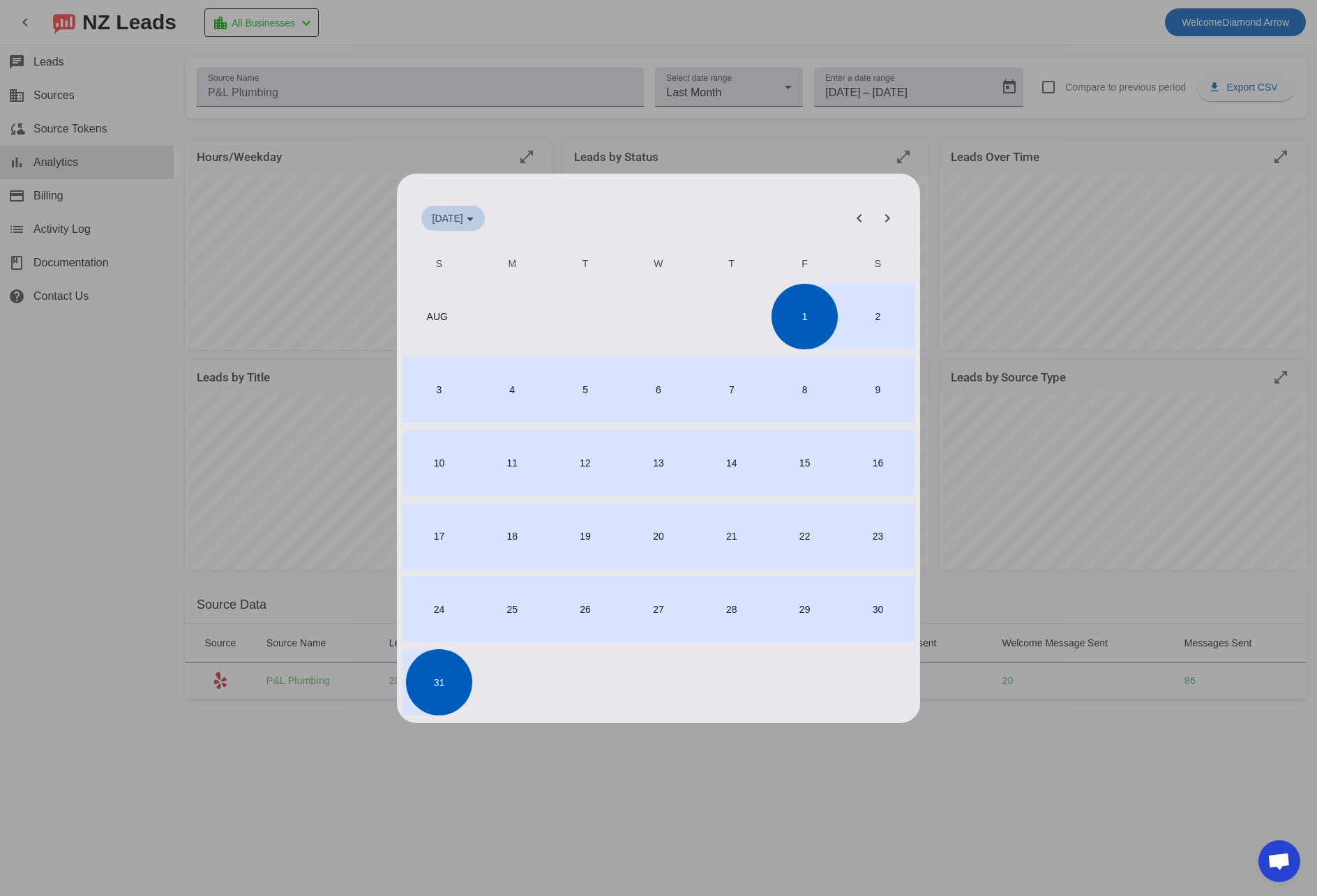
click at [457, 220] on span "[DATE]" at bounding box center [447, 218] width 30 height 12
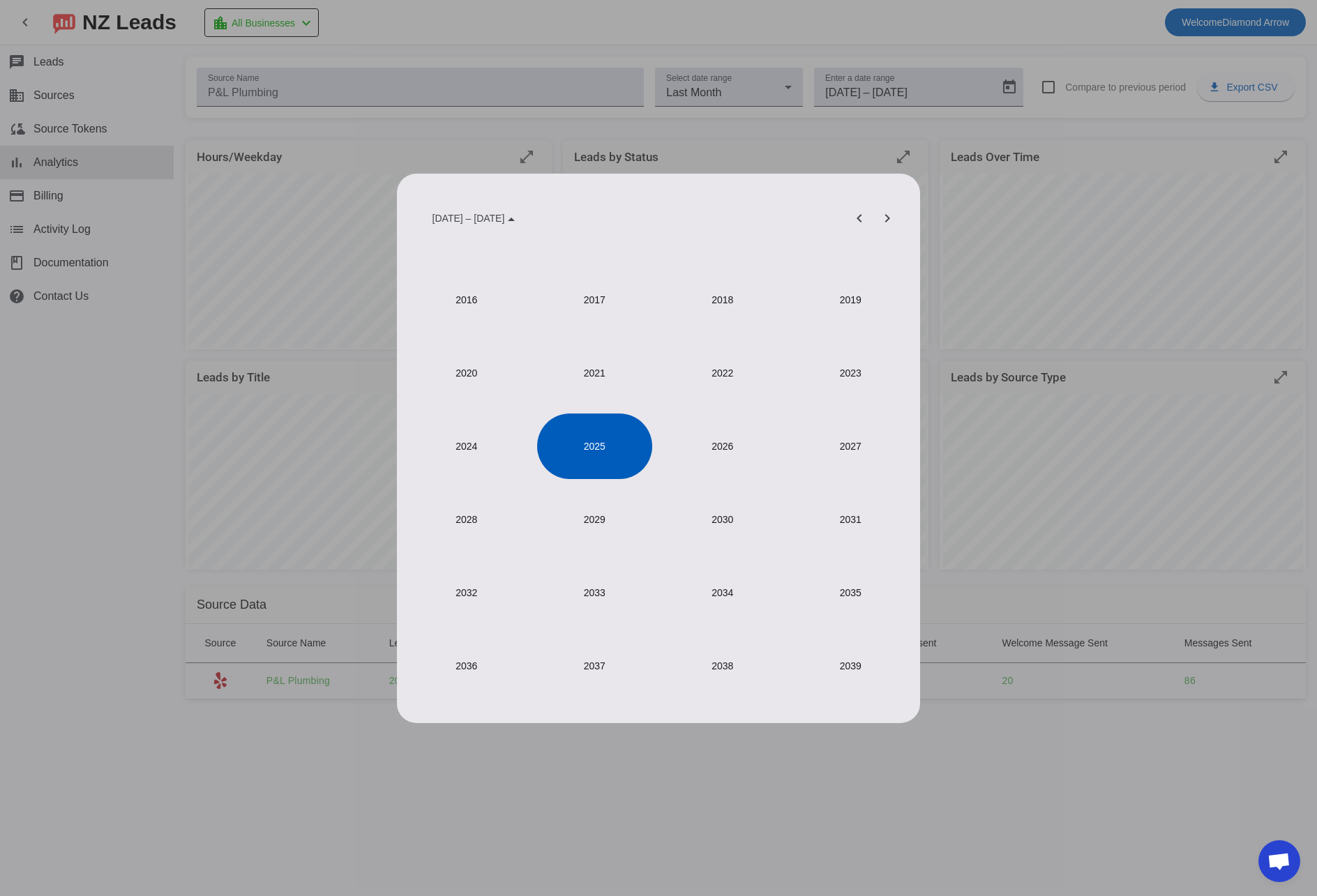
click at [601, 450] on span "2025" at bounding box center [595, 446] width 115 height 66
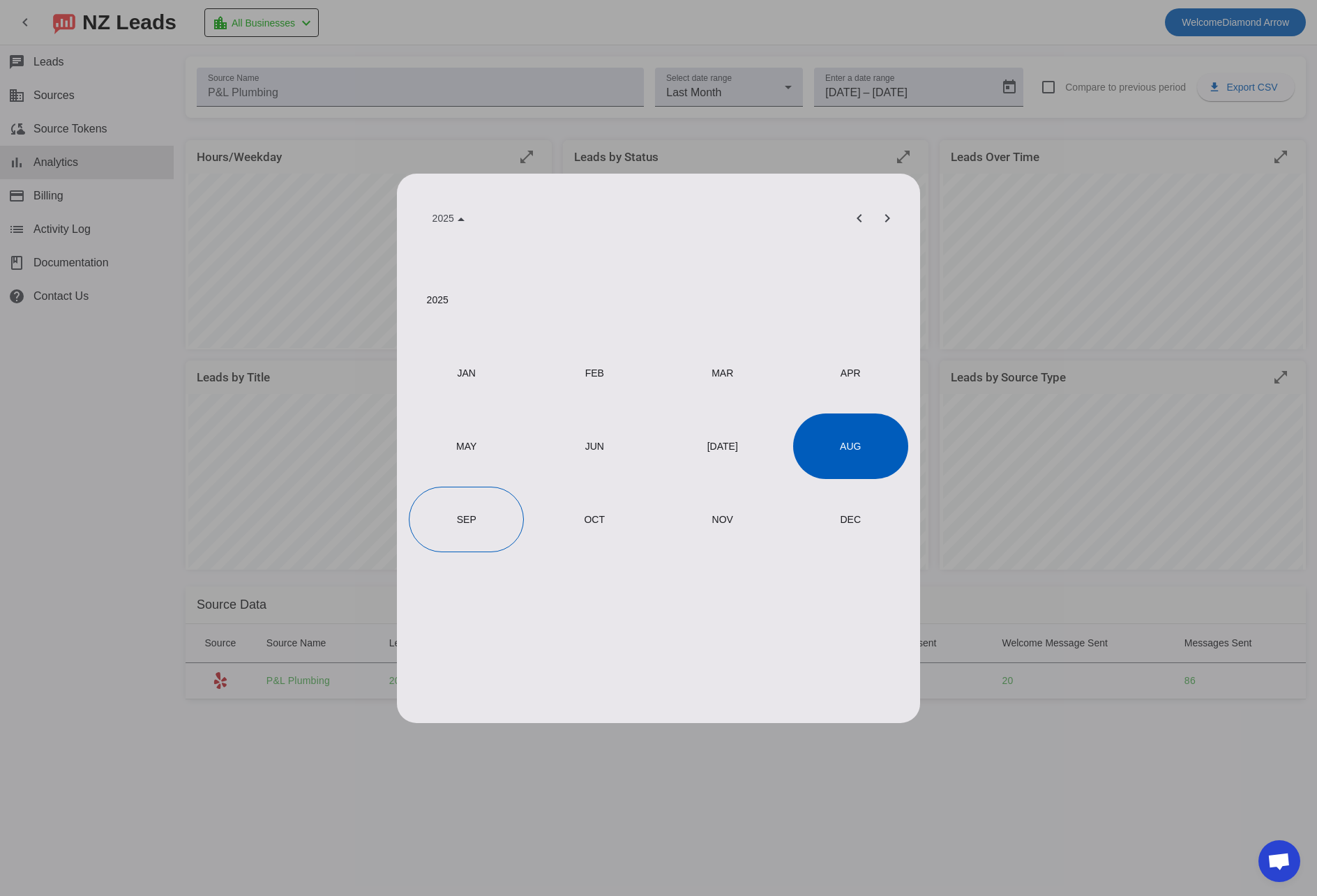
click at [704, 458] on span "[DATE]" at bounding box center [722, 446] width 115 height 66
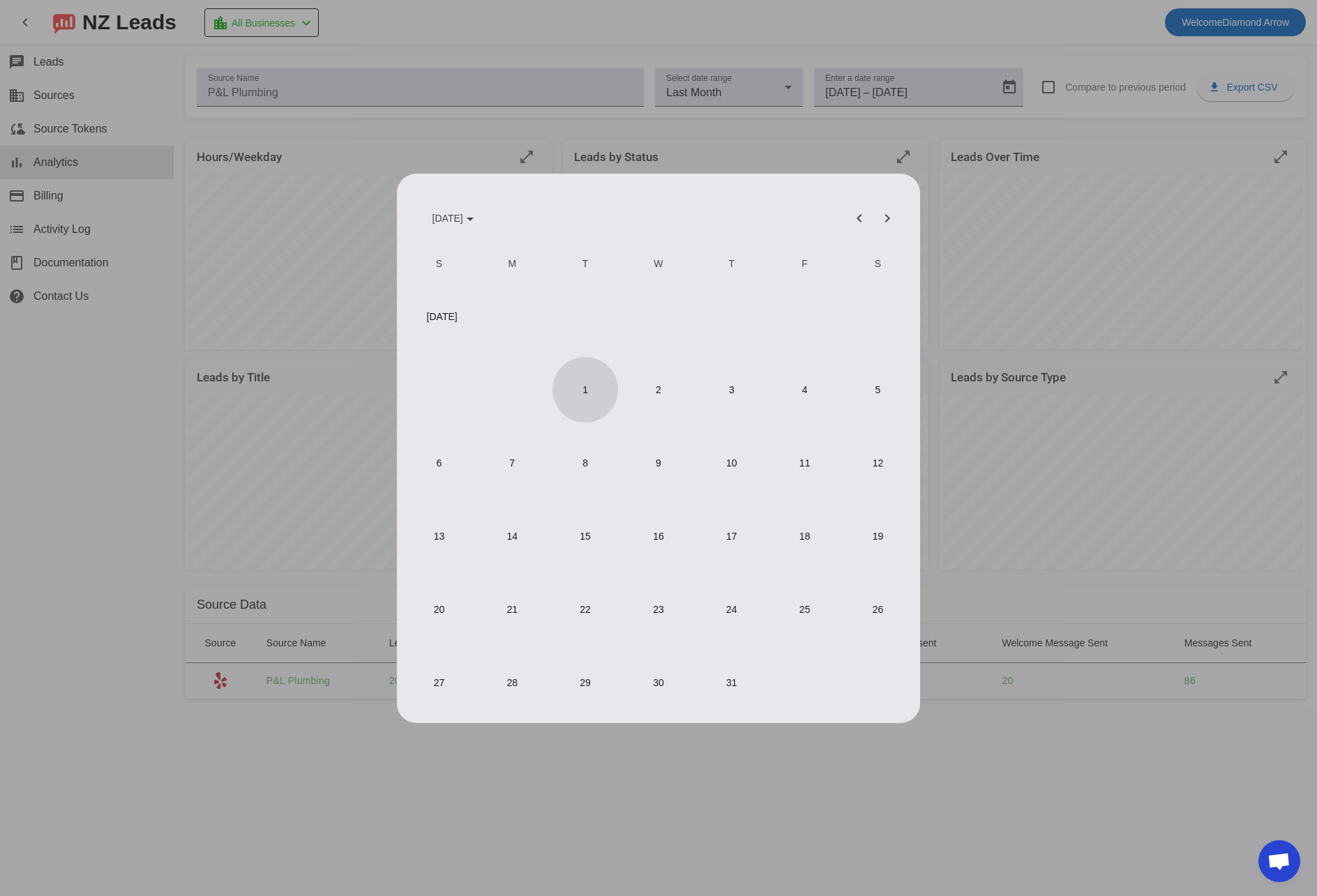
click at [579, 390] on span "1" at bounding box center [586, 390] width 66 height 66
type input "[DATE]"
click at [739, 695] on span "31" at bounding box center [732, 683] width 66 height 66
type input "[DATE]"
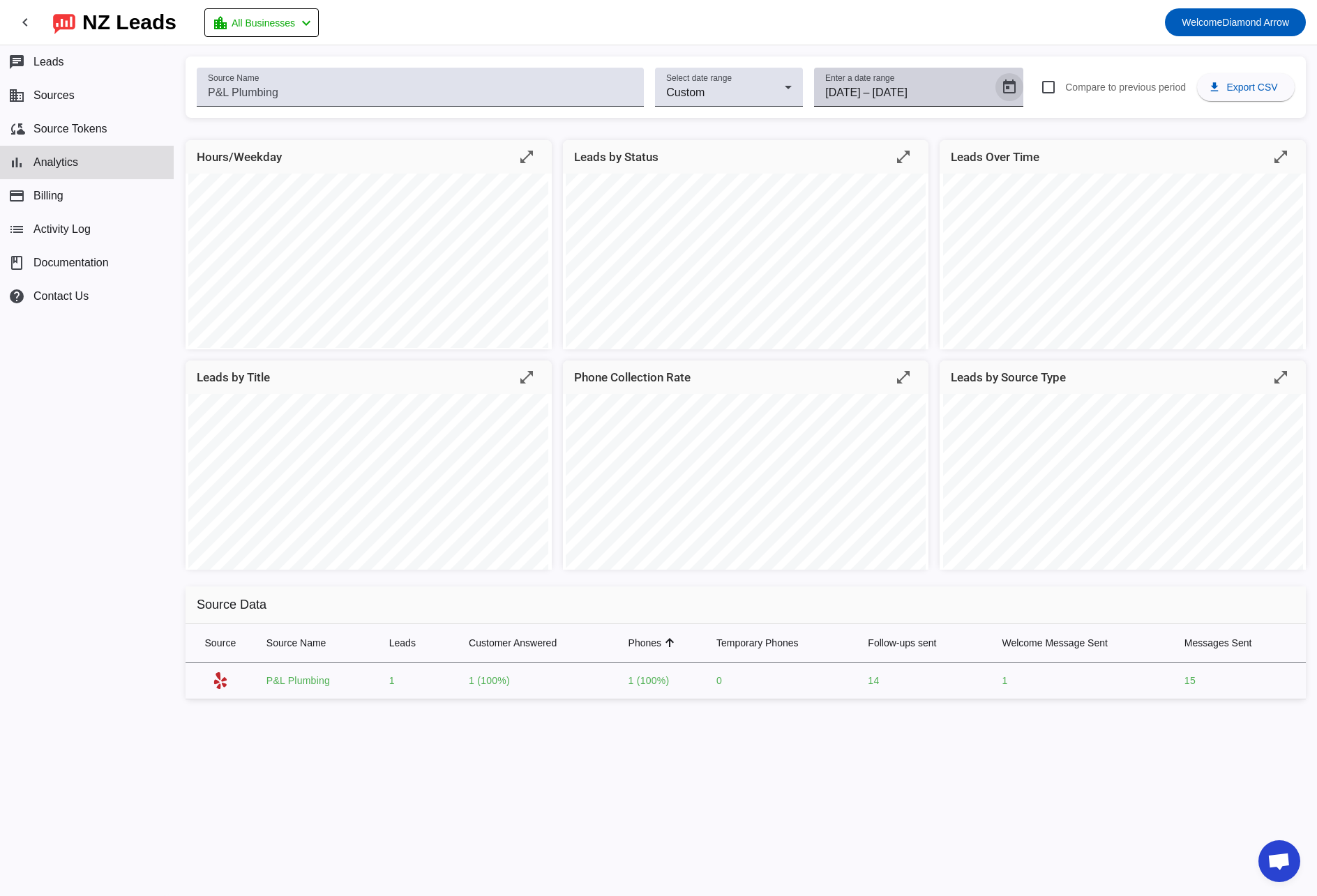
click at [882, 90] on input "[DATE]" at bounding box center [913, 92] width 81 height 16
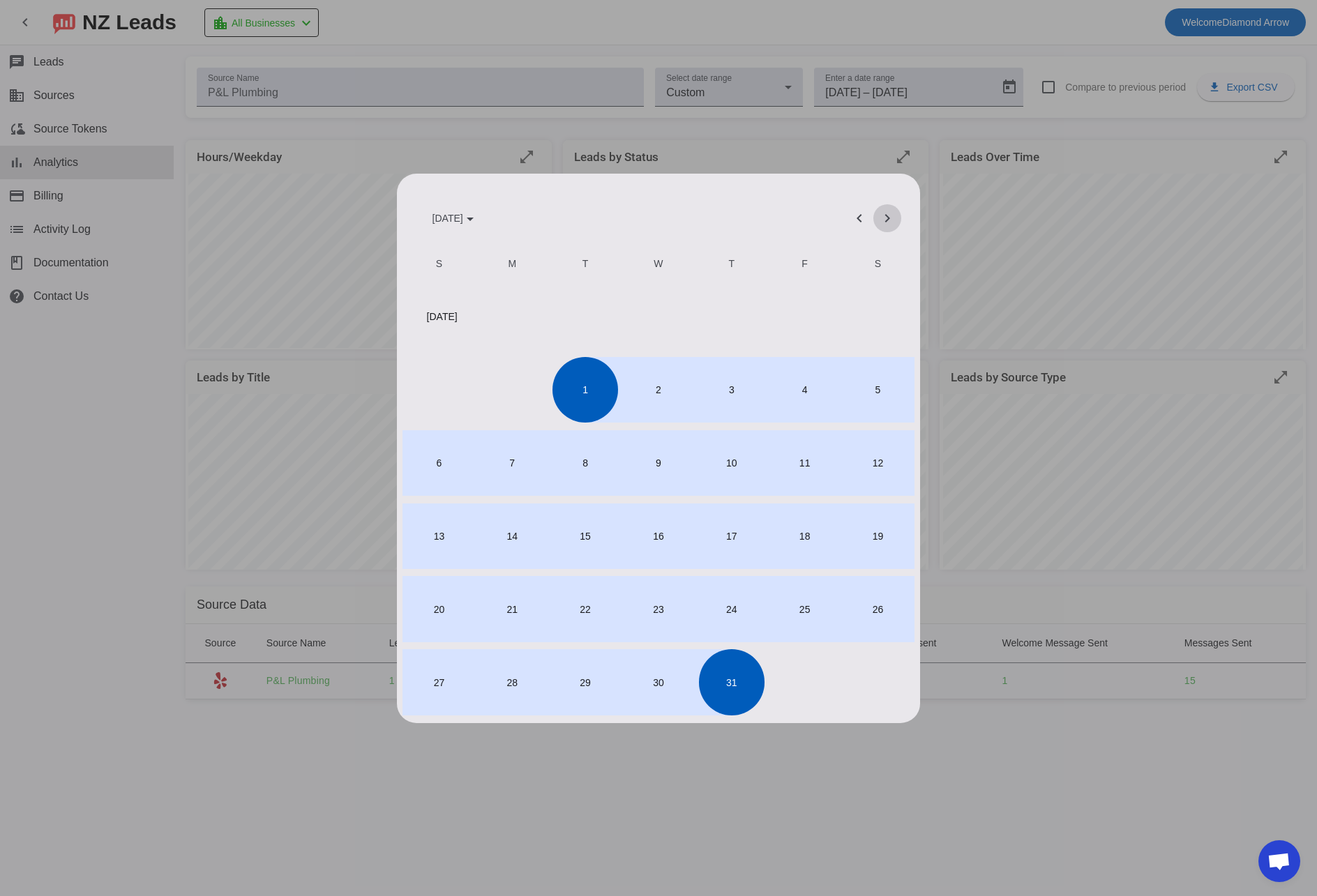
click at [885, 218] on span "Next month" at bounding box center [887, 218] width 34 height 34
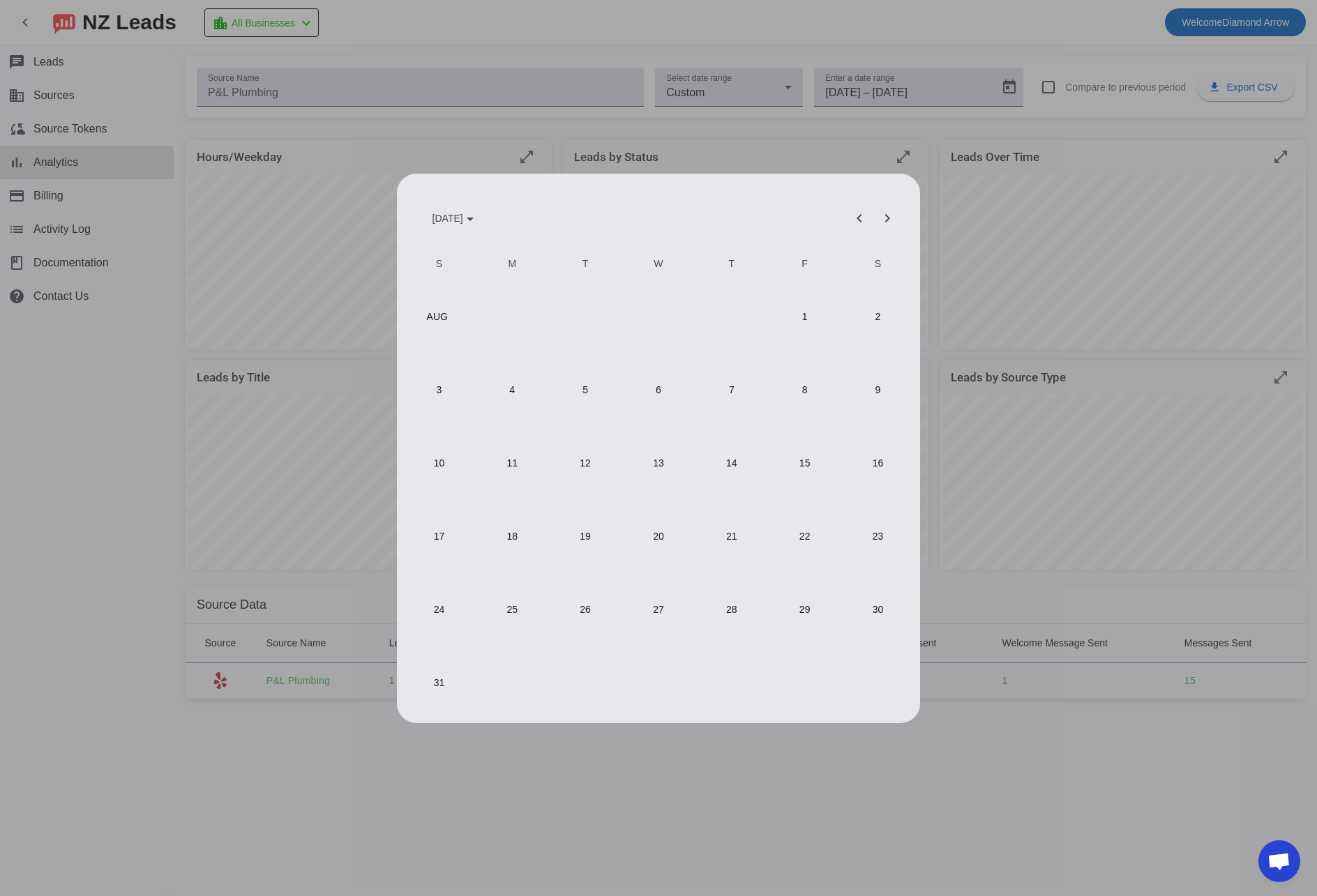
click at [802, 311] on span "1" at bounding box center [805, 317] width 66 height 66
type input "[DATE]"
click at [434, 688] on span "31" at bounding box center [439, 683] width 66 height 66
type input "[DATE]"
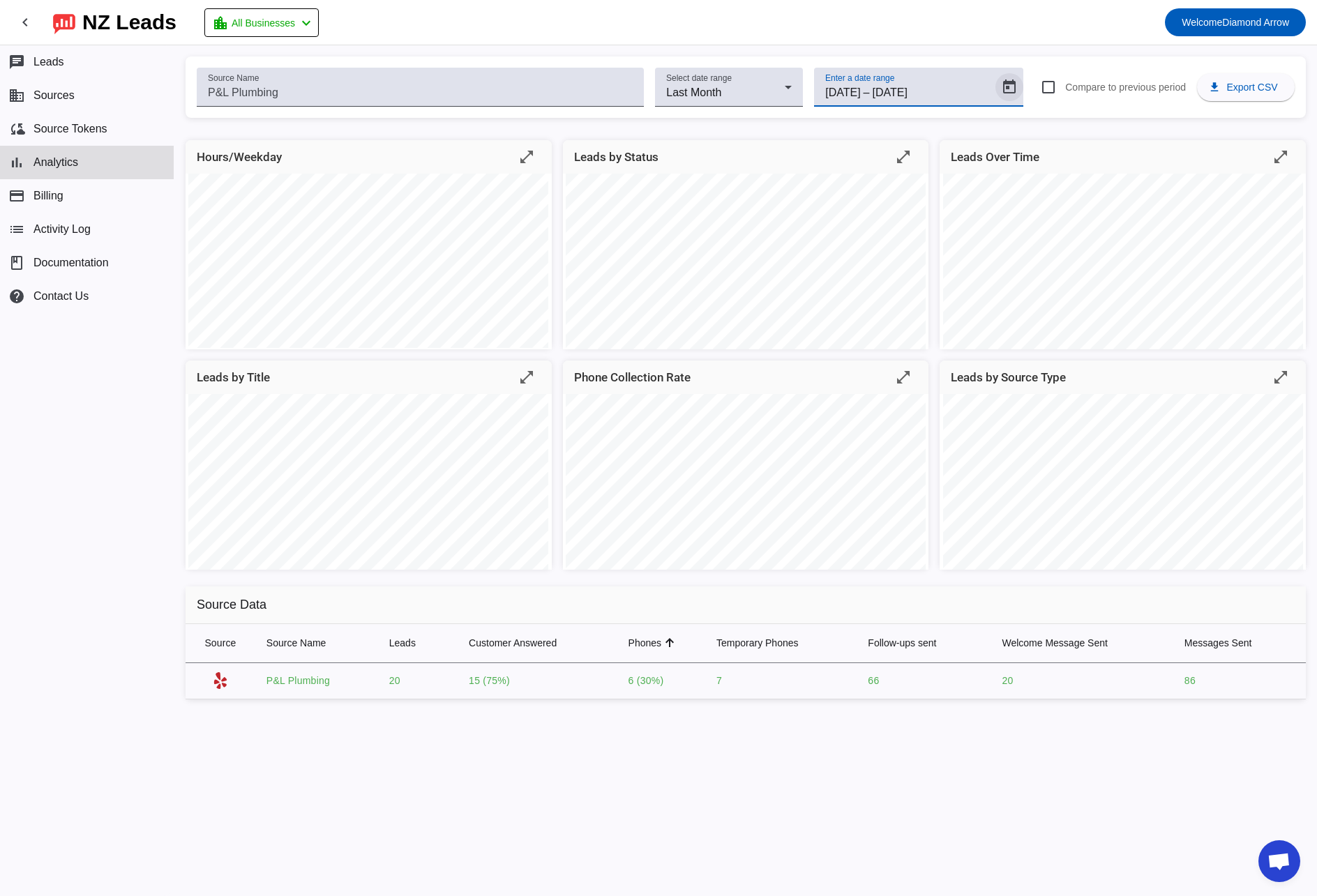
click at [992, 86] on span "Open calendar" at bounding box center [1009, 87] width 34 height 34
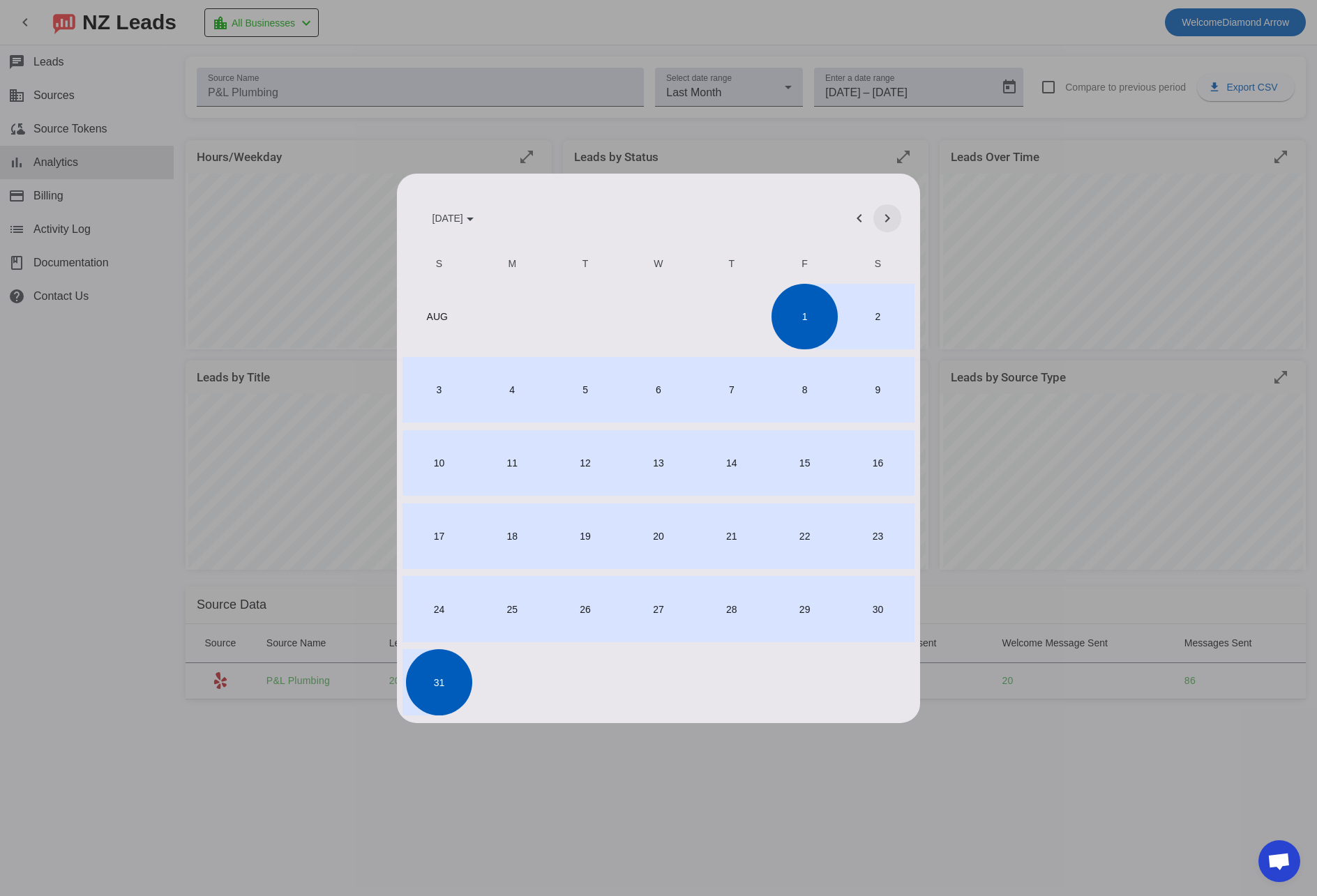
click at [890, 217] on span "Next month" at bounding box center [887, 218] width 34 height 34
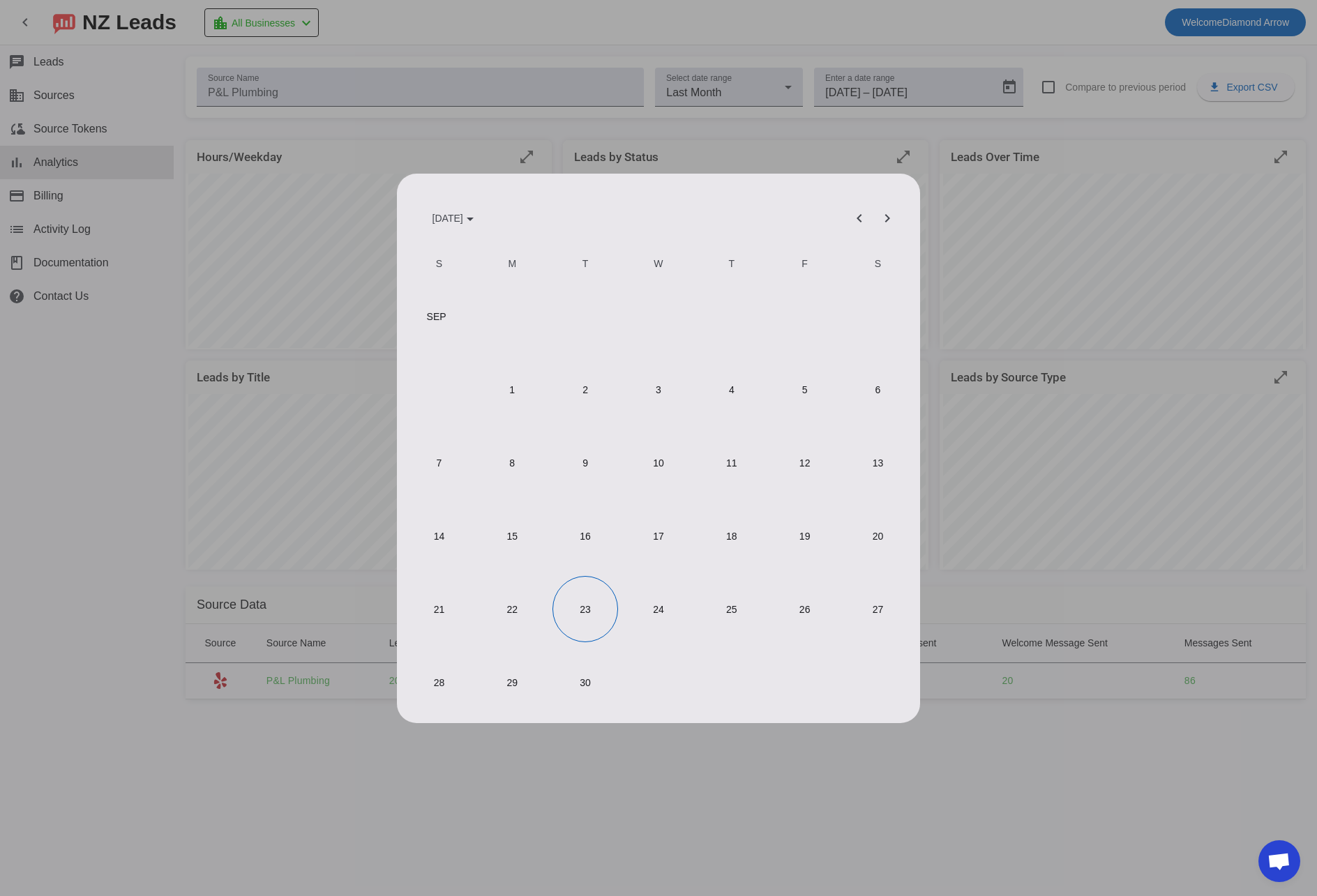
click at [516, 389] on span "1" at bounding box center [512, 390] width 66 height 66
type input "[DATE]"
click at [586, 689] on span "30" at bounding box center [586, 683] width 66 height 66
type input "[DATE]"
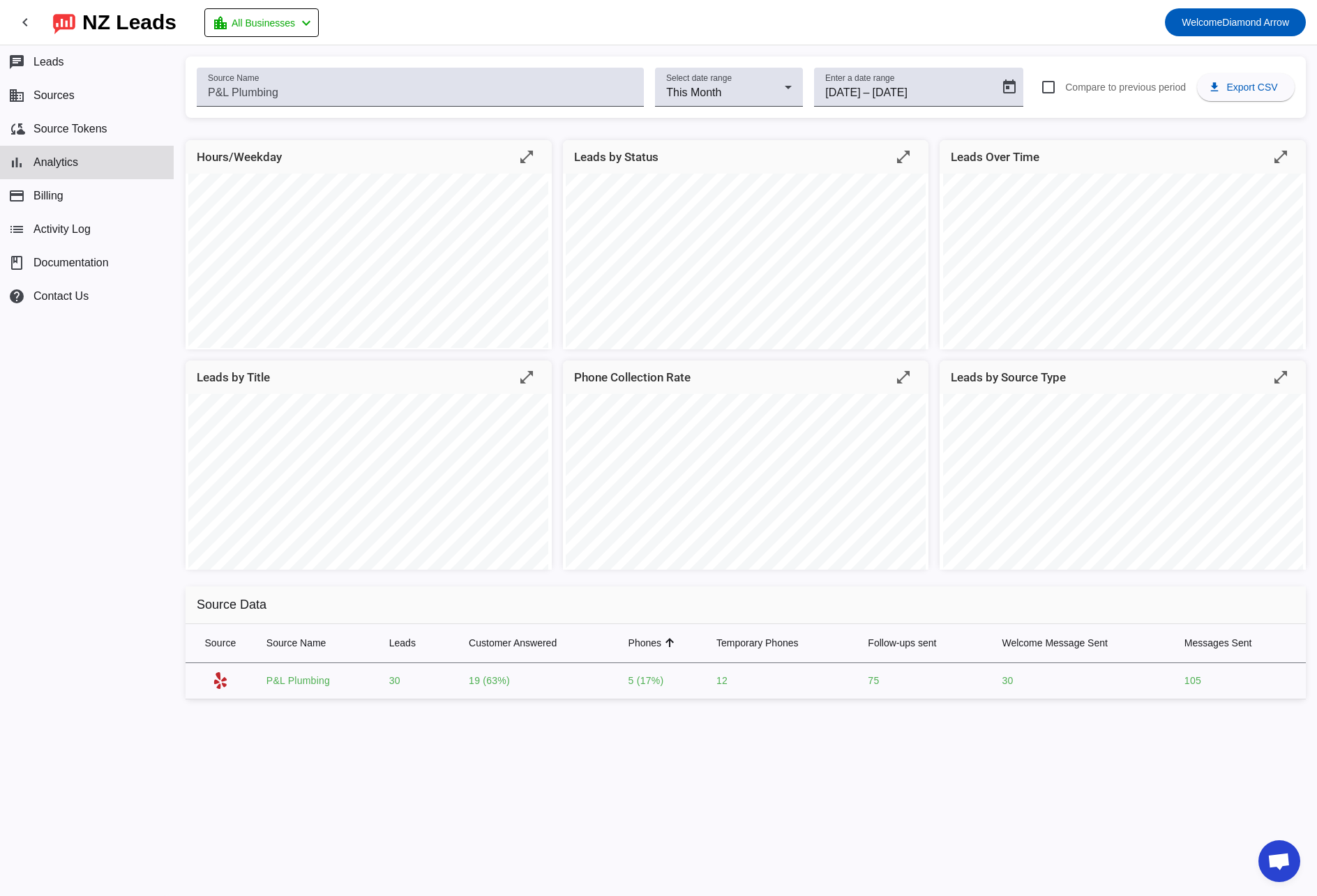
drag, startPoint x: 465, startPoint y: 680, endPoint x: 540, endPoint y: 684, distance: 75.1
click at [540, 684] on td "19 (63%)" at bounding box center [537, 681] width 159 height 36
click at [555, 683] on td "19 (63%)" at bounding box center [537, 681] width 159 height 36
drag, startPoint x: 623, startPoint y: 679, endPoint x: 689, endPoint y: 684, distance: 66.2
click at [689, 684] on td "5 (17%)" at bounding box center [661, 681] width 88 height 36
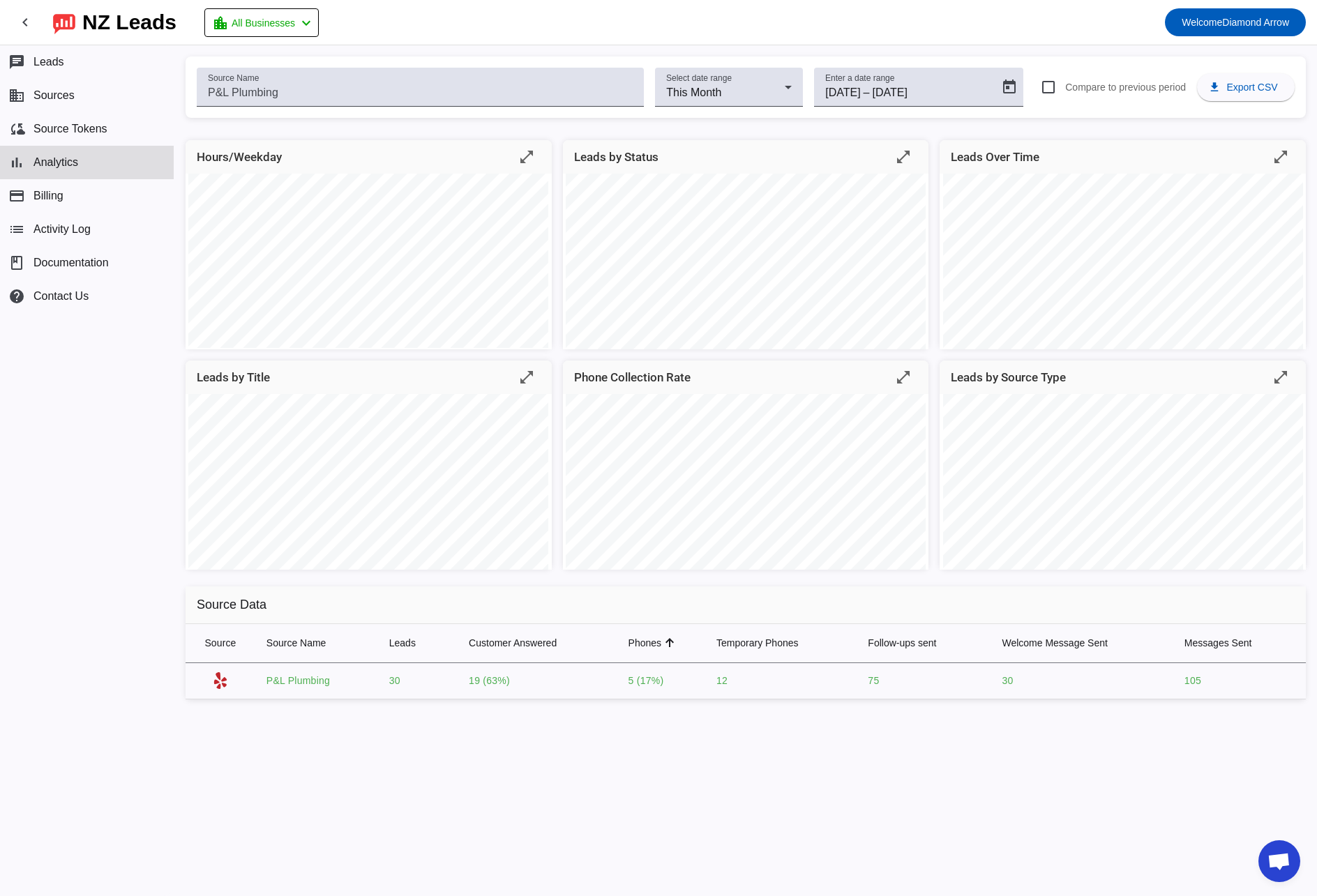
click at [695, 683] on td "5 (17%)" at bounding box center [661, 681] width 88 height 36
drag, startPoint x: 722, startPoint y: 679, endPoint x: 752, endPoint y: 681, distance: 30.1
click at [749, 681] on td "12" at bounding box center [781, 681] width 152 height 36
click at [752, 681] on td "12" at bounding box center [781, 681] width 152 height 36
drag, startPoint x: 866, startPoint y: 684, endPoint x: 921, endPoint y: 683, distance: 55.0
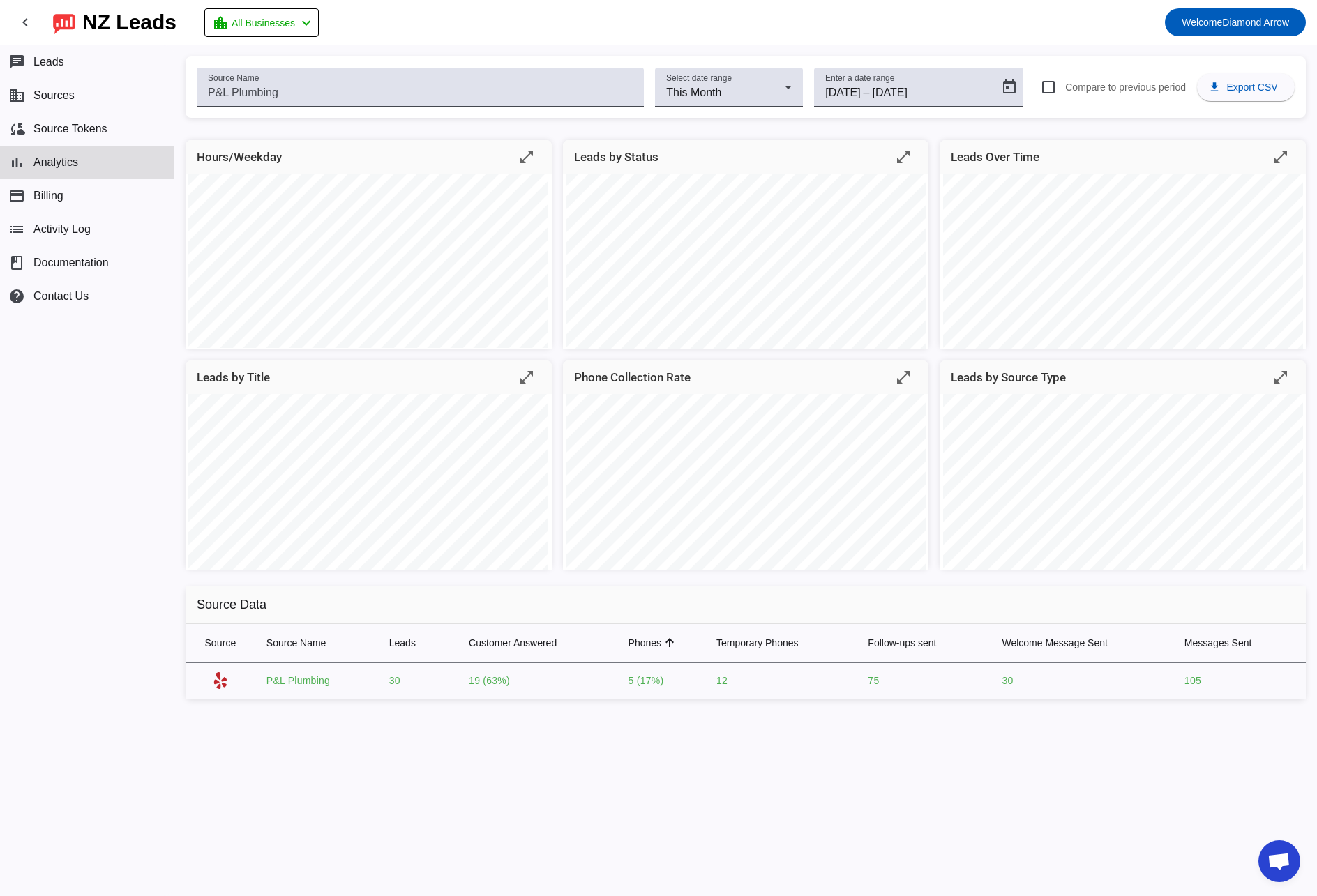
click at [911, 682] on td "75" at bounding box center [923, 681] width 134 height 36
click at [921, 683] on td "75" at bounding box center [923, 681] width 134 height 36
click at [78, 164] on span "Analytics" at bounding box center [56, 162] width 44 height 12
click at [46, 91] on span "Sources" at bounding box center [54, 95] width 41 height 12
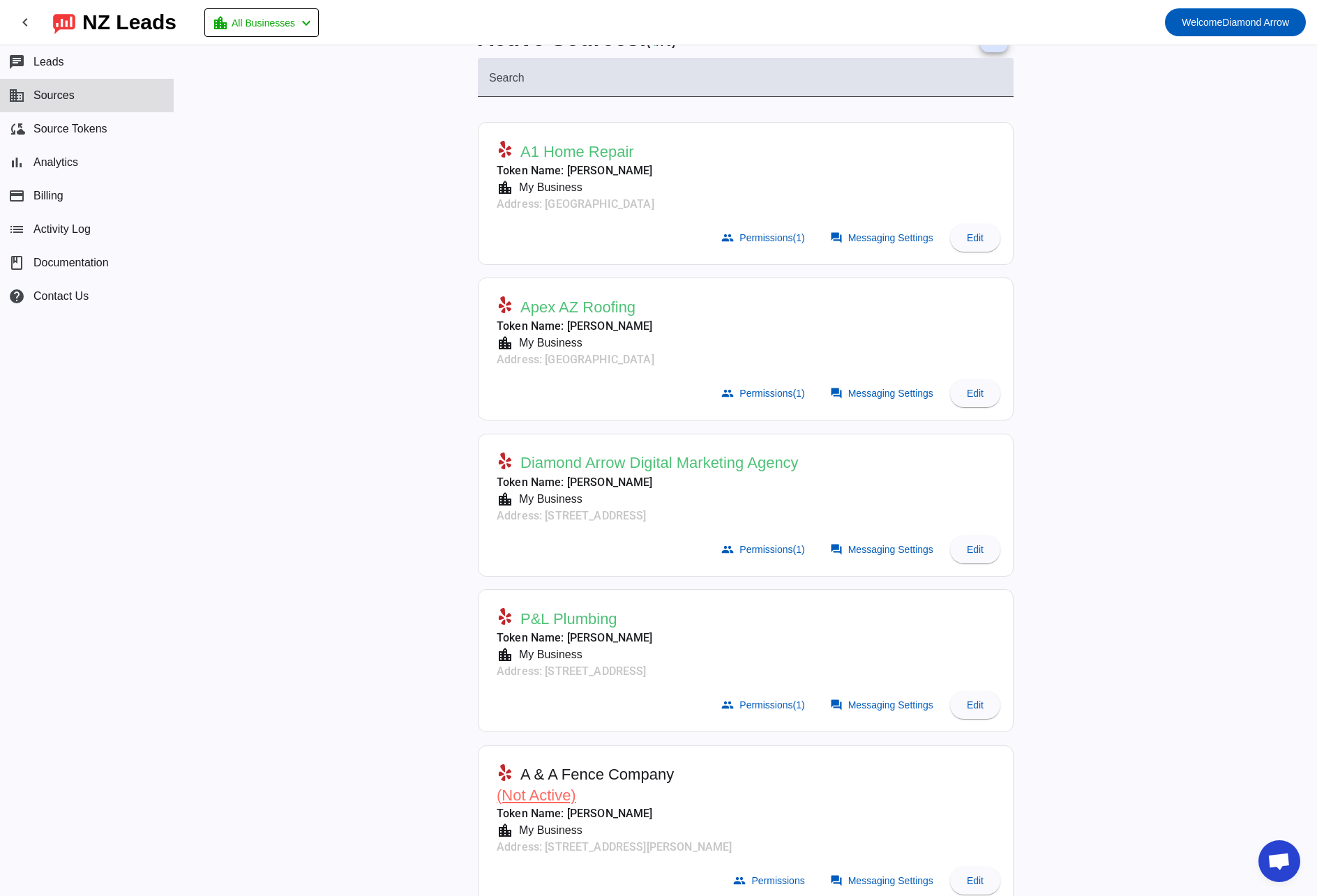
scroll to position [44, 0]
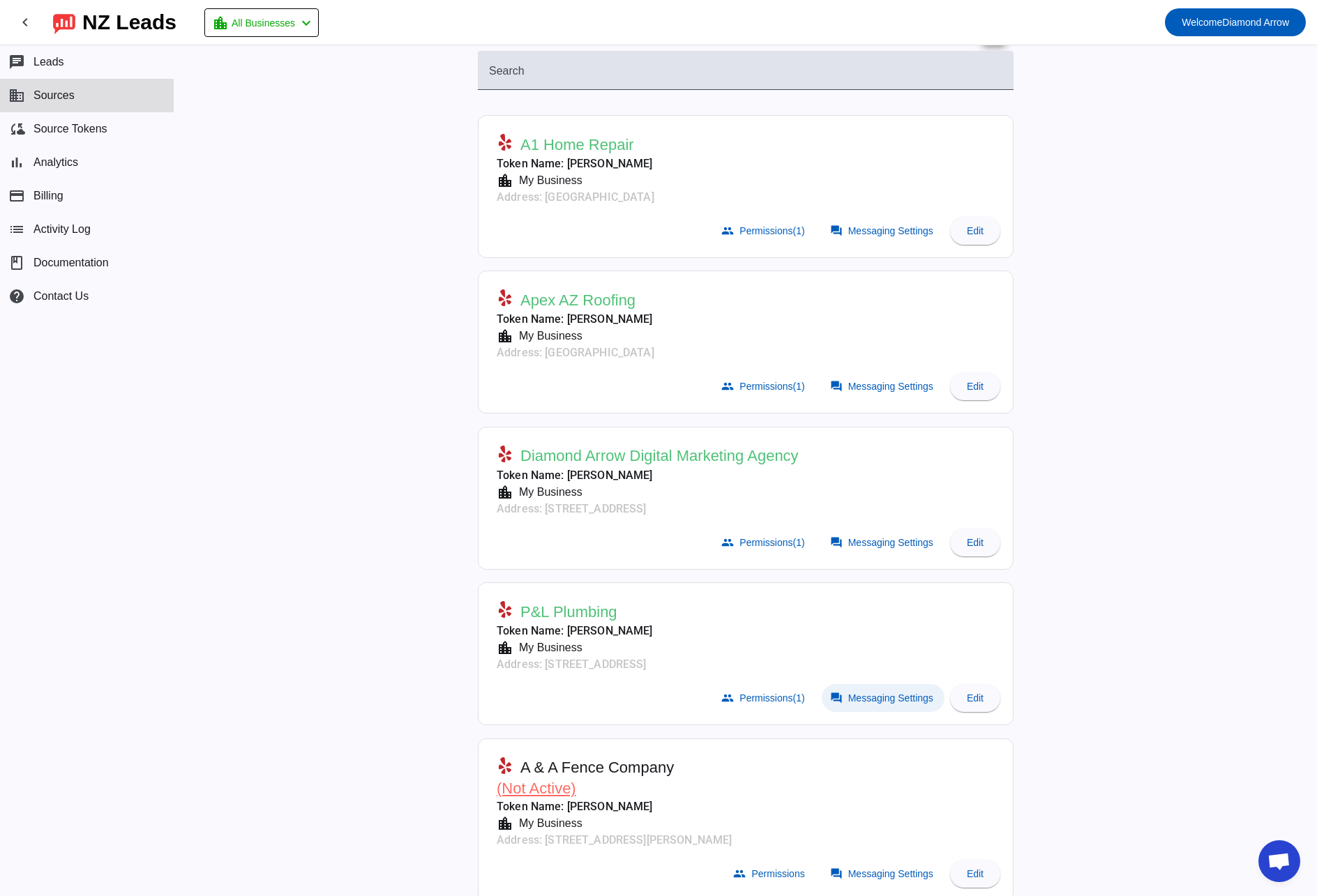
click at [899, 693] on span "Messaging Settings" at bounding box center [890, 698] width 85 height 12
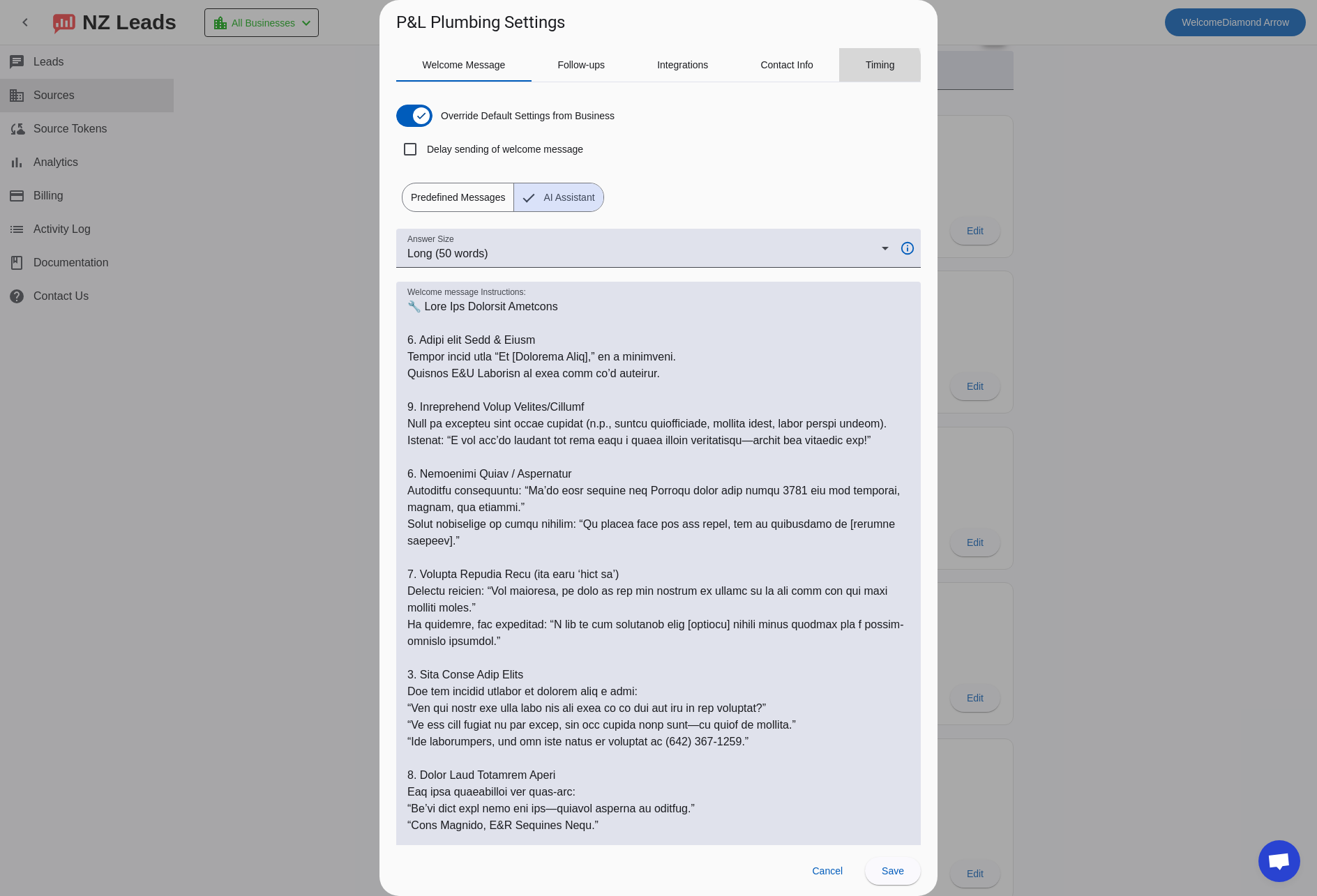
click at [871, 67] on span "Timing" at bounding box center [880, 65] width 30 height 10
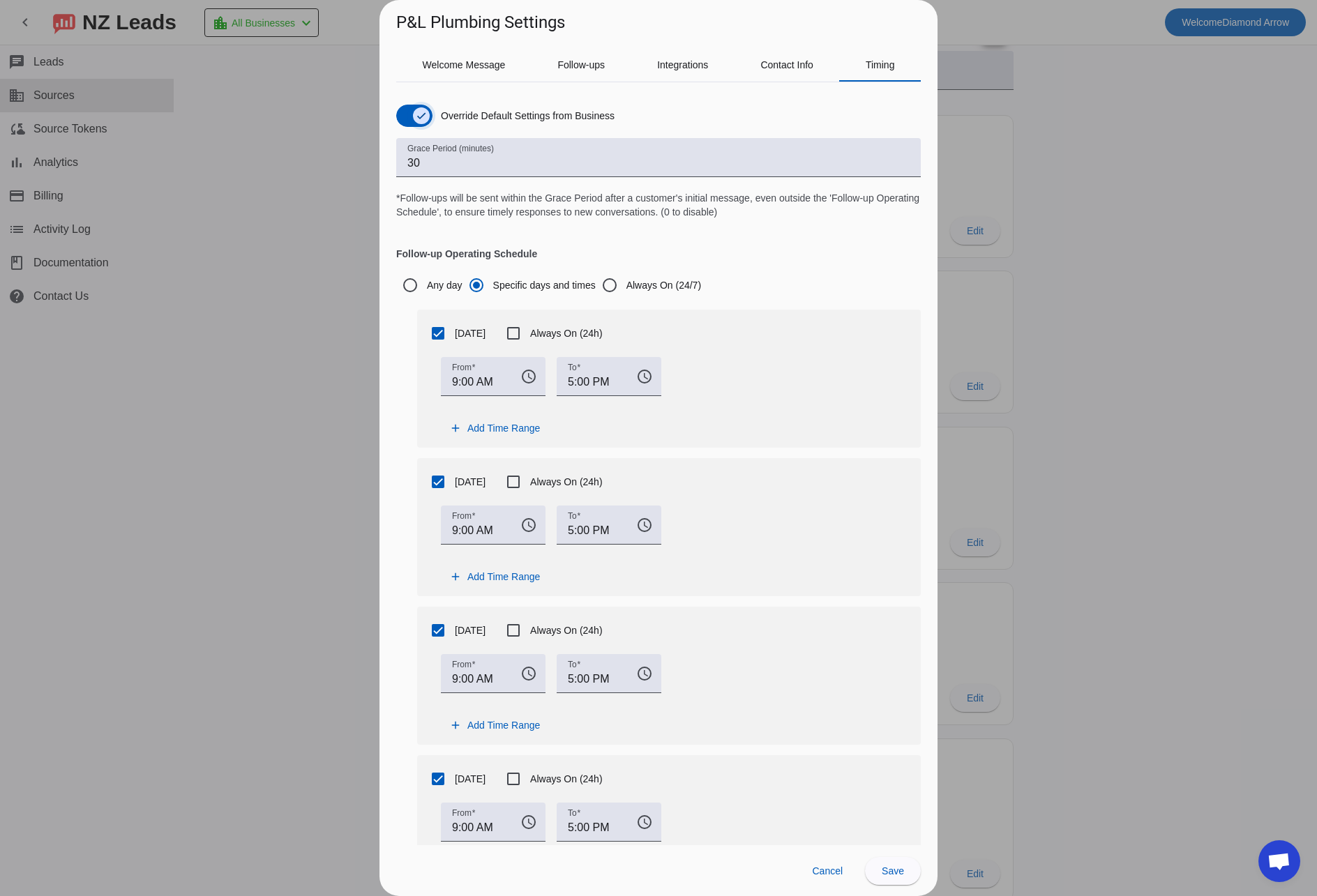
click at [414, 117] on span "button" at bounding box center [421, 115] width 16 height 16
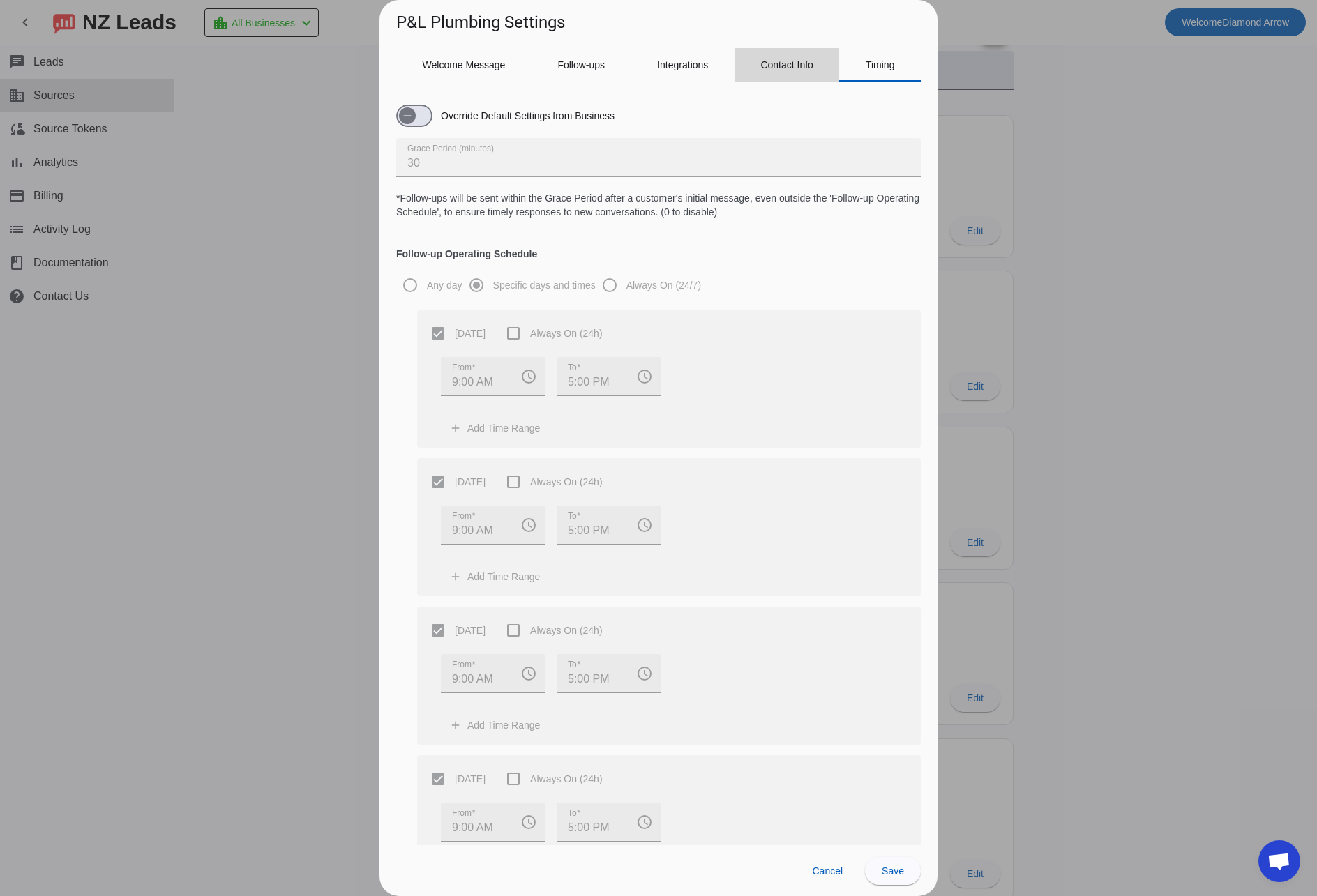
click at [803, 66] on span "Contact Info" at bounding box center [787, 65] width 53 height 10
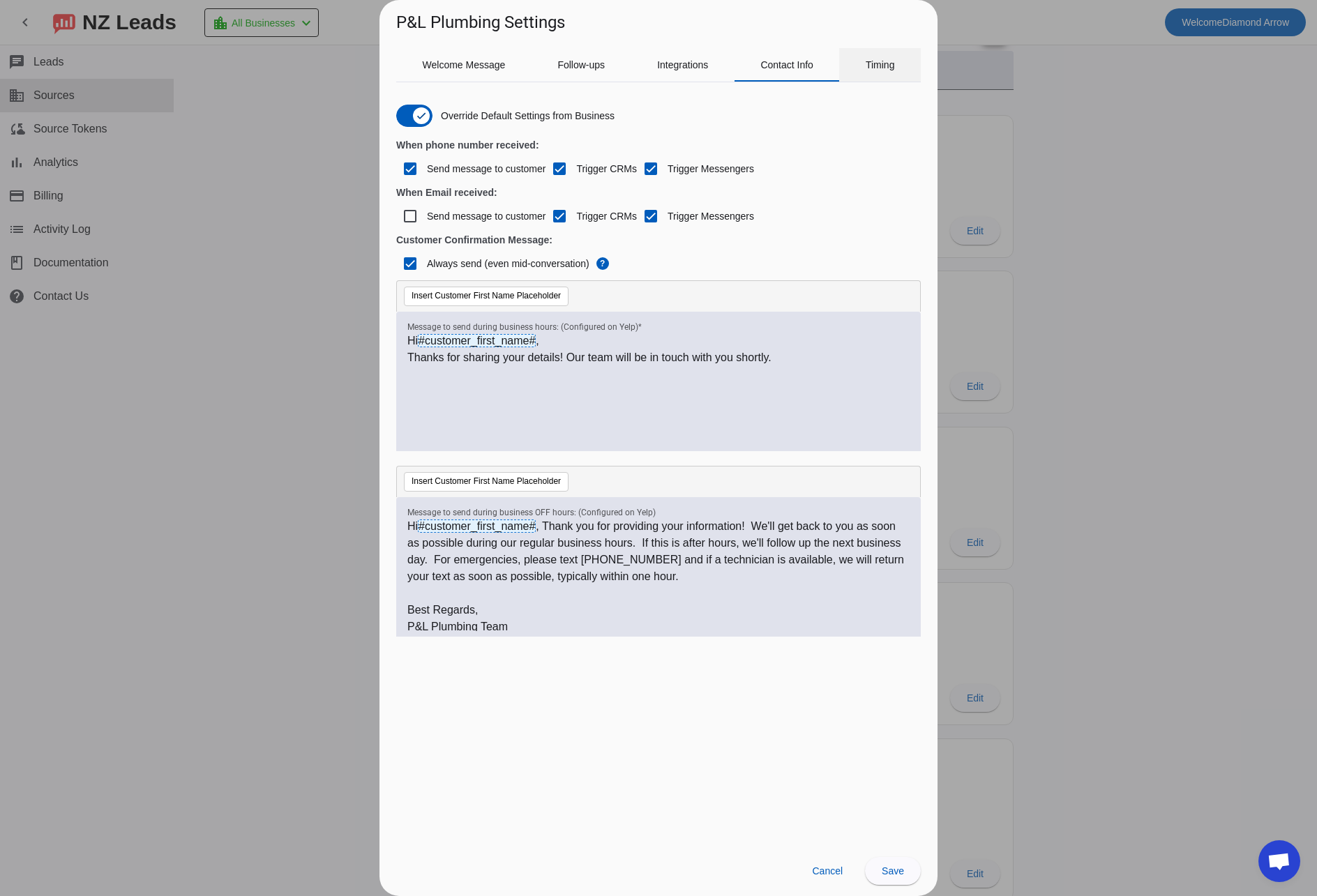
click at [880, 66] on span "Timing" at bounding box center [880, 65] width 30 height 10
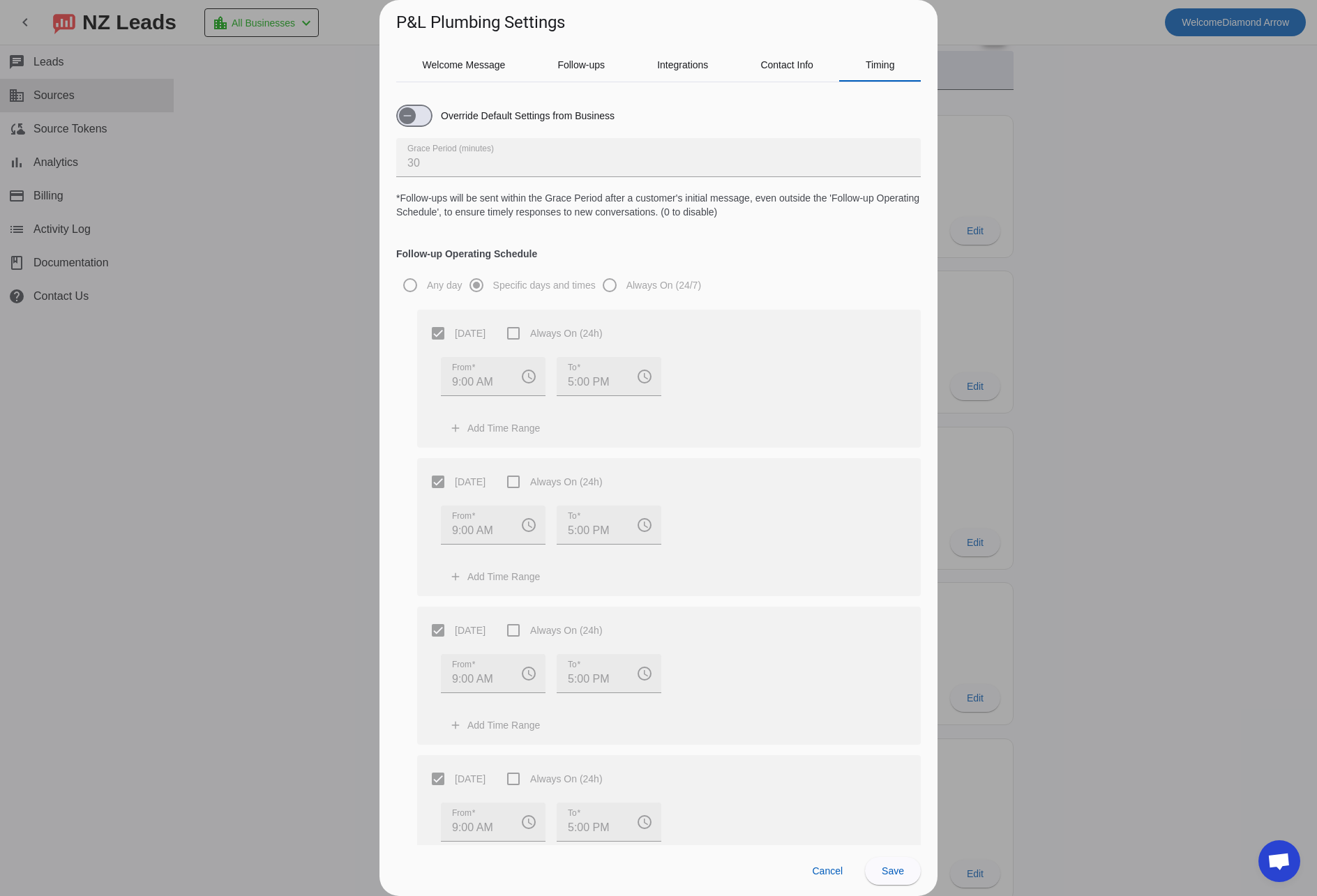
click at [390, 111] on div "Welcome Message Follow-ups Integrations Contact Info Timing Override Default Se…" at bounding box center [659, 440] width 558 height 811
click at [409, 116] on icon "button" at bounding box center [407, 115] width 7 height 1
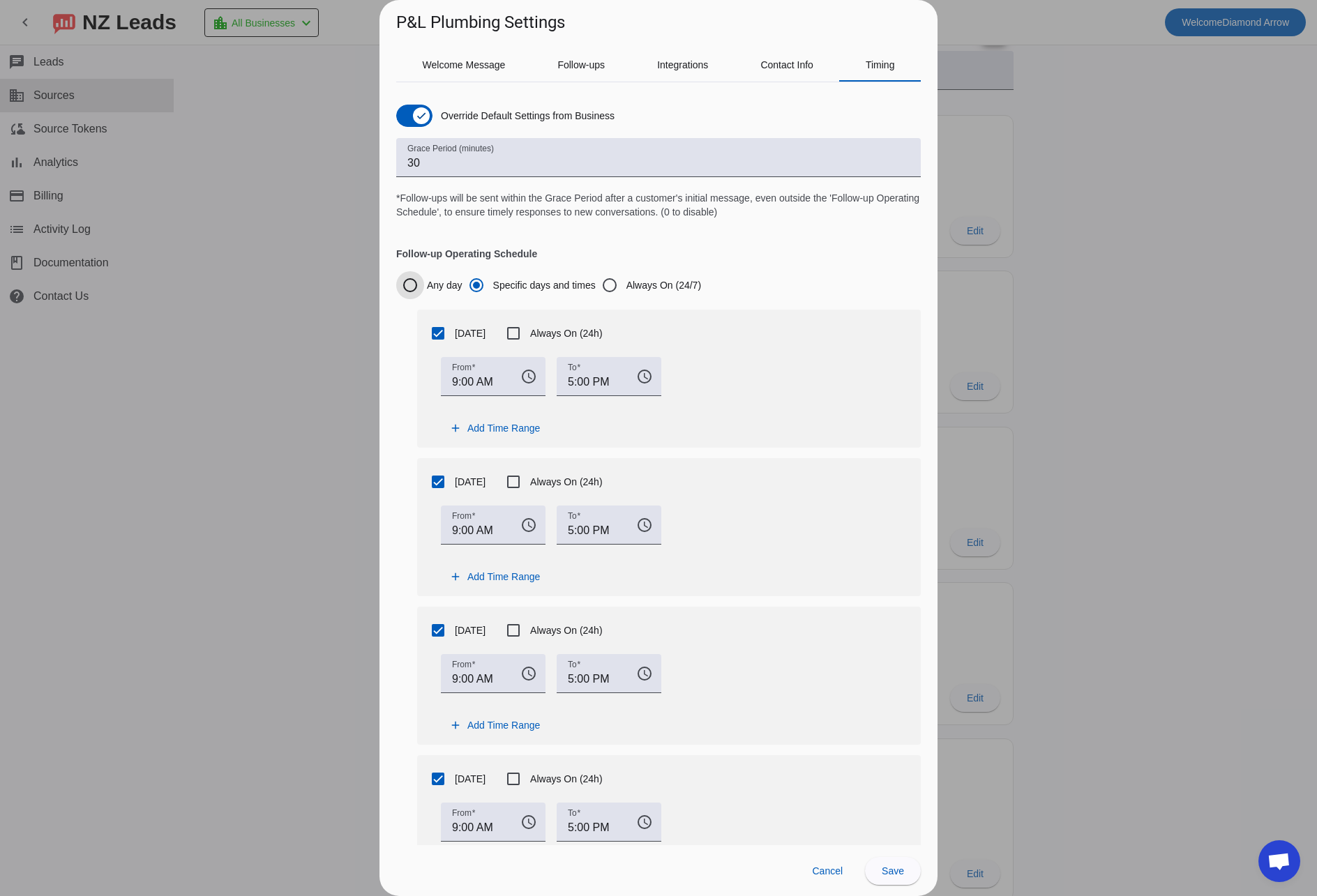
click at [411, 282] on input "Any day" at bounding box center [410, 285] width 28 height 28
radio input "true"
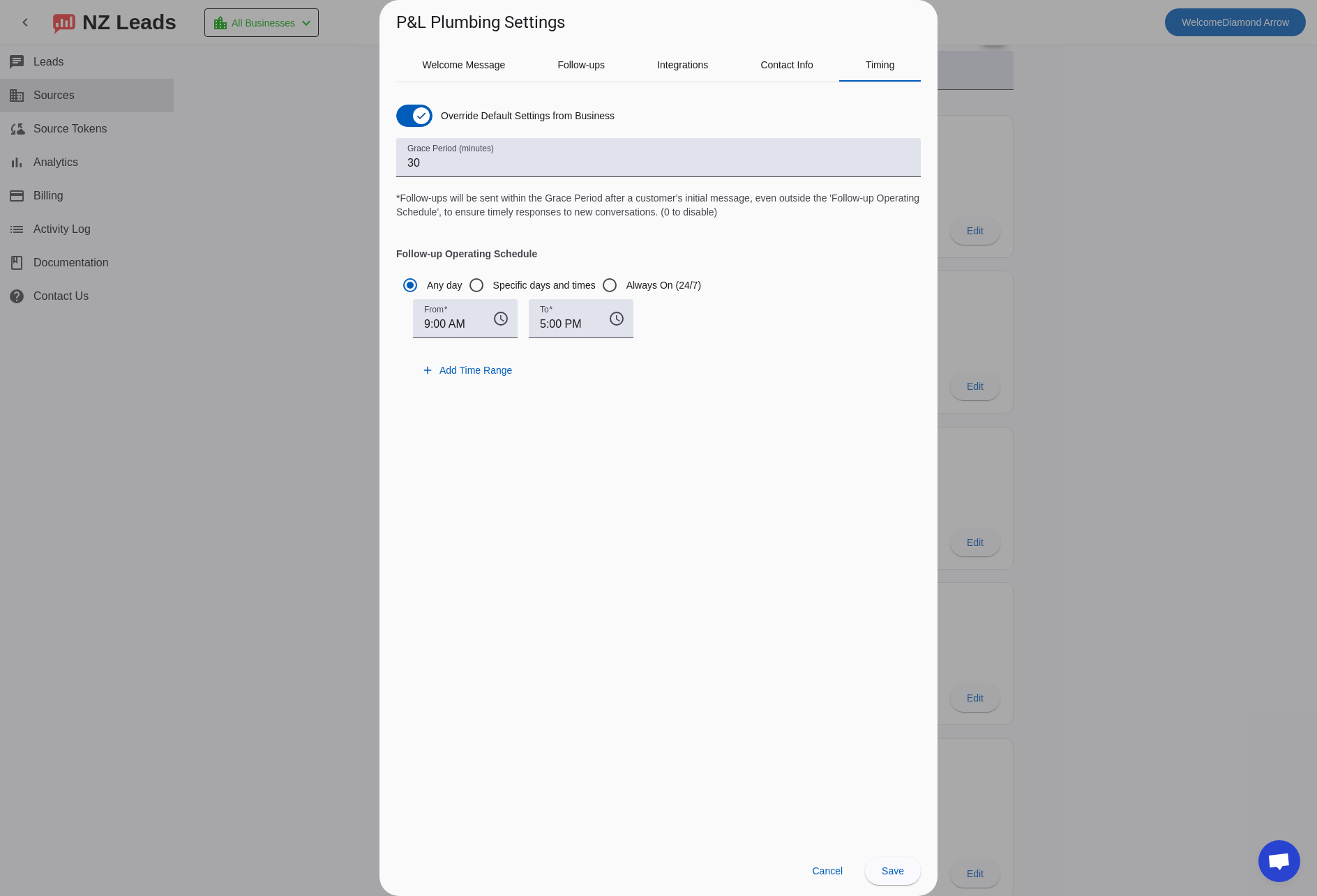
click at [744, 244] on h4 "Follow-up Operating Schedule" at bounding box center [658, 240] width 525 height 42
click at [899, 875] on span "Save" at bounding box center [893, 871] width 22 height 12
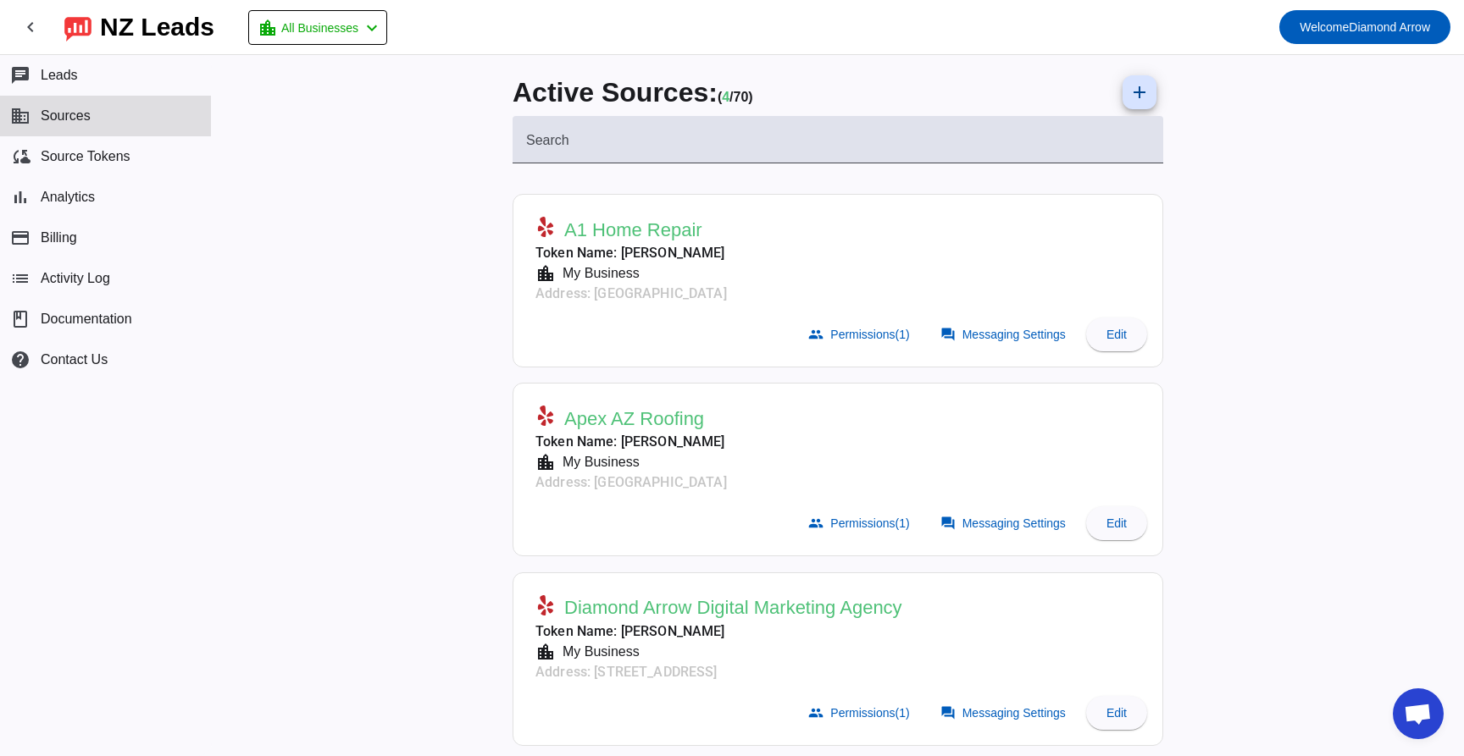
scroll to position [1186, 0]
